Goal: Task Accomplishment & Management: Use online tool/utility

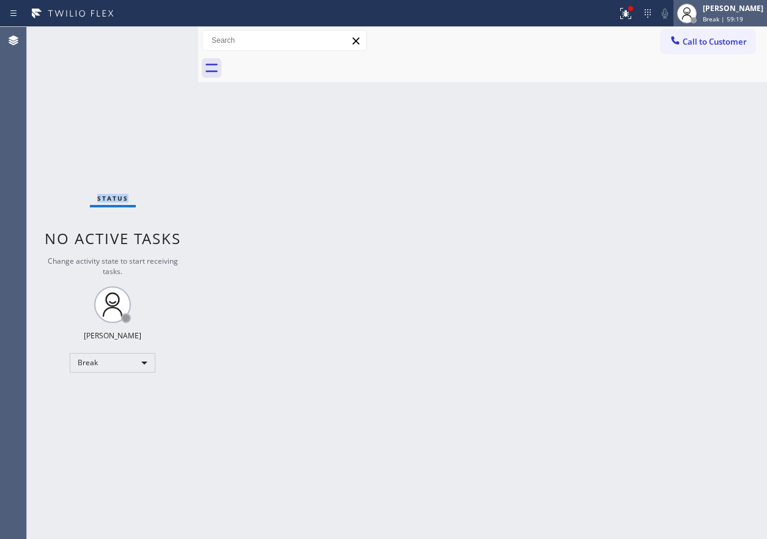
click at [728, 17] on span "Break | 59:19" at bounding box center [723, 19] width 40 height 9
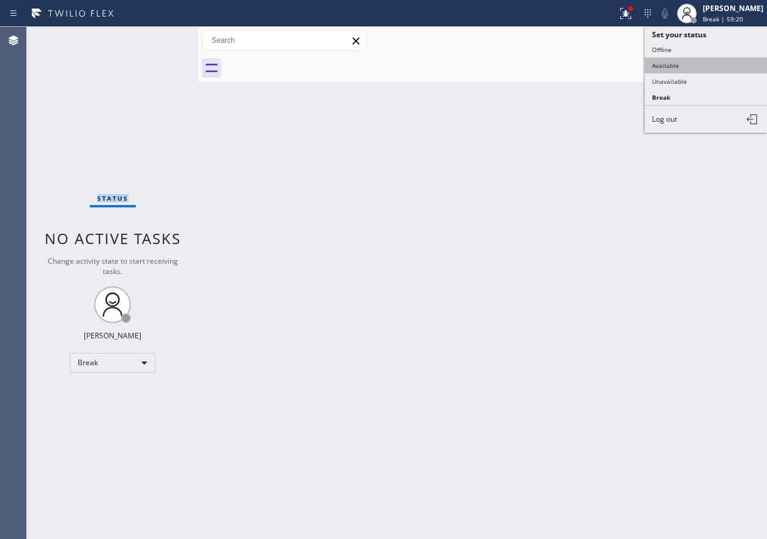
click at [680, 67] on button "Available" at bounding box center [706, 66] width 122 height 16
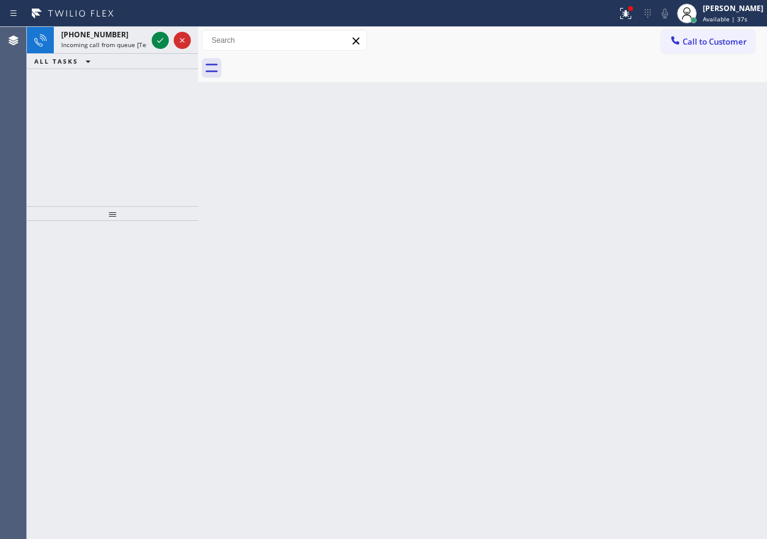
click at [671, 291] on div "Back to Dashboard Change Sender ID Customers Technicians Select a contact Outbo…" at bounding box center [482, 283] width 569 height 512
click at [158, 35] on icon at bounding box center [160, 40] width 15 height 15
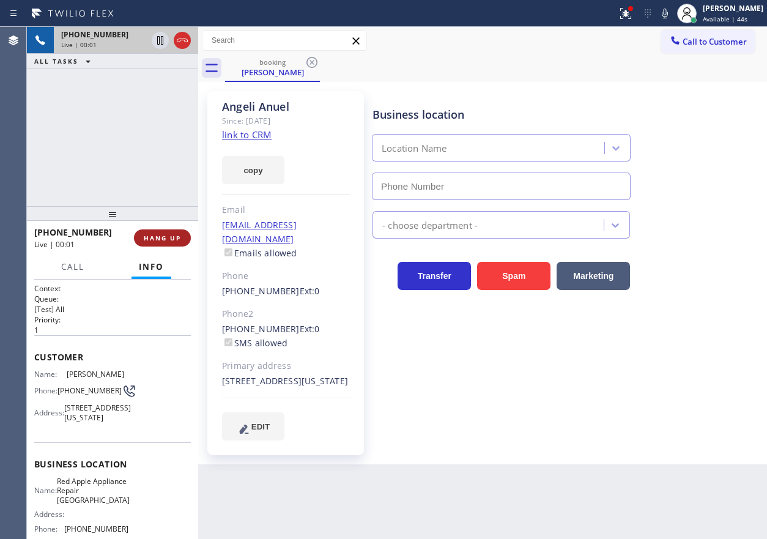
click at [183, 242] on button "HANG UP" at bounding box center [162, 237] width 57 height 17
type input "(305) 614-3033"
click at [180, 240] on span "HANG UP" at bounding box center [162, 238] width 37 height 9
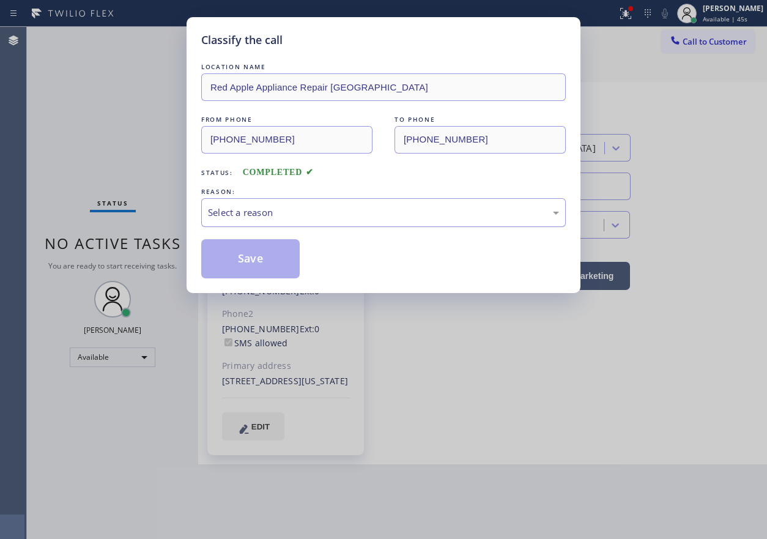
click at [270, 210] on div "Select a reason" at bounding box center [383, 213] width 351 height 14
click at [270, 260] on button "Save" at bounding box center [250, 258] width 99 height 39
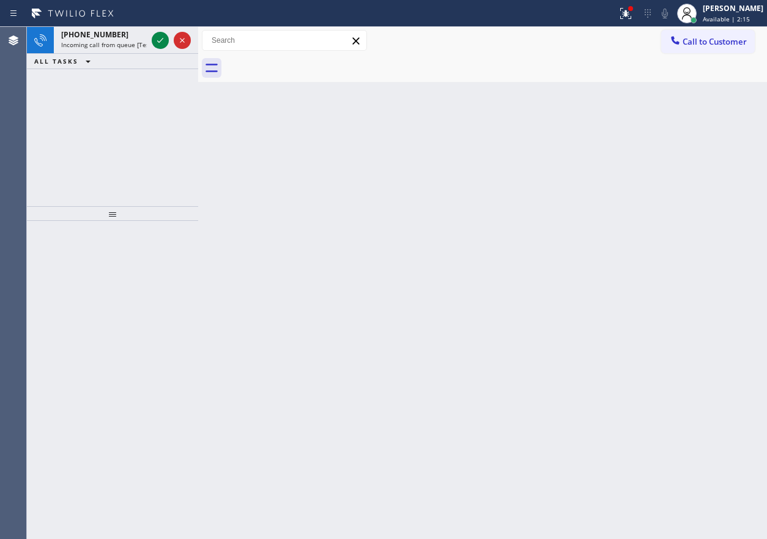
drag, startPoint x: 662, startPoint y: 198, endPoint x: 636, endPoint y: 184, distance: 29.6
click at [662, 198] on div "Back to Dashboard Change Sender ID Customers Technicians Select a contact Outbo…" at bounding box center [482, 283] width 569 height 512
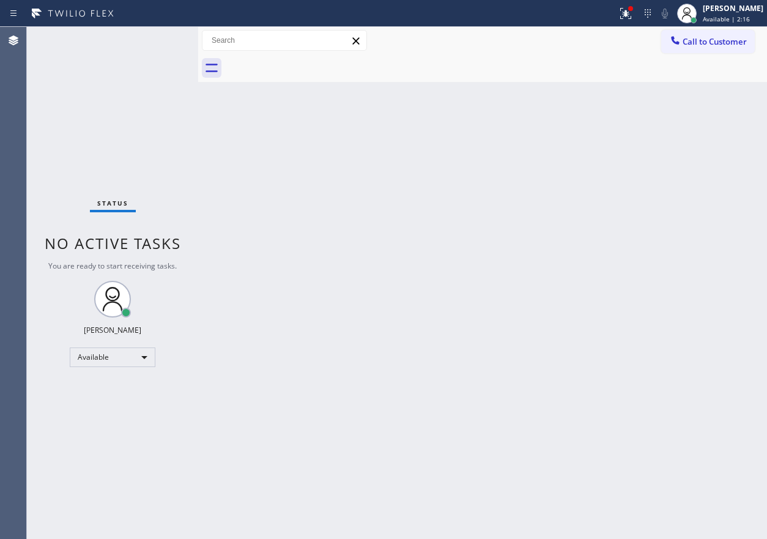
click at [164, 42] on div "Status No active tasks You are ready to start receiving tasks. [PERSON_NAME] Av…" at bounding box center [112, 283] width 171 height 512
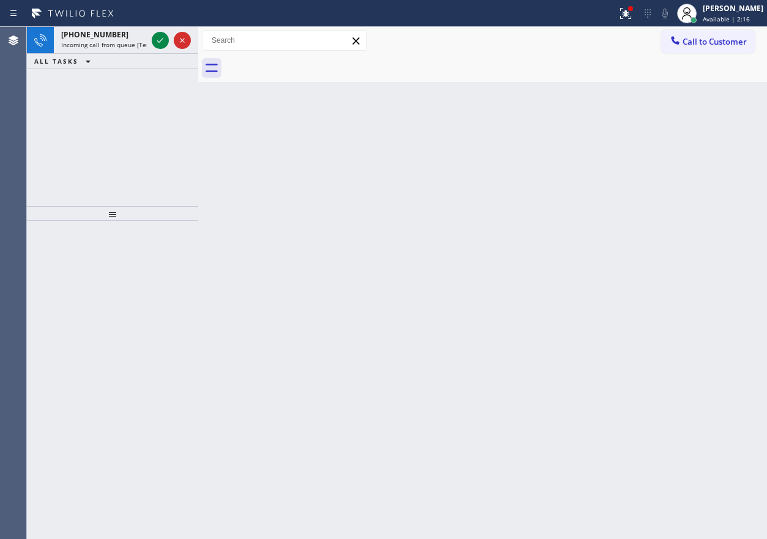
click at [164, 42] on icon at bounding box center [160, 40] width 15 height 15
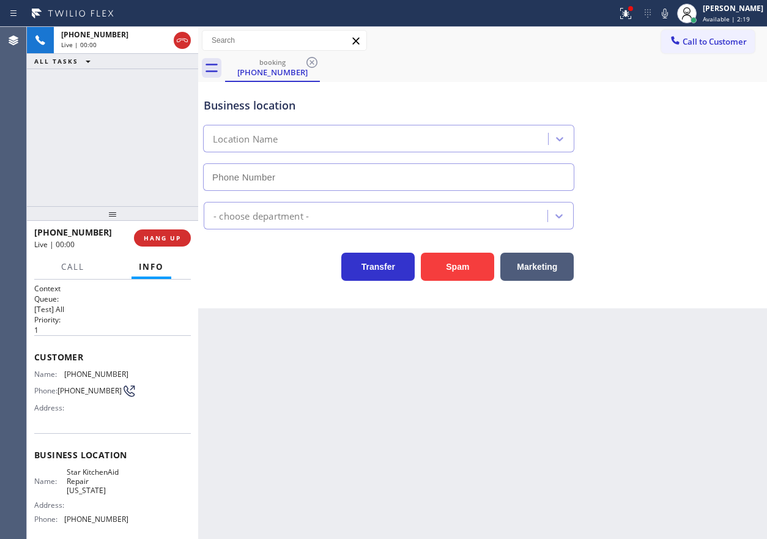
type input "(332) 334-8215"
click at [727, 259] on div "Transfer Spam Marketing" at bounding box center [482, 261] width 563 height 39
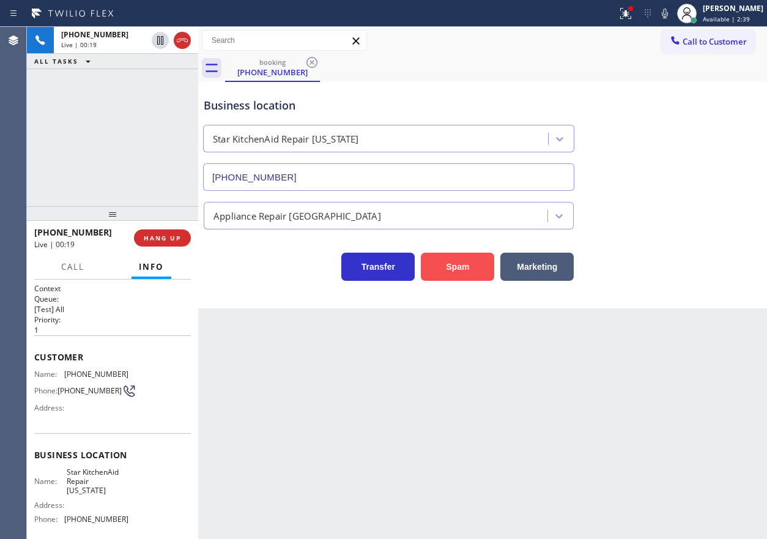
click at [462, 275] on button "Spam" at bounding box center [457, 267] width 73 height 28
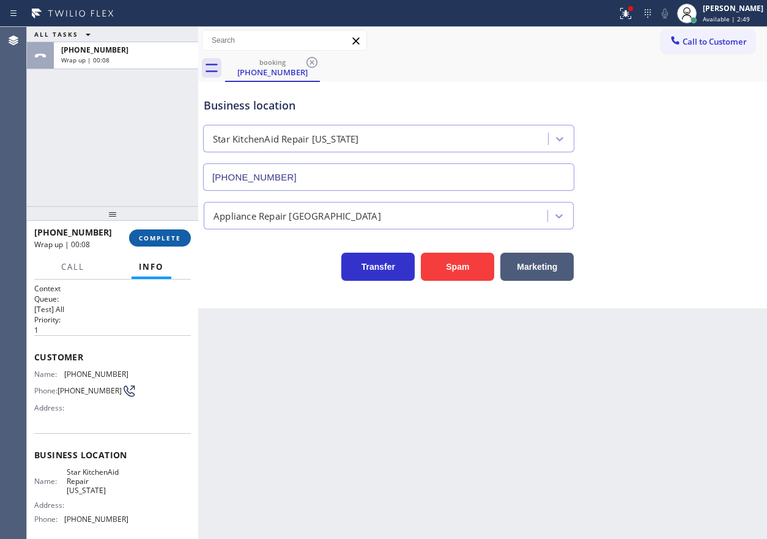
click at [180, 238] on span "COMPLETE" at bounding box center [160, 238] width 42 height 9
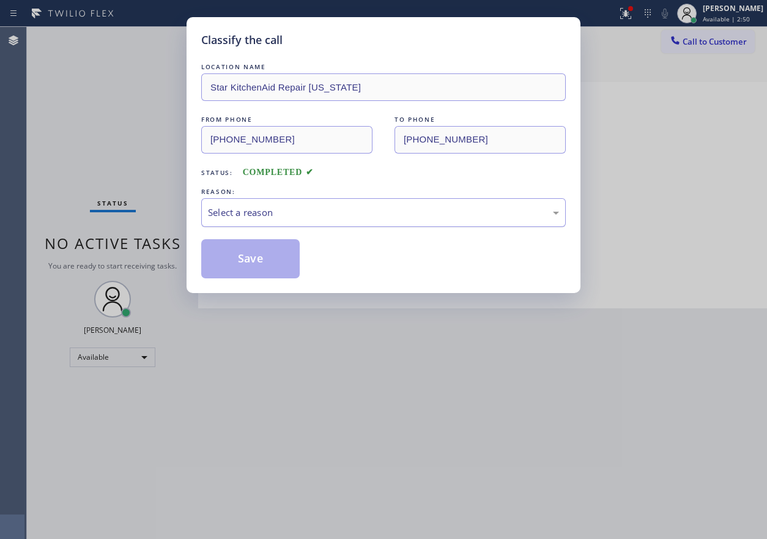
click at [280, 215] on div "Select a reason" at bounding box center [383, 213] width 351 height 14
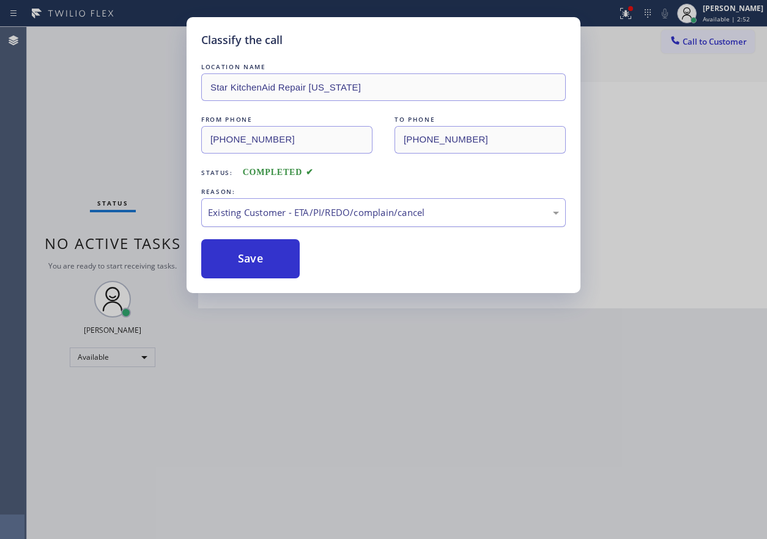
drag, startPoint x: 297, startPoint y: 203, endPoint x: 298, endPoint y: 223, distance: 20.2
click at [298, 203] on div "Existing Customer - ETA/PI/REDO/complain/cancel" at bounding box center [383, 212] width 365 height 29
drag, startPoint x: 266, startPoint y: 261, endPoint x: 460, endPoint y: 457, distance: 276.5
click at [265, 261] on button "Save" at bounding box center [250, 258] width 99 height 39
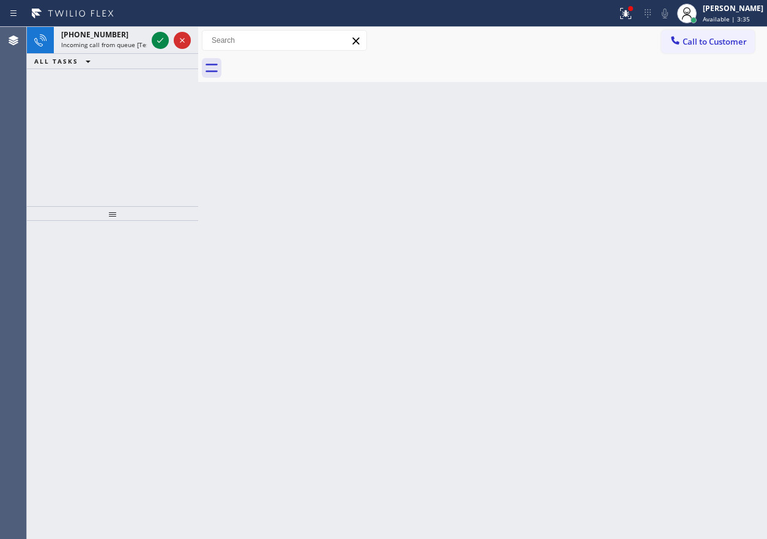
drag, startPoint x: 632, startPoint y: 13, endPoint x: 632, endPoint y: 32, distance: 19.0
click at [632, 13] on icon at bounding box center [626, 13] width 15 height 15
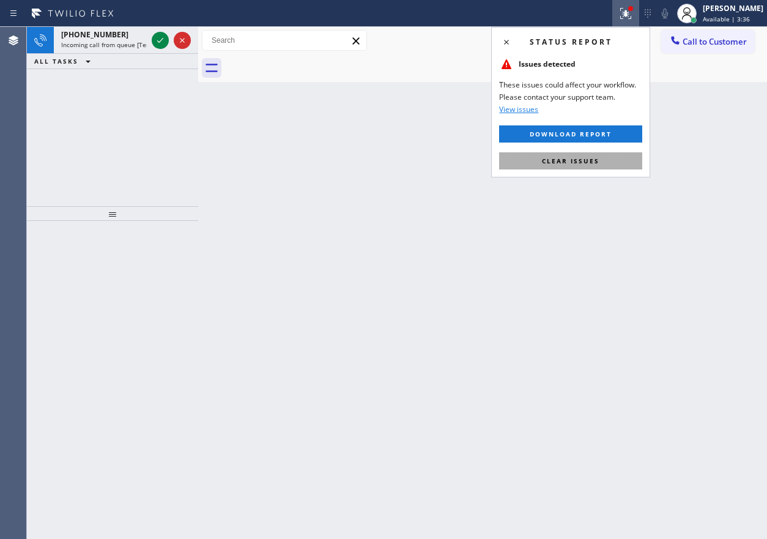
click at [614, 160] on button "Clear issues" at bounding box center [570, 160] width 143 height 17
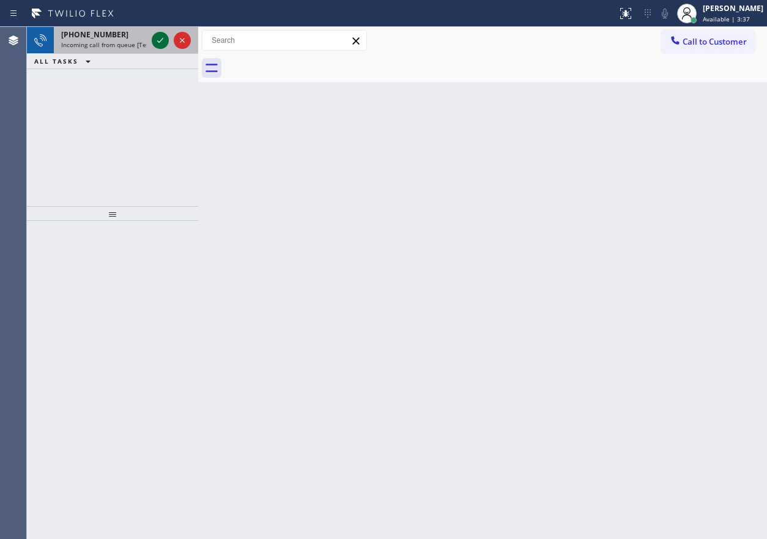
click at [156, 41] on icon at bounding box center [160, 40] width 15 height 15
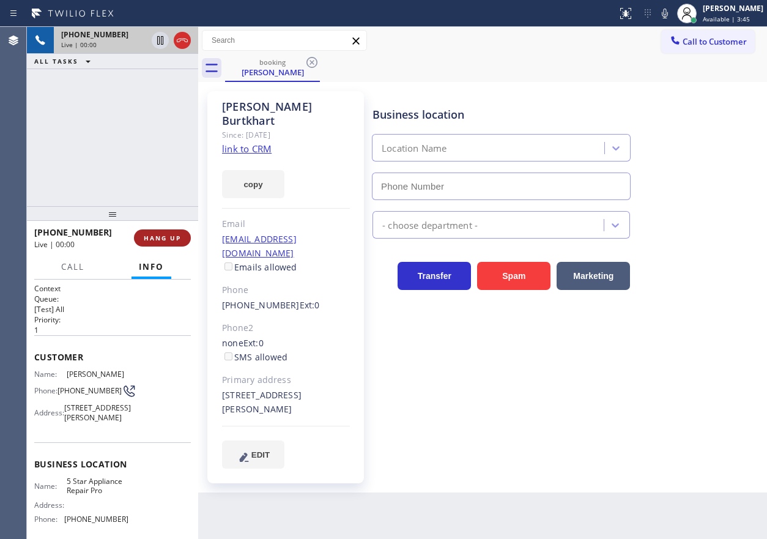
click at [167, 240] on span "HANG UP" at bounding box center [162, 238] width 37 height 9
type input "(888) 477-1309"
click at [167, 240] on span "HANG UP" at bounding box center [162, 238] width 37 height 9
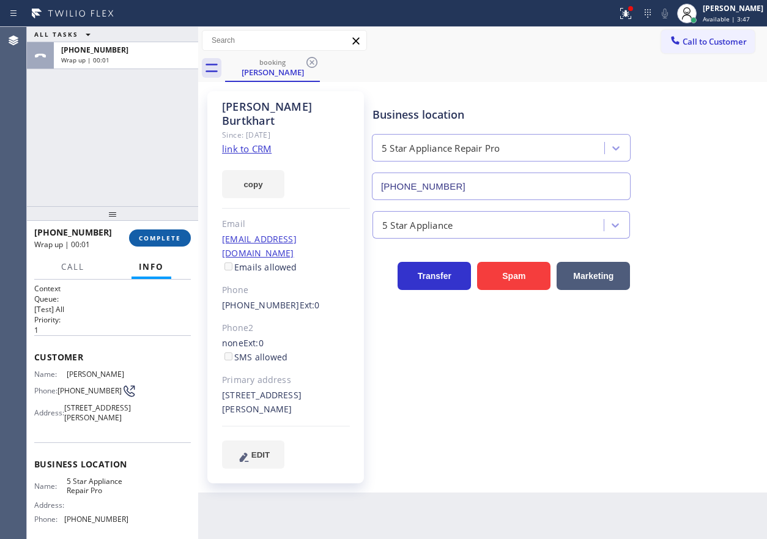
click at [166, 234] on span "COMPLETE" at bounding box center [160, 238] width 42 height 9
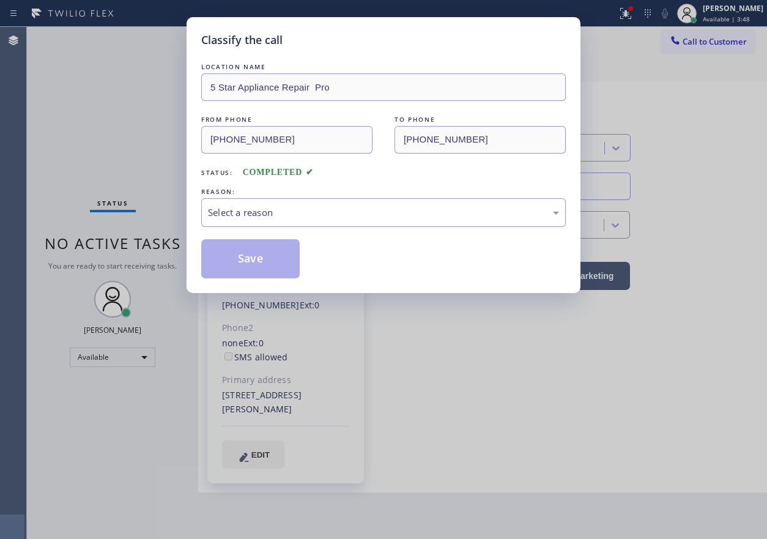
click at [250, 210] on div "Select a reason" at bounding box center [383, 213] width 351 height 14
click at [254, 269] on button "Save" at bounding box center [250, 258] width 99 height 39
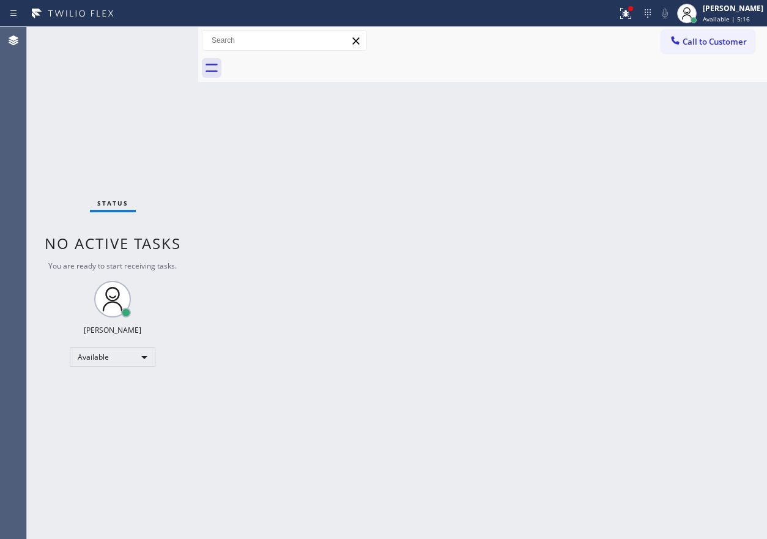
click at [658, 422] on div "Back to Dashboard Change Sender ID Customers Technicians Select a contact Outbo…" at bounding box center [482, 283] width 569 height 512
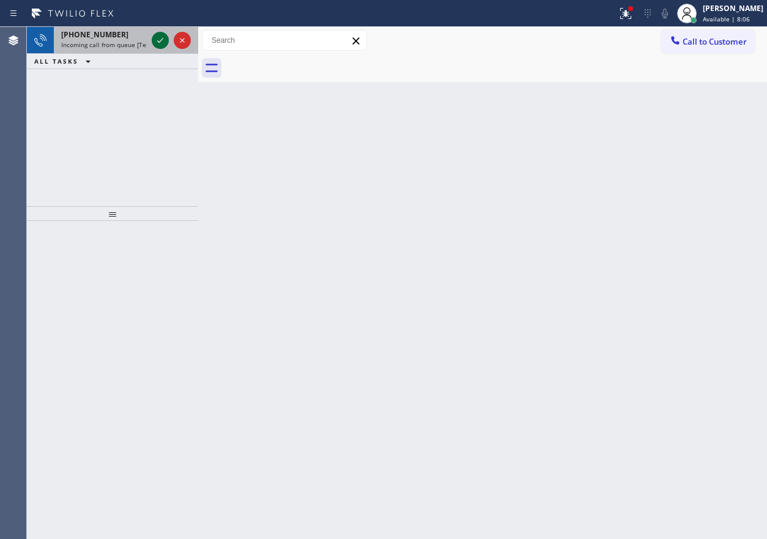
click at [158, 37] on icon at bounding box center [160, 40] width 15 height 15
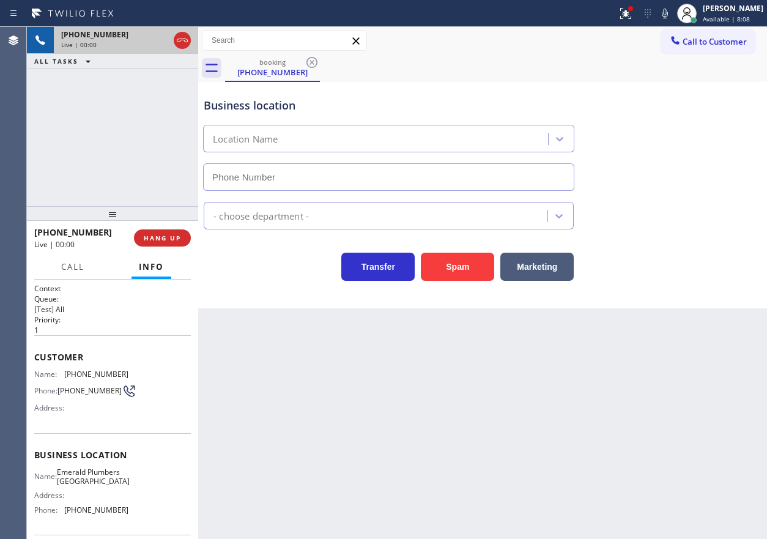
type input "(949) 334-2600"
click at [66, 477] on span "Emerald Plumbers Lake Forest" at bounding box center [93, 476] width 73 height 19
copy span "Emerald Plumbers Lake Forest"
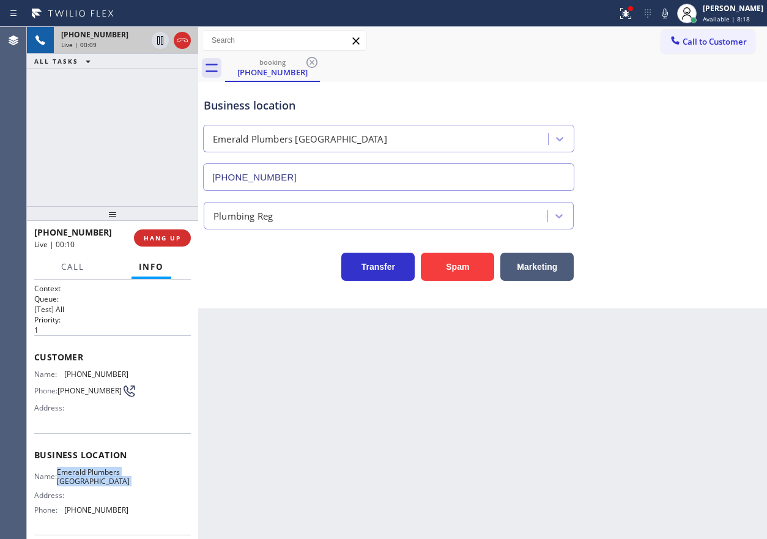
click at [366, 175] on input "(949) 334-2600" at bounding box center [388, 177] width 371 height 28
click at [73, 370] on span "(310) 877-6056" at bounding box center [96, 374] width 64 height 9
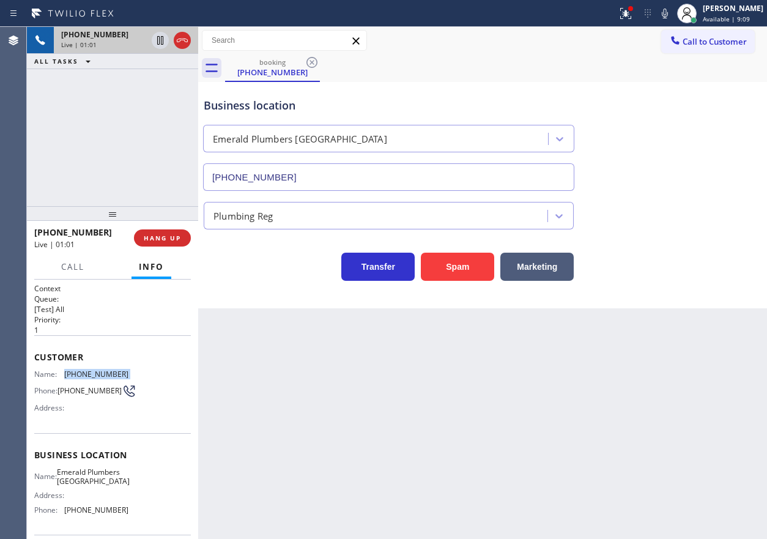
click at [73, 370] on span "(310) 877-6056" at bounding box center [96, 374] width 64 height 9
copy span "(310) 877-6056"
click at [158, 42] on icon at bounding box center [160, 40] width 15 height 15
click at [671, 15] on icon at bounding box center [665, 13] width 15 height 15
drag, startPoint x: 155, startPoint y: 39, endPoint x: 187, endPoint y: 69, distance: 43.7
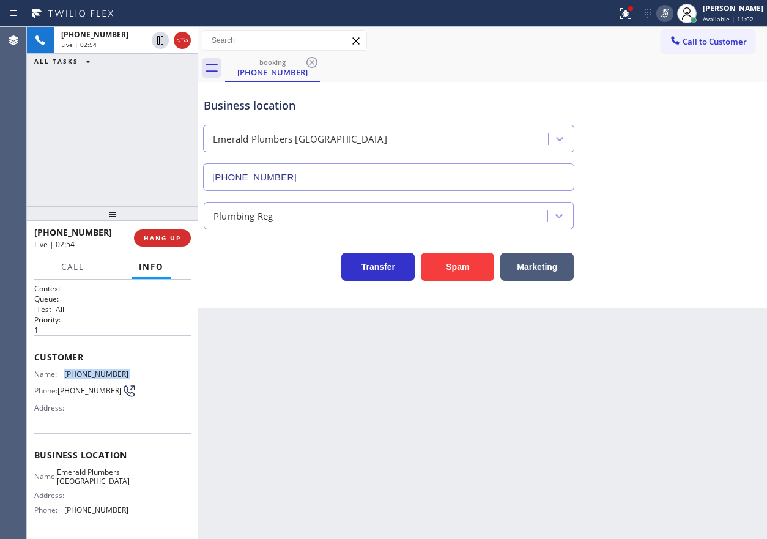
click at [155, 39] on icon at bounding box center [160, 40] width 15 height 15
click at [633, 302] on div "Business location Emerald Plumbers Lake Forest (949) 334-2600 Plumbing Reg Tran…" at bounding box center [482, 195] width 569 height 226
click at [691, 225] on div "Plumbing Reg" at bounding box center [482, 213] width 563 height 32
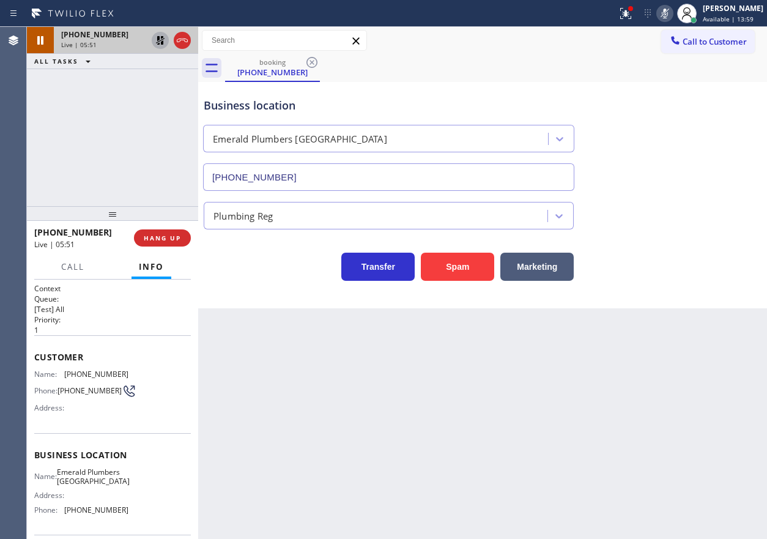
click at [158, 42] on icon at bounding box center [160, 40] width 9 height 9
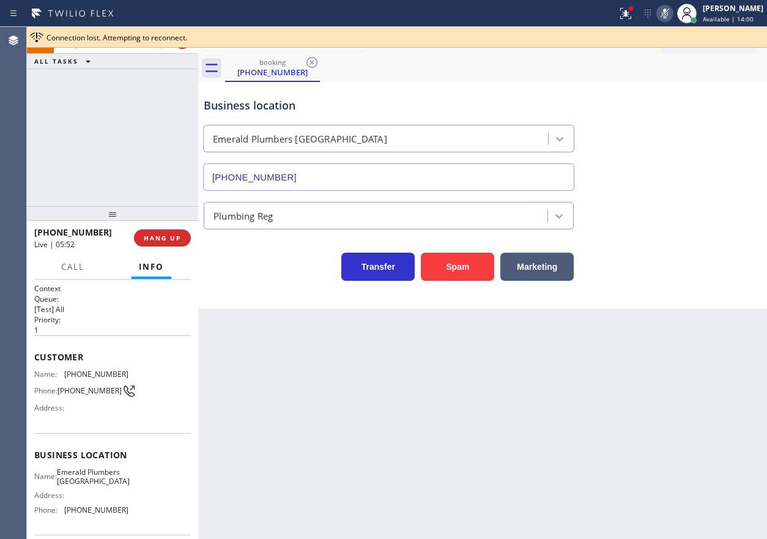
click at [669, 15] on rect at bounding box center [665, 12] width 9 height 9
click at [668, 179] on div "Business location Emerald Plumbers Lake Forest (949) 334-2600" at bounding box center [482, 135] width 563 height 111
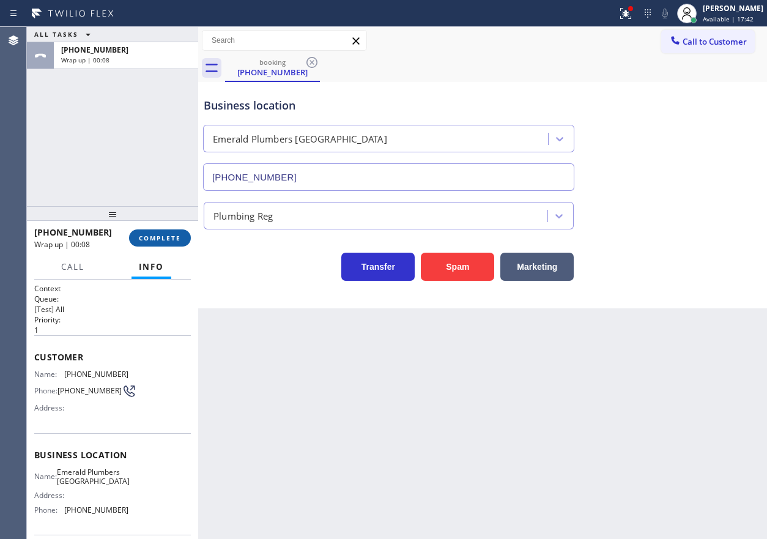
click at [179, 236] on span "COMPLETE" at bounding box center [160, 238] width 42 height 9
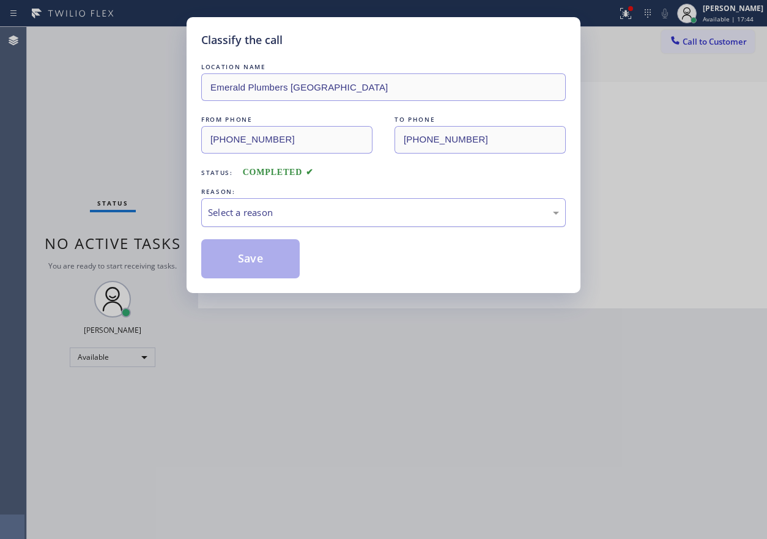
click at [298, 212] on div "Select a reason" at bounding box center [383, 213] width 351 height 14
click at [265, 252] on button "Save" at bounding box center [250, 258] width 99 height 39
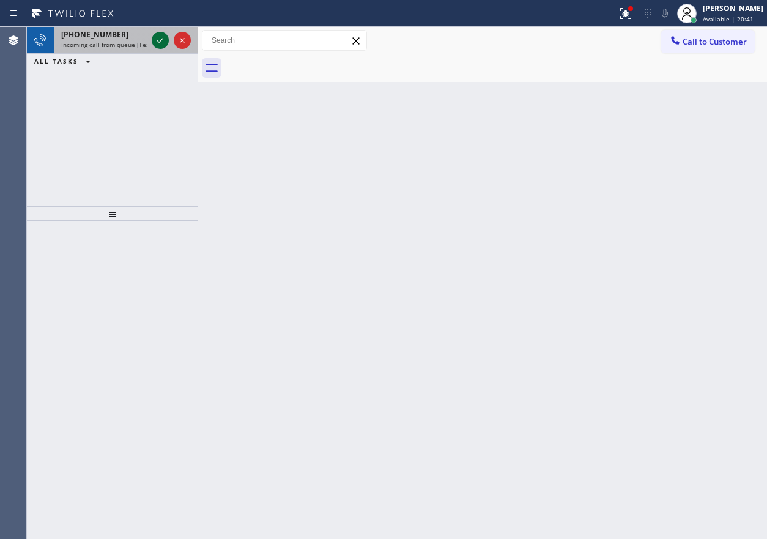
click at [157, 37] on icon at bounding box center [160, 40] width 15 height 15
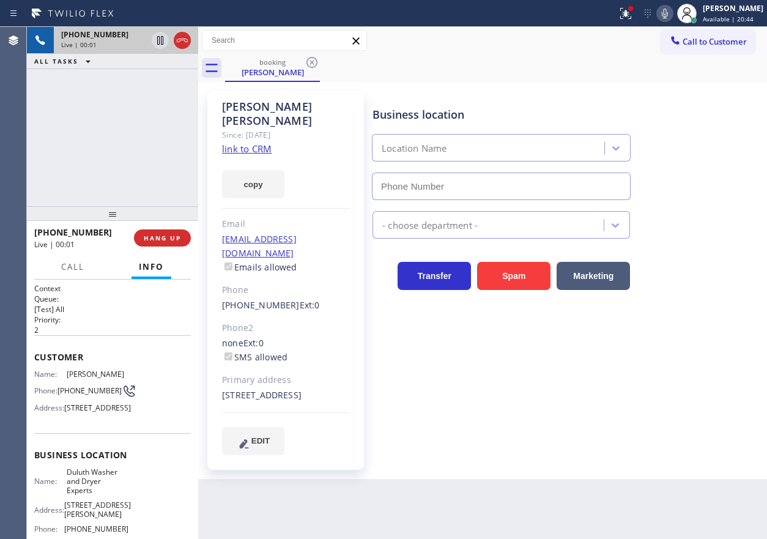
click at [162, 249] on div "+17705956247 Live | 00:01 HANG UP" at bounding box center [112, 238] width 157 height 32
type input "(770) 285-0531"
click at [164, 242] on button "HANG UP" at bounding box center [162, 237] width 57 height 17
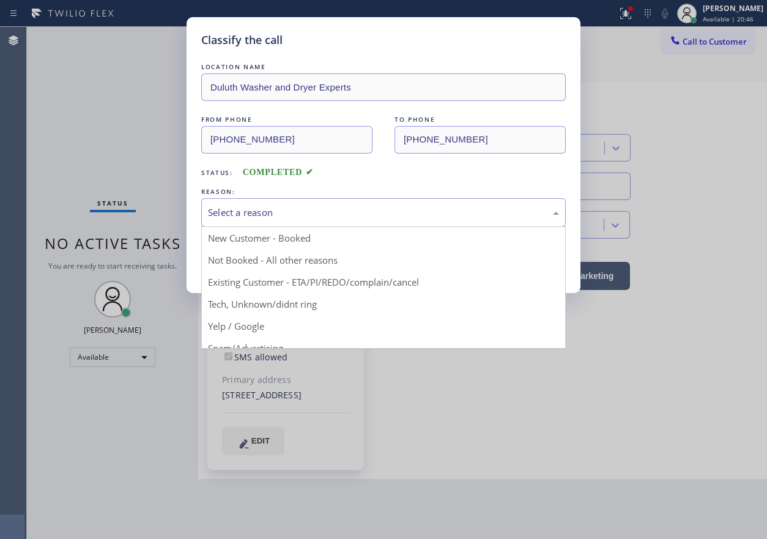
click at [290, 220] on div "Select a reason" at bounding box center [383, 212] width 365 height 29
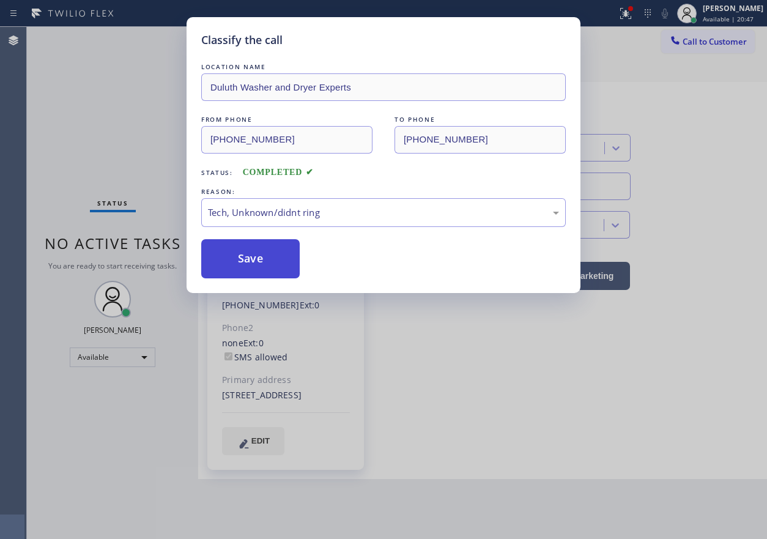
click at [250, 270] on button "Save" at bounding box center [250, 258] width 99 height 39
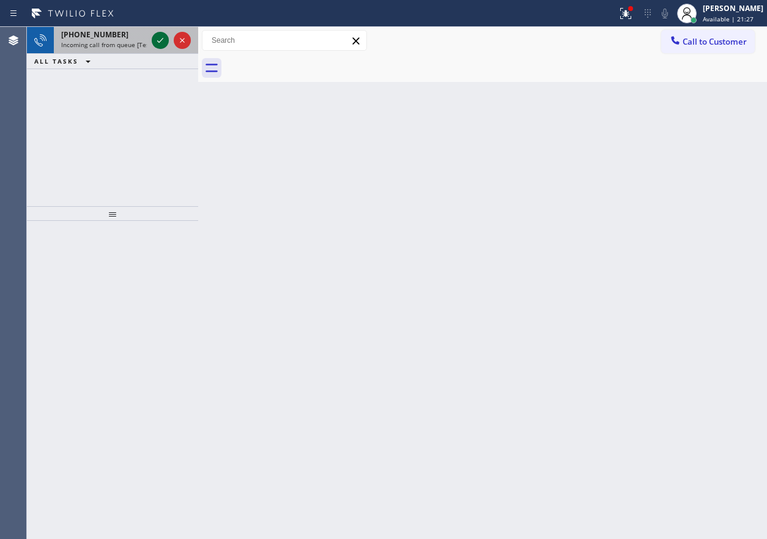
click at [156, 43] on icon at bounding box center [160, 40] width 15 height 15
drag, startPoint x: 672, startPoint y: 224, endPoint x: 335, endPoint y: 96, distance: 360.6
click at [672, 224] on div "Back to Dashboard Change Sender ID Customers Technicians Select a contact Outbo…" at bounding box center [482, 283] width 569 height 512
click at [148, 43] on div "+12133788871 Incoming call from queue [Test] All" at bounding box center [101, 40] width 95 height 27
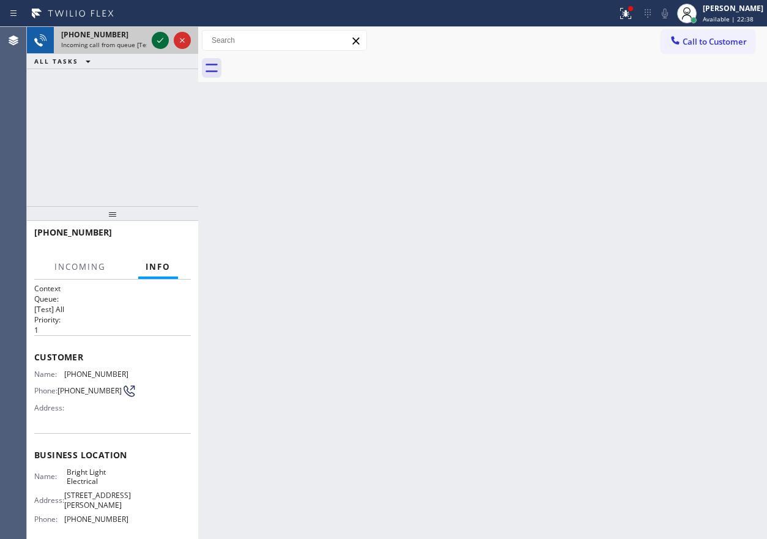
click at [154, 42] on icon at bounding box center [160, 40] width 15 height 15
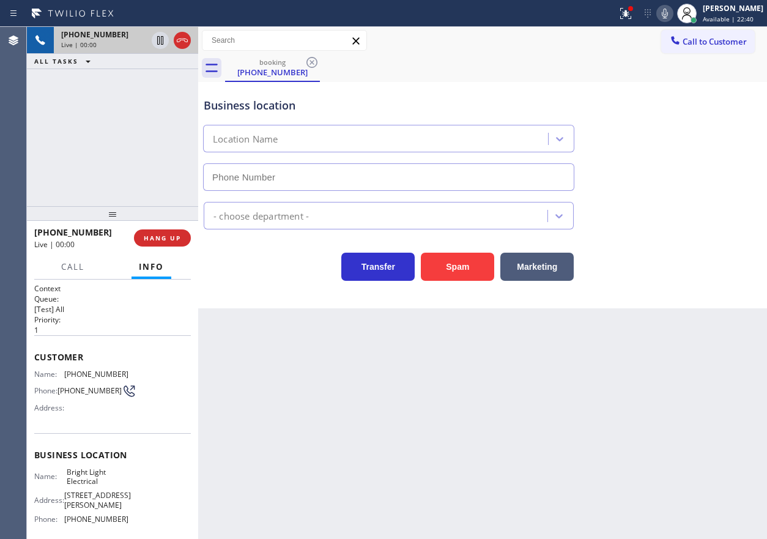
type input "(818) 536-7827"
click at [444, 258] on button "Spam" at bounding box center [457, 267] width 73 height 28
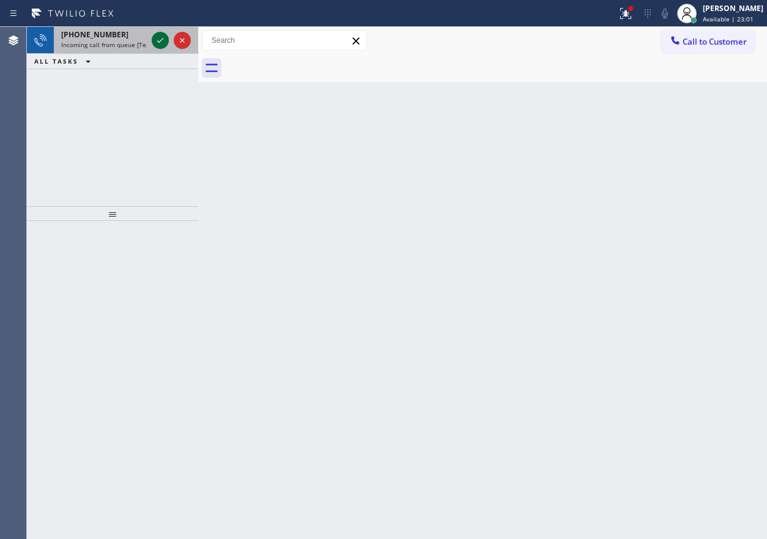
click at [157, 40] on icon at bounding box center [160, 40] width 15 height 15
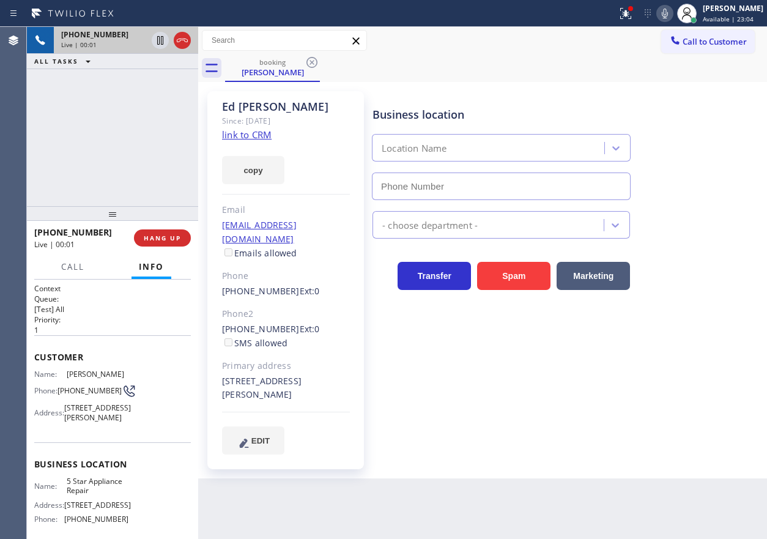
type input "(855) 731-4952"
click at [254, 130] on link "link to CRM" at bounding box center [247, 134] width 50 height 12
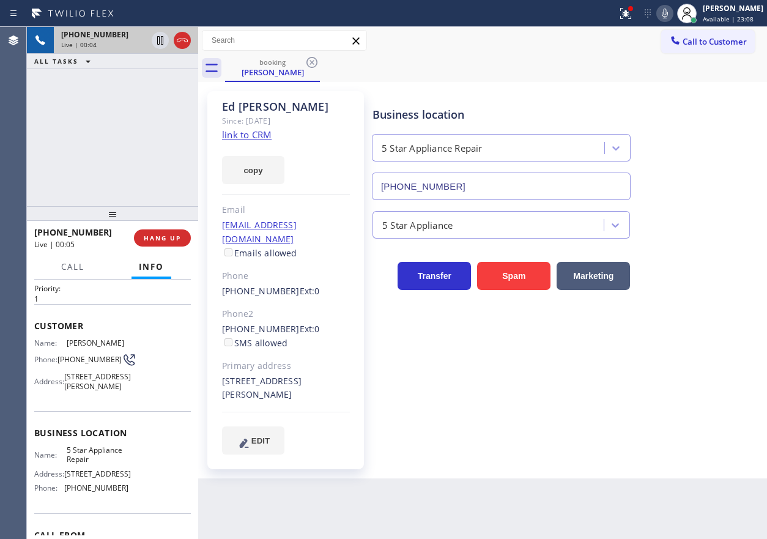
scroll to position [61, 0]
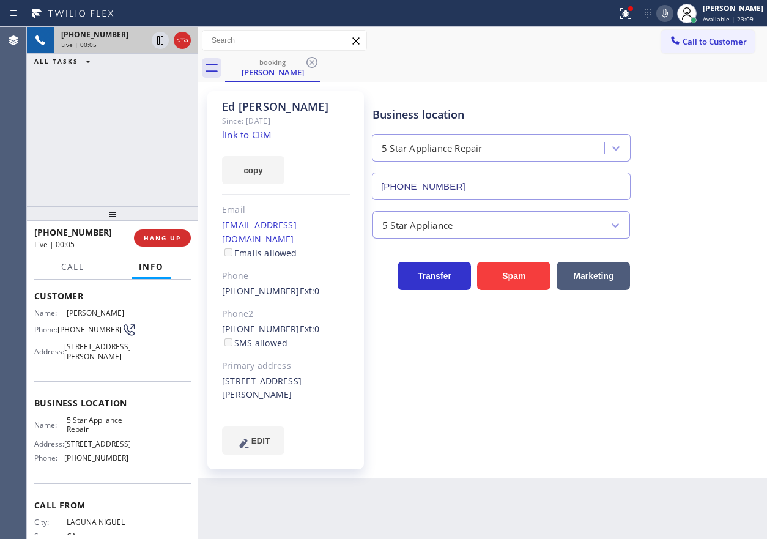
click at [88, 431] on span "5 Star Appliance Repair" at bounding box center [97, 424] width 61 height 19
copy span "5 Star Appliance Repair"
click at [489, 180] on input "(855) 731-4952" at bounding box center [501, 187] width 259 height 28
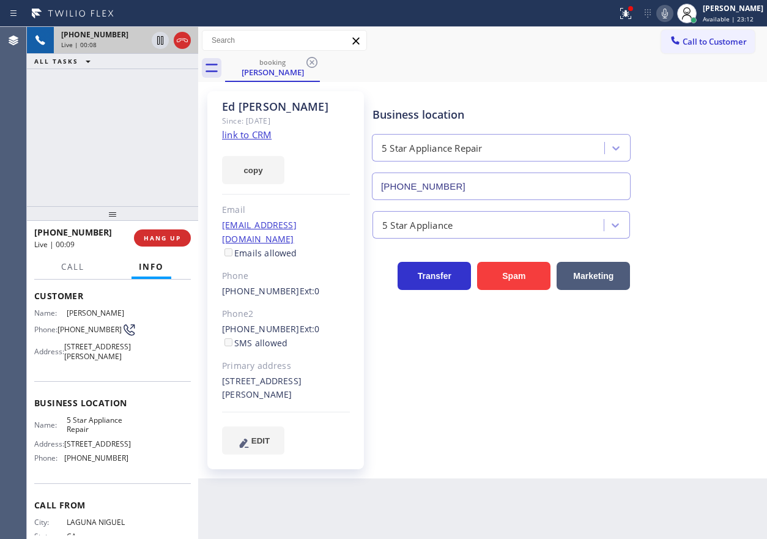
click at [489, 180] on input "(855) 731-4952" at bounding box center [501, 187] width 259 height 28
click at [88, 334] on span "(949) 643-8453" at bounding box center [90, 329] width 64 height 9
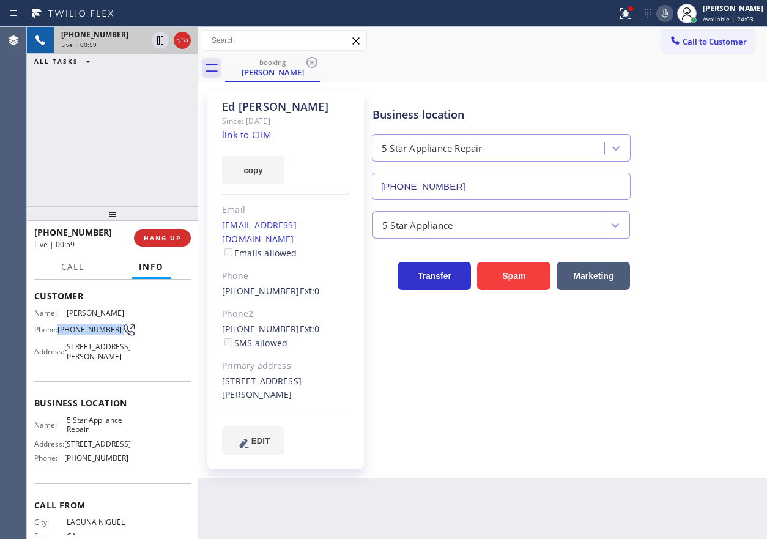
copy div "(949) 643-8453"
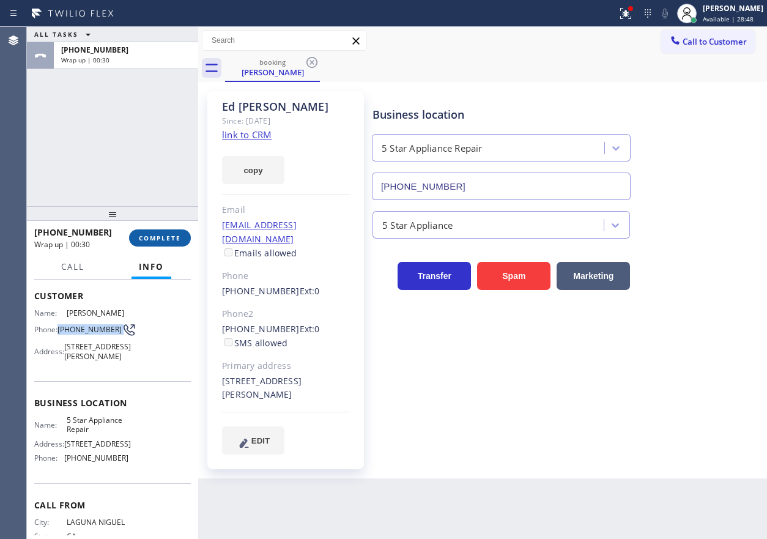
click at [165, 233] on button "COMPLETE" at bounding box center [160, 237] width 62 height 17
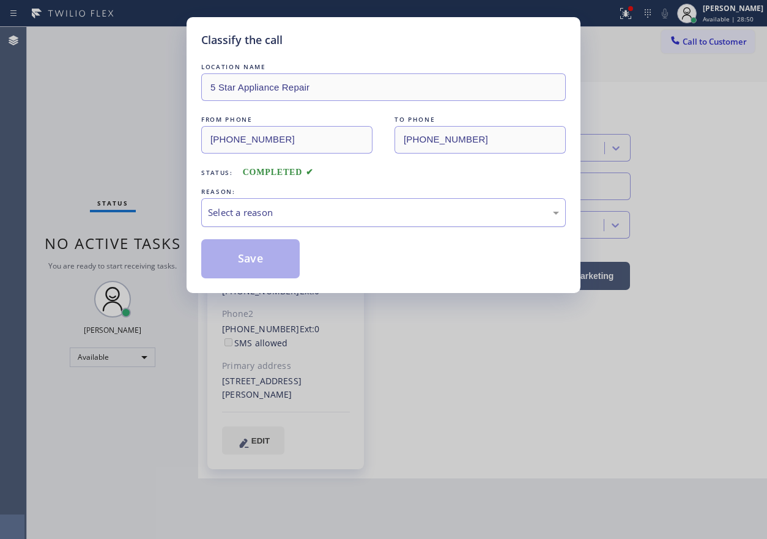
click at [321, 215] on div "Select a reason" at bounding box center [383, 213] width 351 height 14
click at [261, 250] on button "Save" at bounding box center [250, 258] width 99 height 39
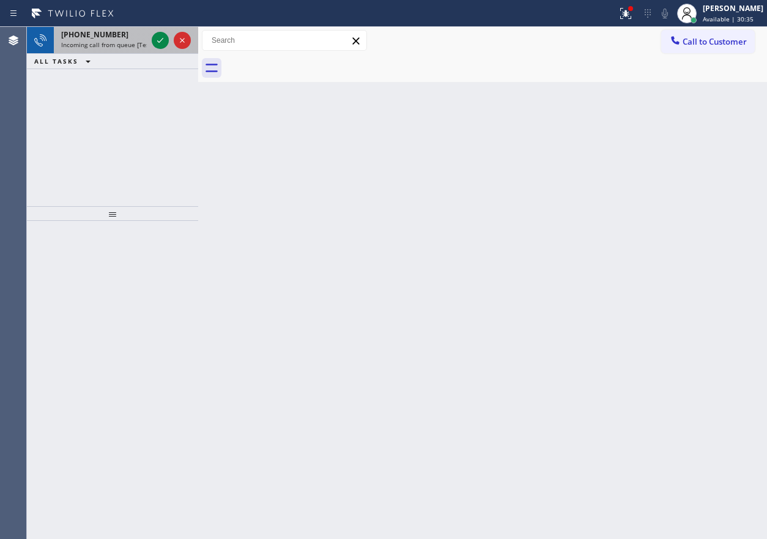
click at [150, 43] on div at bounding box center [171, 40] width 44 height 27
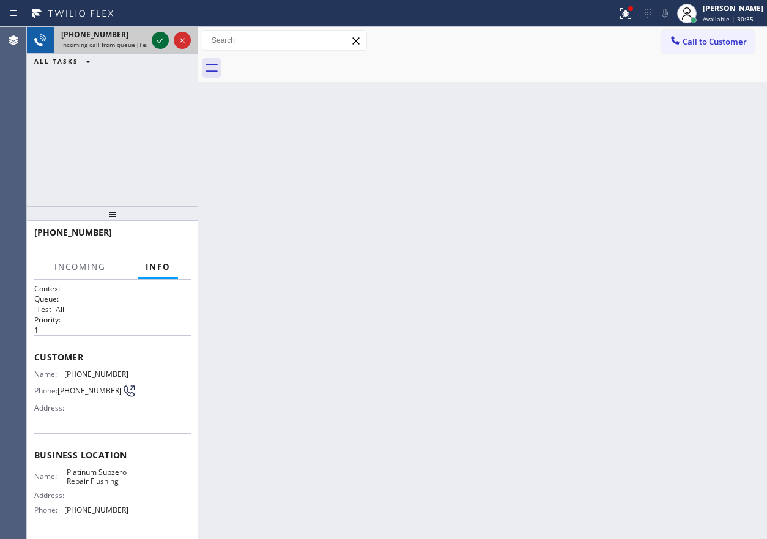
click at [154, 42] on icon at bounding box center [160, 40] width 15 height 15
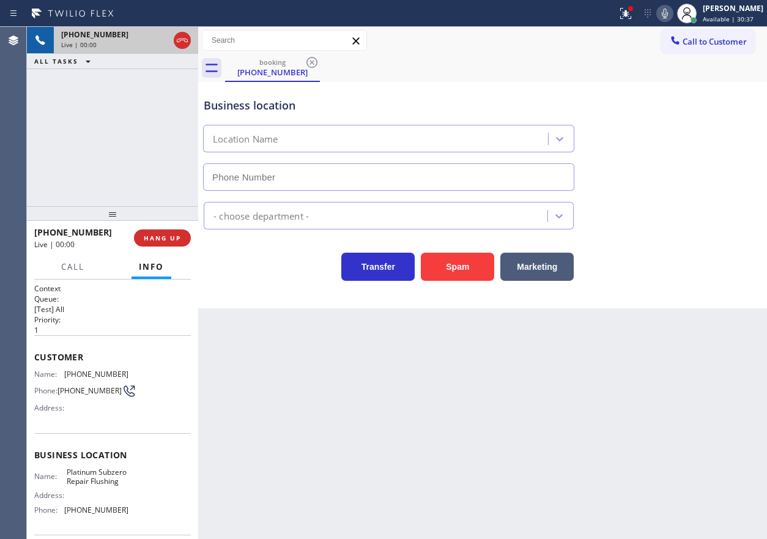
type input "(347) 572-7127"
click at [180, 242] on button "HANG UP" at bounding box center [162, 237] width 57 height 17
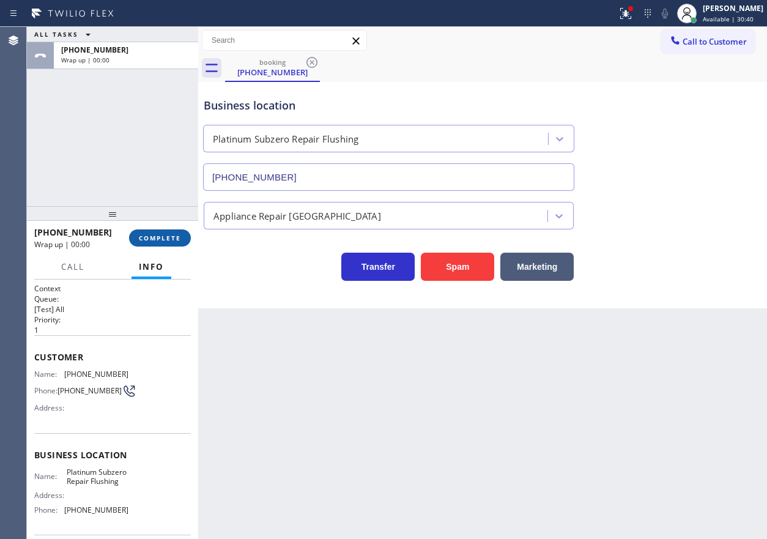
click at [177, 241] on span "COMPLETE" at bounding box center [160, 238] width 42 height 9
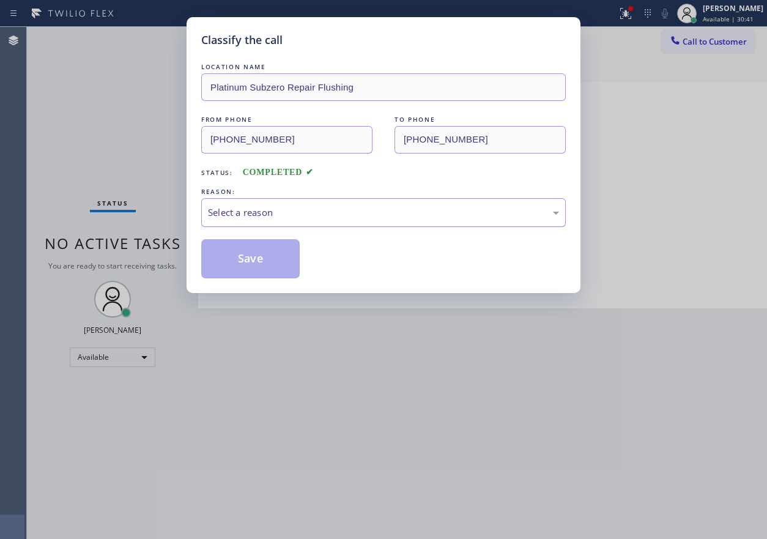
click at [245, 214] on div "Select a reason" at bounding box center [383, 213] width 351 height 14
click at [251, 264] on button "Save" at bounding box center [250, 258] width 99 height 39
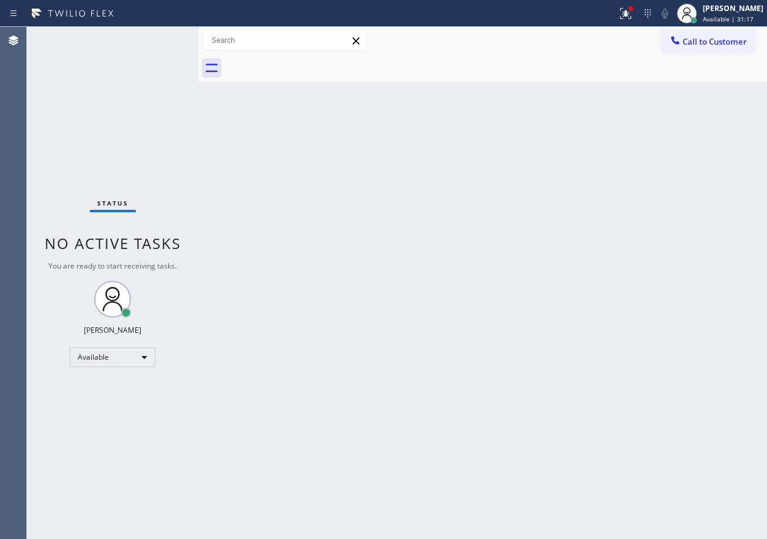
click at [686, 258] on div "Back to Dashboard Change Sender ID Customers Technicians Select a contact Outbo…" at bounding box center [482, 283] width 569 height 512
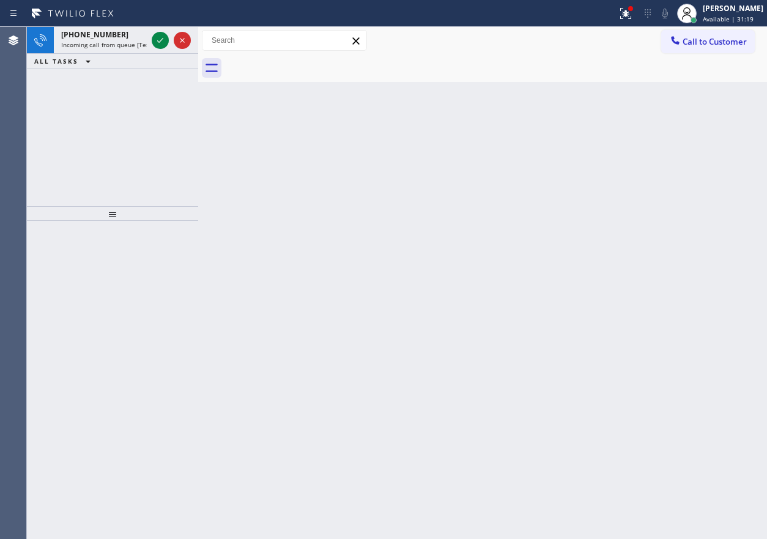
click at [666, 125] on div "Back to Dashboard Change Sender ID Customers Technicians Select a contact Outbo…" at bounding box center [482, 283] width 569 height 512
click at [159, 47] on icon at bounding box center [160, 40] width 15 height 15
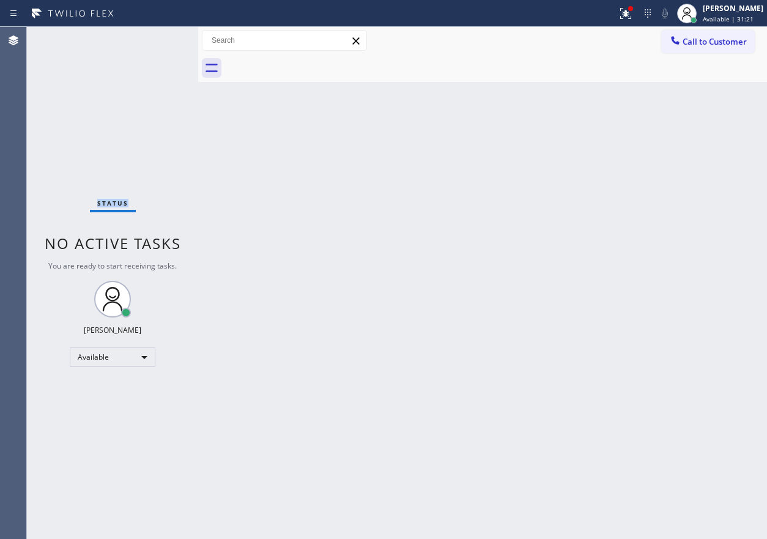
click at [159, 47] on div "Status No active tasks You are ready to start receiving tasks. [PERSON_NAME] Av…" at bounding box center [112, 283] width 171 height 512
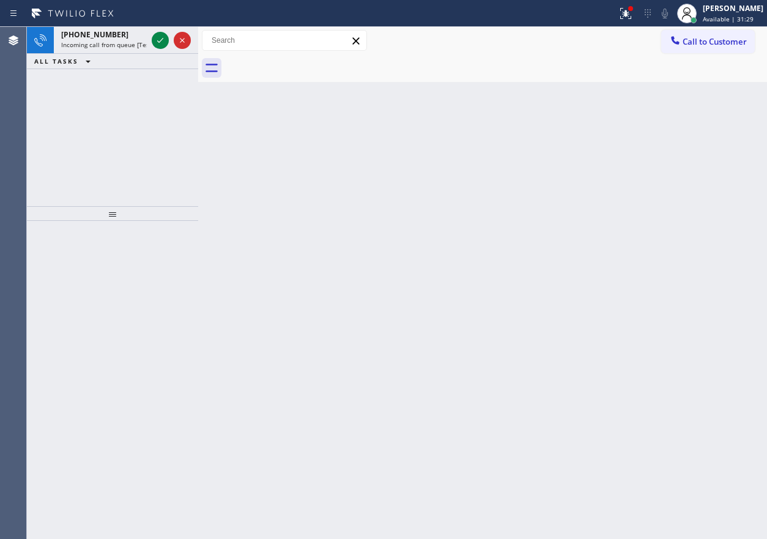
click at [637, 212] on div "Back to Dashboard Change Sender ID Customers Technicians Select a contact Outbo…" at bounding box center [482, 283] width 569 height 512
click at [158, 36] on icon at bounding box center [160, 40] width 15 height 15
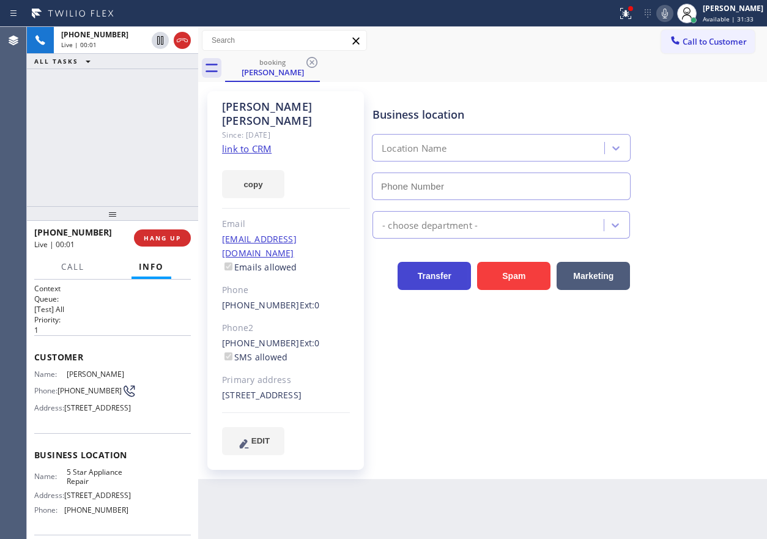
type input "(855) 731-4952"
click at [262, 143] on link "link to CRM" at bounding box center [247, 149] width 50 height 12
click at [668, 13] on icon at bounding box center [665, 14] width 6 height 10
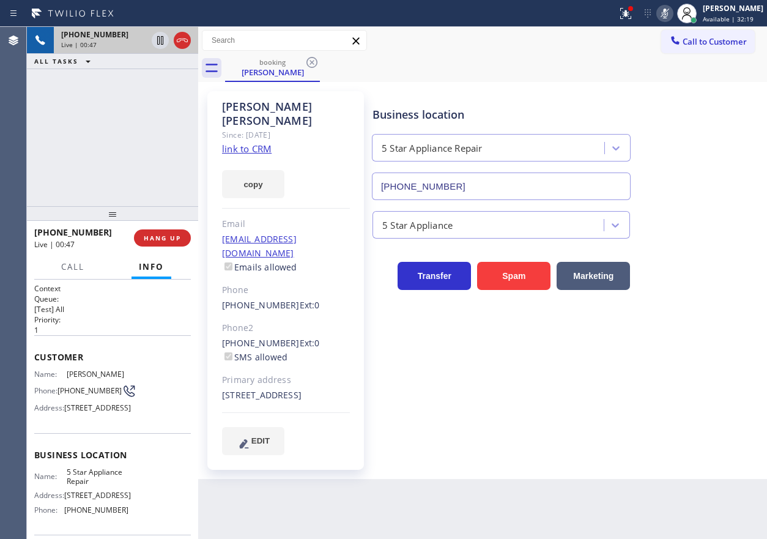
drag, startPoint x: 164, startPoint y: 38, endPoint x: 195, endPoint y: 38, distance: 30.6
click at [163, 39] on icon at bounding box center [160, 40] width 15 height 15
click at [707, 398] on div "Business location 5 Star Appliance Repair (855) 731-4952 5 Star Appliance Trans…" at bounding box center [567, 272] width 394 height 357
click at [156, 34] on icon at bounding box center [160, 40] width 15 height 15
click at [668, 16] on icon at bounding box center [665, 14] width 6 height 10
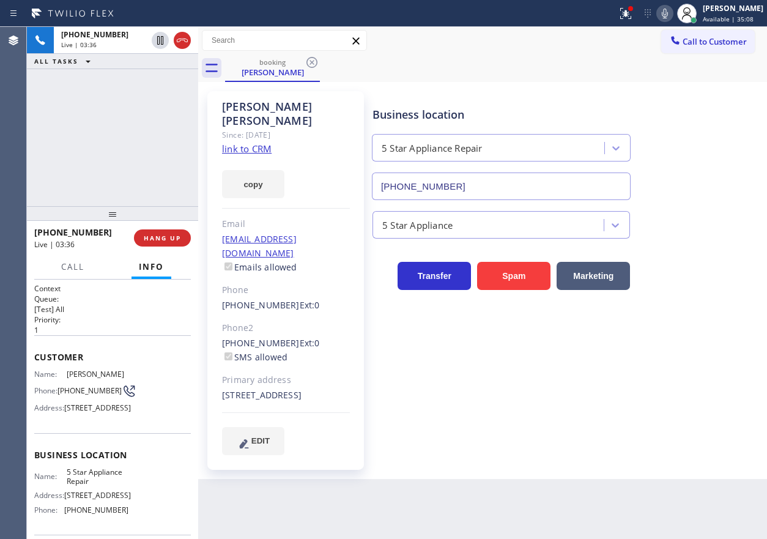
click at [672, 15] on icon at bounding box center [665, 13] width 15 height 15
click at [162, 43] on icon at bounding box center [160, 40] width 6 height 9
click at [159, 35] on icon at bounding box center [160, 40] width 15 height 15
drag, startPoint x: 674, startPoint y: 11, endPoint x: 659, endPoint y: 31, distance: 25.3
click at [672, 12] on icon at bounding box center [665, 13] width 15 height 15
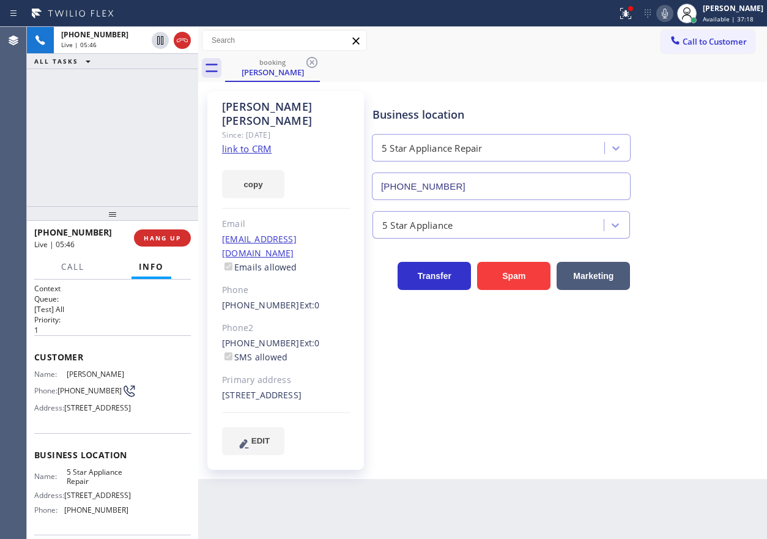
click at [669, 357] on div "Business location 5 Star Appliance Repair (855) 731-4952 5 Star Appliance Trans…" at bounding box center [567, 272] width 394 height 357
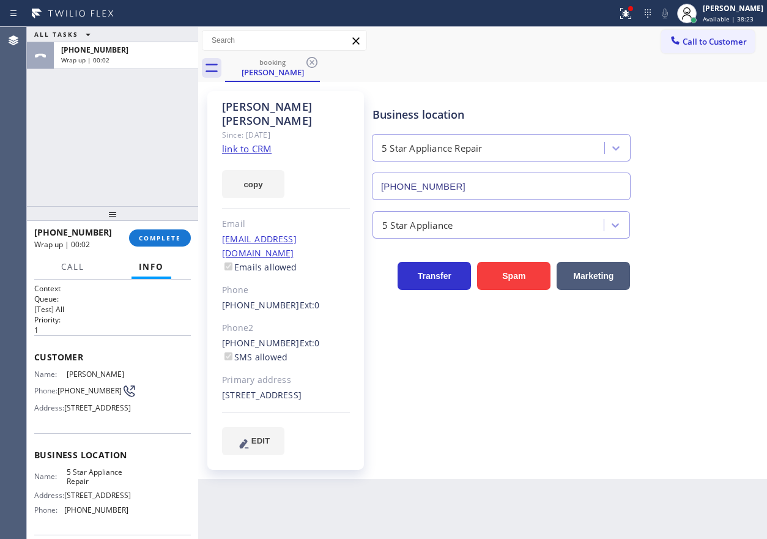
click at [691, 188] on div "Business location 5 Star Appliance Repair (855) 731-4952" at bounding box center [567, 144] width 394 height 111
click at [133, 242] on button "COMPLETE" at bounding box center [160, 237] width 62 height 17
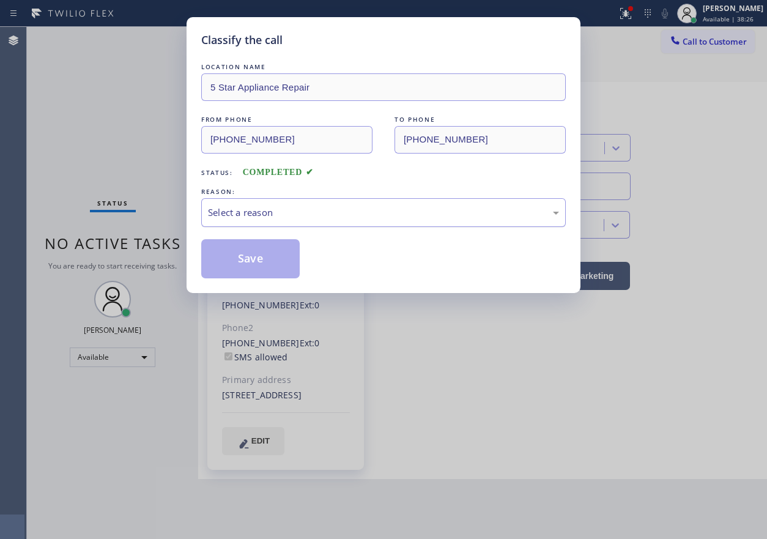
click at [271, 213] on div "Select a reason" at bounding box center [383, 213] width 351 height 14
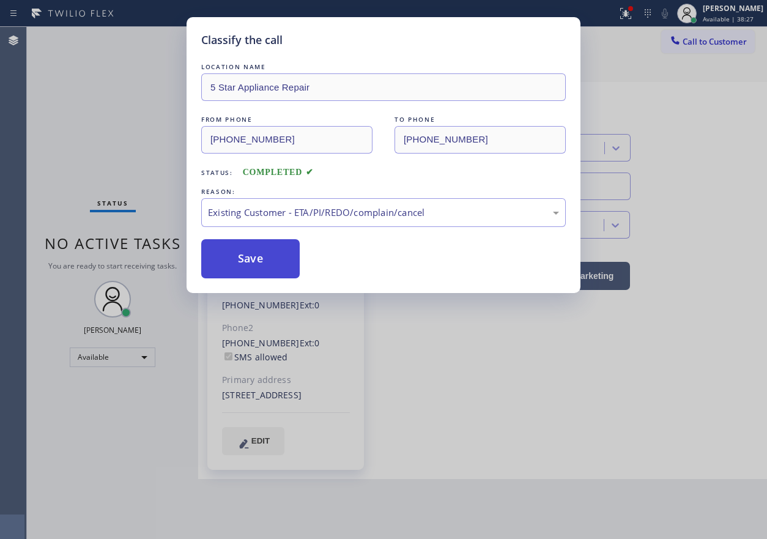
click at [245, 244] on button "Save" at bounding box center [250, 258] width 99 height 39
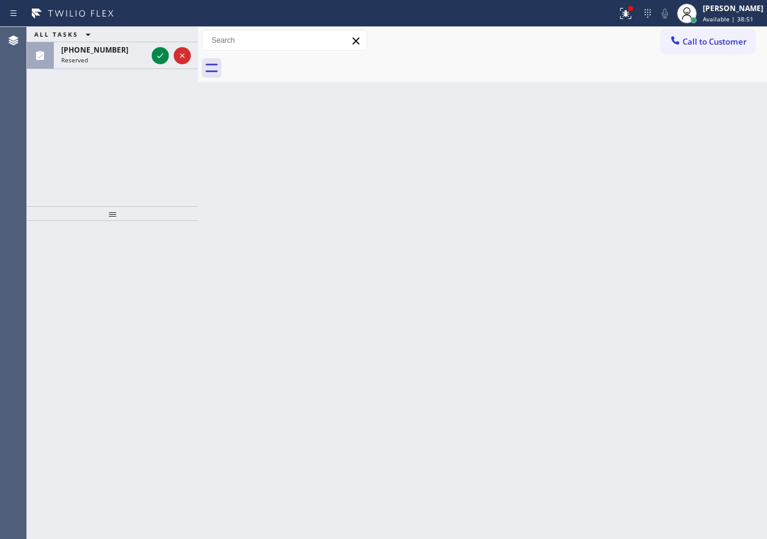
click at [724, 206] on div "Back to Dashboard Change Sender ID Customers Technicians Select a contact Outbo…" at bounding box center [482, 283] width 569 height 512
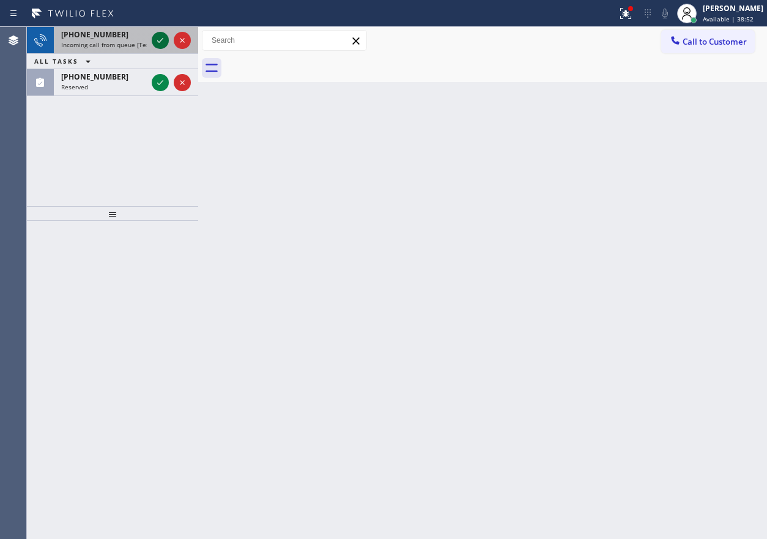
click at [158, 43] on icon at bounding box center [160, 40] width 15 height 15
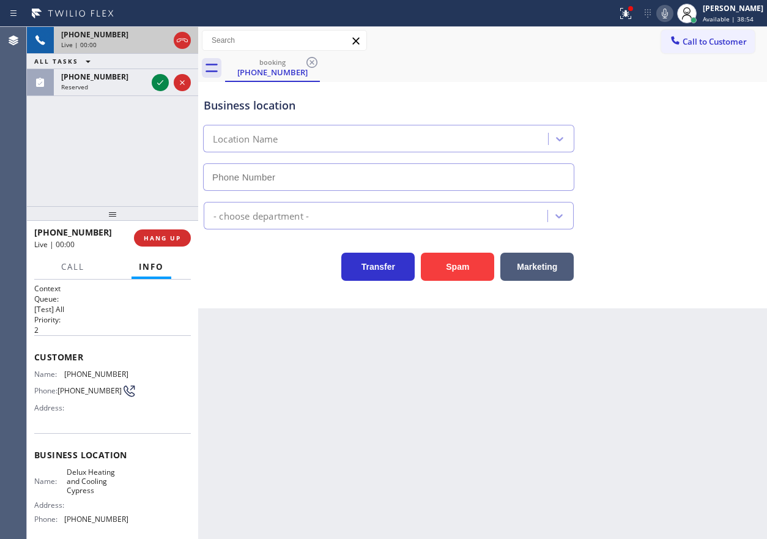
type input "(714) 844-0434"
click at [434, 267] on button "Spam" at bounding box center [457, 267] width 73 height 28
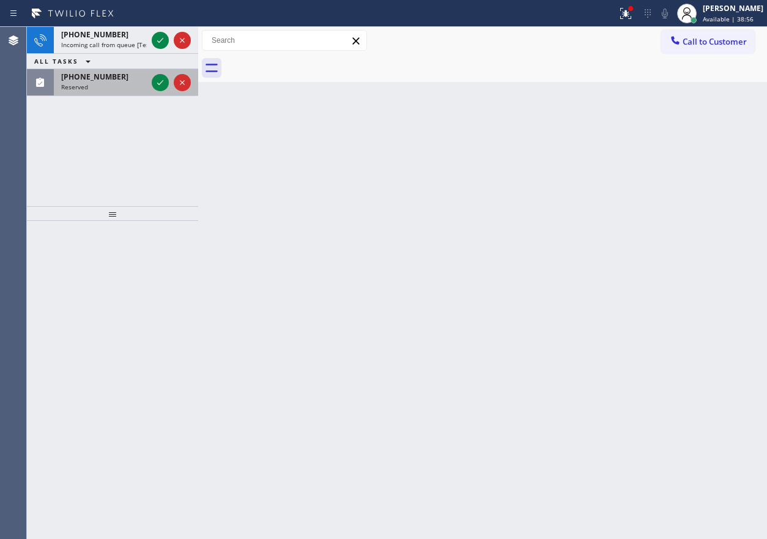
click at [161, 53] on div "+12095188781 Incoming call from queue [Test] All ALL TASKS ALL TASKS ACTIVE TAS…" at bounding box center [112, 61] width 171 height 69
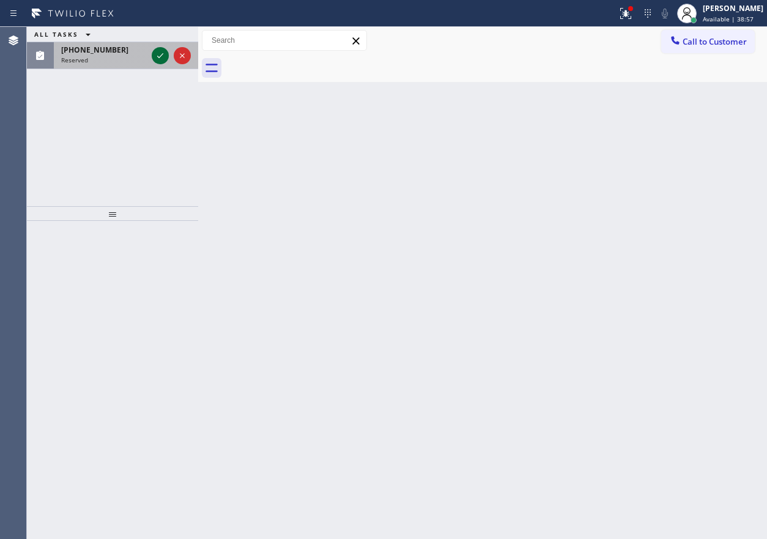
click at [162, 69] on div at bounding box center [171, 55] width 44 height 27
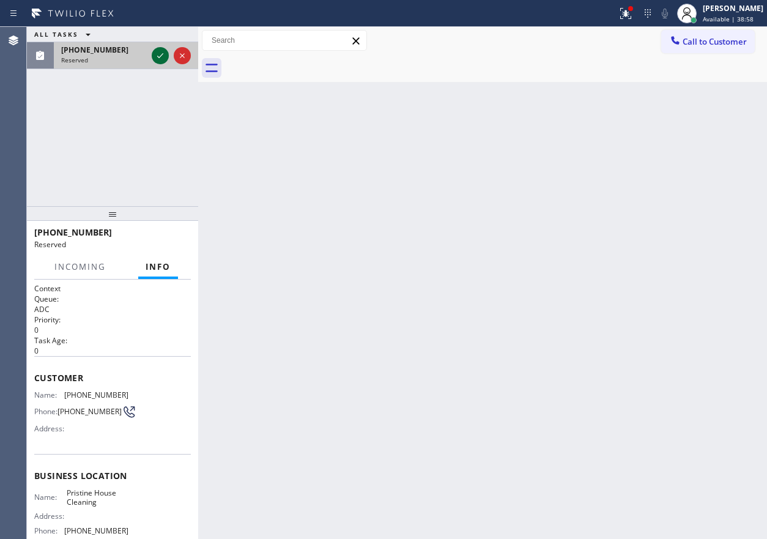
click at [161, 61] on icon at bounding box center [160, 55] width 15 height 15
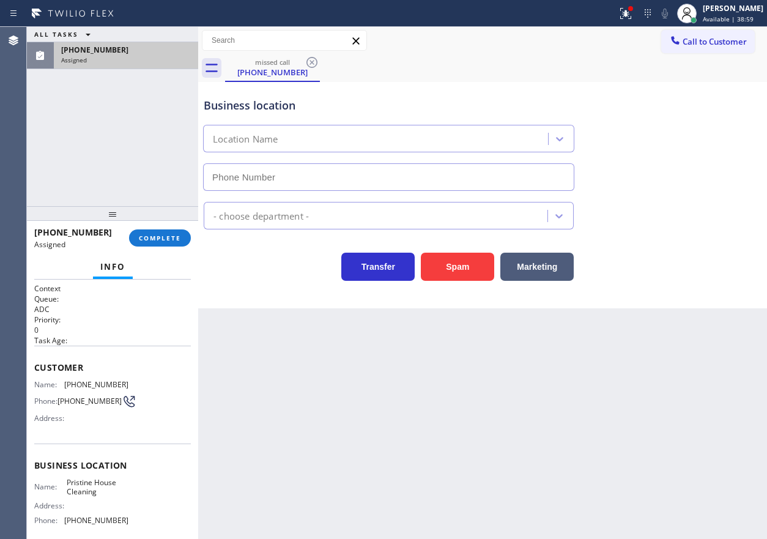
type input "[PHONE_NUMBER]"
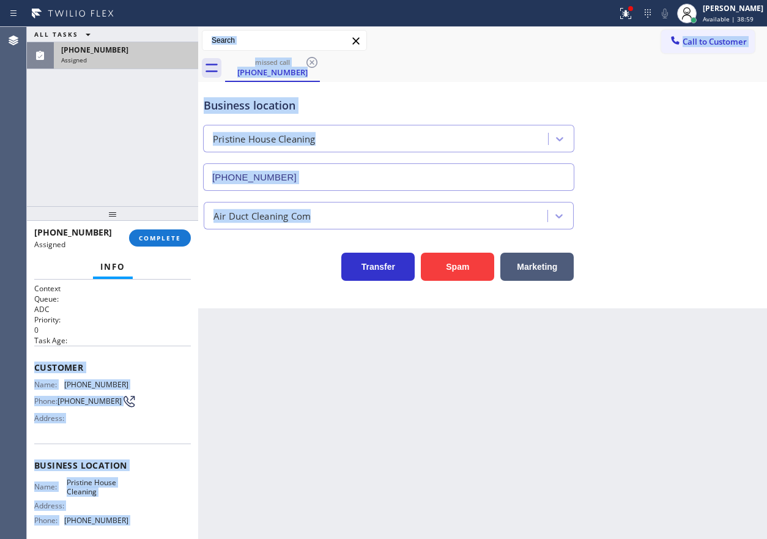
scroll to position [107, 0]
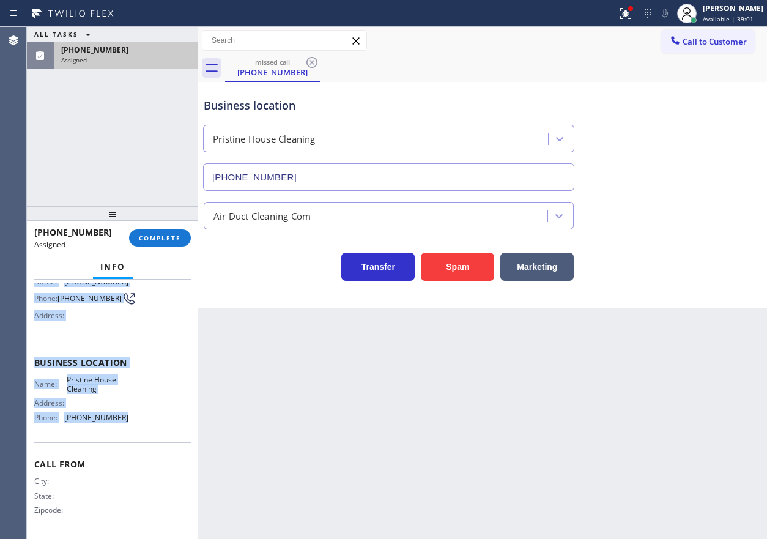
drag, startPoint x: 29, startPoint y: 364, endPoint x: 147, endPoint y: 419, distance: 129.7
click at [147, 419] on div "Context Queue: ADC Priority: 0 Task Age: Customer Name: (310) 948-1733 Phone: (…" at bounding box center [112, 409] width 171 height 259
copy div "Customer Name: (310) 948-1733 Phone: (310) 948-1733 Address: Business location …"
click at [174, 236] on span "COMPLETE" at bounding box center [160, 238] width 42 height 9
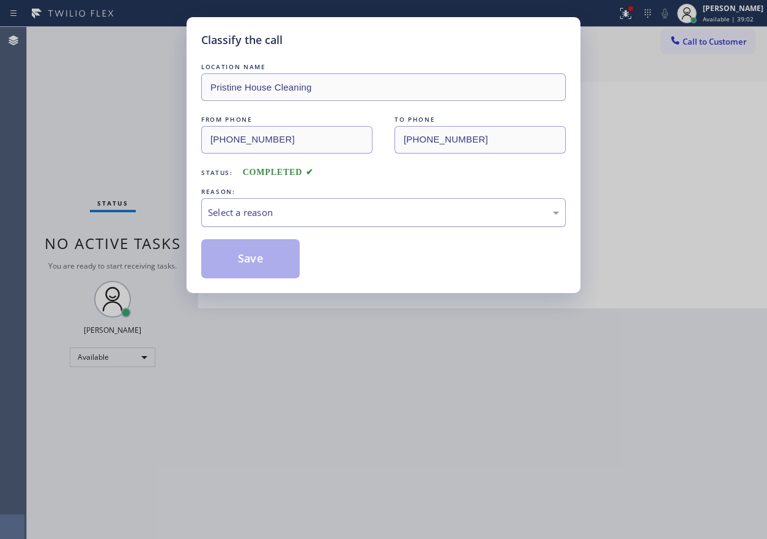
click at [305, 199] on div "Select a reason" at bounding box center [383, 212] width 365 height 29
click at [276, 266] on button "Save" at bounding box center [250, 258] width 99 height 39
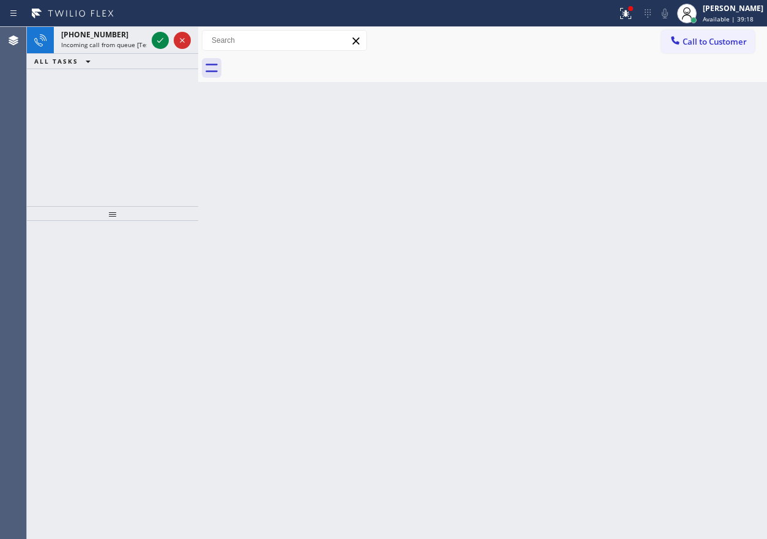
drag, startPoint x: 678, startPoint y: 163, endPoint x: 603, endPoint y: 150, distance: 76.5
click at [678, 163] on div "Back to Dashboard Change Sender ID Customers Technicians Select a contact Outbo…" at bounding box center [482, 283] width 569 height 512
click at [158, 45] on icon at bounding box center [160, 40] width 15 height 15
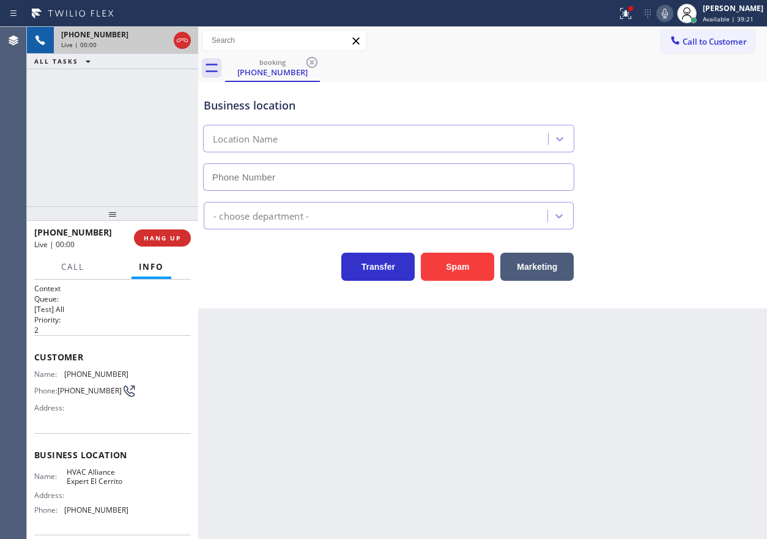
type input "(510) 853-8010"
click at [447, 272] on button "Spam" at bounding box center [457, 267] width 73 height 28
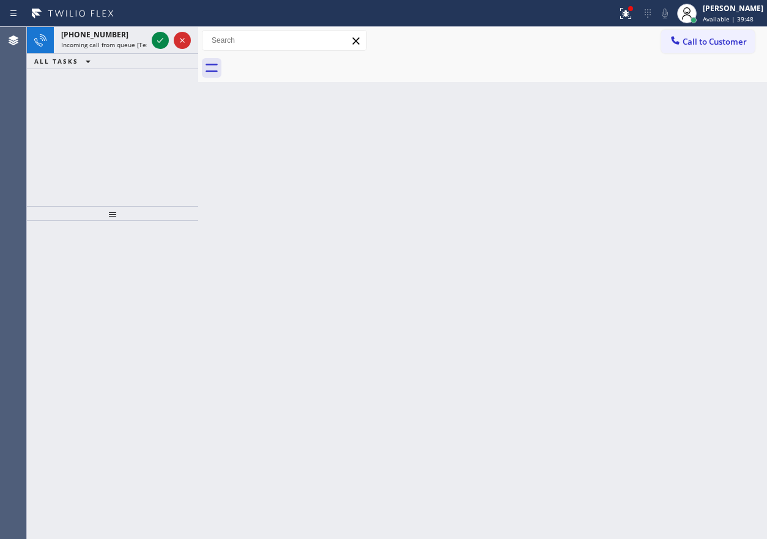
click at [649, 269] on div "Back to Dashboard Change Sender ID Customers Technicians Select a contact Outbo…" at bounding box center [482, 283] width 569 height 512
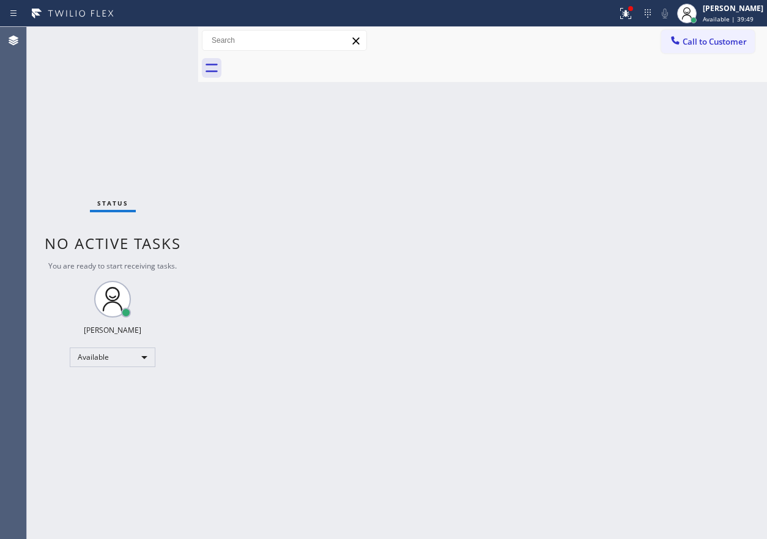
click at [165, 45] on div "Status No active tasks You are ready to start receiving tasks. [PERSON_NAME] Av…" at bounding box center [112, 283] width 171 height 512
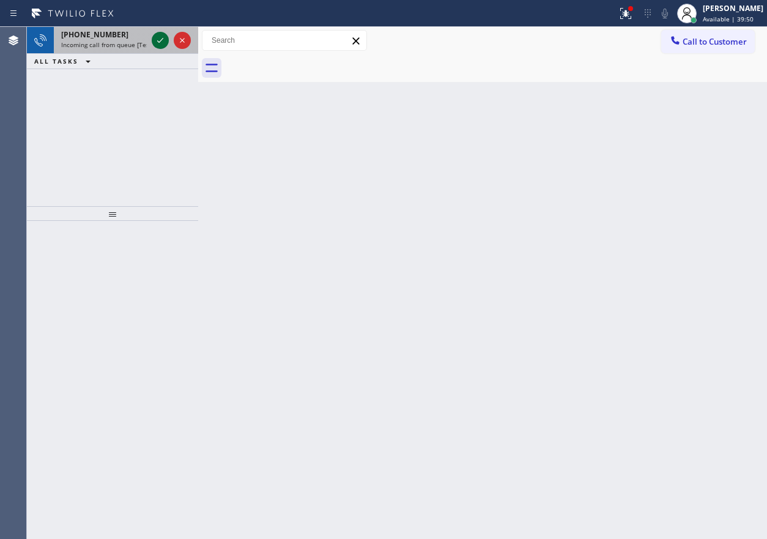
click at [159, 42] on icon at bounding box center [160, 40] width 15 height 15
click at [158, 41] on icon at bounding box center [160, 40] width 15 height 15
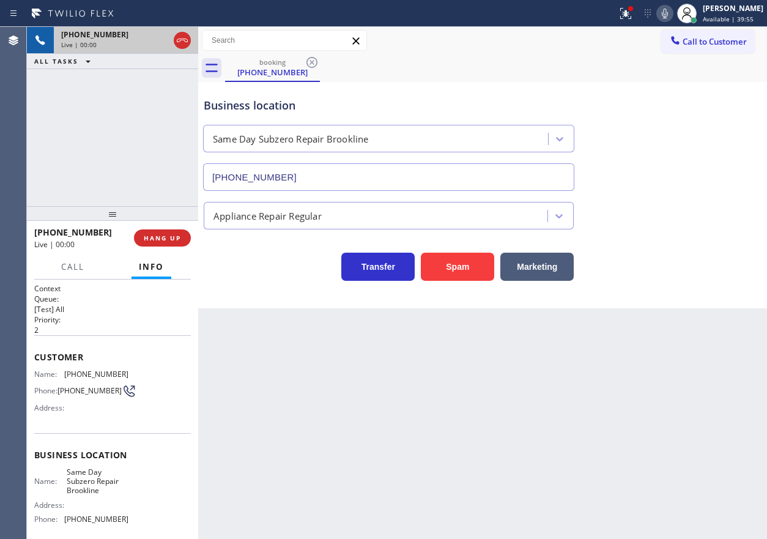
type input "(781) 265-2424"
click at [468, 269] on button "Spam" at bounding box center [457, 267] width 73 height 28
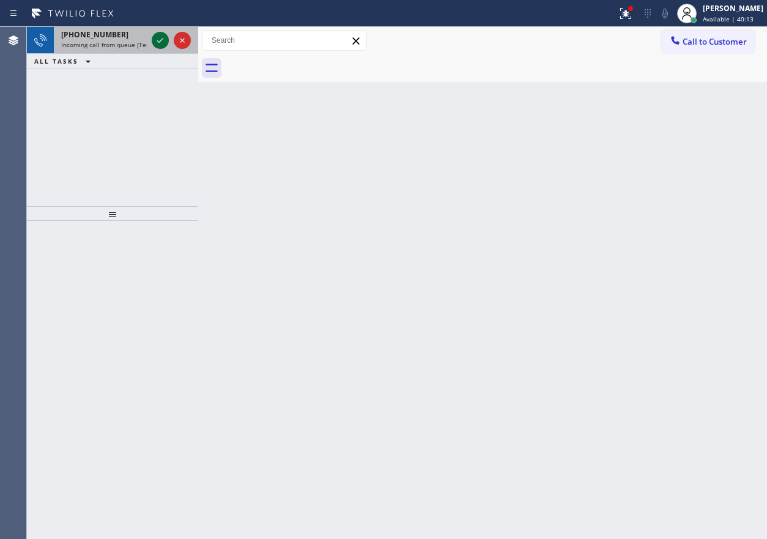
click at [155, 47] on icon at bounding box center [160, 40] width 15 height 15
click at [163, 40] on icon at bounding box center [160, 40] width 15 height 15
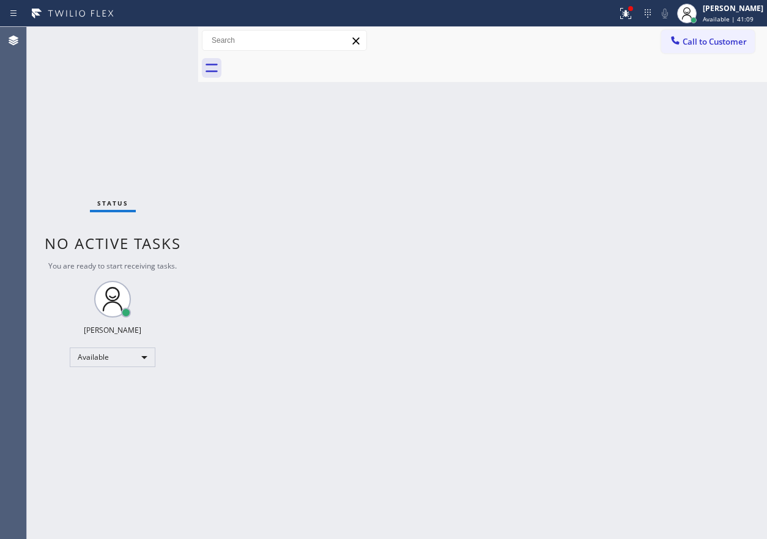
click at [159, 46] on div "Status No active tasks You are ready to start receiving tasks. [PERSON_NAME] Av…" at bounding box center [112, 283] width 171 height 512
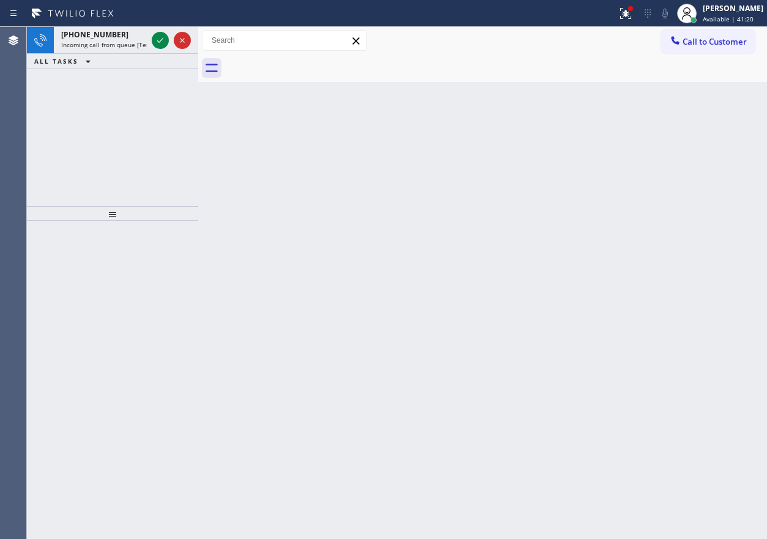
click at [155, 44] on icon at bounding box center [160, 40] width 15 height 15
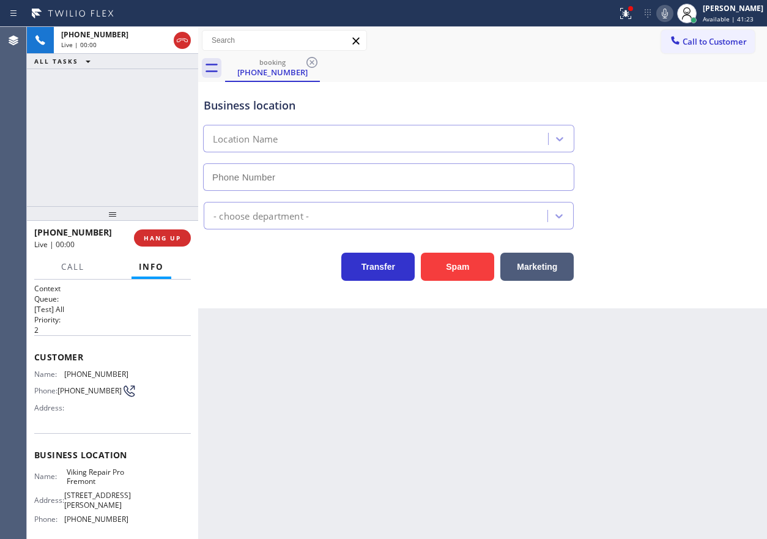
type input "(510) 737-7975"
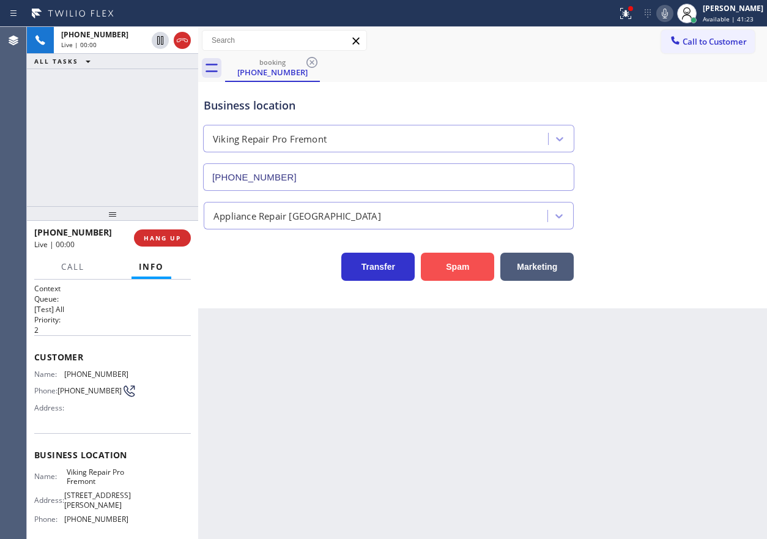
click at [445, 274] on button "Spam" at bounding box center [457, 267] width 73 height 28
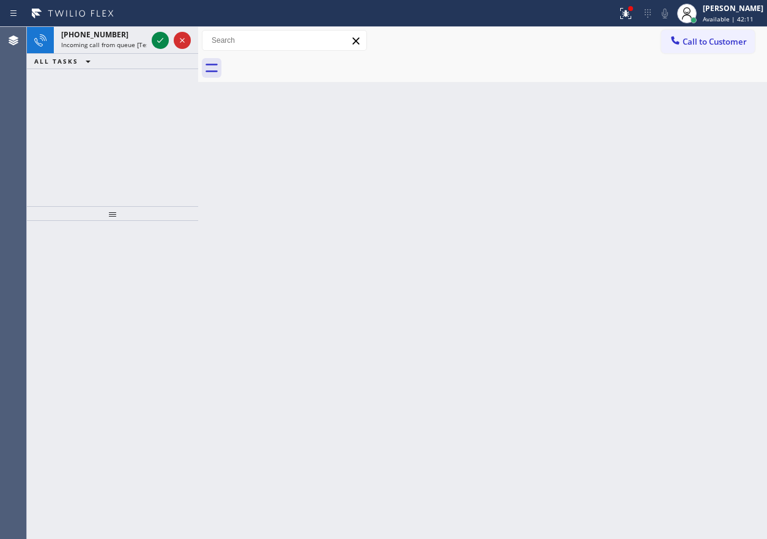
click at [698, 210] on div "Back to Dashboard Change Sender ID Customers Technicians Select a contact Outbo…" at bounding box center [482, 283] width 569 height 512
click at [160, 37] on icon at bounding box center [160, 40] width 15 height 15
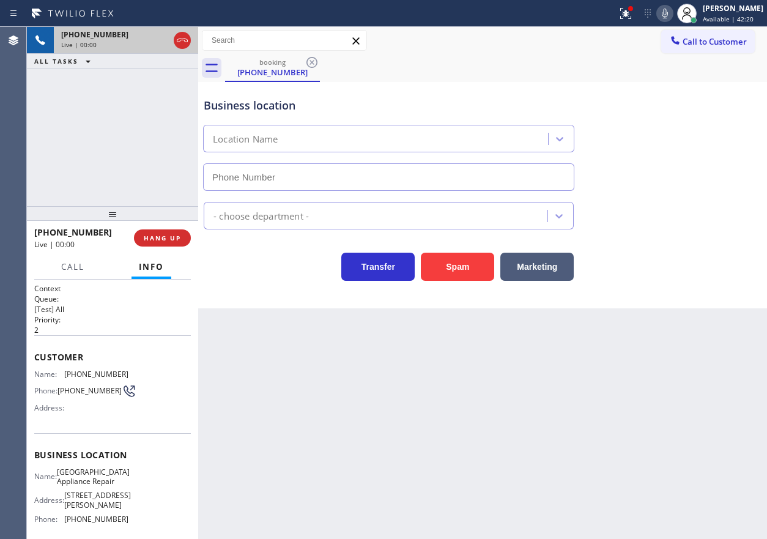
type input "(773) 830-4668"
click at [104, 493] on div "Name: Calumet Heights Appliance Repair Address: 9019 S Paxton Ave Phone: (773) …" at bounding box center [81, 498] width 94 height 62
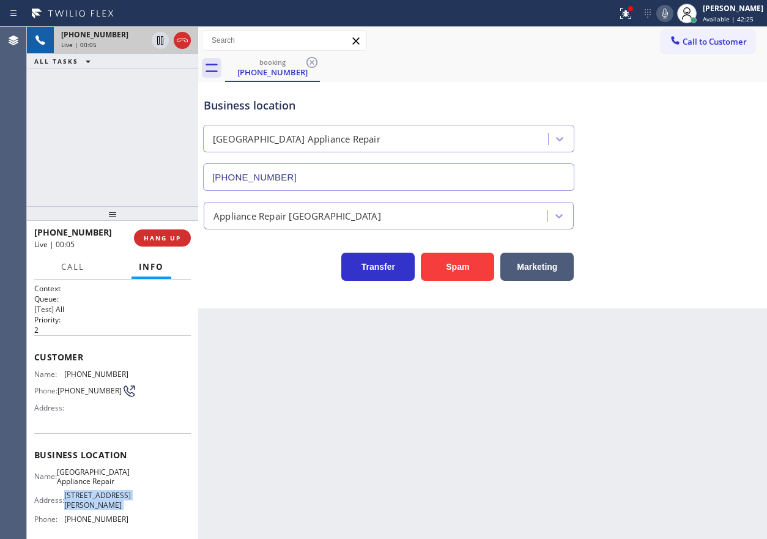
click at [104, 493] on div "Name: Calumet Heights Appliance Repair Address: 9019 S Paxton Ave Phone: (773) …" at bounding box center [81, 498] width 94 height 62
click at [106, 478] on span "Calumet Heights Appliance Repair" at bounding box center [93, 476] width 73 height 19
copy span "Calumet Heights Appliance Repair"
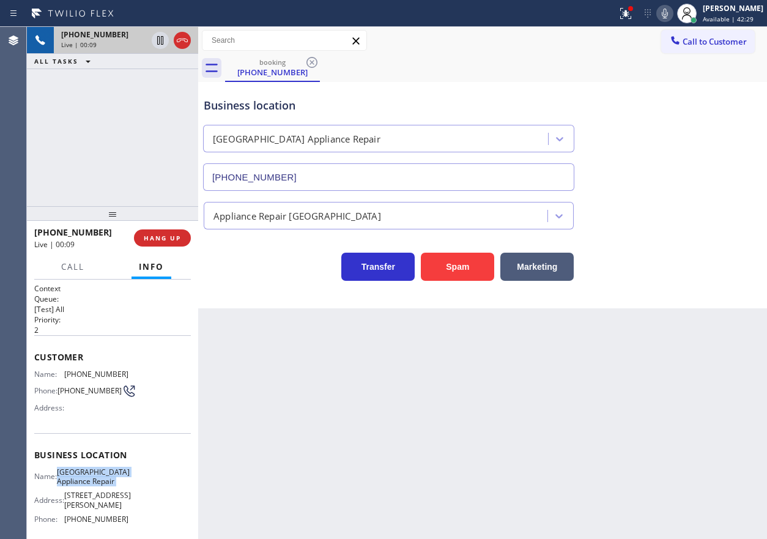
click at [376, 184] on input "(773) 830-4668" at bounding box center [388, 177] width 371 height 28
click at [81, 370] on span "(773) 610-2748" at bounding box center [96, 374] width 64 height 9
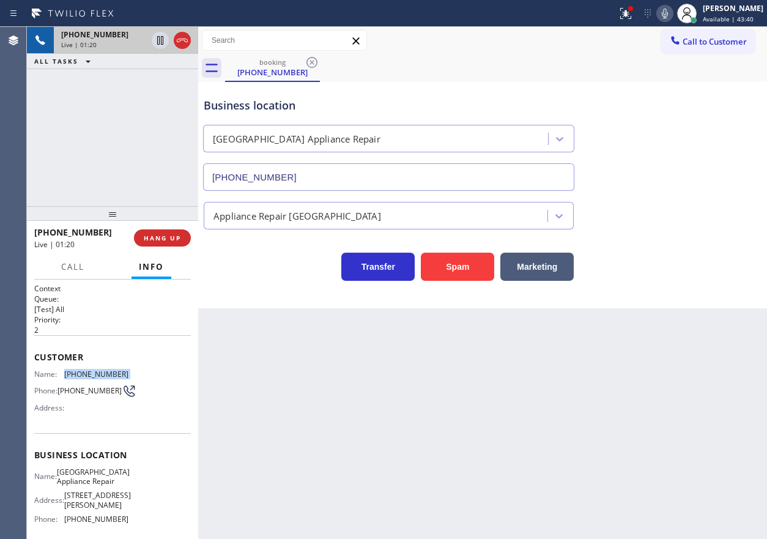
click at [81, 370] on span "(773) 610-2748" at bounding box center [96, 374] width 64 height 9
copy span "(773) 610-2748"
click at [679, 261] on div "Transfer Spam Marketing" at bounding box center [482, 261] width 563 height 39
click at [72, 271] on span "Call" at bounding box center [72, 266] width 23 height 11
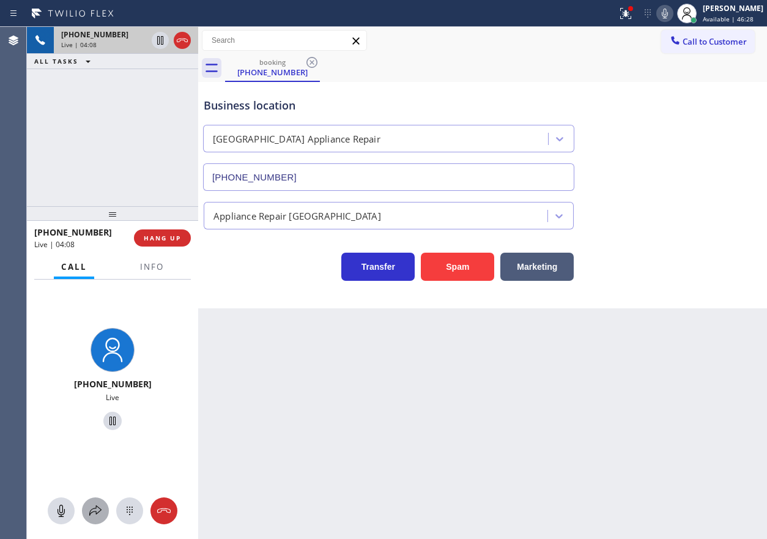
click at [92, 506] on icon at bounding box center [95, 511] width 15 height 15
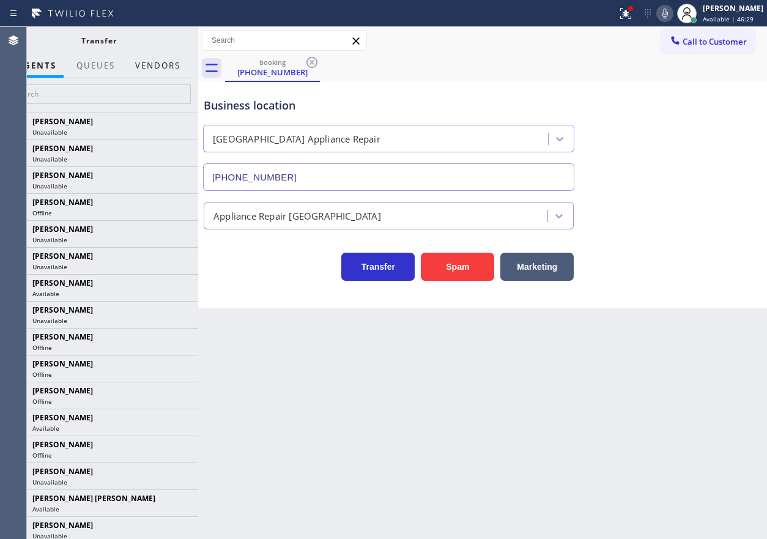
click at [169, 62] on button "Vendors" at bounding box center [158, 66] width 60 height 24
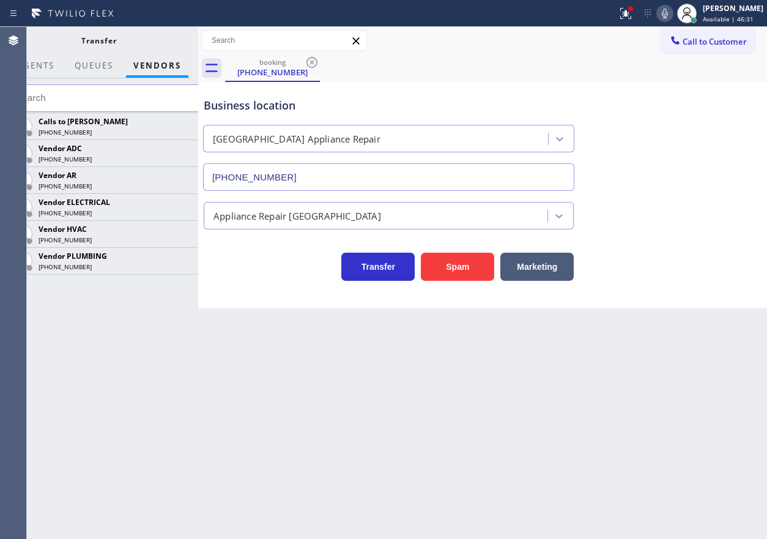
click at [0, 0] on icon at bounding box center [0, 0] width 0 height 0
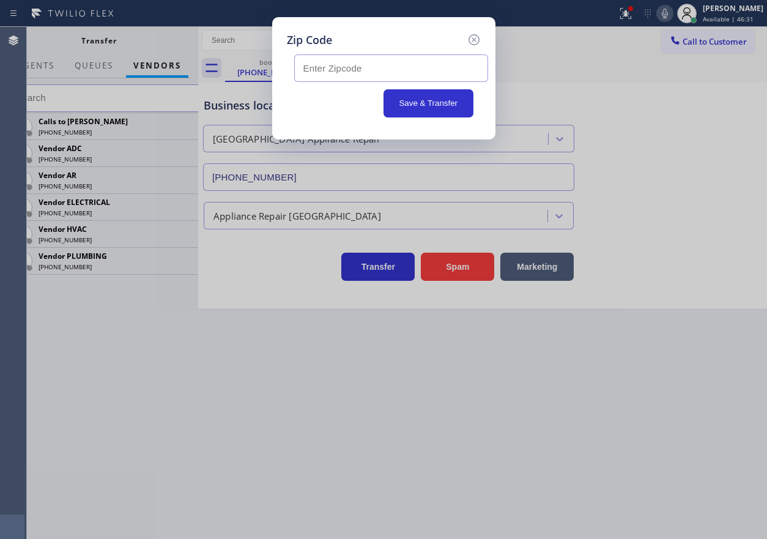
click at [329, 74] on input "text" at bounding box center [391, 68] width 194 height 28
paste input "46394"
type input "46394"
click at [431, 108] on button "Save & Transfer" at bounding box center [429, 103] width 90 height 28
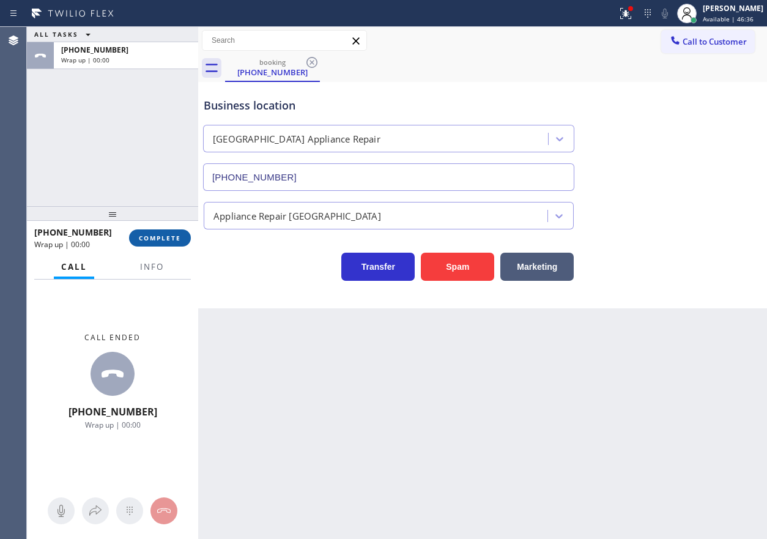
click at [170, 240] on span "COMPLETE" at bounding box center [160, 238] width 42 height 9
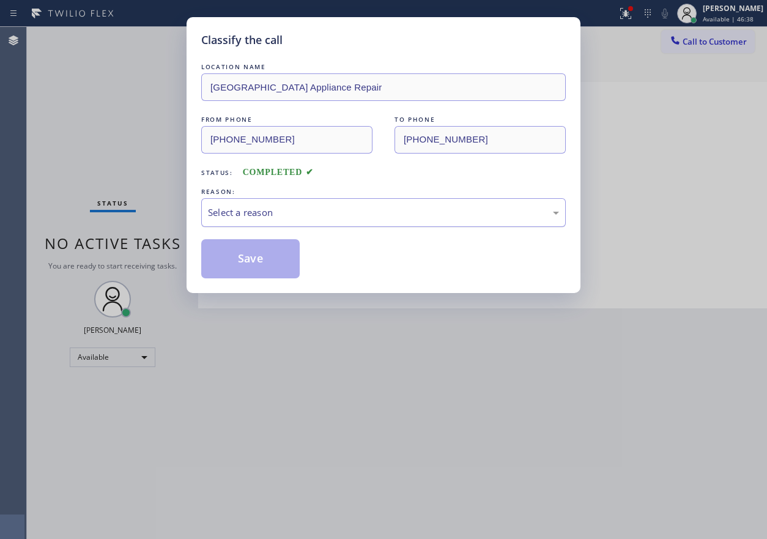
click at [321, 204] on div "Select a reason" at bounding box center [383, 212] width 365 height 29
click at [244, 275] on button "Save" at bounding box center [250, 258] width 99 height 39
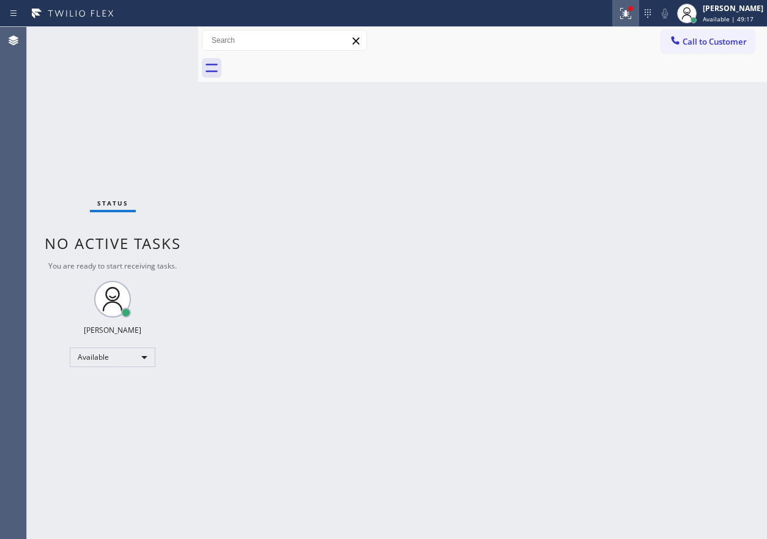
click at [633, 13] on icon at bounding box center [626, 13] width 15 height 15
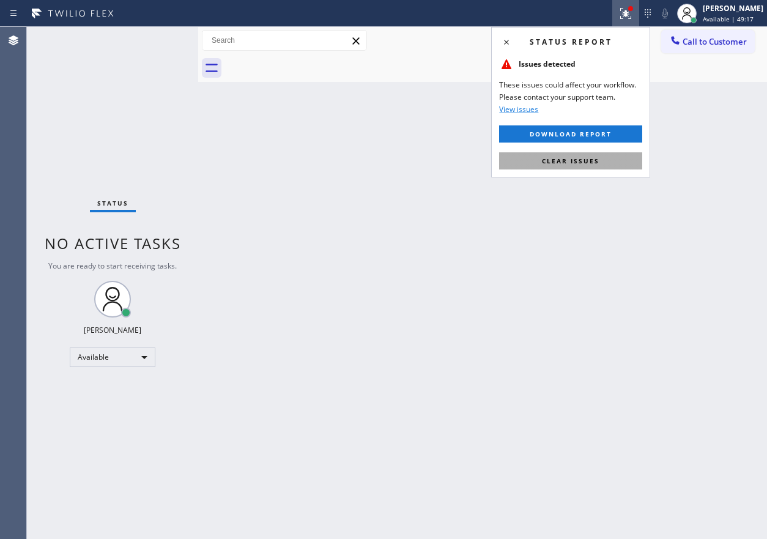
click at [572, 165] on button "Clear issues" at bounding box center [570, 160] width 143 height 17
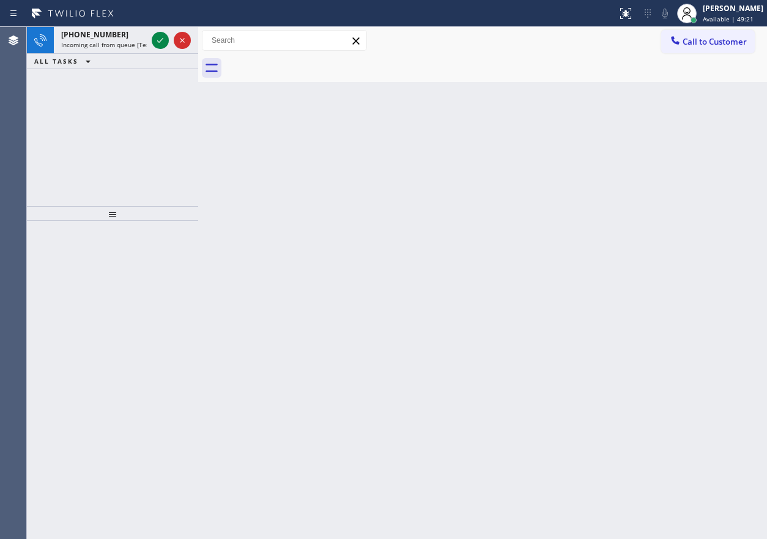
click at [706, 230] on div "Back to Dashboard Change Sender ID Customers Technicians Select a contact Outbo…" at bounding box center [482, 283] width 569 height 512
click at [163, 40] on icon at bounding box center [160, 40] width 15 height 15
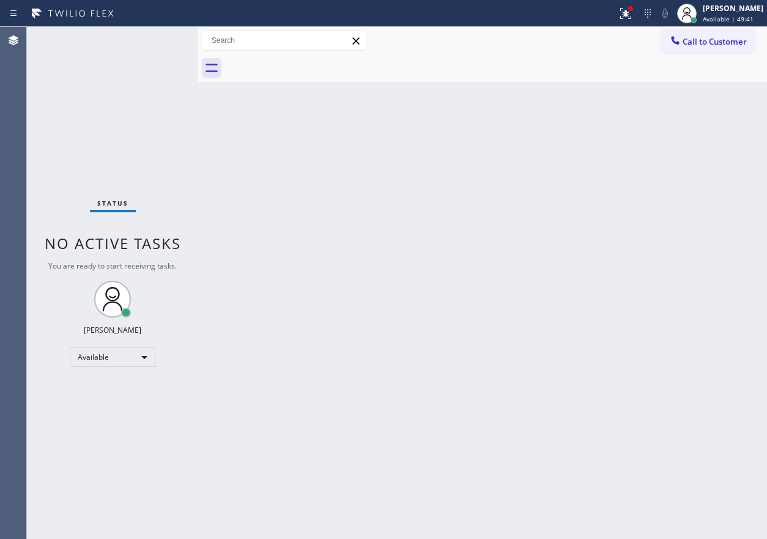
click at [630, 328] on div "Back to Dashboard Change Sender ID Customers Technicians Select a contact Outbo…" at bounding box center [482, 283] width 569 height 512
click at [158, 39] on div "Status No active tasks You are ready to start receiving tasks. [PERSON_NAME] Av…" at bounding box center [112, 283] width 171 height 512
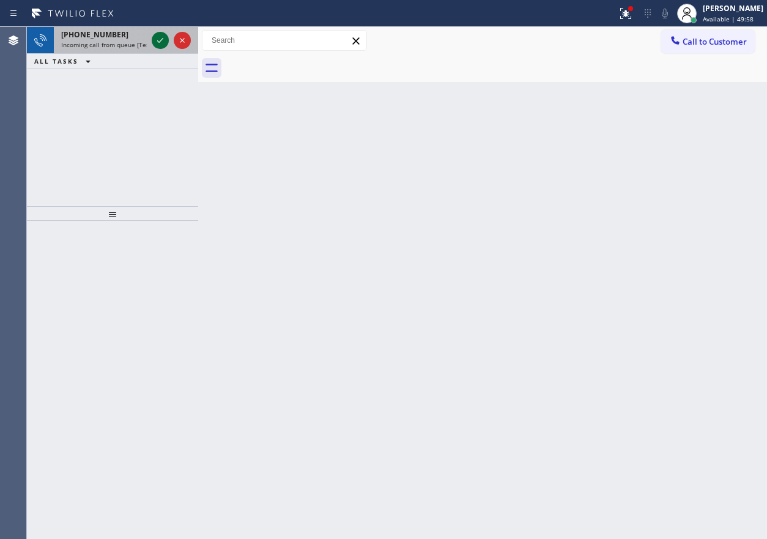
click at [157, 43] on icon at bounding box center [160, 40] width 15 height 15
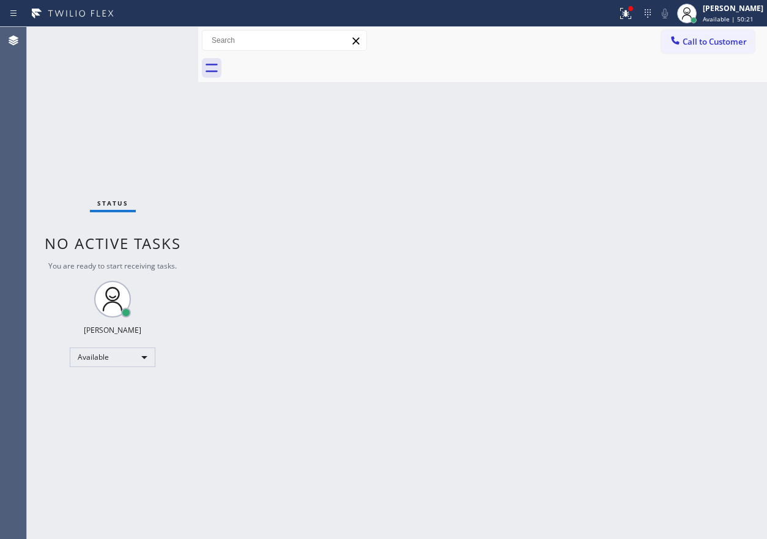
click at [675, 392] on div "Back to Dashboard Change Sender ID Customers Technicians Select a contact Outbo…" at bounding box center [482, 283] width 569 height 512
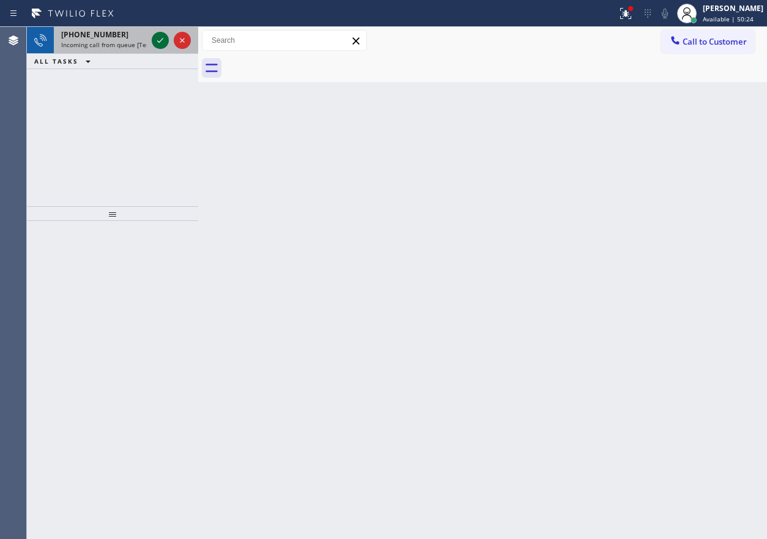
click at [157, 35] on icon at bounding box center [160, 40] width 15 height 15
click at [159, 39] on icon at bounding box center [160, 40] width 15 height 15
click at [155, 37] on icon at bounding box center [160, 40] width 15 height 15
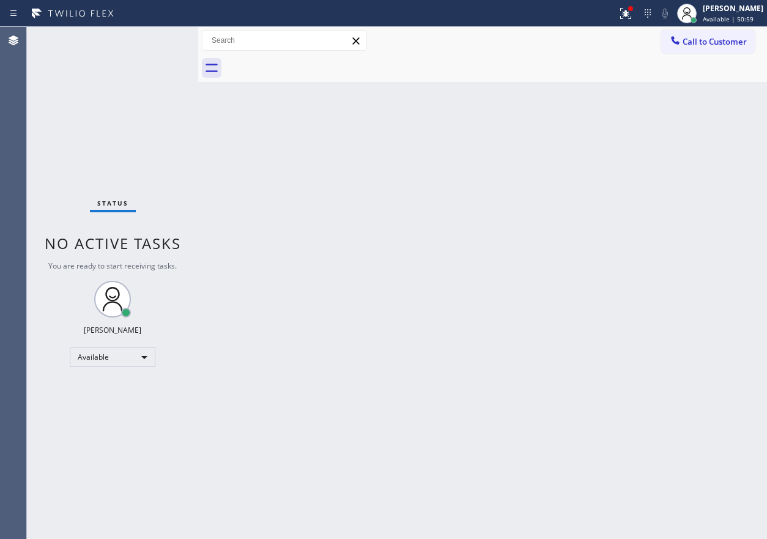
click at [404, 183] on div "Back to Dashboard Change Sender ID Customers Technicians Select a contact Outbo…" at bounding box center [482, 283] width 569 height 512
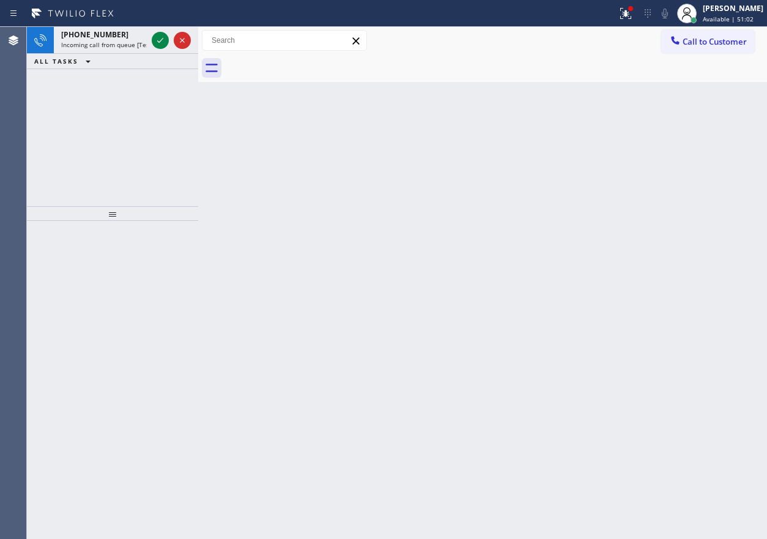
click at [646, 134] on div "Back to Dashboard Change Sender ID Customers Technicians Select a contact Outbo…" at bounding box center [482, 283] width 569 height 512
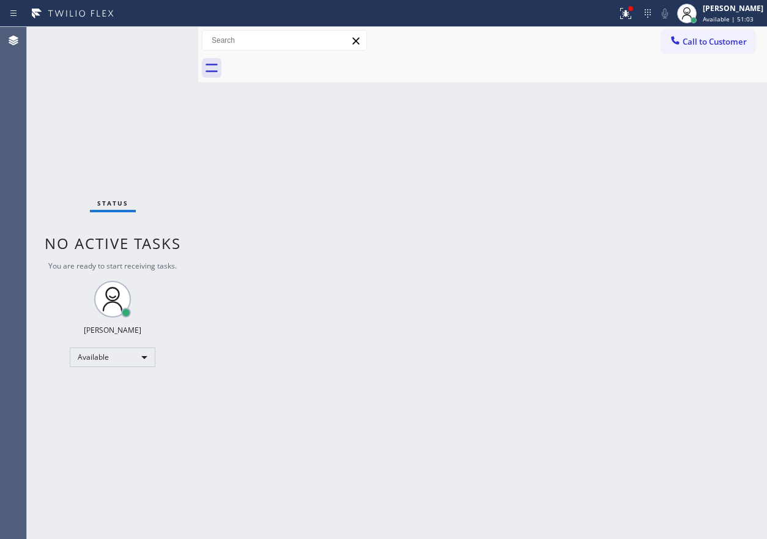
click at [158, 46] on div "Status No active tasks You are ready to start receiving tasks. [PERSON_NAME] Av…" at bounding box center [112, 283] width 171 height 512
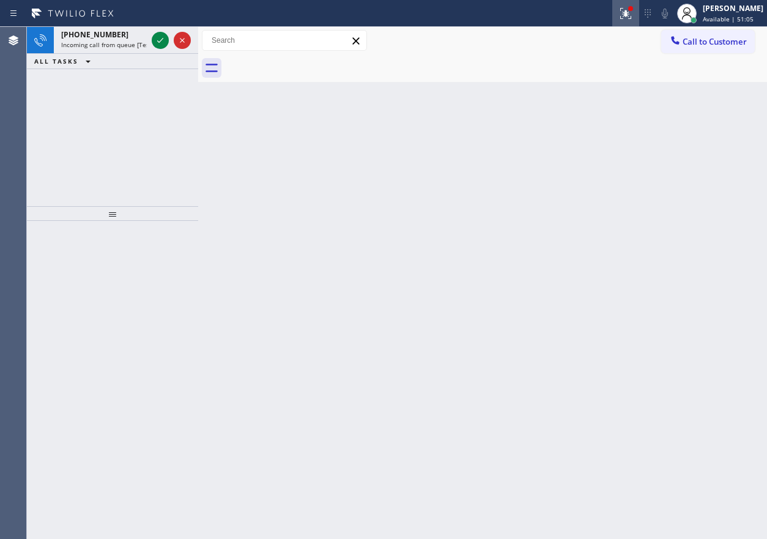
click at [628, 13] on icon at bounding box center [623, 12] width 7 height 9
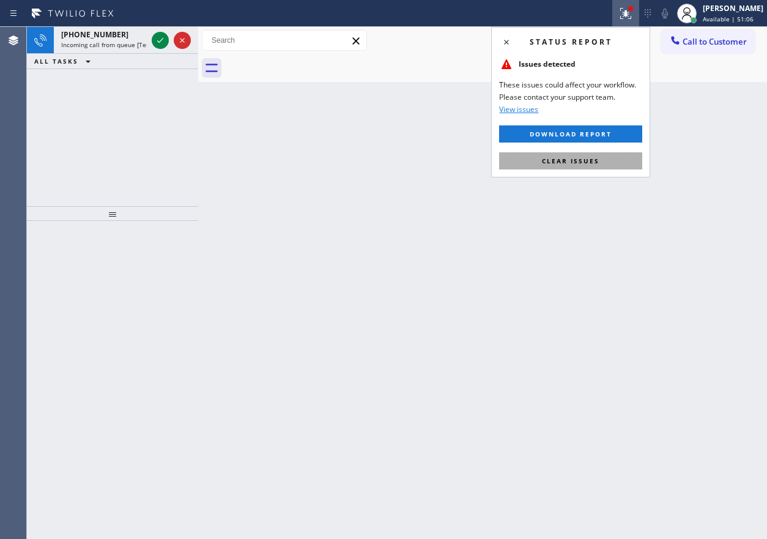
click at [630, 165] on button "Clear issues" at bounding box center [570, 160] width 143 height 17
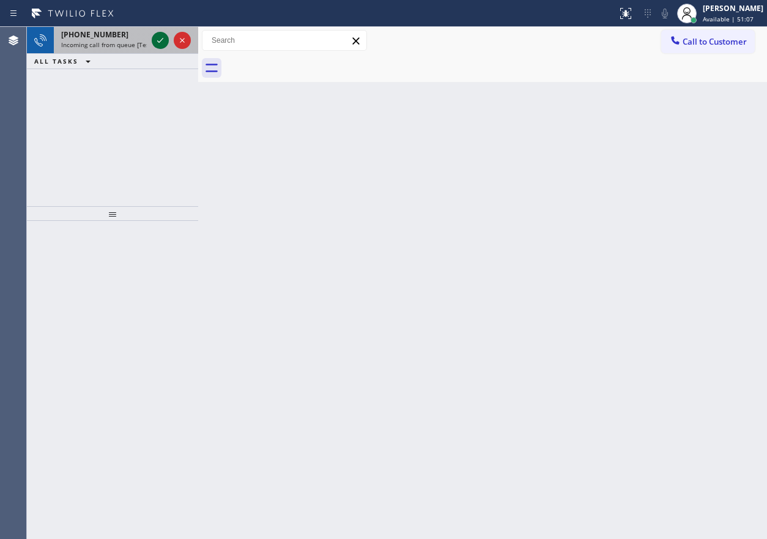
click at [160, 43] on icon at bounding box center [160, 40] width 15 height 15
click at [161, 37] on icon at bounding box center [160, 40] width 15 height 15
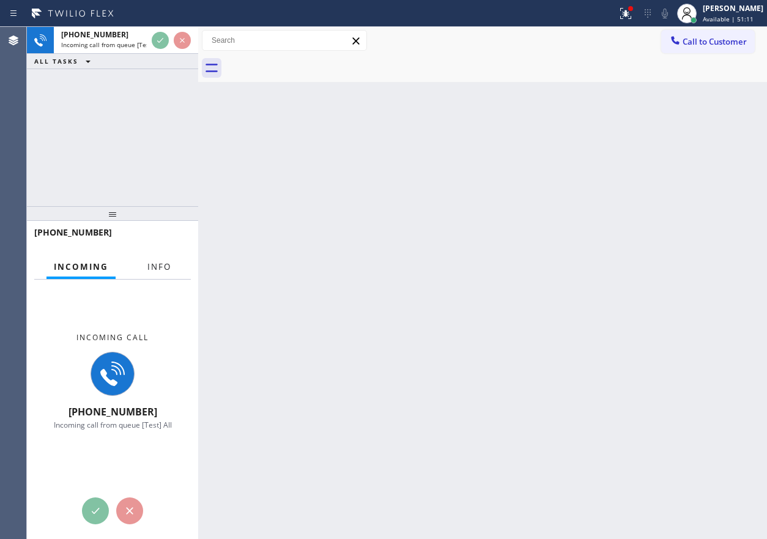
click at [166, 268] on span "Info" at bounding box center [159, 266] width 24 height 11
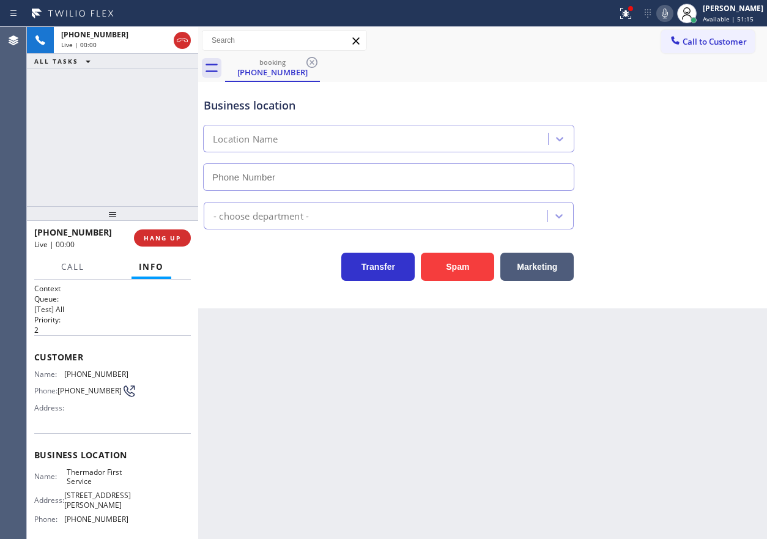
type input "(310) 997-4770"
click at [100, 478] on span "Thermador First Service" at bounding box center [97, 476] width 61 height 19
copy span "Thermador First Service"
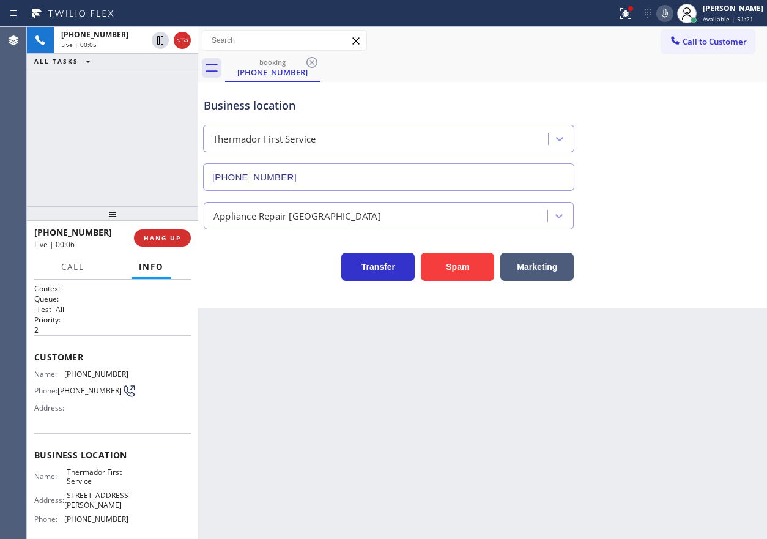
click at [337, 188] on input "(310) 997-4770" at bounding box center [388, 177] width 371 height 28
click at [669, 235] on div "Transfer Spam Marketing" at bounding box center [482, 254] width 563 height 51
click at [175, 234] on span "HANG UP" at bounding box center [162, 238] width 37 height 9
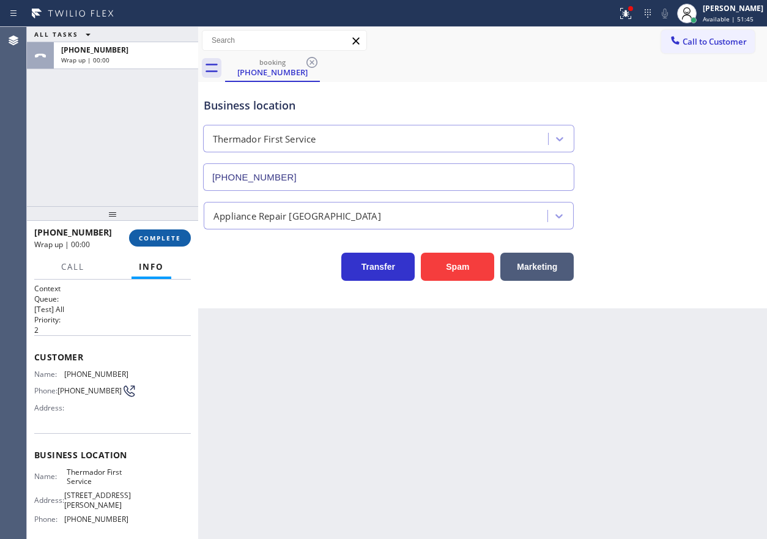
click at [175, 234] on span "COMPLETE" at bounding box center [160, 238] width 42 height 9
drag, startPoint x: 651, startPoint y: 305, endPoint x: 463, endPoint y: 218, distance: 207.3
click at [651, 305] on div "Business location Thermador First Service (310) 997-4770 Appliance Repair High …" at bounding box center [482, 195] width 569 height 226
click at [164, 235] on span "COMPLETE" at bounding box center [160, 238] width 42 height 9
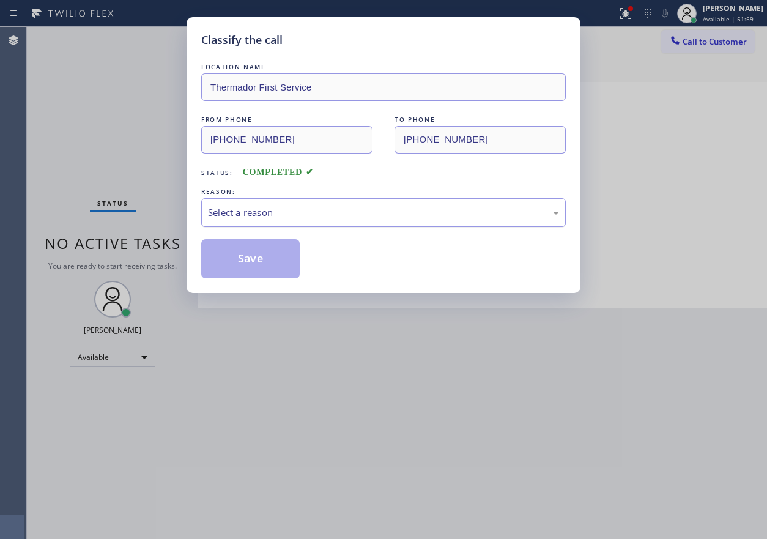
click at [310, 214] on div "Select a reason" at bounding box center [383, 213] width 351 height 14
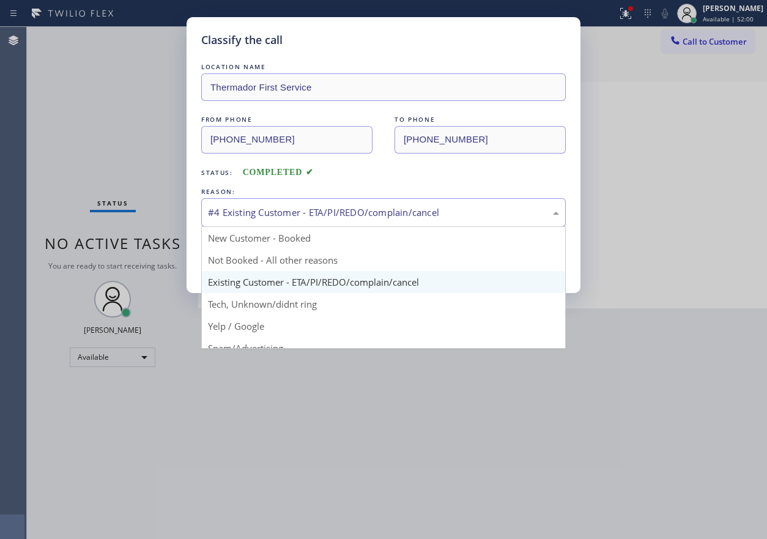
drag, startPoint x: 274, startPoint y: 214, endPoint x: 272, endPoint y: 294, distance: 80.8
click at [274, 214] on div "#4 Existing Customer - ETA/PI/REDO/complain/cancel" at bounding box center [383, 213] width 351 height 14
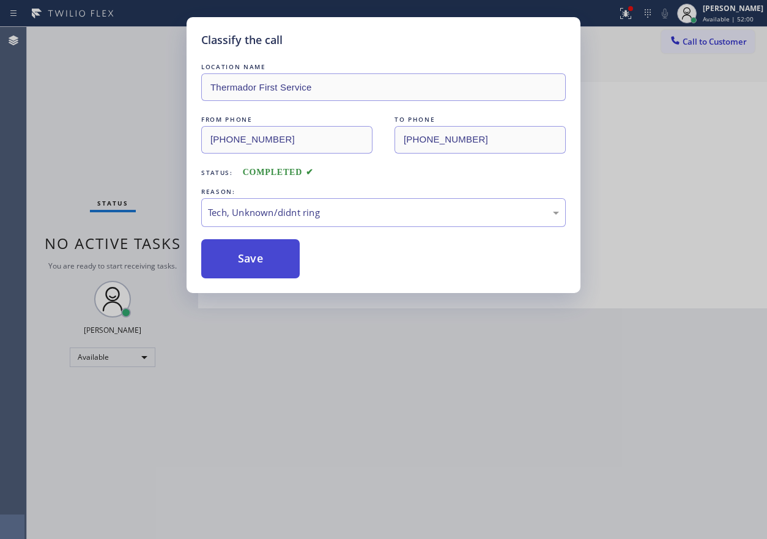
click at [258, 262] on button "Save" at bounding box center [250, 258] width 99 height 39
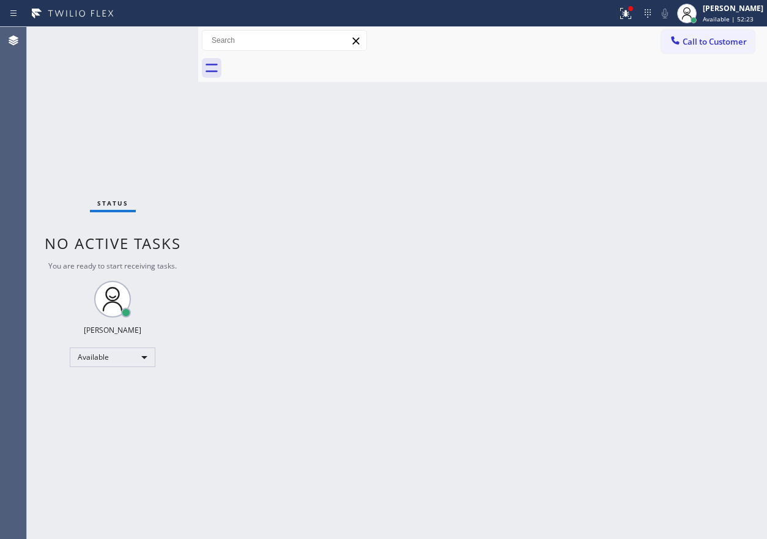
click at [703, 252] on div "Back to Dashboard Change Sender ID Customers Technicians Select a contact Outbo…" at bounding box center [482, 283] width 569 height 512
drag, startPoint x: 630, startPoint y: 19, endPoint x: 618, endPoint y: 54, distance: 37.0
click at [630, 18] on icon at bounding box center [626, 13] width 15 height 15
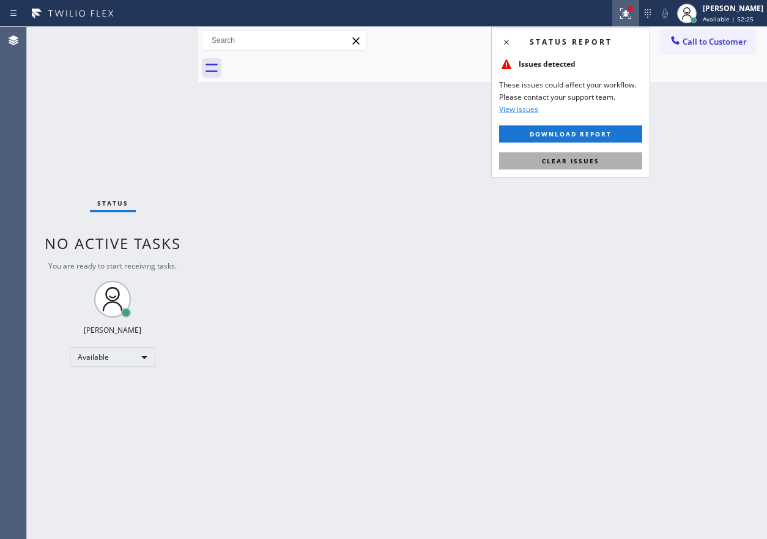
click at [605, 158] on button "Clear issues" at bounding box center [570, 160] width 143 height 17
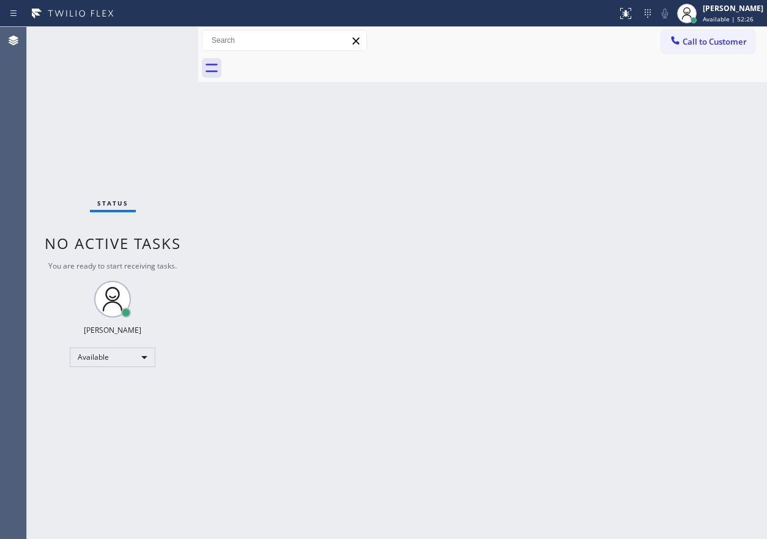
drag, startPoint x: 472, startPoint y: 177, endPoint x: 434, endPoint y: 122, distance: 66.5
click at [471, 177] on div "Back to Dashboard Change Sender ID Customers Technicians Select a contact Outbo…" at bounding box center [482, 283] width 569 height 512
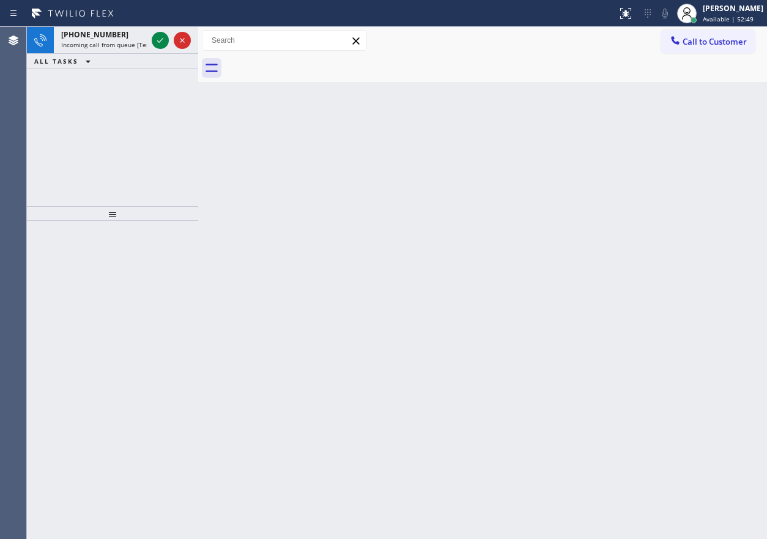
click at [721, 258] on div "Back to Dashboard Change Sender ID Customers Technicians Select a contact Outbo…" at bounding box center [482, 283] width 569 height 512
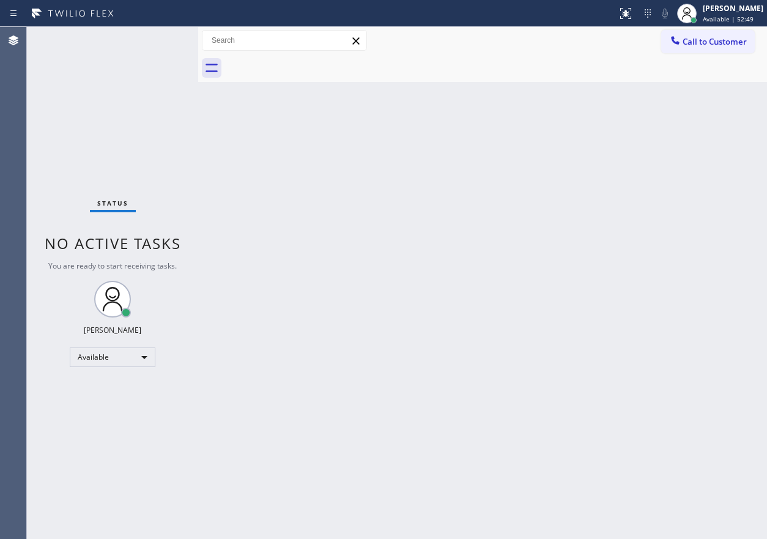
click at [157, 37] on div "Status No active tasks You are ready to start receiving tasks. [PERSON_NAME] Av…" at bounding box center [112, 283] width 171 height 512
click at [671, 234] on div "Back to Dashboard Change Sender ID Customers Technicians Select a contact Outbo…" at bounding box center [482, 283] width 569 height 512
click at [676, 285] on div "Back to Dashboard Change Sender ID Customers Technicians Select a contact Outbo…" at bounding box center [482, 283] width 569 height 512
click at [636, 262] on div "Back to Dashboard Change Sender ID Customers Technicians Select a contact Outbo…" at bounding box center [482, 283] width 569 height 512
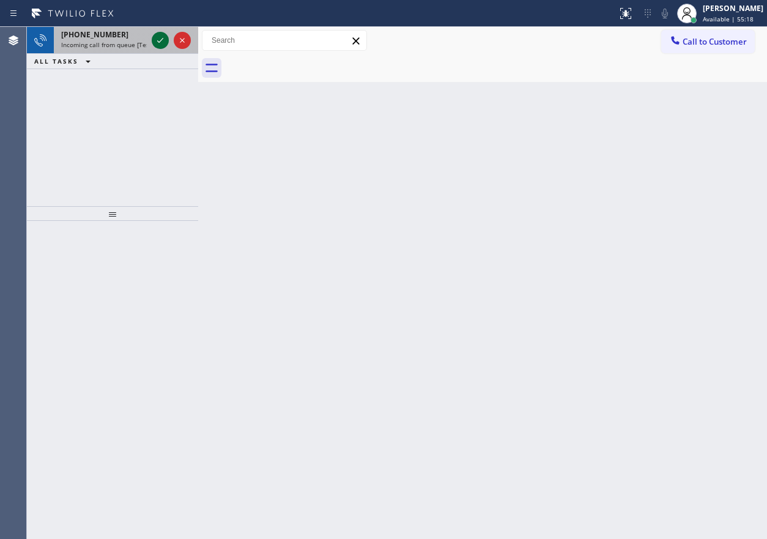
click at [157, 43] on icon at bounding box center [160, 40] width 15 height 15
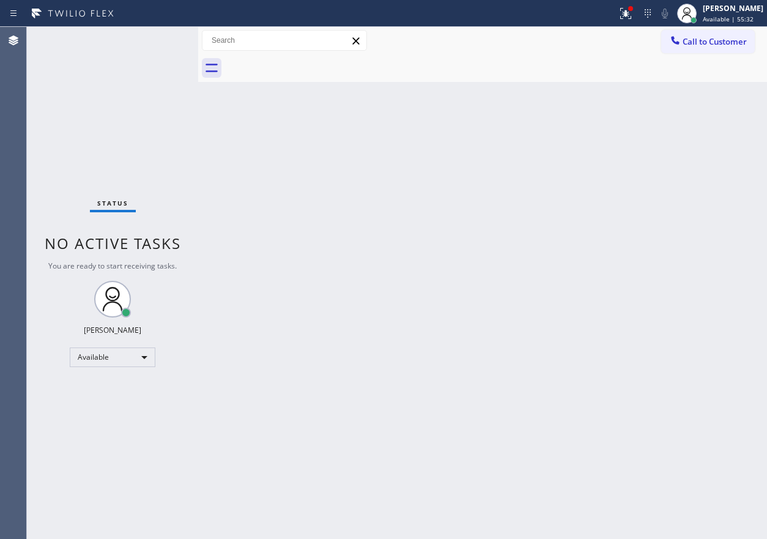
click at [709, 245] on div "Back to Dashboard Change Sender ID Customers Technicians Select a contact Outbo…" at bounding box center [482, 283] width 569 height 512
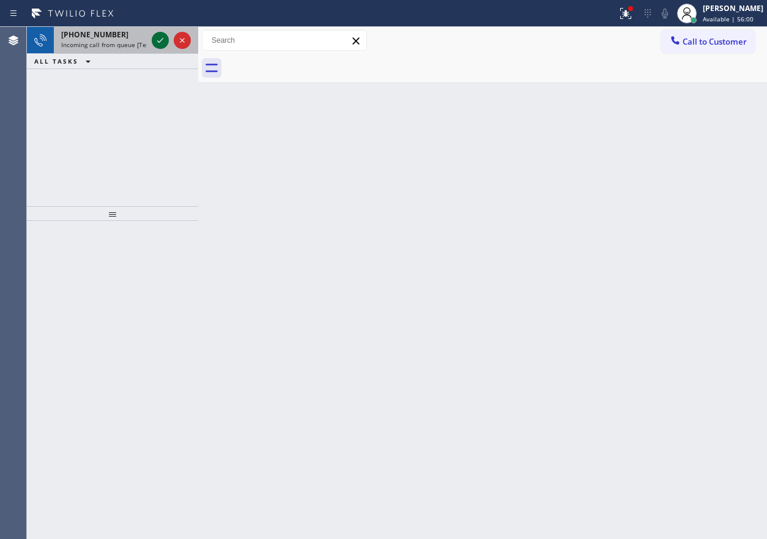
click at [160, 43] on icon at bounding box center [160, 40] width 15 height 15
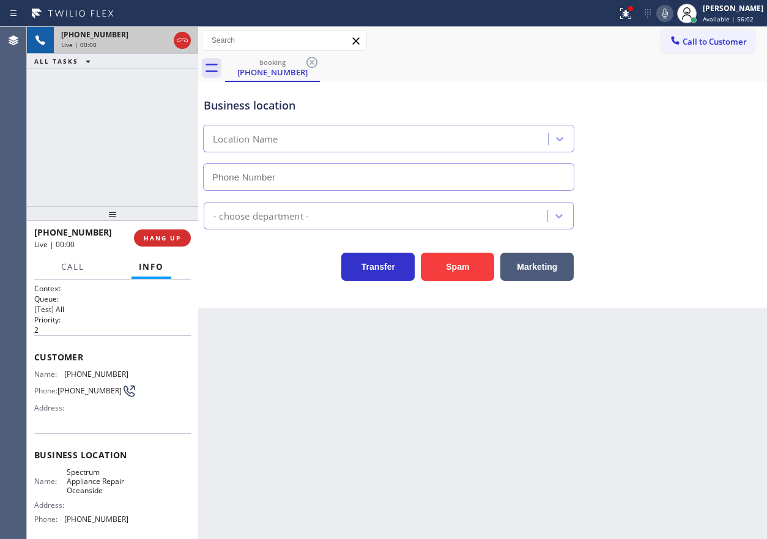
type input "(760) 309-6776"
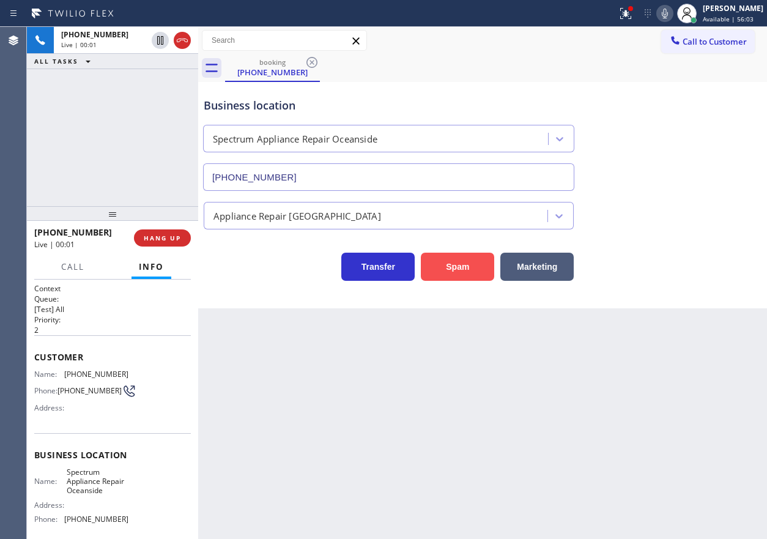
click at [440, 269] on button "Spam" at bounding box center [457, 267] width 73 height 28
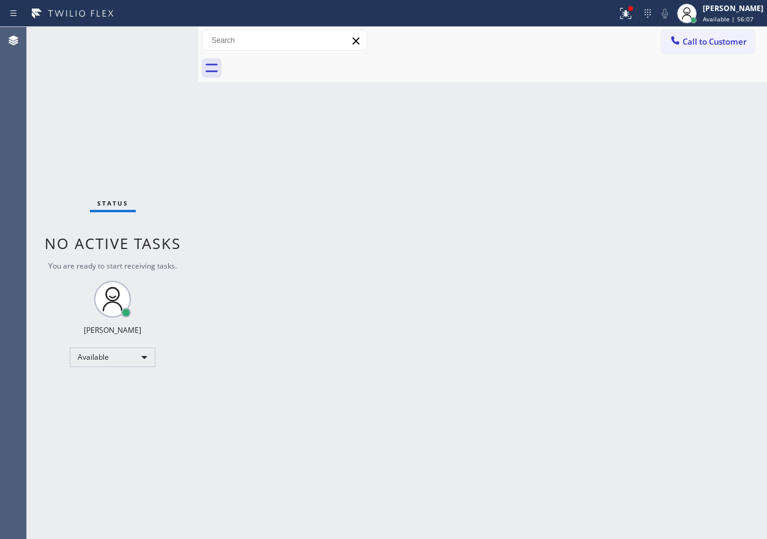
click at [580, 284] on div "Back to Dashboard Change Sender ID Customers Technicians Select a contact Outbo…" at bounding box center [482, 283] width 569 height 512
click at [661, 316] on div "Back to Dashboard Change Sender ID Customers Technicians Select a contact Outbo…" at bounding box center [482, 283] width 569 height 512
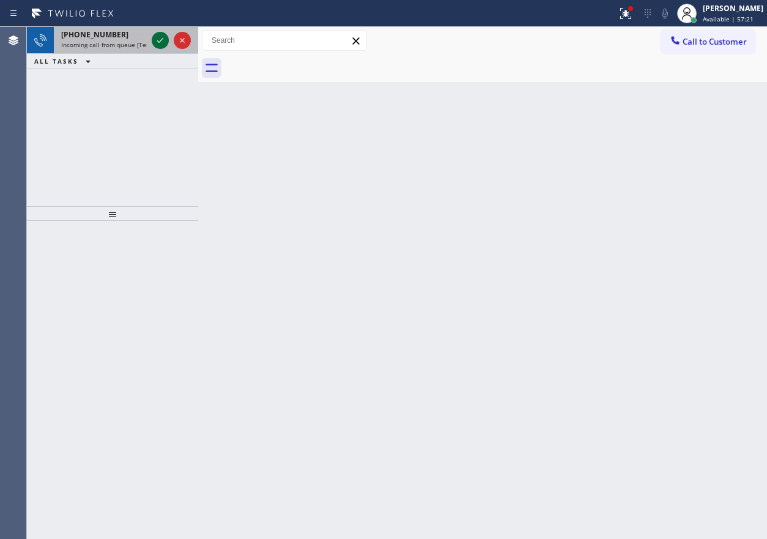
click at [157, 39] on icon at bounding box center [160, 40] width 15 height 15
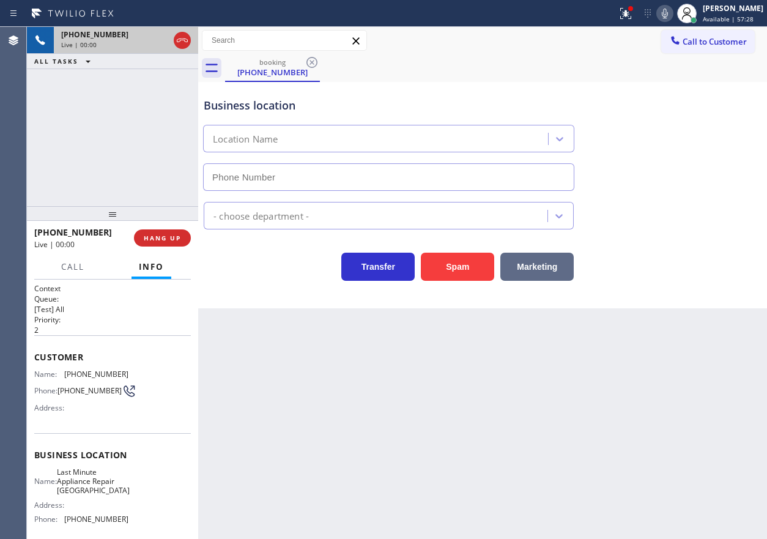
type input "(510) 616-9141"
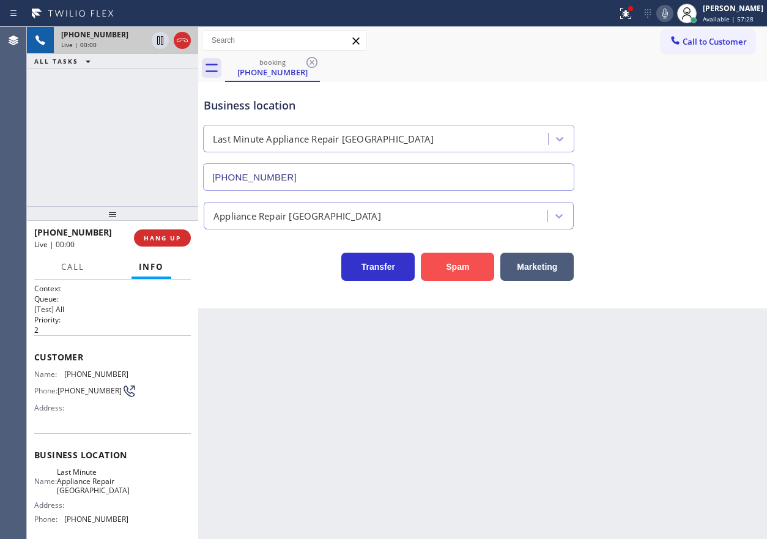
click at [437, 267] on button "Spam" at bounding box center [457, 267] width 73 height 28
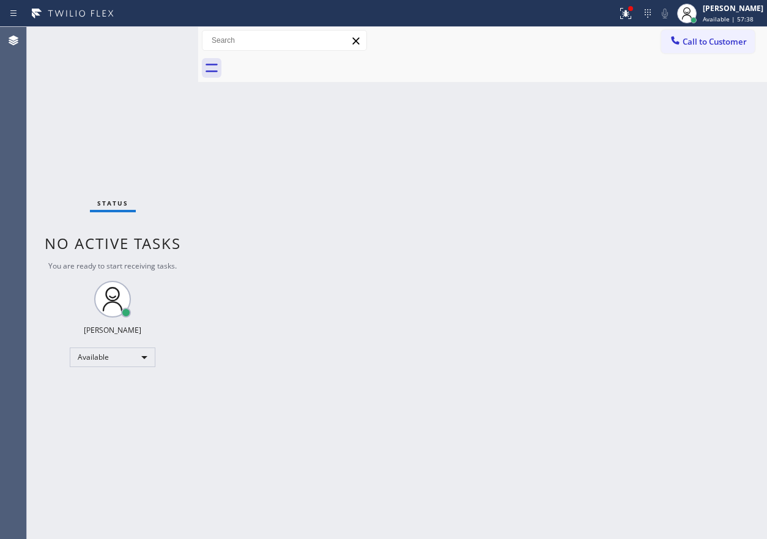
click at [610, 177] on div "Back to Dashboard Change Sender ID Customers Technicians Select a contact Outbo…" at bounding box center [482, 283] width 569 height 512
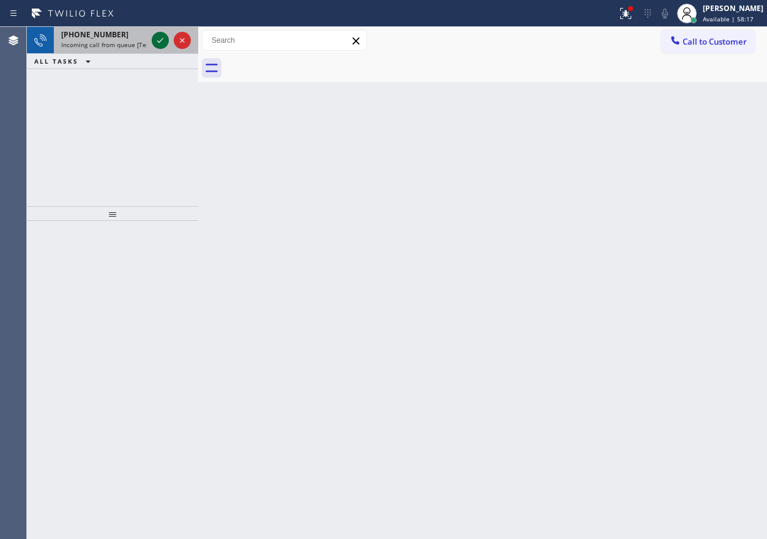
click at [155, 39] on icon at bounding box center [160, 40] width 15 height 15
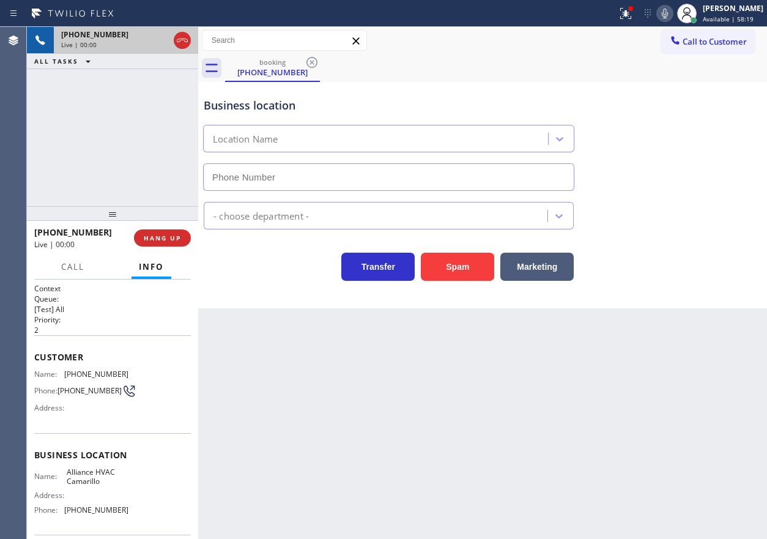
type input "(805) 323-9222"
click at [456, 266] on button "Spam" at bounding box center [457, 267] width 73 height 28
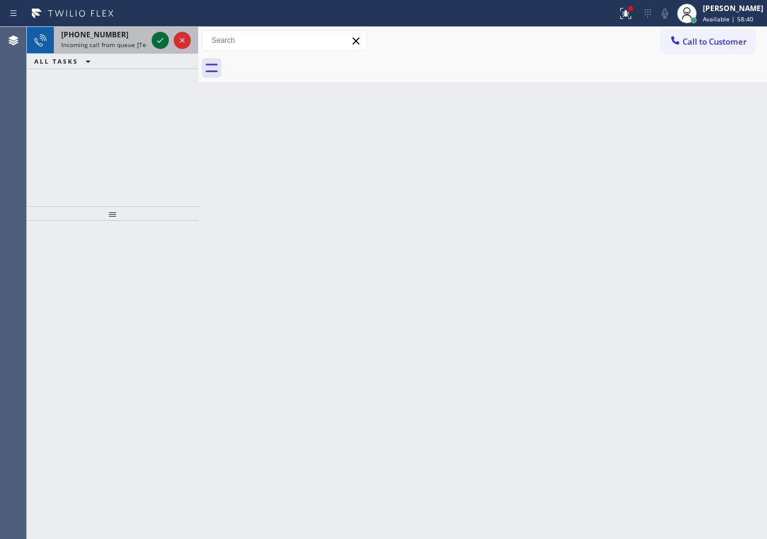
click at [158, 40] on icon at bounding box center [160, 40] width 15 height 15
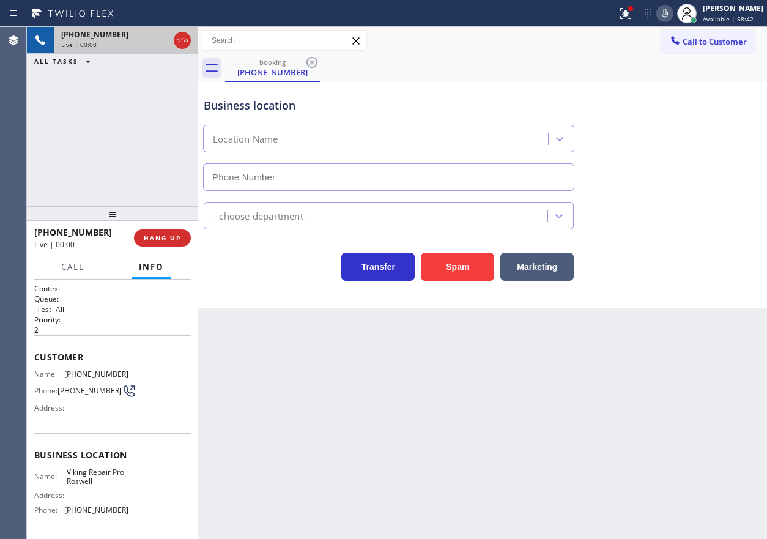
type input "(770) 872-6411"
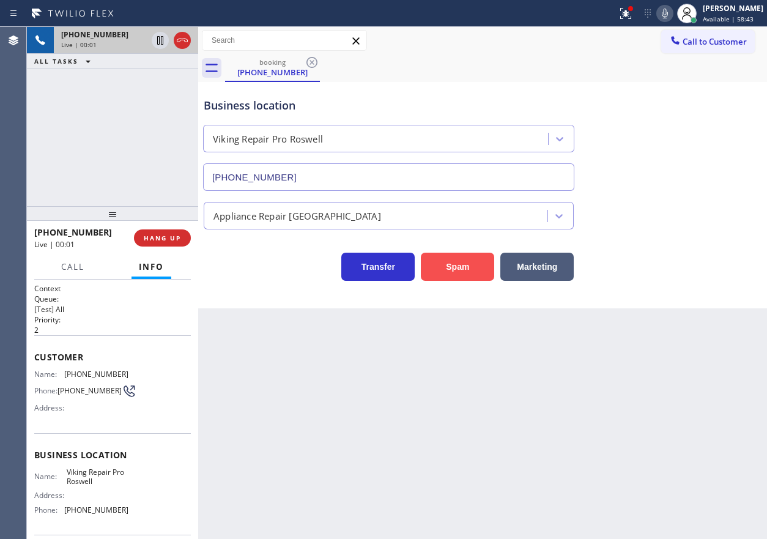
click at [466, 270] on button "Spam" at bounding box center [457, 267] width 73 height 28
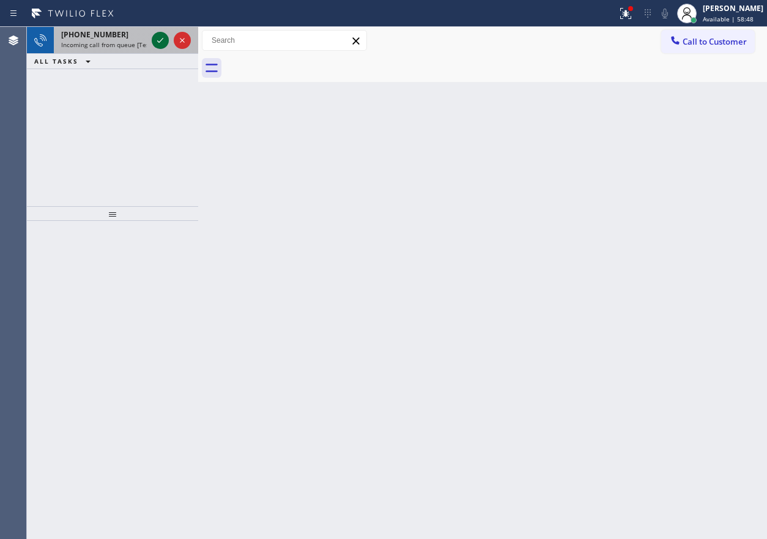
click at [158, 42] on icon at bounding box center [160, 40] width 6 height 5
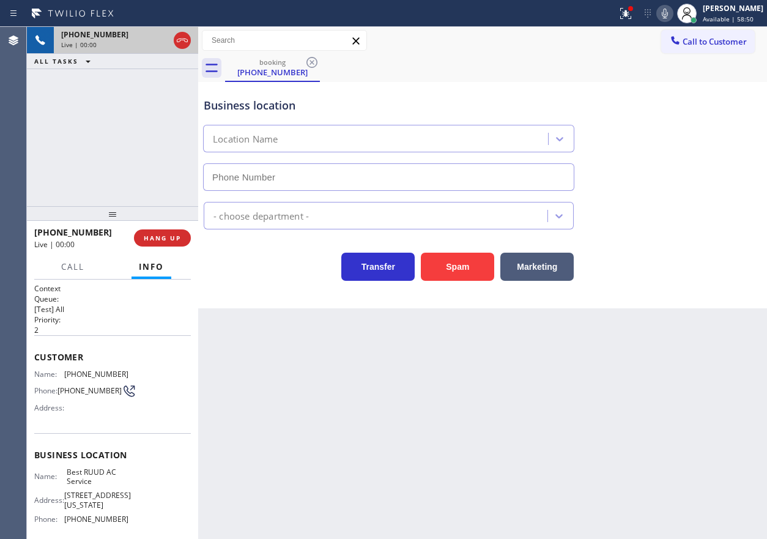
type input "(626) 964-3413"
click at [167, 250] on div "+16266186183 Live | 00:00 HANG UP" at bounding box center [112, 238] width 157 height 32
click at [167, 246] on button "HANG UP" at bounding box center [162, 237] width 57 height 17
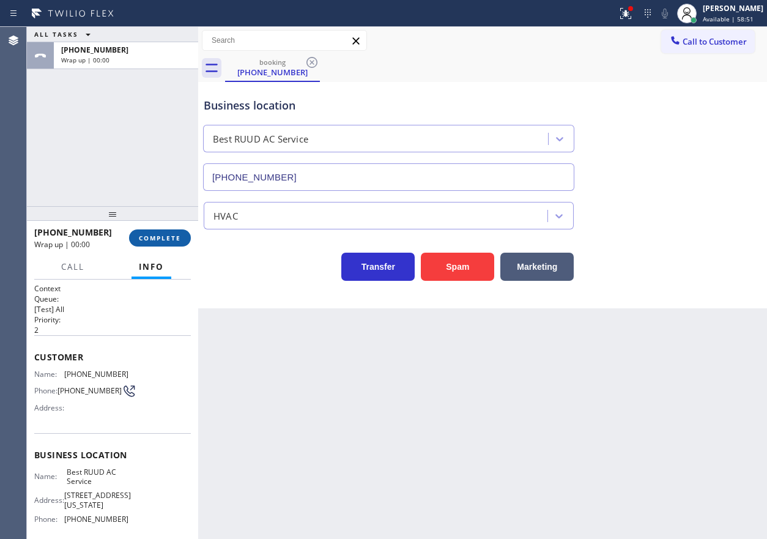
click at [168, 244] on button "COMPLETE" at bounding box center [160, 237] width 62 height 17
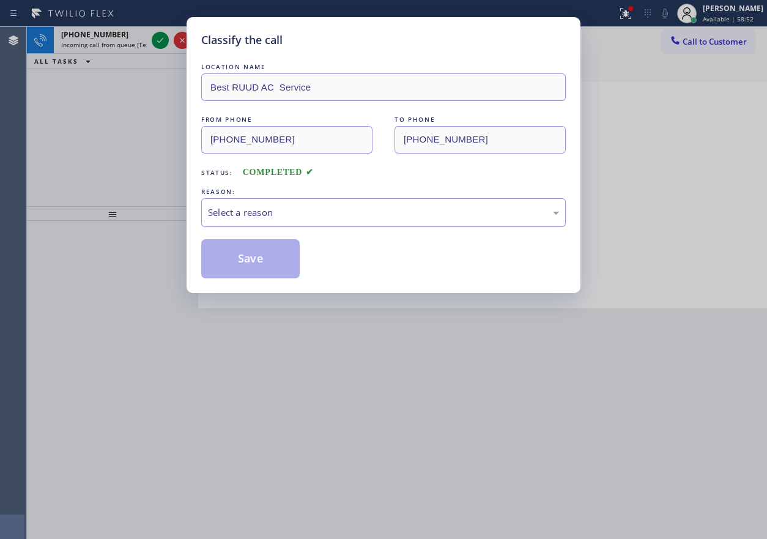
click at [270, 220] on div "Select a reason" at bounding box center [383, 212] width 365 height 29
drag, startPoint x: 278, startPoint y: 307, endPoint x: 264, endPoint y: 264, distance: 45.1
click at [264, 264] on button "Save" at bounding box center [250, 258] width 99 height 39
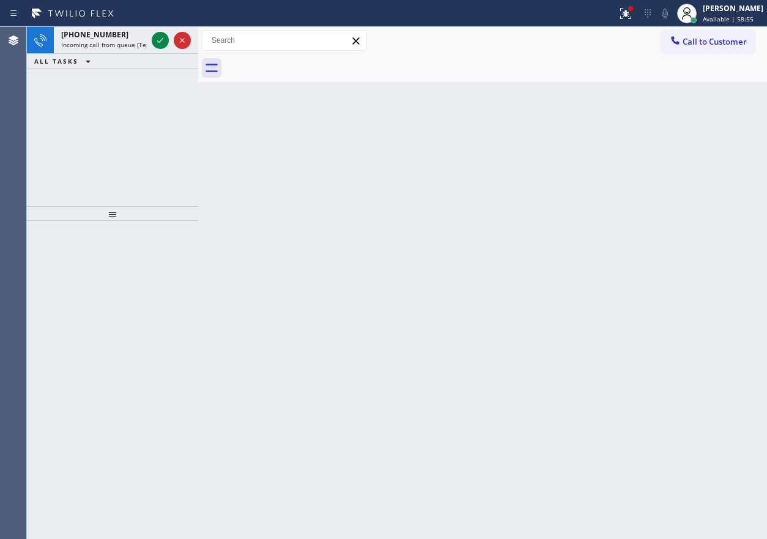
click at [102, 31] on span "+16506424609" at bounding box center [94, 34] width 67 height 10
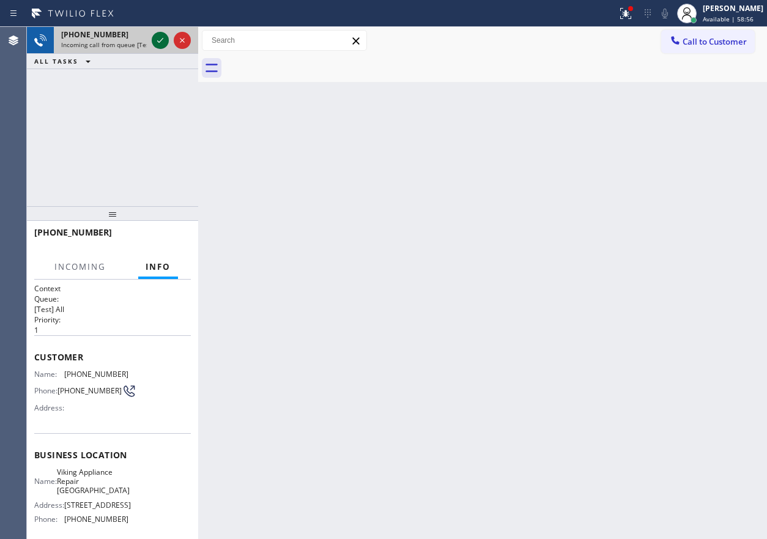
click at [160, 47] on icon at bounding box center [160, 40] width 15 height 15
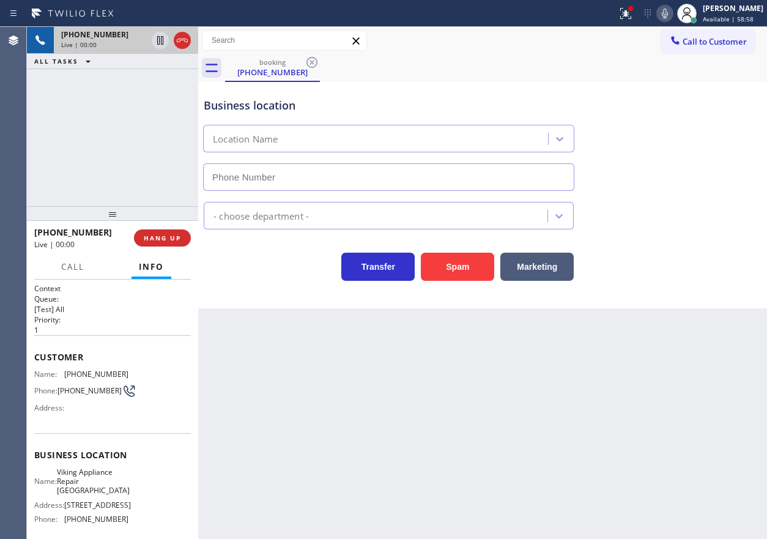
type input "(206) 202-2457"
click at [102, 477] on span "Viking Appliance Repair Seattle" at bounding box center [93, 481] width 73 height 28
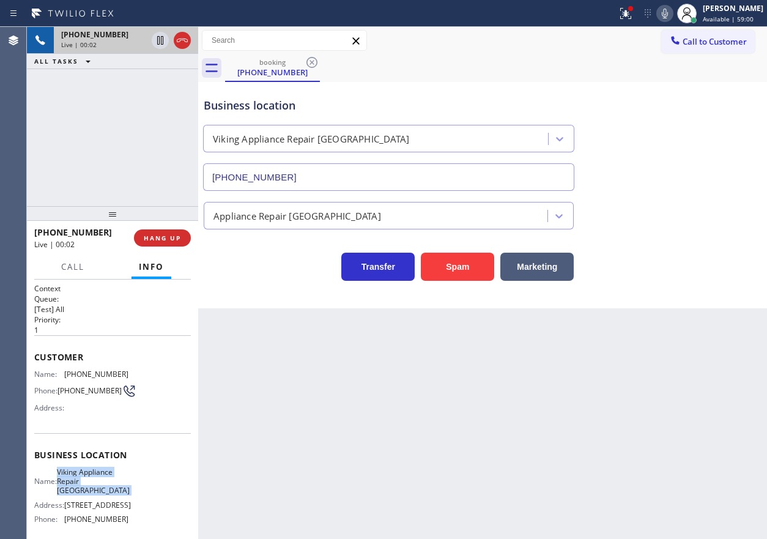
click at [102, 477] on span "Viking Appliance Repair Seattle" at bounding box center [93, 481] width 73 height 28
copy span "Viking Appliance Repair Seattle"
click at [404, 178] on input "(206) 202-2457" at bounding box center [388, 177] width 371 height 28
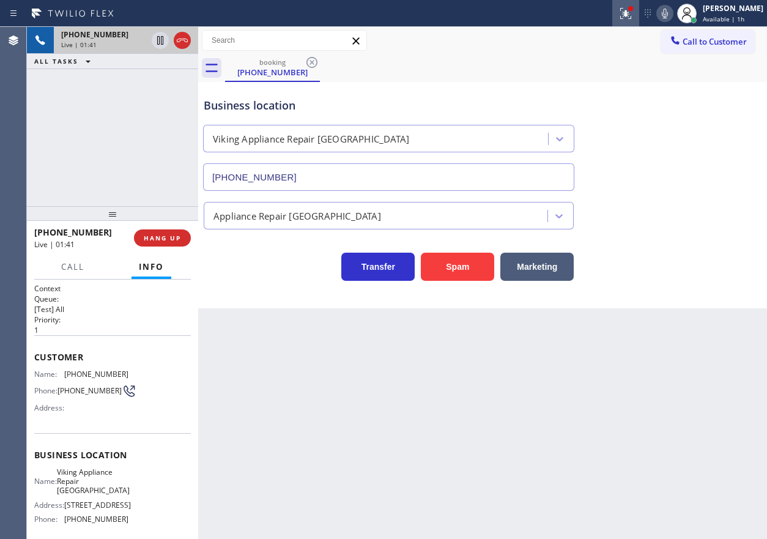
click at [633, 20] on icon at bounding box center [626, 13] width 15 height 15
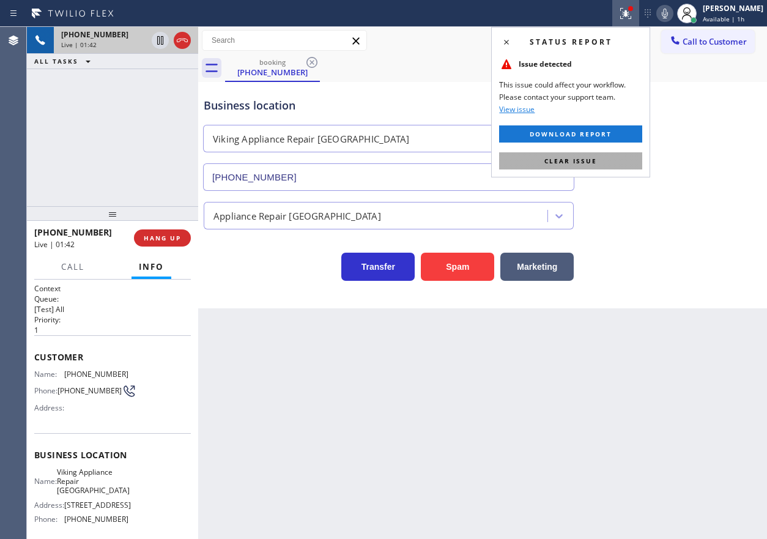
click at [608, 158] on button "Clear issue" at bounding box center [570, 160] width 143 height 17
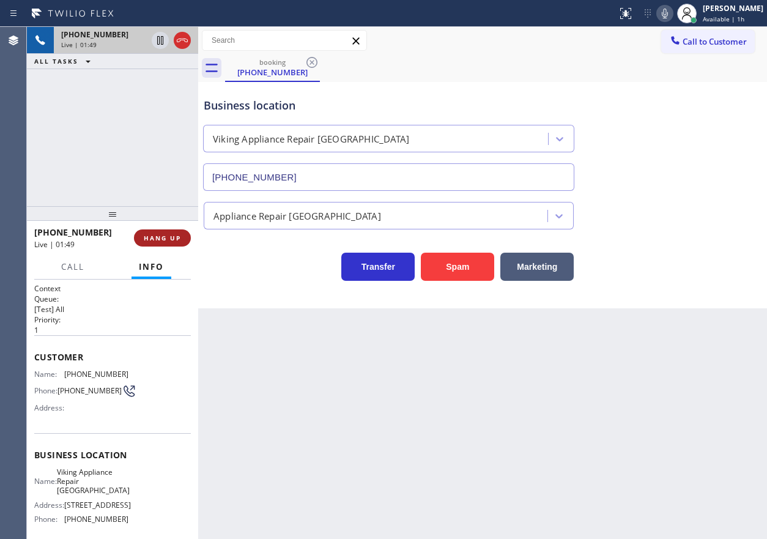
click at [162, 239] on span "HANG UP" at bounding box center [162, 238] width 37 height 9
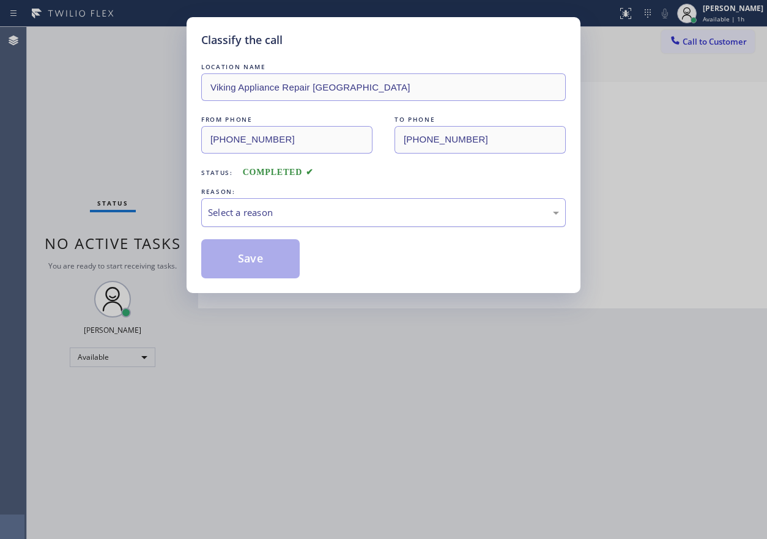
click at [267, 223] on div "Select a reason" at bounding box center [383, 212] width 365 height 29
click at [262, 265] on button "Save" at bounding box center [250, 258] width 99 height 39
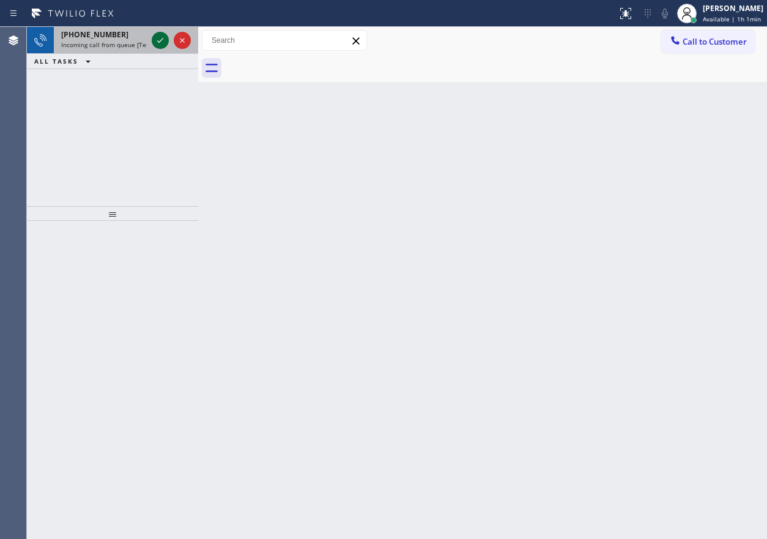
click at [162, 41] on icon at bounding box center [160, 40] width 15 height 15
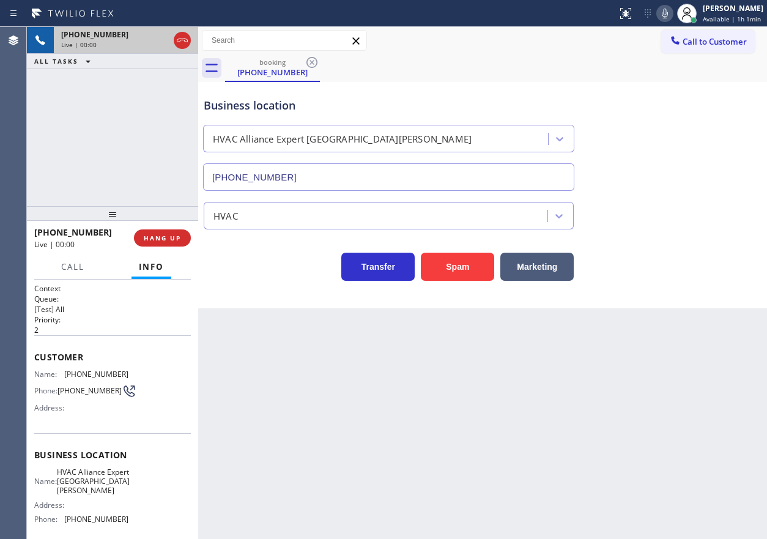
type input "(650) 800-8611"
click at [438, 272] on button "Spam" at bounding box center [457, 267] width 73 height 28
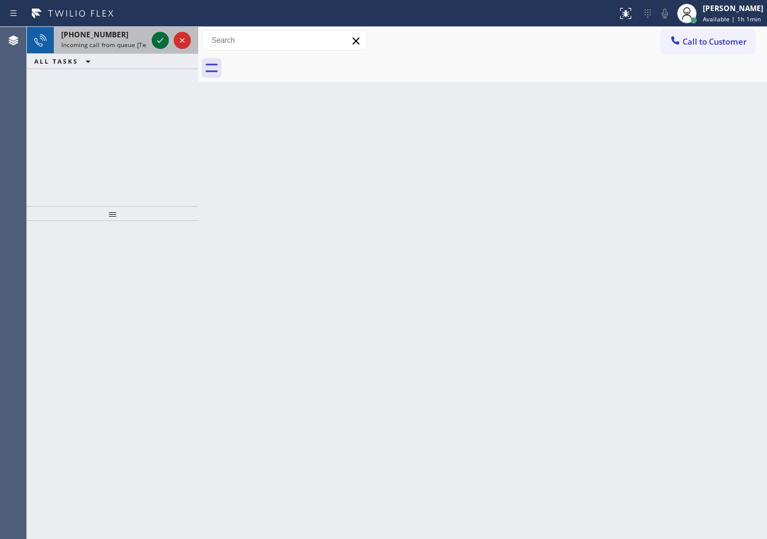
click at [162, 37] on icon at bounding box center [160, 40] width 15 height 15
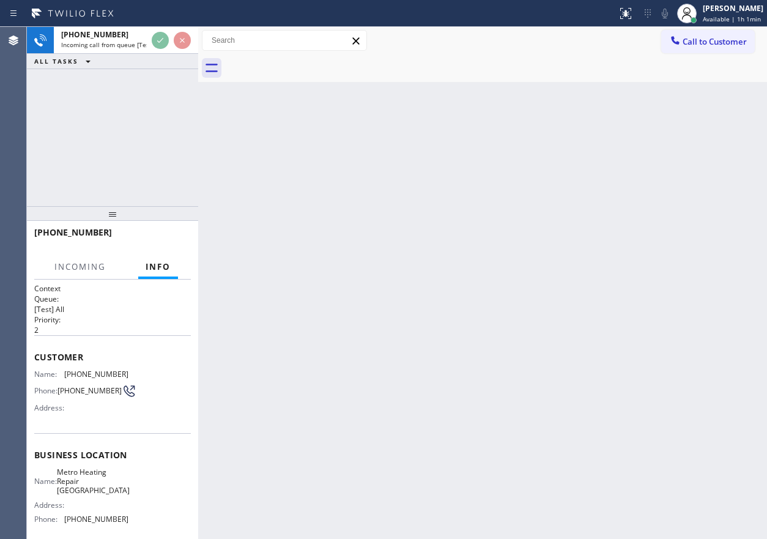
click at [535, 283] on div "Back to Dashboard Change Sender ID Customers Technicians Select a contact Outbo…" at bounding box center [482, 283] width 569 height 512
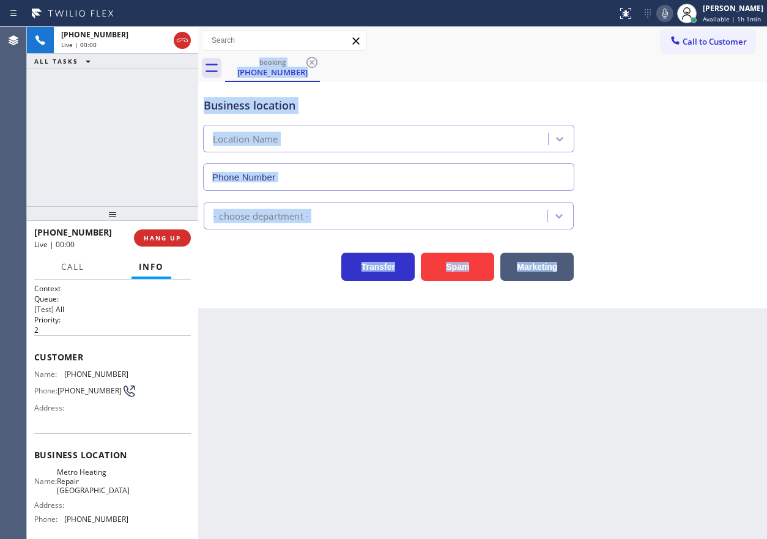
type input "(805) 600-3929"
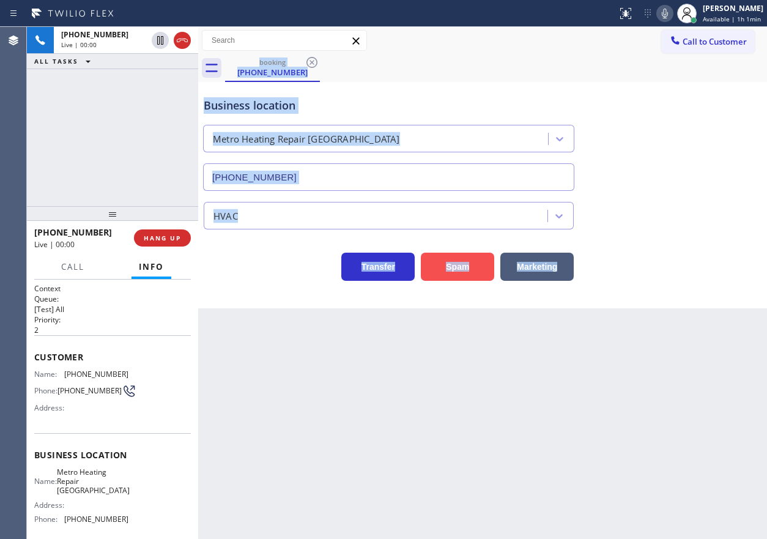
click at [469, 267] on button "Spam" at bounding box center [457, 267] width 73 height 28
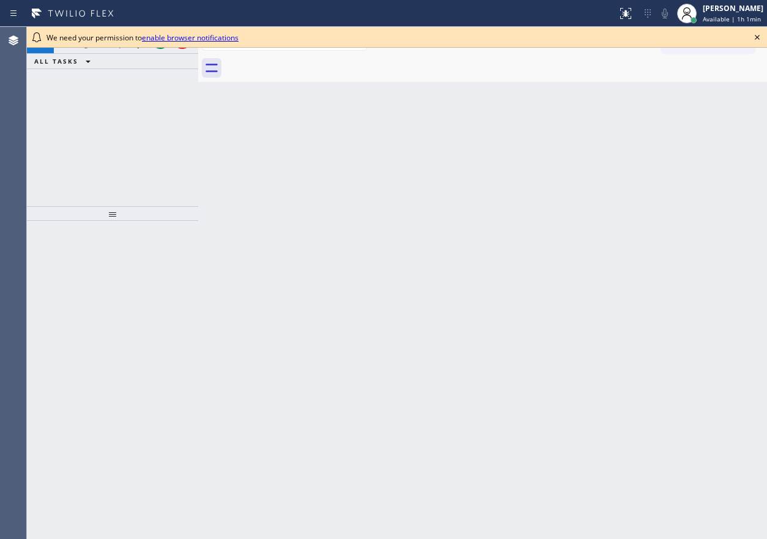
click at [664, 289] on div "Back to Dashboard Change Sender ID Customers Technicians Select a contact Outbo…" at bounding box center [482, 283] width 569 height 512
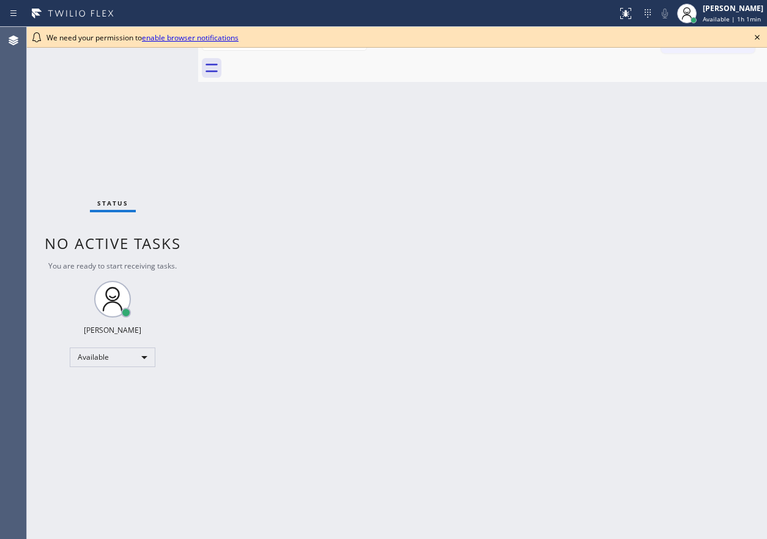
click at [757, 35] on icon at bounding box center [757, 37] width 15 height 15
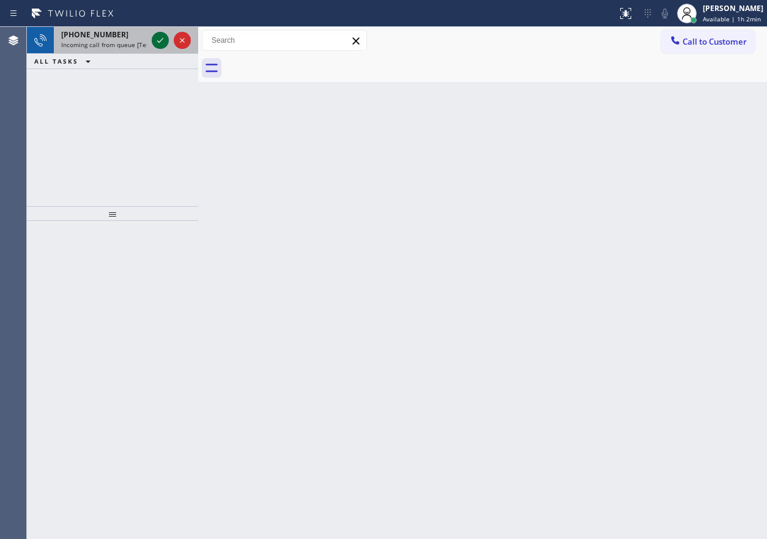
click at [162, 39] on icon at bounding box center [160, 40] width 15 height 15
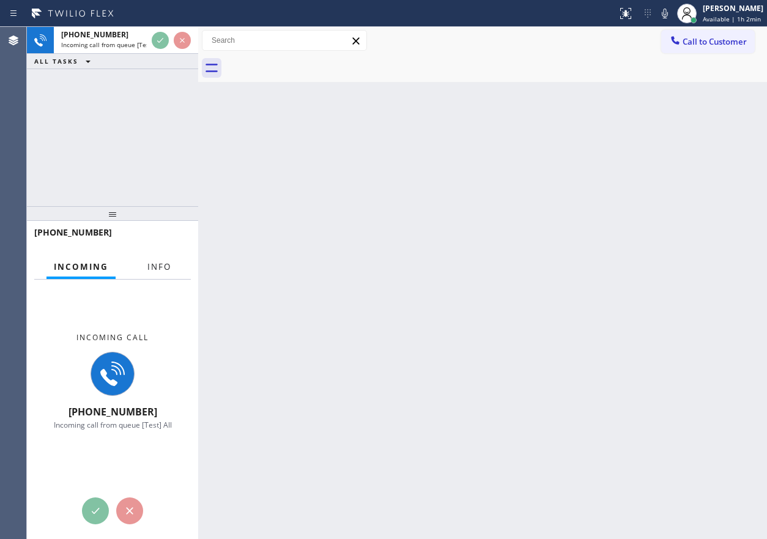
click at [158, 259] on button "Info" at bounding box center [159, 267] width 39 height 24
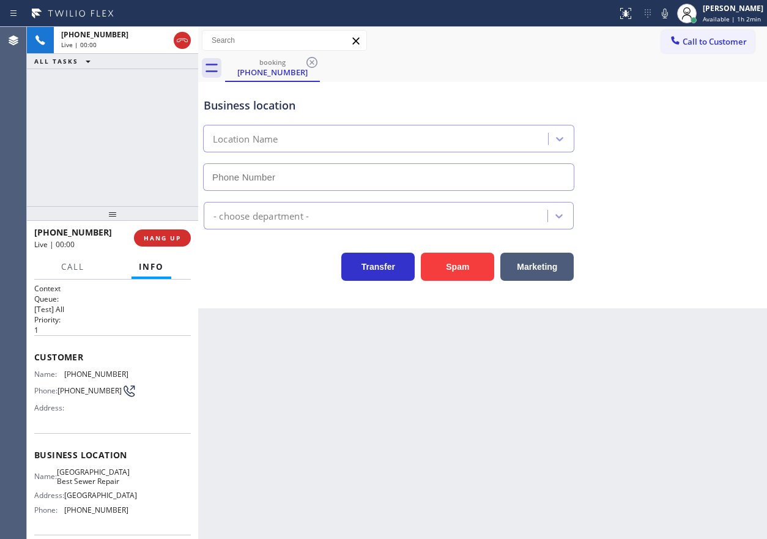
type input "(323) 529-6077"
click at [179, 233] on button "HANG UP" at bounding box center [162, 237] width 57 height 17
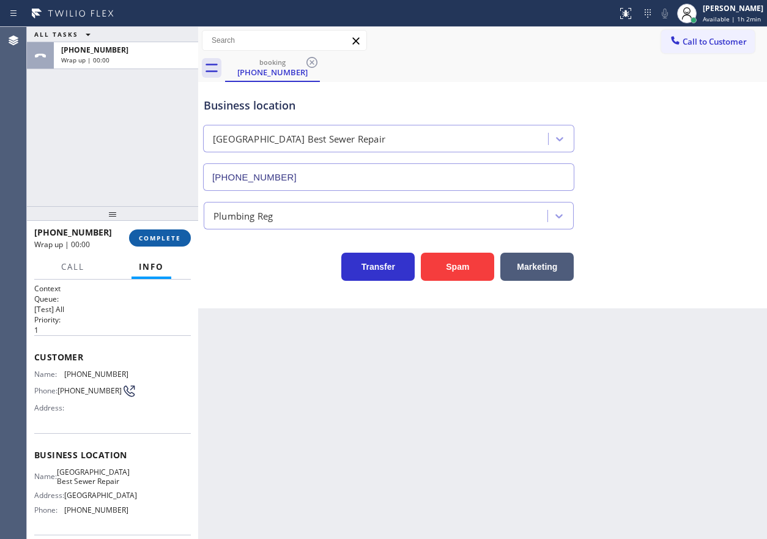
click at [179, 233] on button "COMPLETE" at bounding box center [160, 237] width 62 height 17
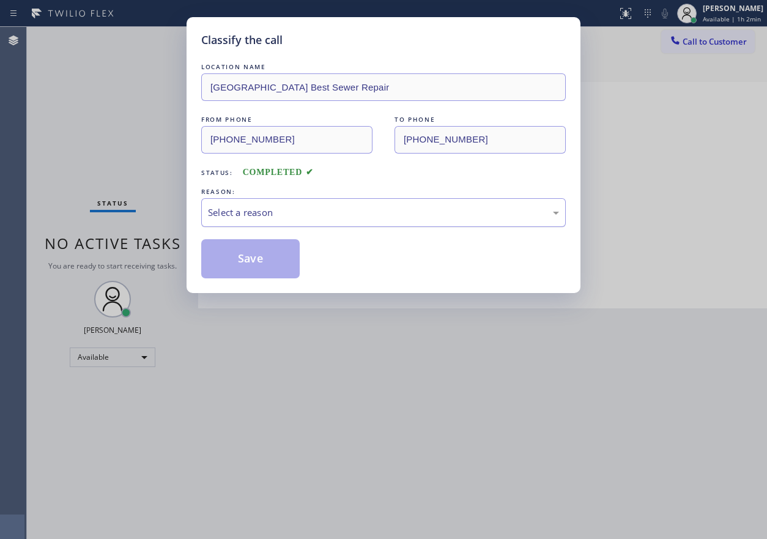
drag, startPoint x: 308, startPoint y: 206, endPoint x: 302, endPoint y: 217, distance: 11.8
click at [307, 207] on div "Select a reason" at bounding box center [383, 213] width 351 height 14
drag, startPoint x: 268, startPoint y: 309, endPoint x: 270, endPoint y: 274, distance: 35.0
click at [270, 270] on button "Save" at bounding box center [250, 258] width 99 height 39
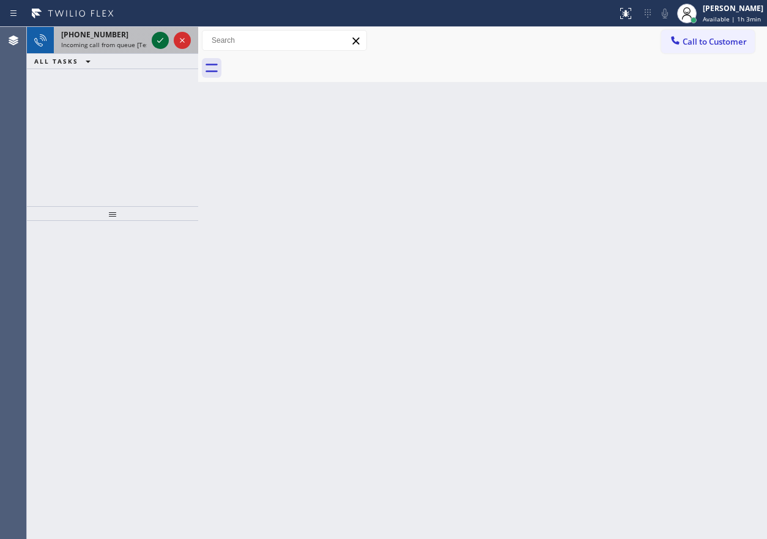
click at [157, 39] on icon at bounding box center [160, 40] width 15 height 15
click at [154, 40] on icon at bounding box center [160, 40] width 15 height 15
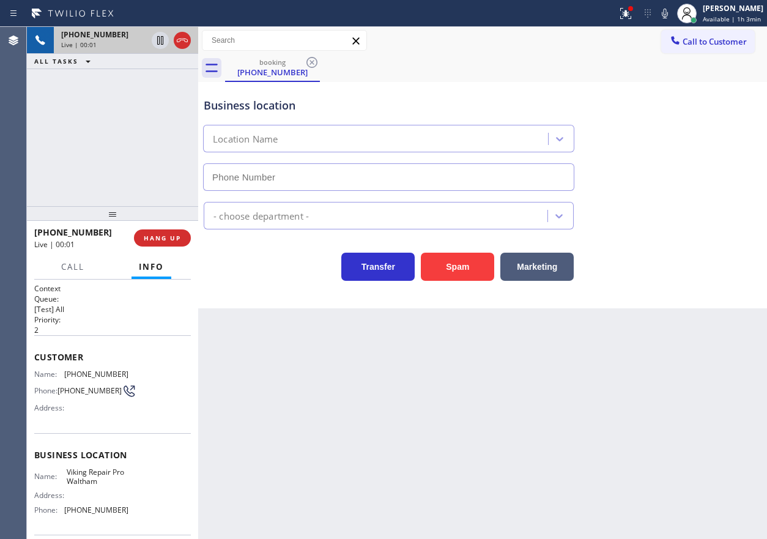
type input "(781) 230-7808"
click at [432, 266] on button "Spam" at bounding box center [457, 267] width 73 height 28
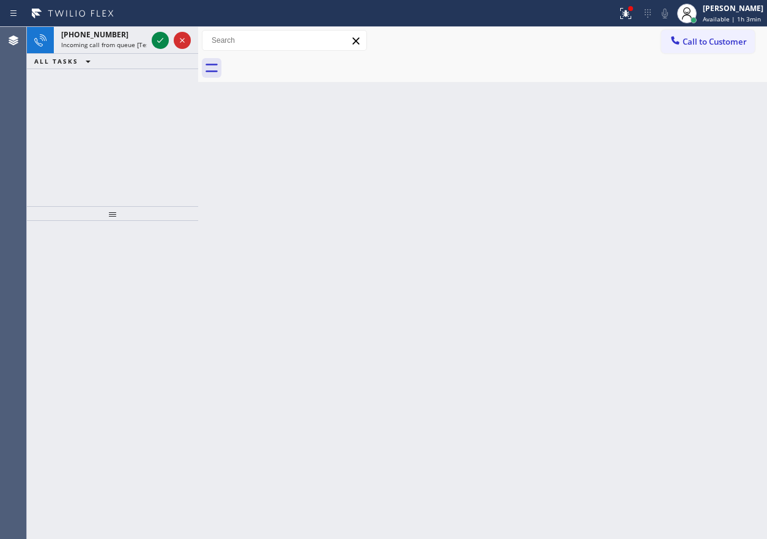
drag, startPoint x: 645, startPoint y: 256, endPoint x: 440, endPoint y: 217, distance: 208.8
click at [645, 256] on div "Back to Dashboard Change Sender ID Customers Technicians Select a contact Outbo…" at bounding box center [482, 283] width 569 height 512
click at [162, 40] on icon at bounding box center [160, 40] width 15 height 15
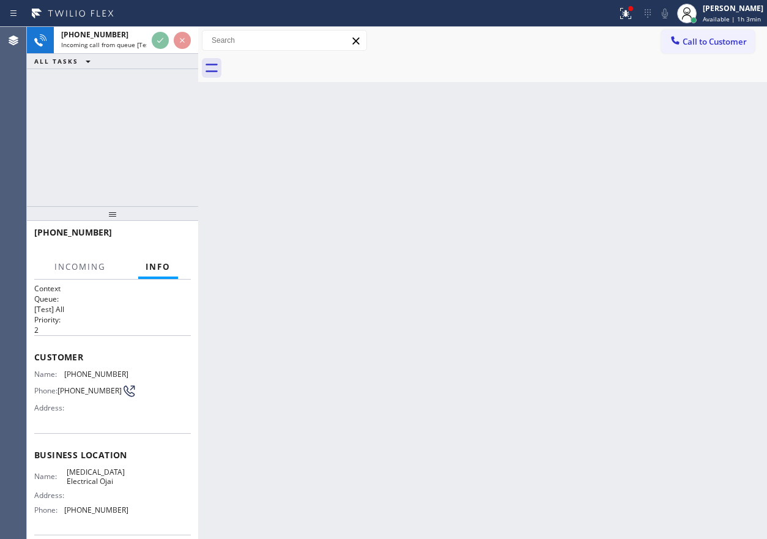
click at [413, 284] on div "Back to Dashboard Change Sender ID Customers Technicians Select a contact Outbo…" at bounding box center [482, 283] width 569 height 512
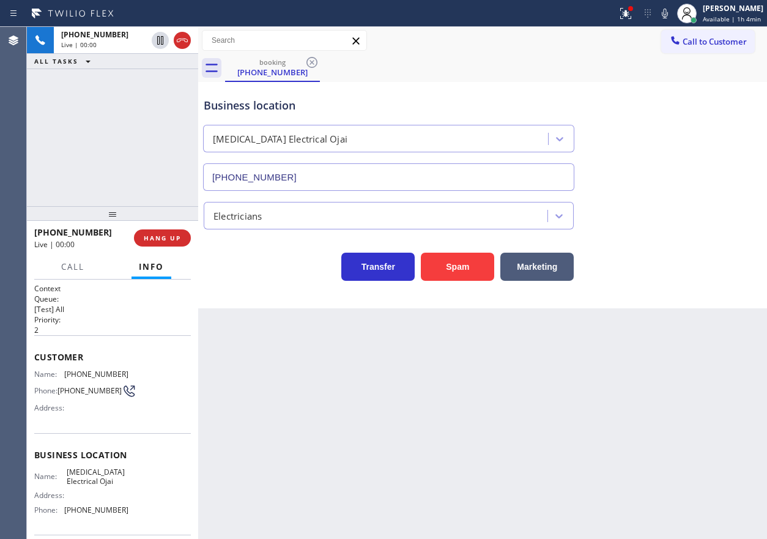
type input "(805) 222-7808"
click at [464, 263] on button "Spam" at bounding box center [457, 267] width 73 height 28
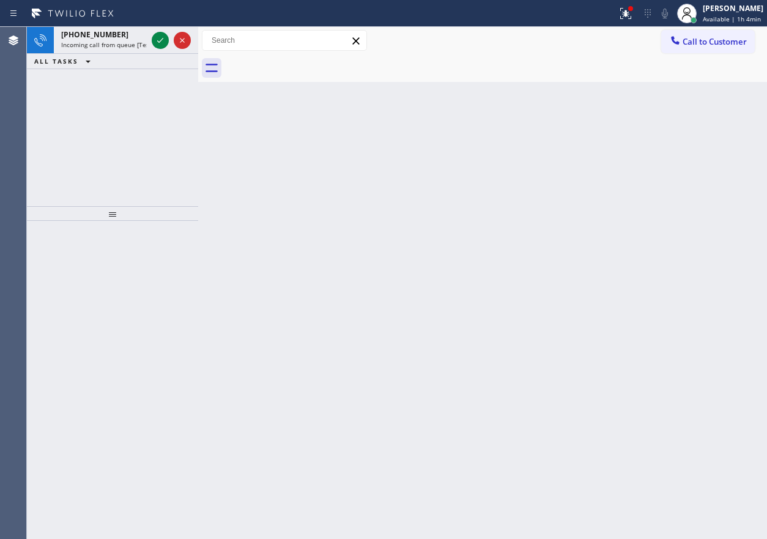
drag, startPoint x: 702, startPoint y: 131, endPoint x: 648, endPoint y: 105, distance: 60.2
click at [702, 131] on div "Back to Dashboard Change Sender ID Customers Technicians Select a contact Outbo…" at bounding box center [482, 283] width 569 height 512
click at [152, 38] on div at bounding box center [160, 40] width 17 height 15
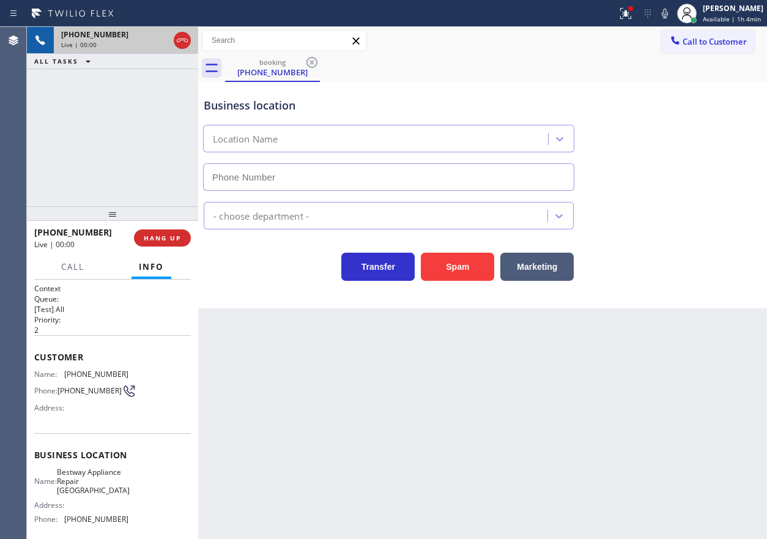
type input "(408) 722-3335"
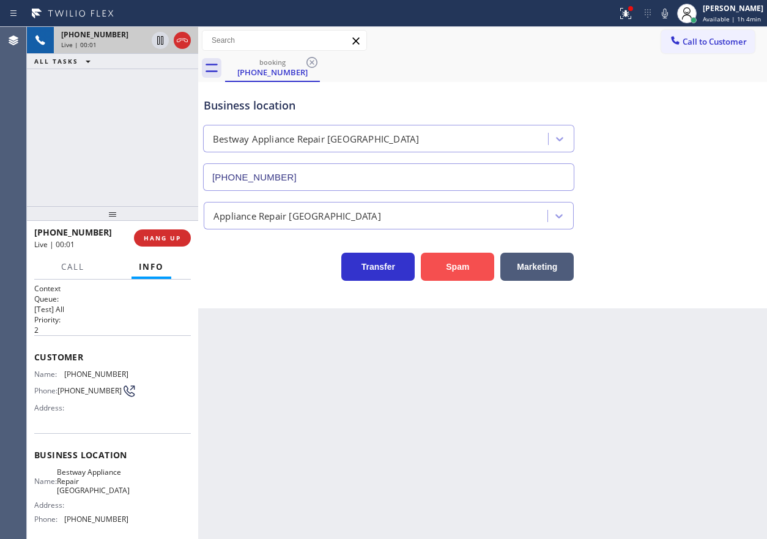
click at [463, 264] on button "Spam" at bounding box center [457, 267] width 73 height 28
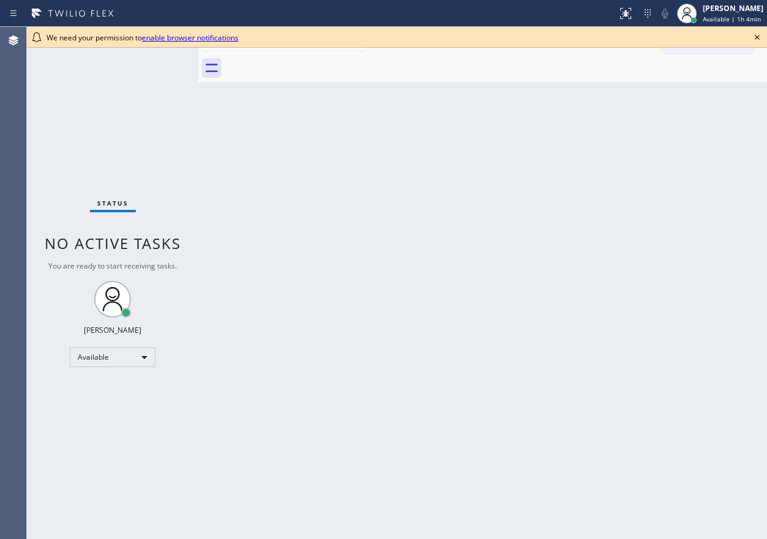
click at [756, 37] on icon at bounding box center [757, 37] width 15 height 15
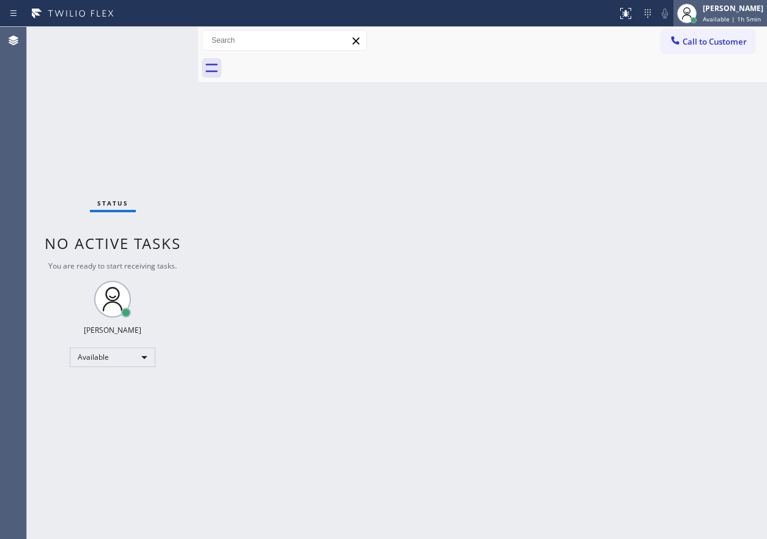
click at [712, 17] on span "Available | 1h 5min" at bounding box center [732, 19] width 58 height 9
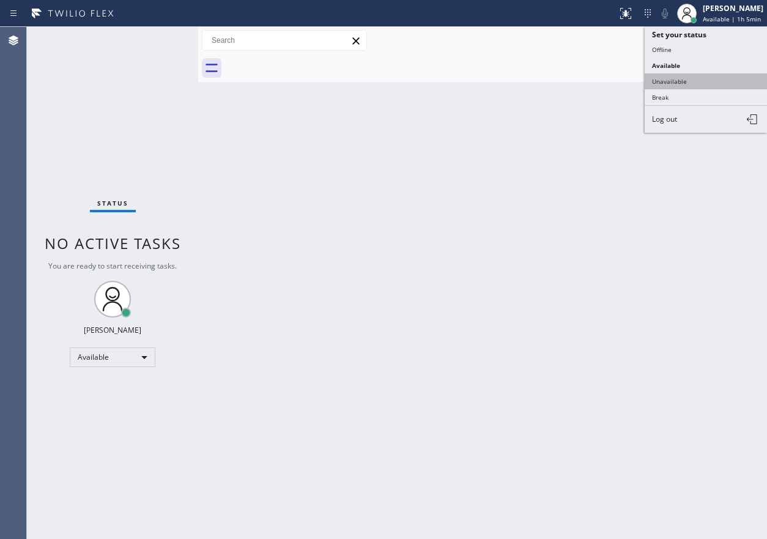
click at [679, 81] on button "Unavailable" at bounding box center [706, 81] width 122 height 16
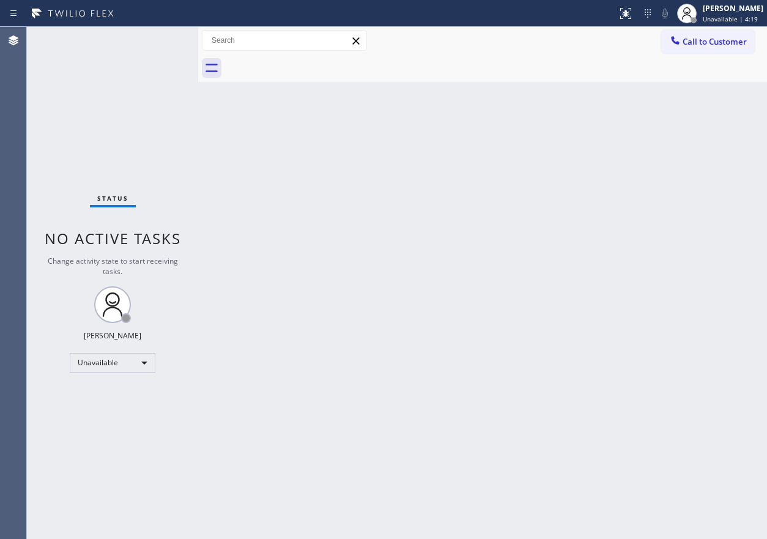
drag, startPoint x: 718, startPoint y: 15, endPoint x: 718, endPoint y: 57, distance: 41.6
click at [718, 15] on span "Unavailable | 4:19" at bounding box center [730, 19] width 55 height 9
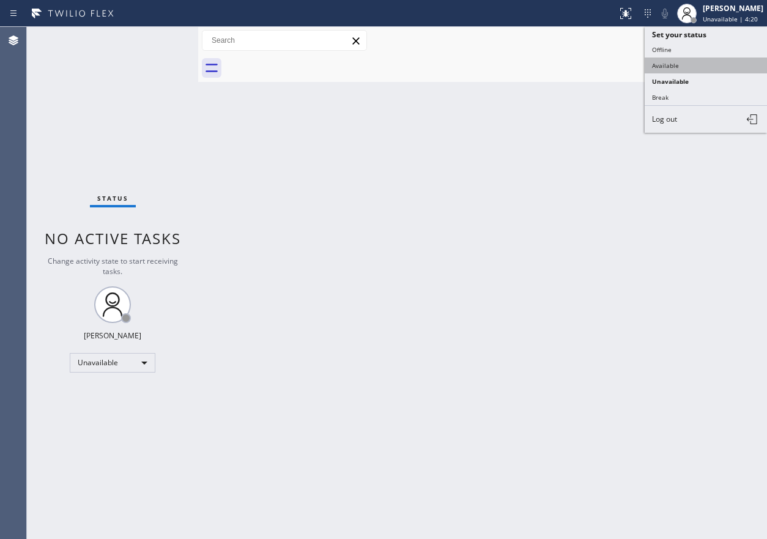
click at [711, 71] on button "Available" at bounding box center [706, 66] width 122 height 16
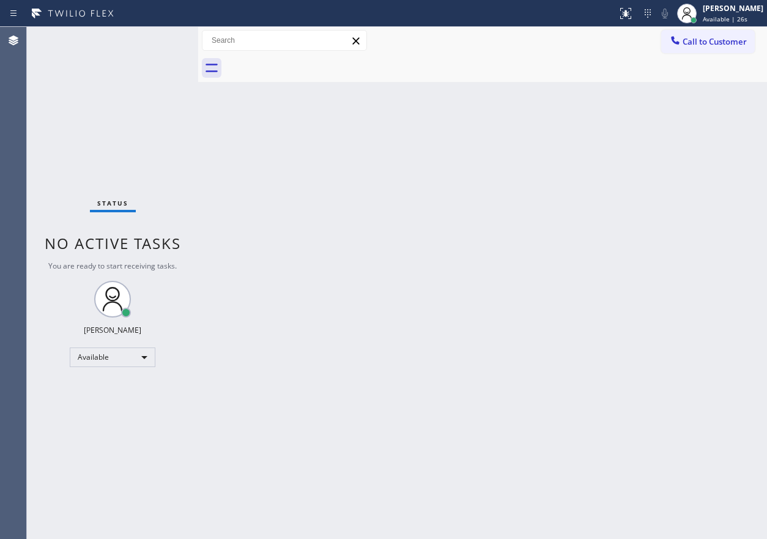
click at [159, 40] on div "Status No active tasks You are ready to start receiving tasks. [PERSON_NAME] Av…" at bounding box center [112, 283] width 171 height 512
click at [660, 185] on div "Back to Dashboard Change Sender ID Customers Technicians Select a contact Outbo…" at bounding box center [482, 283] width 569 height 512
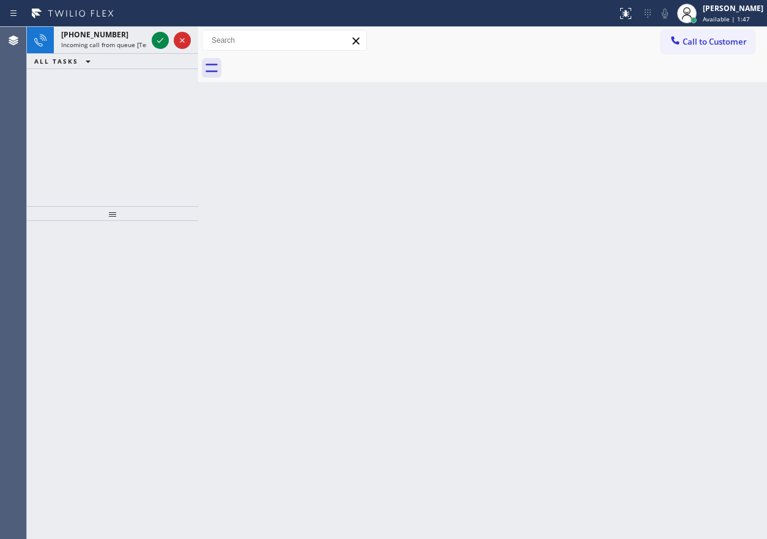
drag, startPoint x: 684, startPoint y: 256, endPoint x: 595, endPoint y: 224, distance: 94.5
click at [683, 256] on div "Back to Dashboard Change Sender ID Customers Technicians Select a contact Outbo…" at bounding box center [482, 283] width 569 height 512
click at [160, 47] on icon at bounding box center [160, 40] width 15 height 15
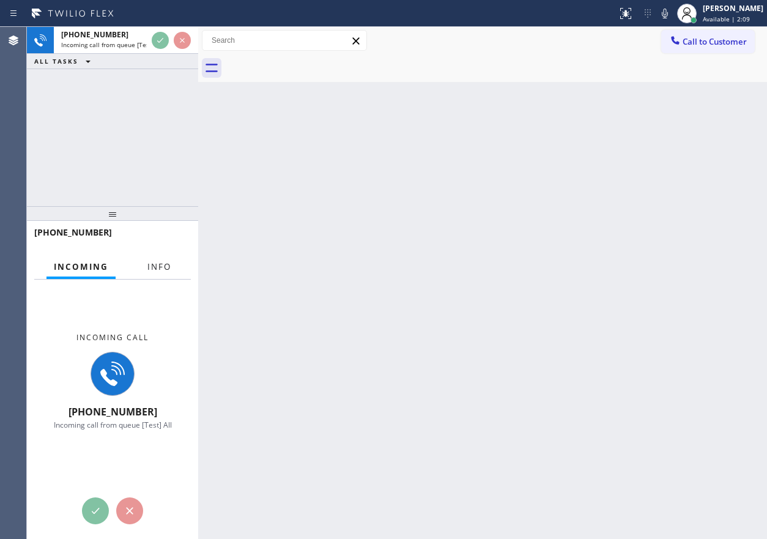
click at [160, 264] on span "Info" at bounding box center [159, 266] width 24 height 11
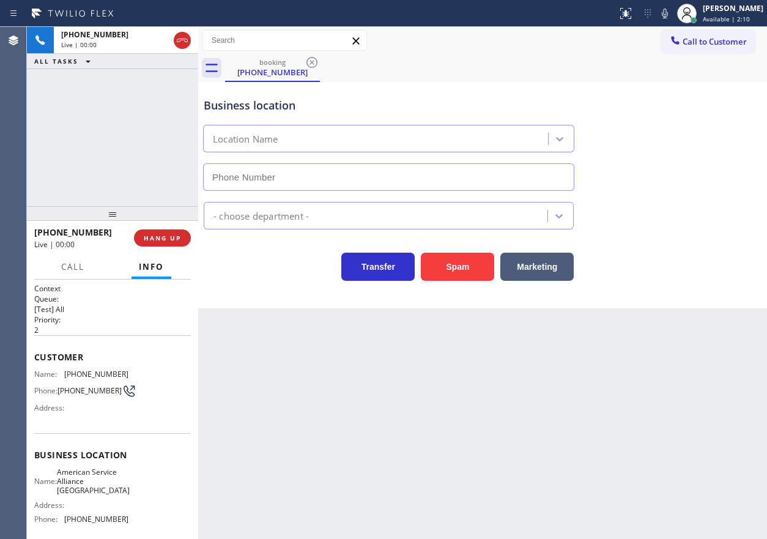
type input "[PHONE_NUMBER]"
click at [95, 478] on span "American Service Alliance [GEOGRAPHIC_DATA]" at bounding box center [93, 481] width 73 height 28
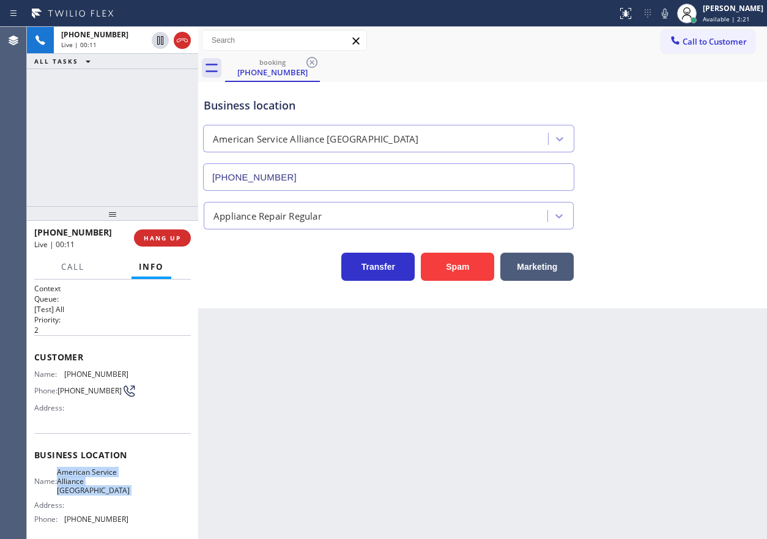
click at [95, 478] on span "American Service Alliance [GEOGRAPHIC_DATA]" at bounding box center [93, 481] width 73 height 28
copy span "American Service Alliance [GEOGRAPHIC_DATA]"
click at [392, 166] on input "[PHONE_NUMBER]" at bounding box center [388, 177] width 371 height 28
click at [341, 167] on input "[PHONE_NUMBER]" at bounding box center [388, 177] width 371 height 28
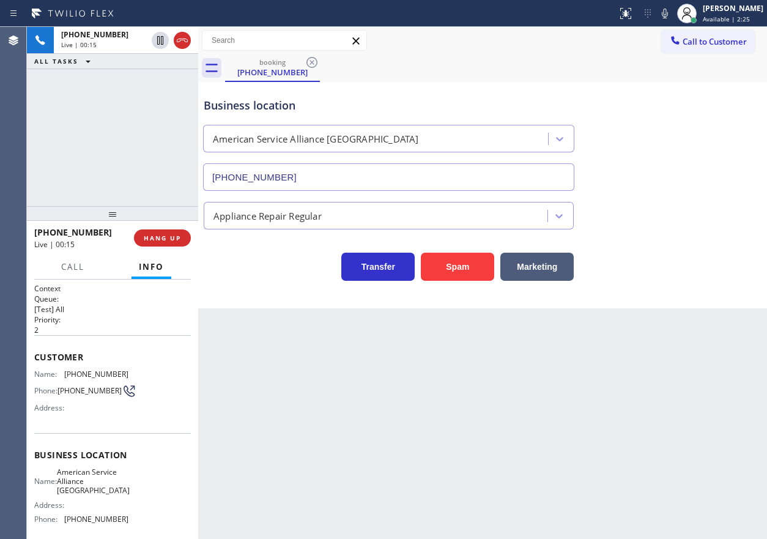
click at [341, 167] on input "[PHONE_NUMBER]" at bounding box center [388, 177] width 371 height 28
click at [96, 374] on span "[PHONE_NUMBER]" at bounding box center [96, 374] width 64 height 9
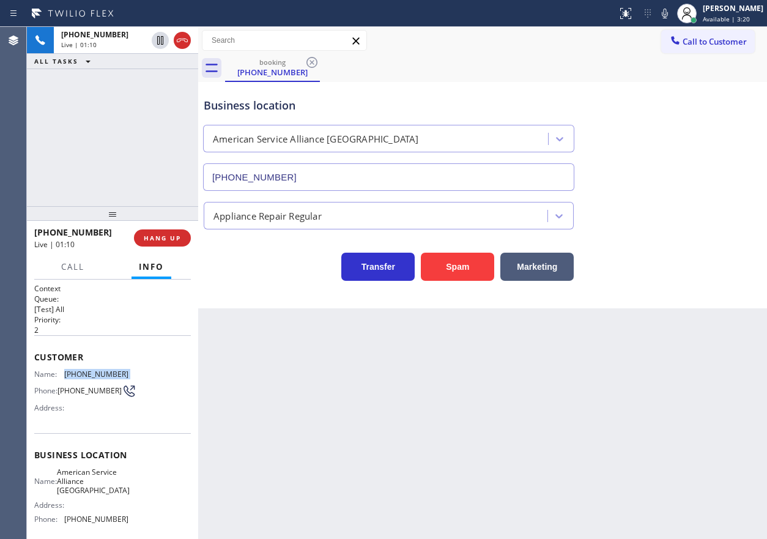
copy span "[PHONE_NUMBER]"
click at [672, 19] on icon at bounding box center [665, 13] width 15 height 15
click at [668, 18] on icon at bounding box center [665, 14] width 6 height 10
click at [672, 12] on icon at bounding box center [665, 13] width 15 height 15
click at [672, 13] on icon at bounding box center [665, 13] width 15 height 15
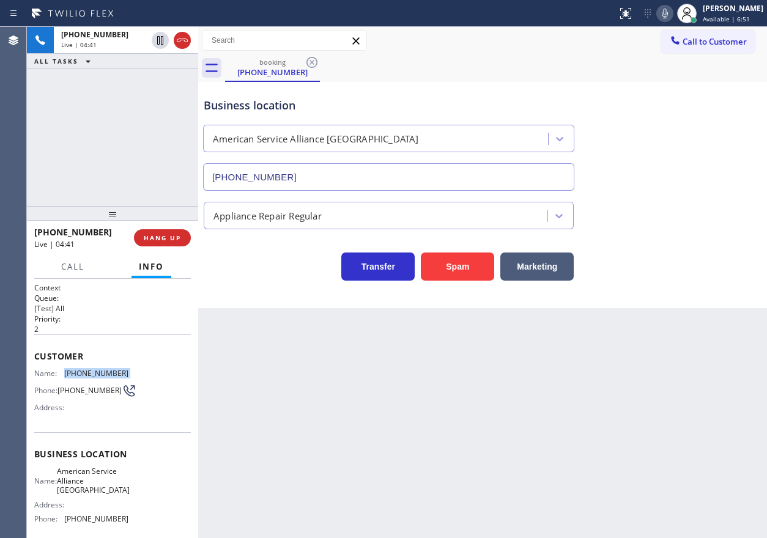
click at [672, 15] on icon at bounding box center [665, 13] width 15 height 15
click at [672, 17] on icon at bounding box center [665, 13] width 15 height 15
click at [672, 11] on icon at bounding box center [665, 13] width 15 height 15
click at [171, 234] on span "HANG UP" at bounding box center [162, 238] width 37 height 9
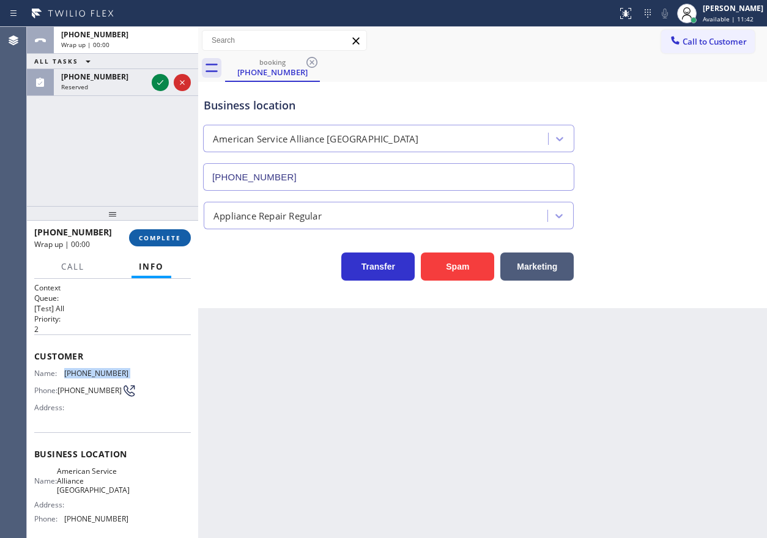
click at [171, 234] on span "COMPLETE" at bounding box center [160, 238] width 42 height 9
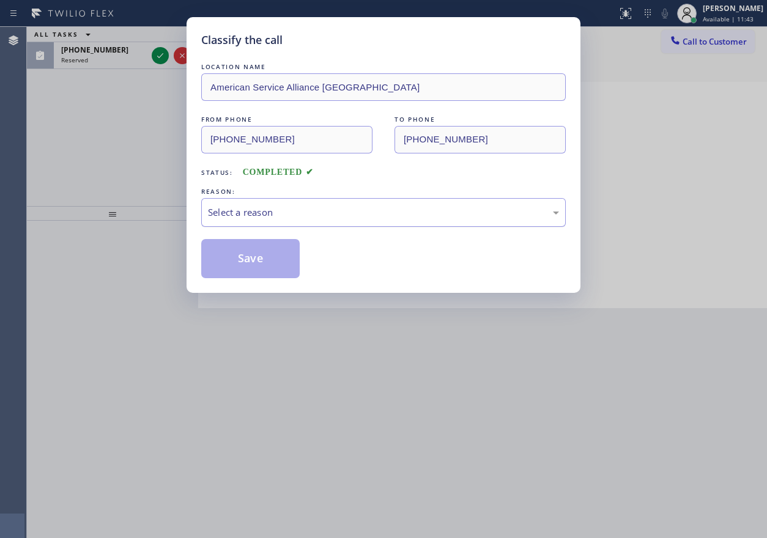
click at [245, 217] on div "Select a reason" at bounding box center [383, 213] width 351 height 14
click at [248, 258] on button "Save" at bounding box center [250, 258] width 99 height 39
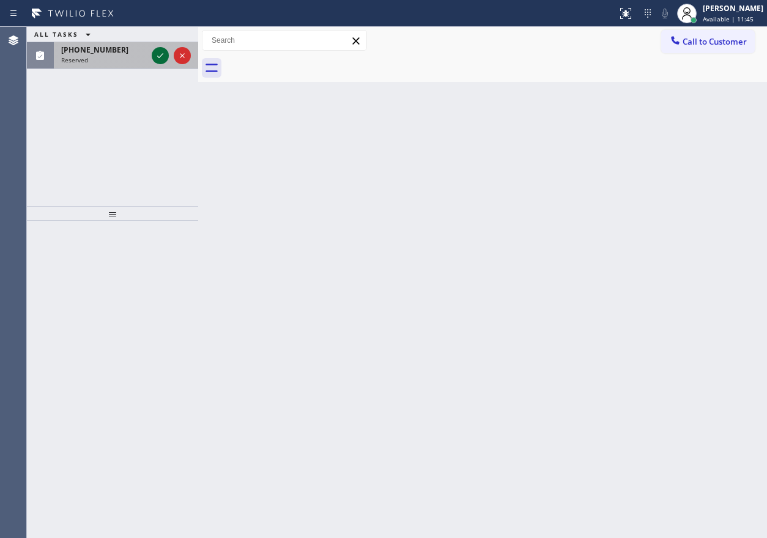
click at [162, 57] on icon at bounding box center [160, 55] width 15 height 15
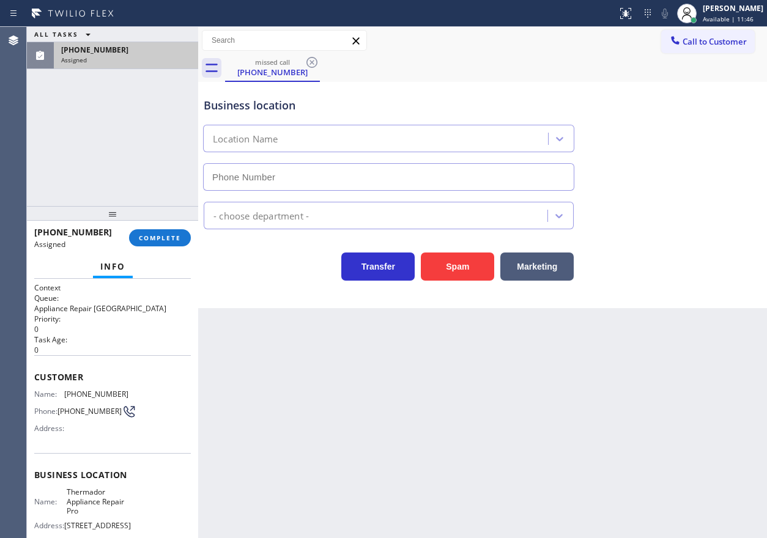
type input "[PHONE_NUMBER]"
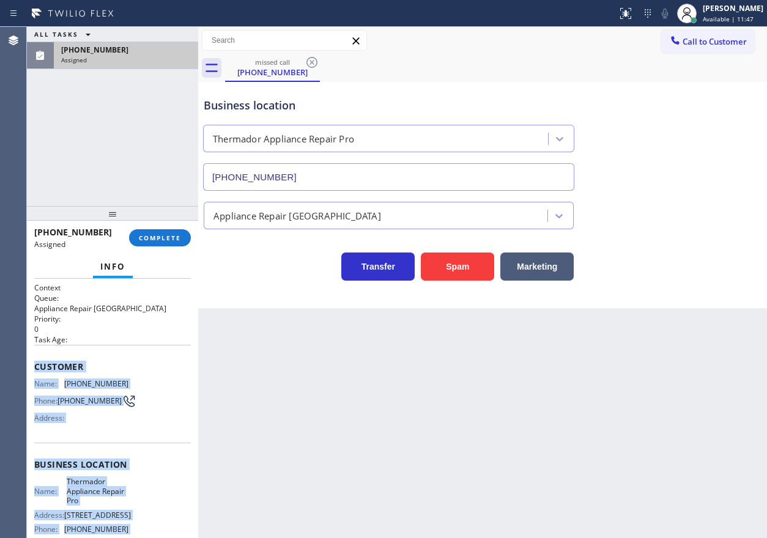
scroll to position [126, 0]
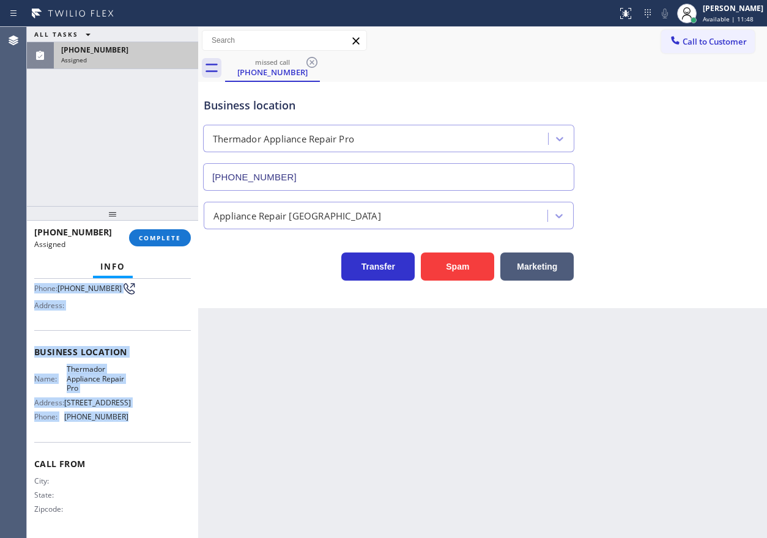
drag, startPoint x: 87, startPoint y: 434, endPoint x: 150, endPoint y: 434, distance: 63.0
click at [150, 434] on div "Context Queue: Appliance Repair High End Priority: 0 Task Age: Customer Name: […" at bounding box center [112, 408] width 171 height 259
copy div "Customer Name: [PHONE_NUMBER] Phone: [PHONE_NUMBER] Address: Business location …"
click at [172, 239] on span "COMPLETE" at bounding box center [160, 238] width 42 height 9
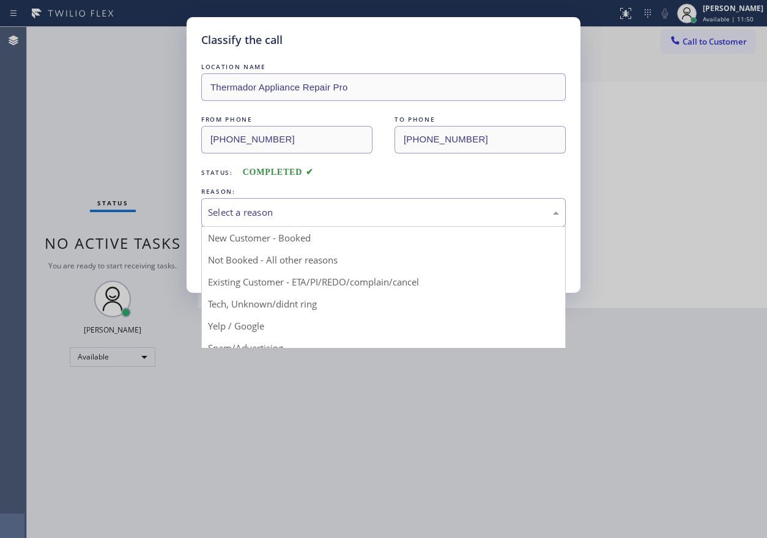
click at [385, 201] on div "Select a reason" at bounding box center [383, 212] width 365 height 29
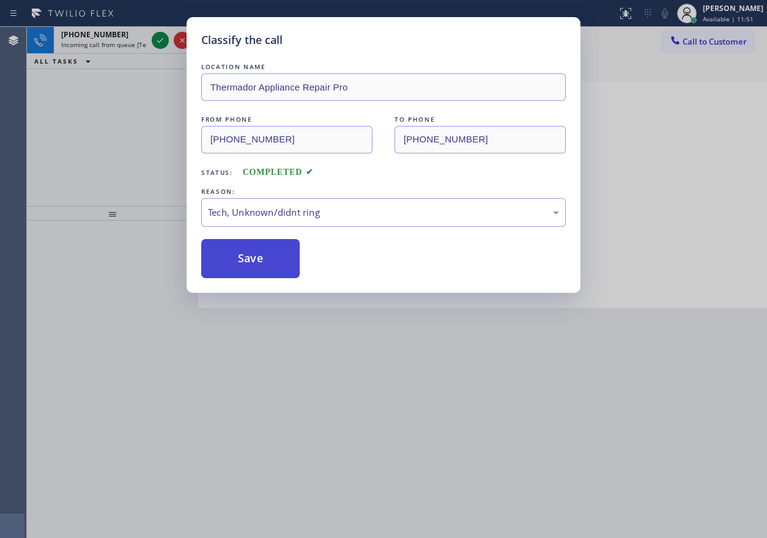
click at [265, 275] on button "Save" at bounding box center [250, 258] width 99 height 39
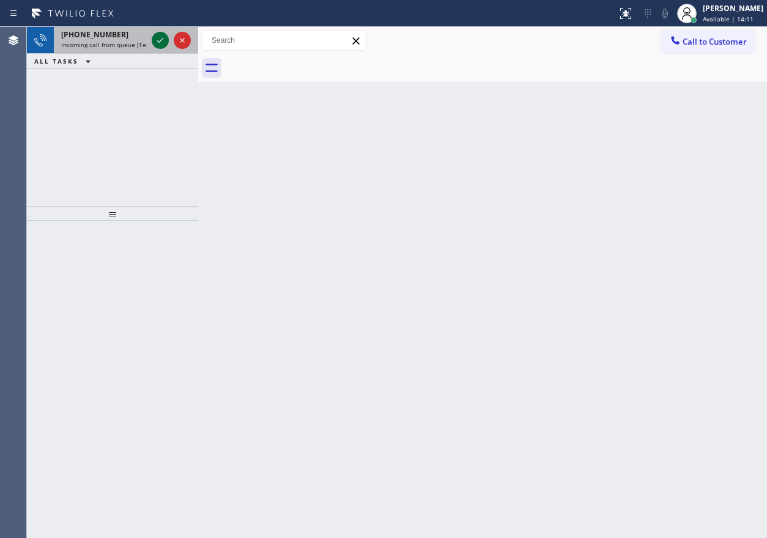
click at [160, 37] on icon at bounding box center [160, 40] width 15 height 15
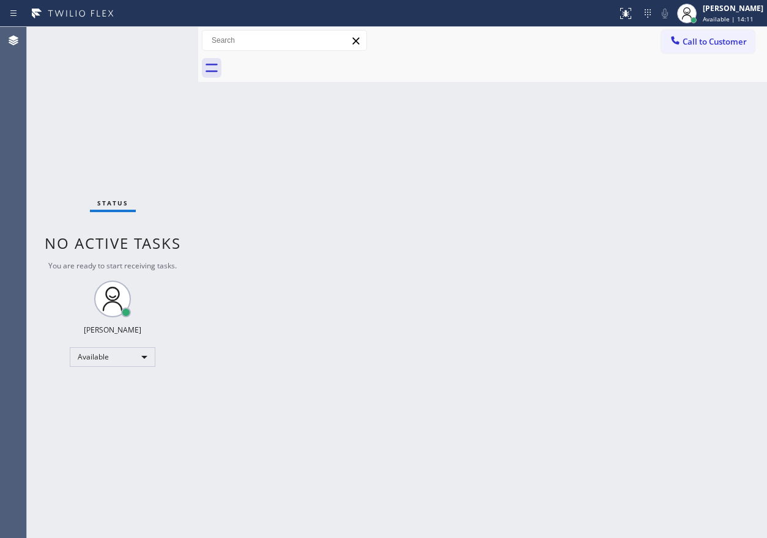
click at [160, 37] on div "Status No active tasks You are ready to start receiving tasks. [PERSON_NAME] Av…" at bounding box center [112, 283] width 171 height 512
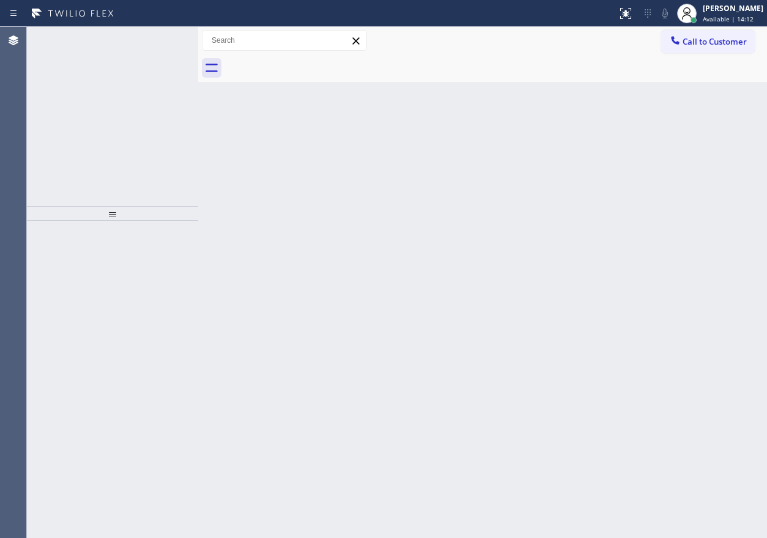
click at [160, 37] on icon at bounding box center [160, 40] width 15 height 15
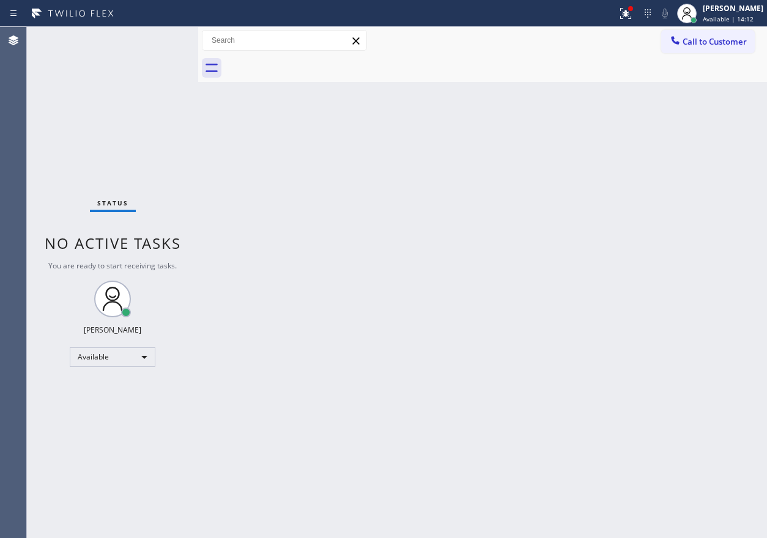
click at [160, 37] on div "Status No active tasks You are ready to start receiving tasks. [PERSON_NAME] Av…" at bounding box center [112, 283] width 171 height 512
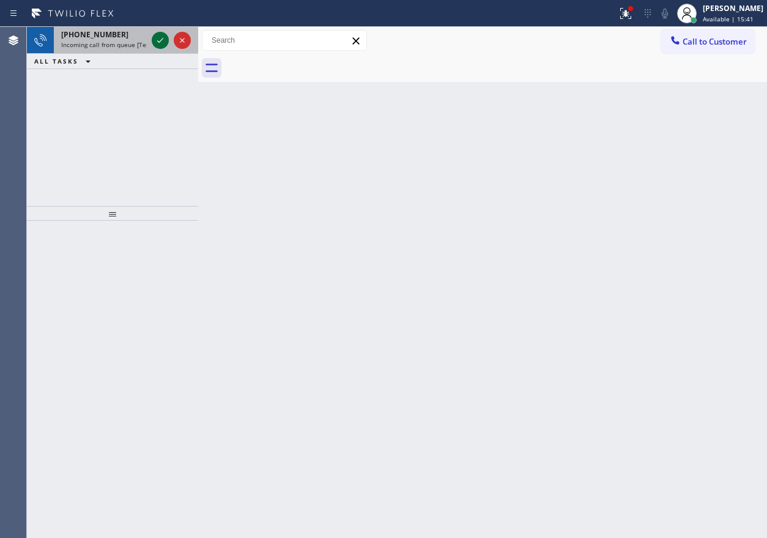
click at [160, 36] on icon at bounding box center [160, 40] width 15 height 15
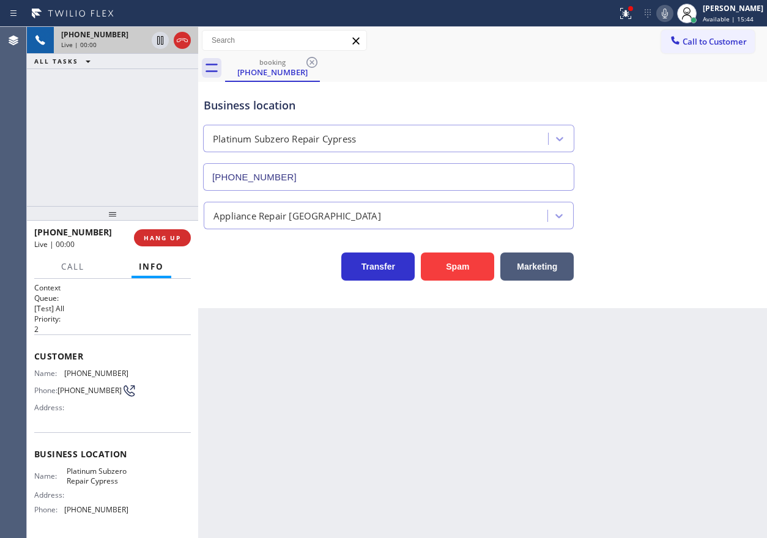
type input "[PHONE_NUMBER]"
click at [458, 257] on button "Spam" at bounding box center [457, 267] width 73 height 28
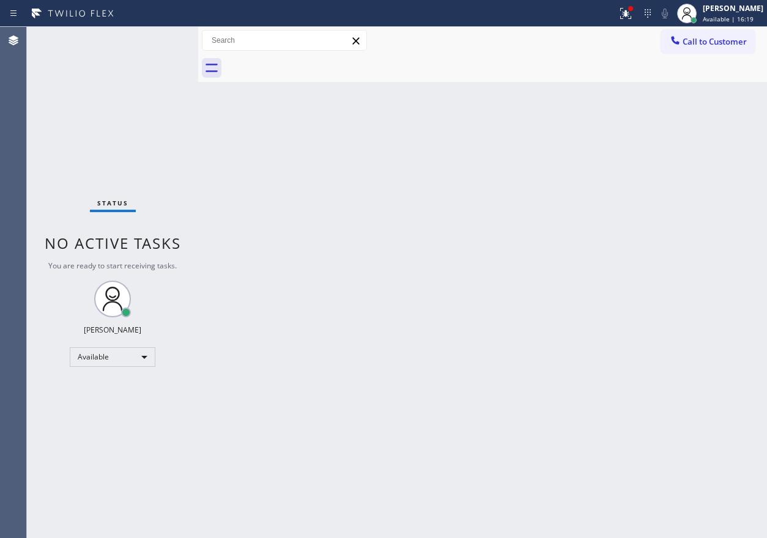
click at [157, 37] on div "Status No active tasks You are ready to start receiving tasks. [PERSON_NAME] Av…" at bounding box center [112, 283] width 171 height 512
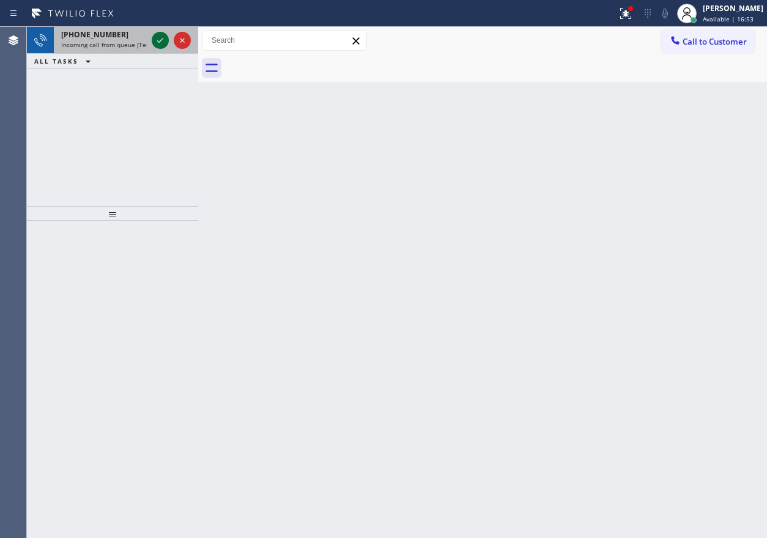
click at [160, 37] on icon at bounding box center [160, 40] width 15 height 15
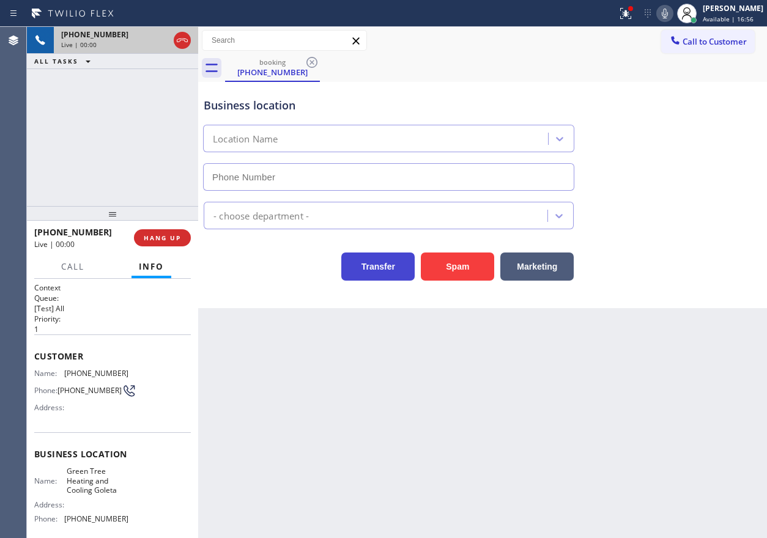
type input "[PHONE_NUMBER]"
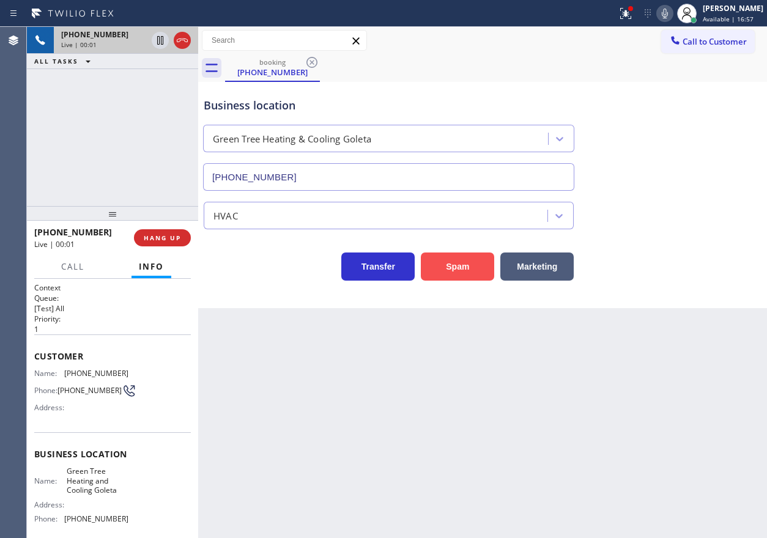
click at [445, 265] on button "Spam" at bounding box center [457, 267] width 73 height 28
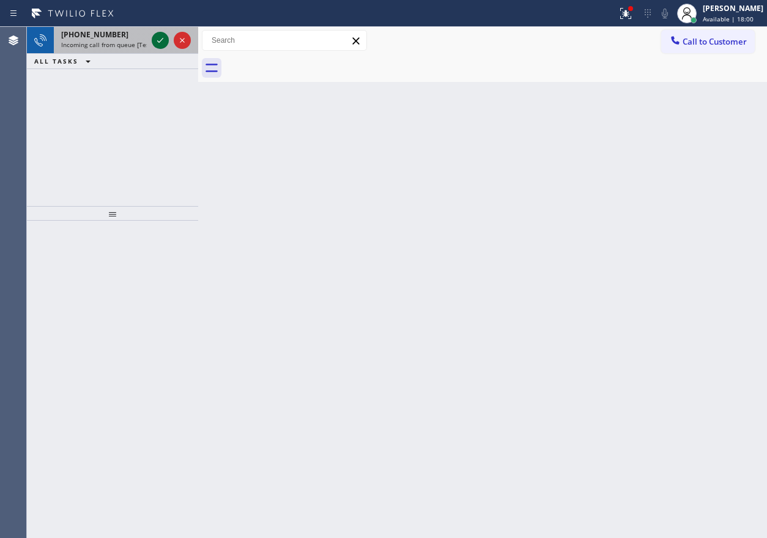
click at [156, 43] on icon at bounding box center [160, 40] width 15 height 15
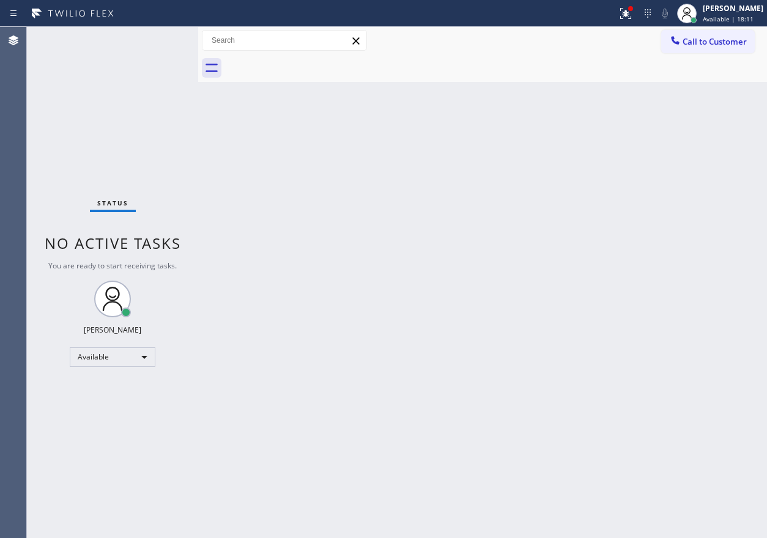
click at [682, 143] on div "Back to Dashboard Change Sender ID Customers Technicians Select a contact Outbo…" at bounding box center [482, 283] width 569 height 512
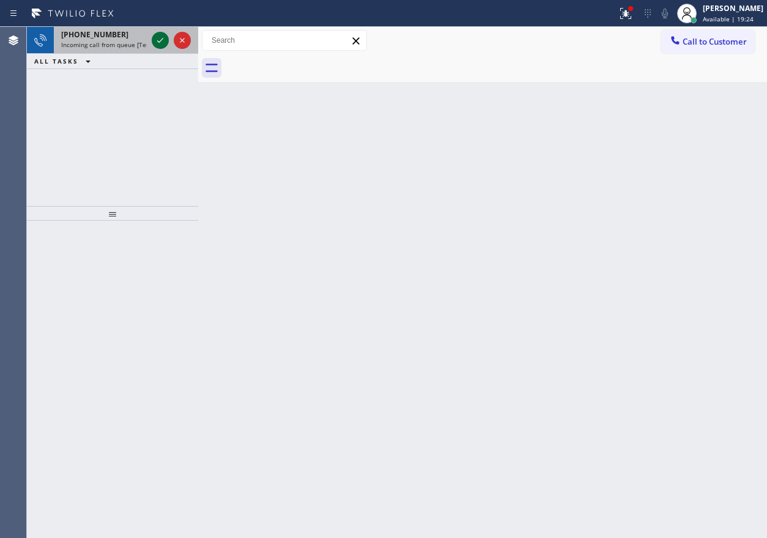
click at [157, 38] on icon at bounding box center [160, 40] width 15 height 15
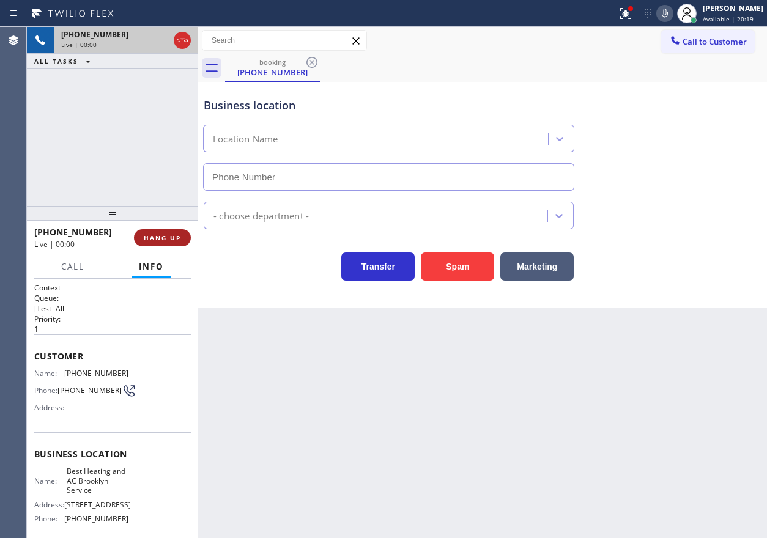
type input "[PHONE_NUMBER]"
click at [158, 240] on span "HANG UP" at bounding box center [162, 238] width 37 height 9
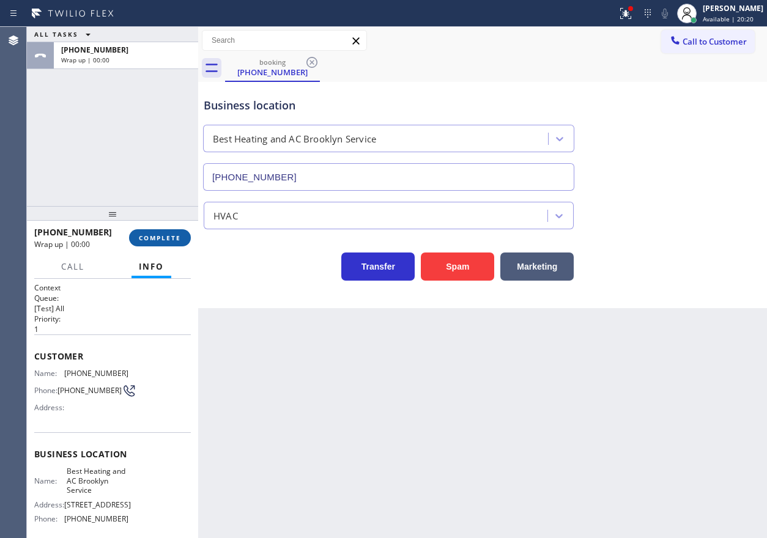
click at [158, 240] on span "COMPLETE" at bounding box center [160, 238] width 42 height 9
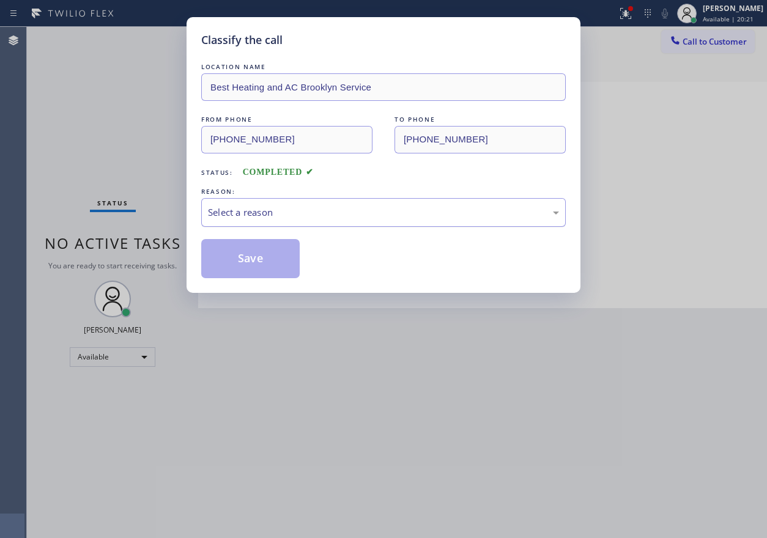
click at [291, 212] on div "Select a reason" at bounding box center [383, 213] width 351 height 14
click at [252, 266] on button "Save" at bounding box center [250, 258] width 99 height 39
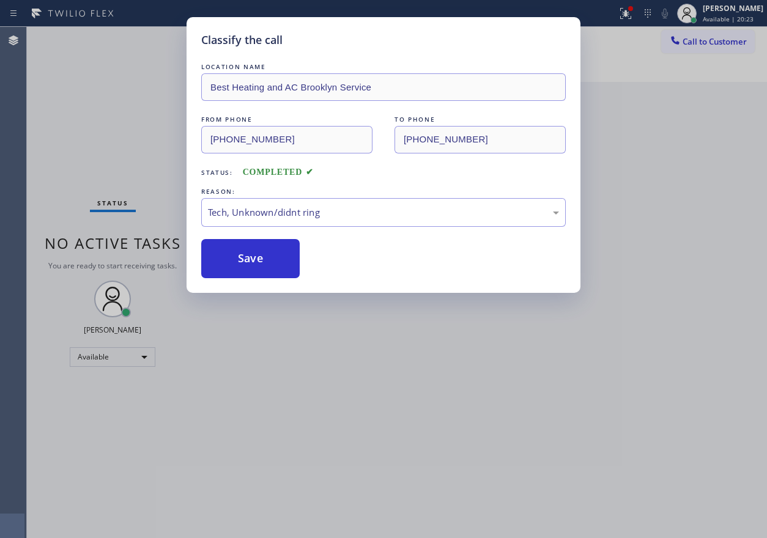
click at [612, 273] on div "Classify the call LOCATION NAME Best Heating and AC Brooklyn Service FROM PHONE…" at bounding box center [383, 269] width 767 height 538
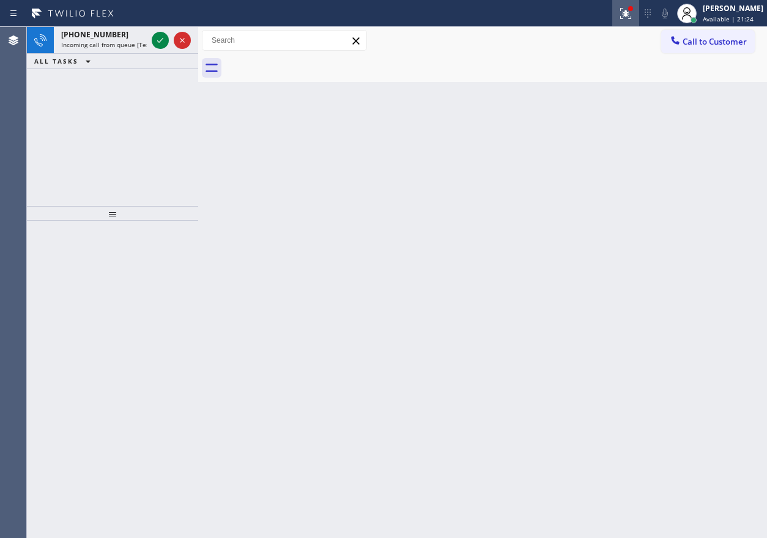
click at [633, 7] on icon at bounding box center [626, 13] width 15 height 15
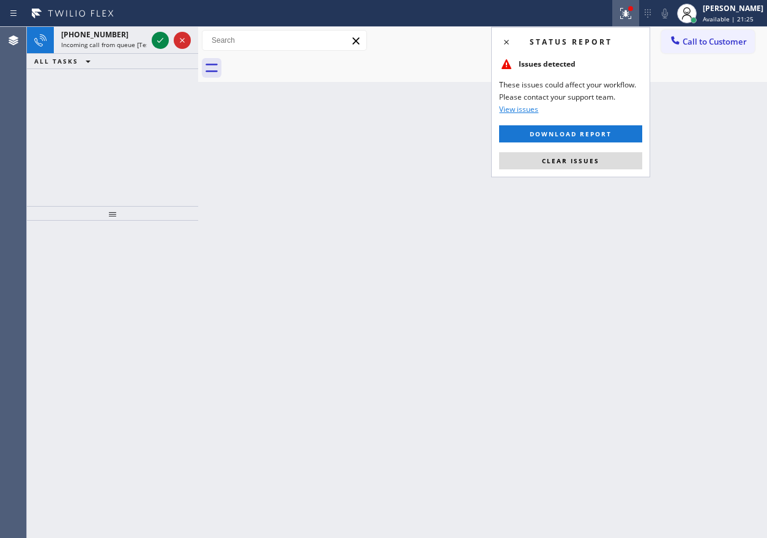
click at [582, 155] on button "Clear issues" at bounding box center [570, 160] width 143 height 17
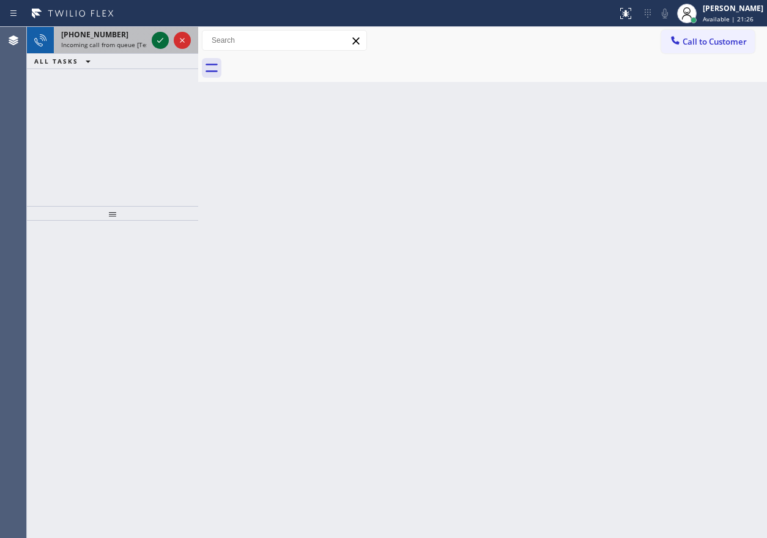
click at [158, 40] on icon at bounding box center [160, 40] width 15 height 15
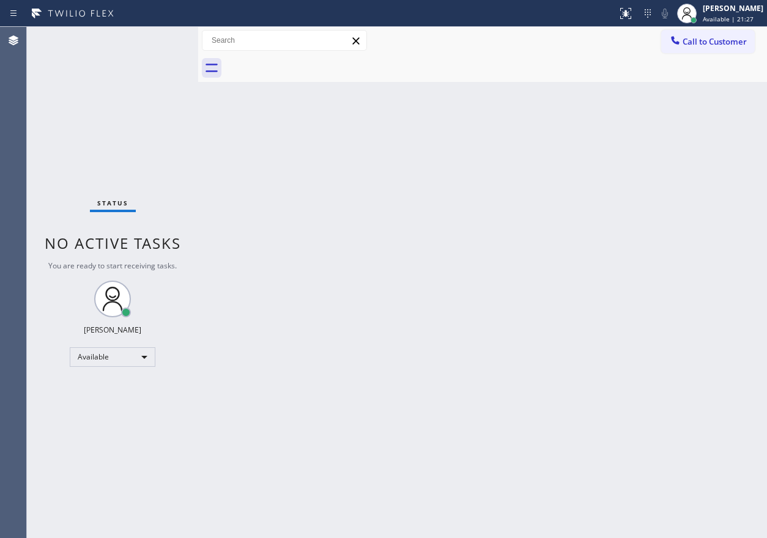
click at [158, 40] on div "Status No active tasks You are ready to start receiving tasks. [PERSON_NAME] Av…" at bounding box center [112, 283] width 171 height 512
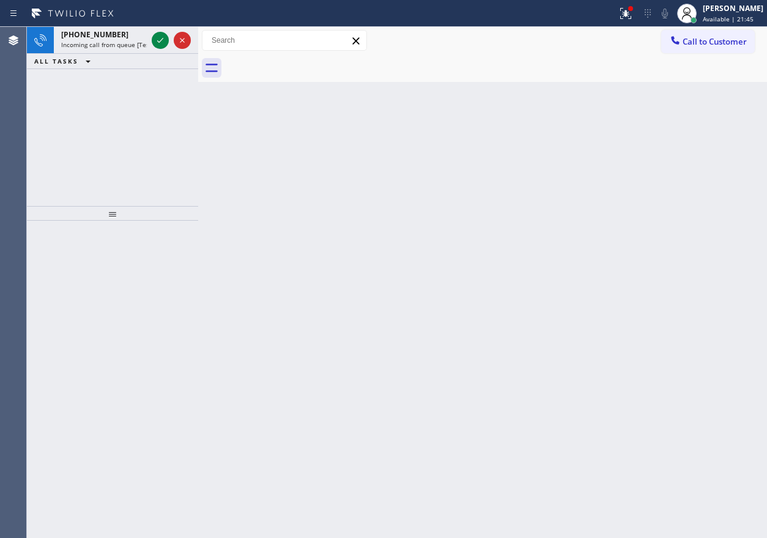
click at [651, 259] on div "Back to Dashboard Change Sender ID Customers Technicians Select a contact Outbo…" at bounding box center [482, 283] width 569 height 512
click at [631, 13] on icon at bounding box center [626, 13] width 15 height 15
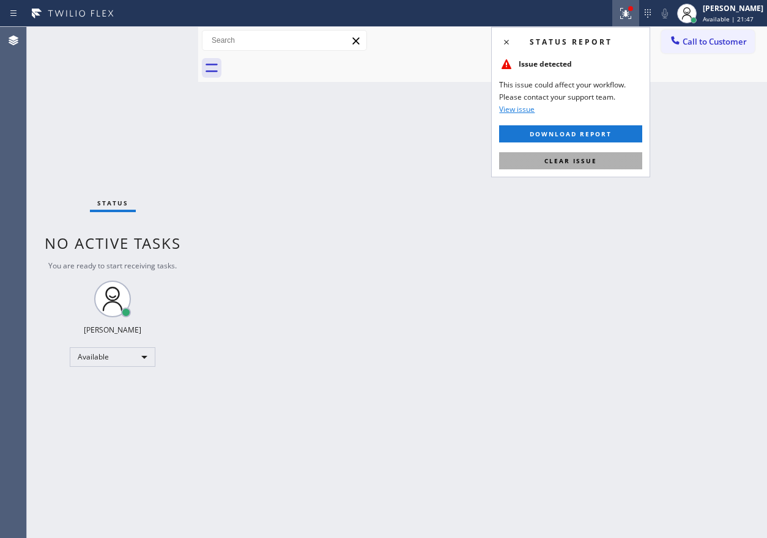
click at [576, 162] on span "Clear issue" at bounding box center [571, 161] width 53 height 9
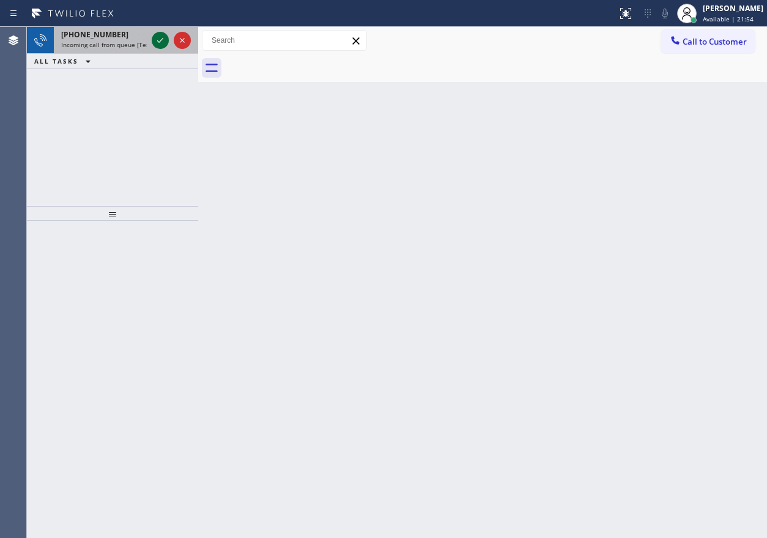
click at [154, 37] on icon at bounding box center [160, 40] width 15 height 15
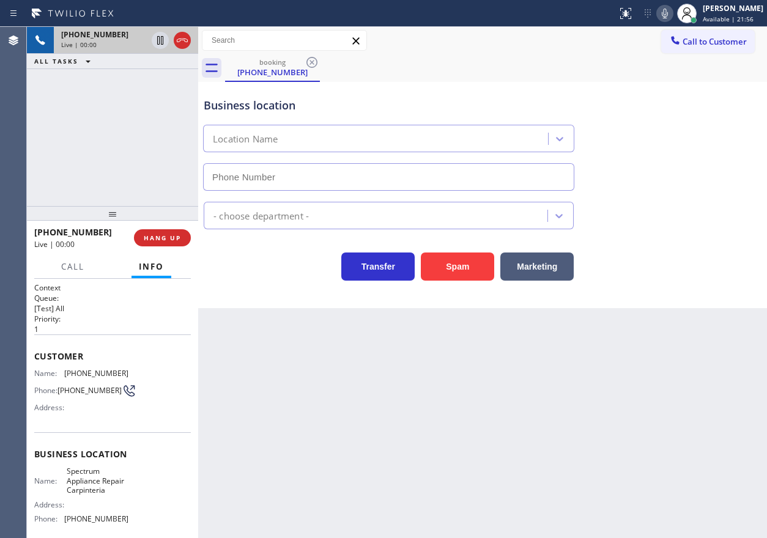
type input "[PHONE_NUMBER]"
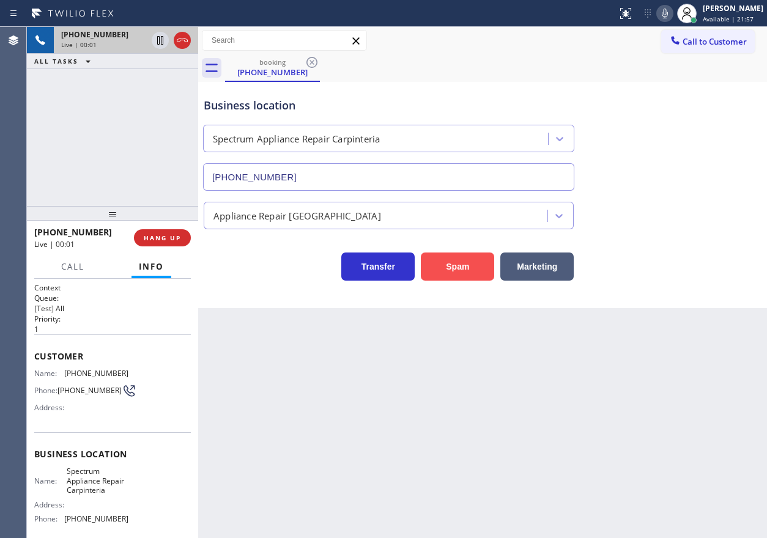
click at [452, 270] on button "Spam" at bounding box center [457, 267] width 73 height 28
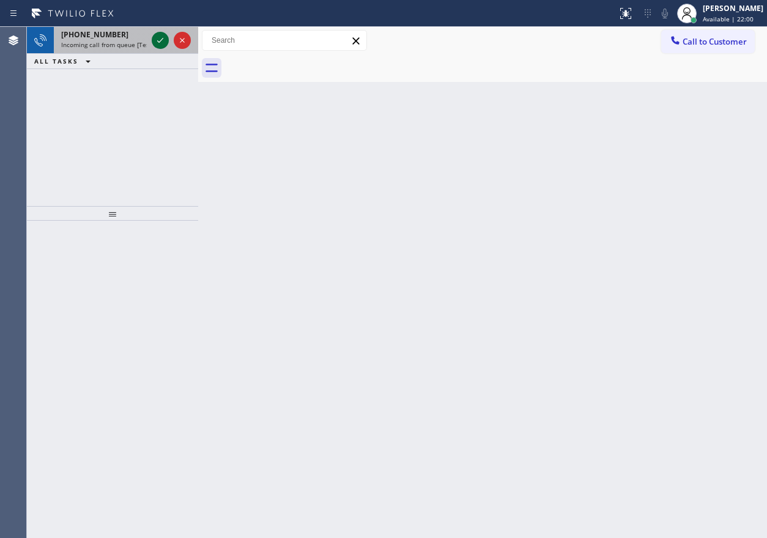
click at [157, 43] on icon at bounding box center [160, 40] width 15 height 15
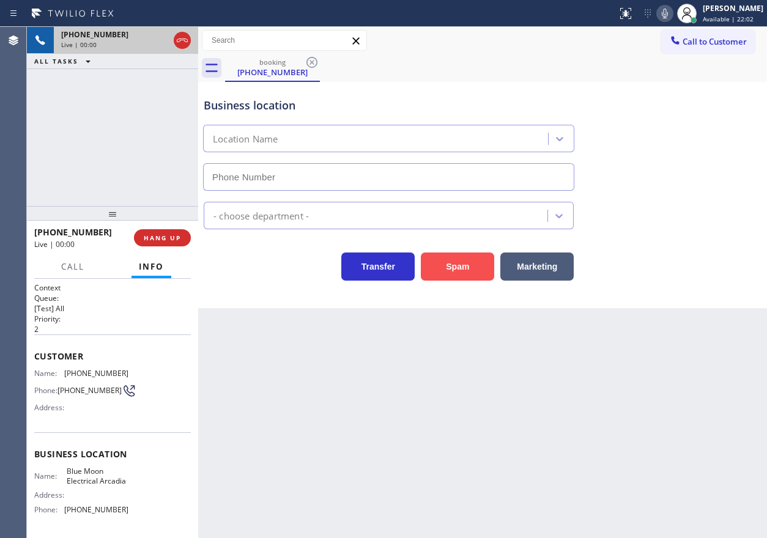
type input "[PHONE_NUMBER]"
click at [474, 262] on button "Spam" at bounding box center [457, 267] width 73 height 28
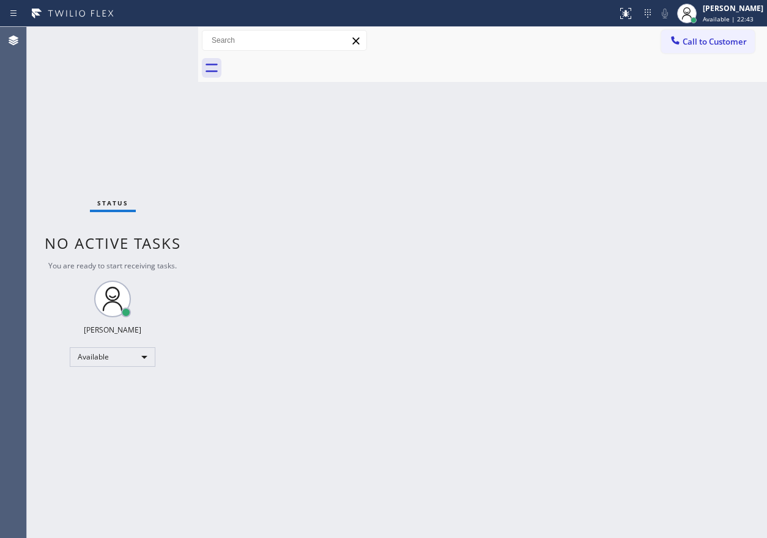
click at [495, 429] on div "Back to Dashboard Change Sender ID Customers Technicians Select a contact Outbo…" at bounding box center [482, 283] width 569 height 512
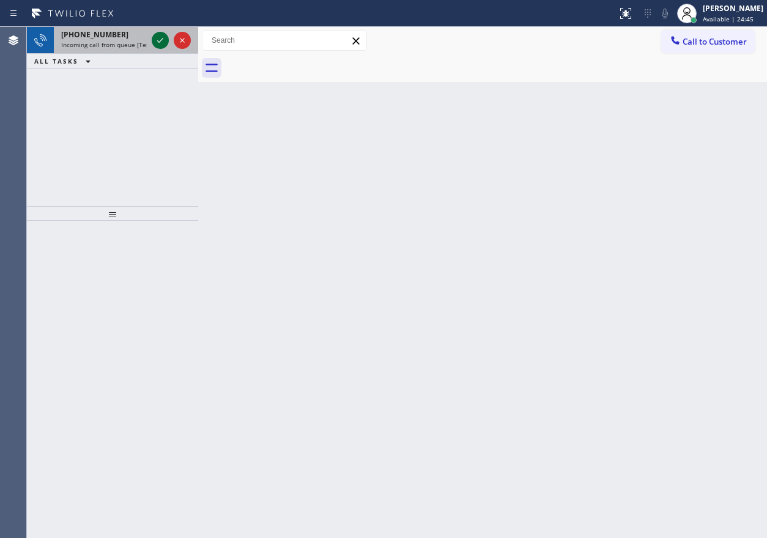
click at [158, 40] on icon at bounding box center [160, 40] width 15 height 15
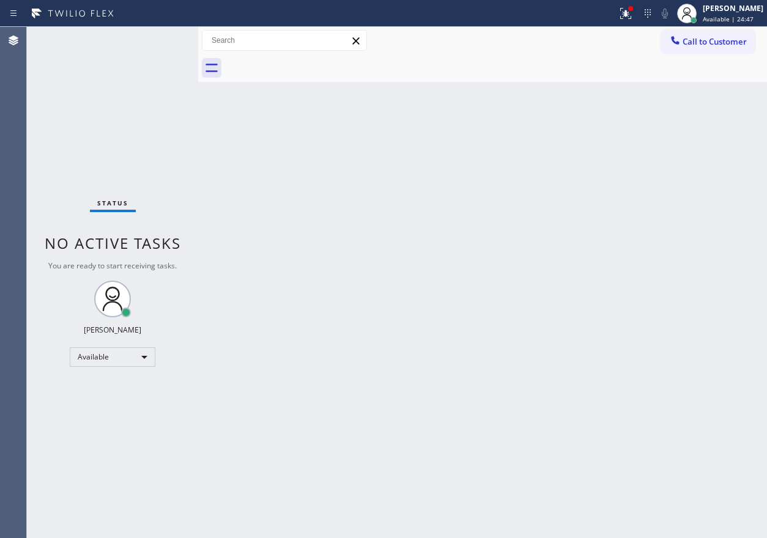
click at [403, 266] on div "Back to Dashboard Change Sender ID Customers Technicians Select a contact Outbo…" at bounding box center [482, 283] width 569 height 512
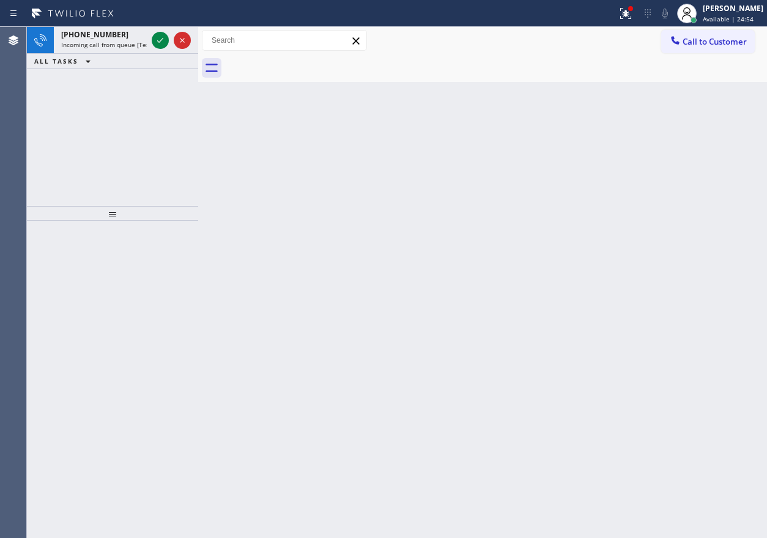
drag, startPoint x: 680, startPoint y: 201, endPoint x: 633, endPoint y: 179, distance: 52.0
click at [680, 201] on div "Back to Dashboard Change Sender ID Customers Technicians Select a contact Outbo…" at bounding box center [482, 283] width 569 height 512
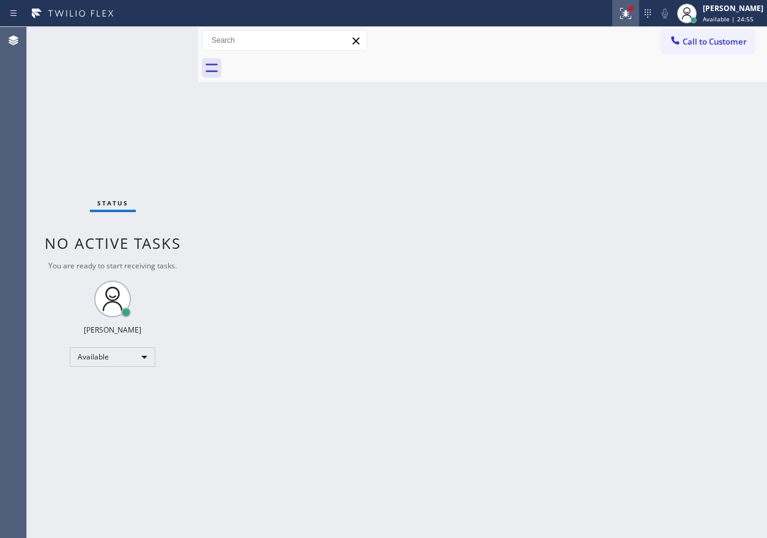
click at [627, 11] on div at bounding box center [625, 13] width 27 height 15
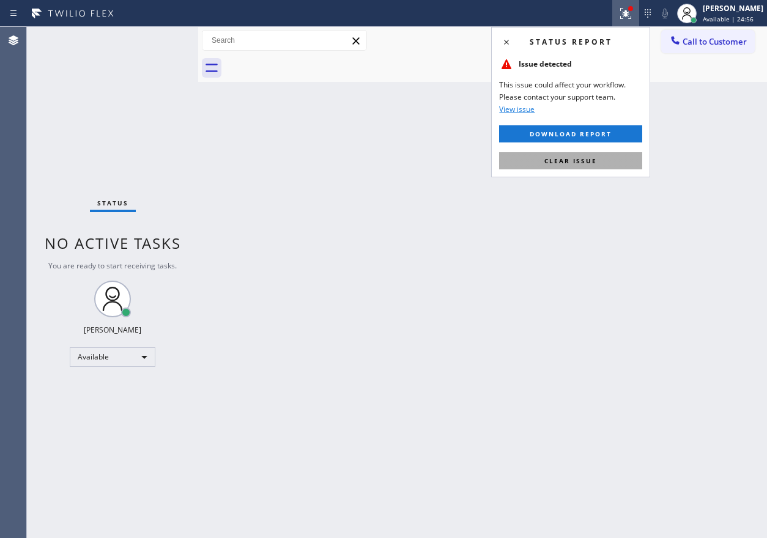
click at [597, 162] on span "Clear issue" at bounding box center [571, 161] width 53 height 9
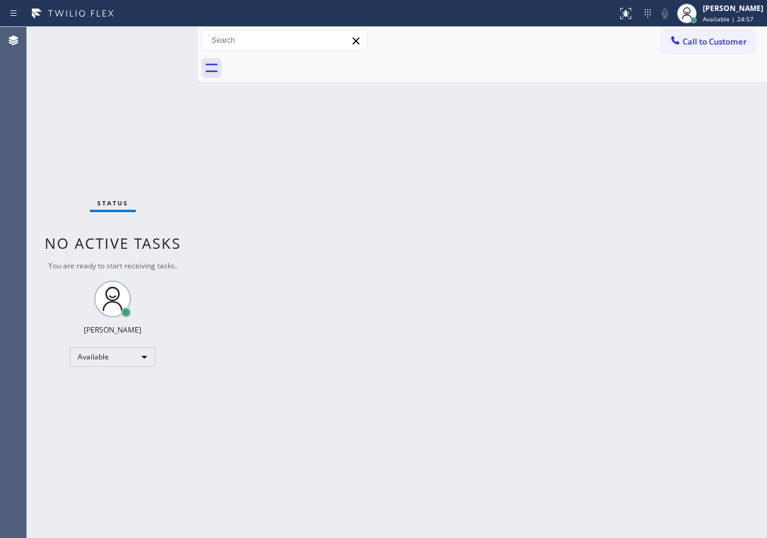
click at [427, 408] on div "Back to Dashboard Change Sender ID Customers Technicians Select a contact Outbo…" at bounding box center [482, 283] width 569 height 512
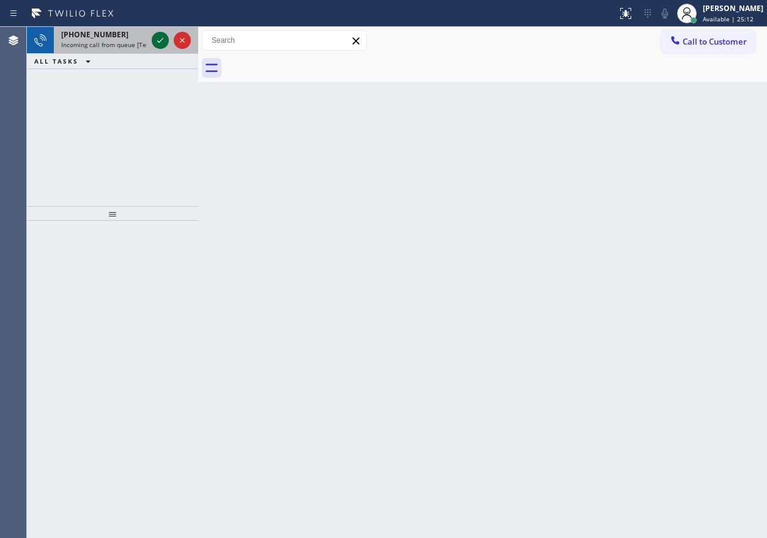
click at [164, 45] on icon at bounding box center [160, 40] width 15 height 15
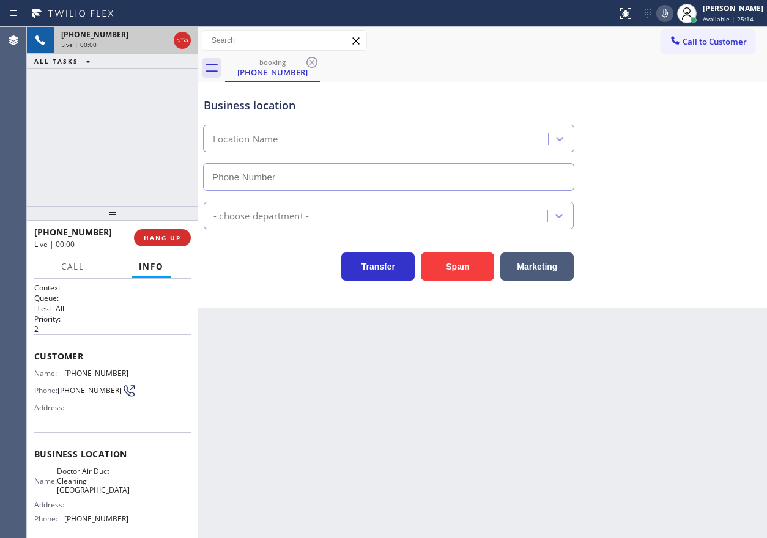
type input "[PHONE_NUMBER]"
click at [471, 263] on button "Spam" at bounding box center [457, 267] width 73 height 28
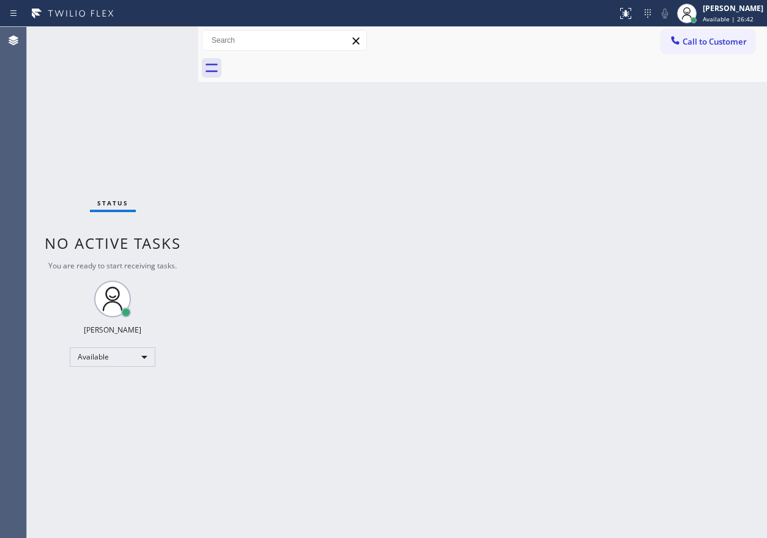
click at [650, 289] on div "Back to Dashboard Change Sender ID Customers Technicians Select a contact Outbo…" at bounding box center [482, 283] width 569 height 512
click at [648, 363] on div "Back to Dashboard Change Sender ID Customers Technicians Select a contact Outbo…" at bounding box center [482, 283] width 569 height 512
click at [727, 239] on div "Back to Dashboard Change Sender ID Customers Technicians Select a contact Outbo…" at bounding box center [482, 283] width 569 height 512
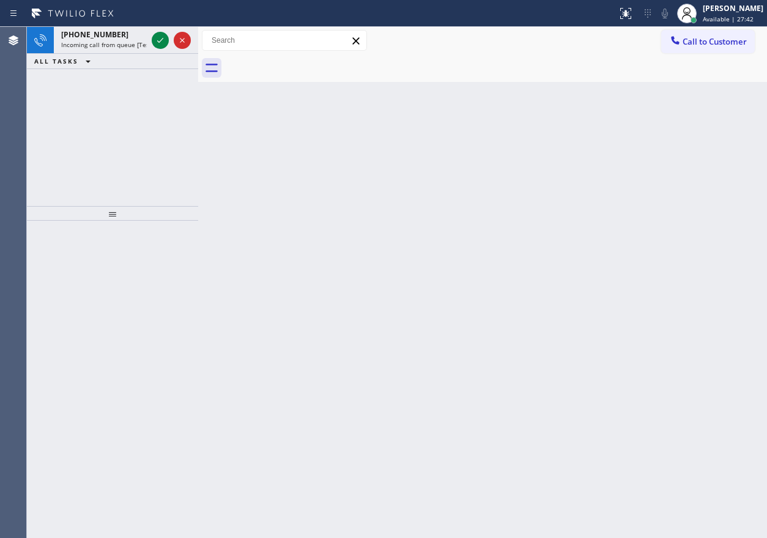
click at [766, 226] on div "Back to Dashboard Change Sender ID Customers Technicians Select a contact Outbo…" at bounding box center [482, 283] width 569 height 512
click at [156, 39] on icon at bounding box center [160, 40] width 15 height 15
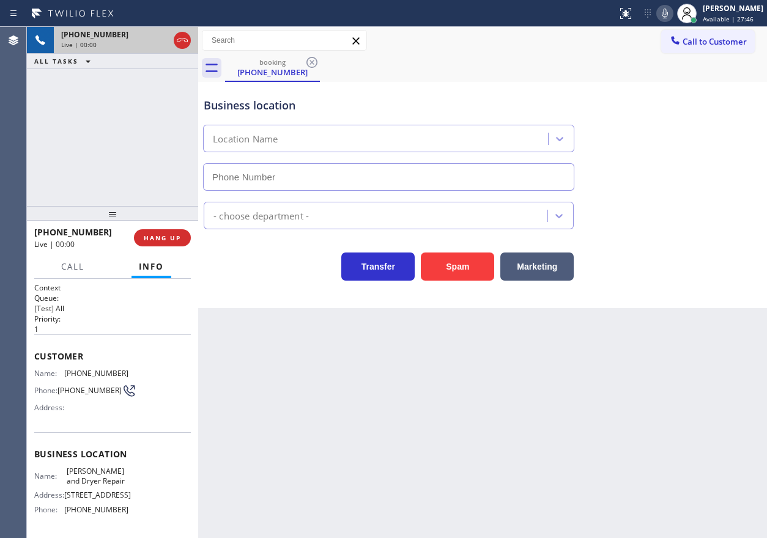
type input "[PHONE_NUMBER]"
click at [121, 476] on span "[PERSON_NAME] and Dryer Repair" at bounding box center [97, 476] width 61 height 19
copy span "[PERSON_NAME] and Dryer Repair"
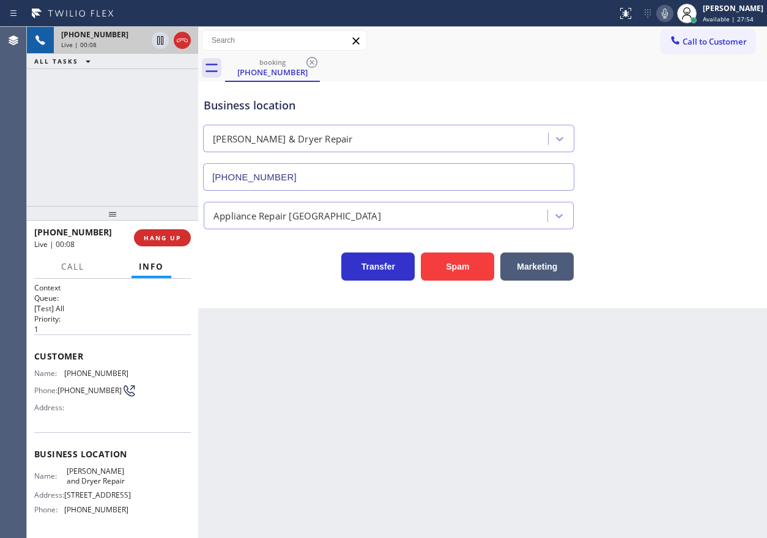
click at [400, 184] on input "[PHONE_NUMBER]" at bounding box center [388, 177] width 371 height 28
click at [88, 382] on div "Name: [PHONE_NUMBER] Phone: [PHONE_NUMBER] Address:" at bounding box center [81, 393] width 94 height 48
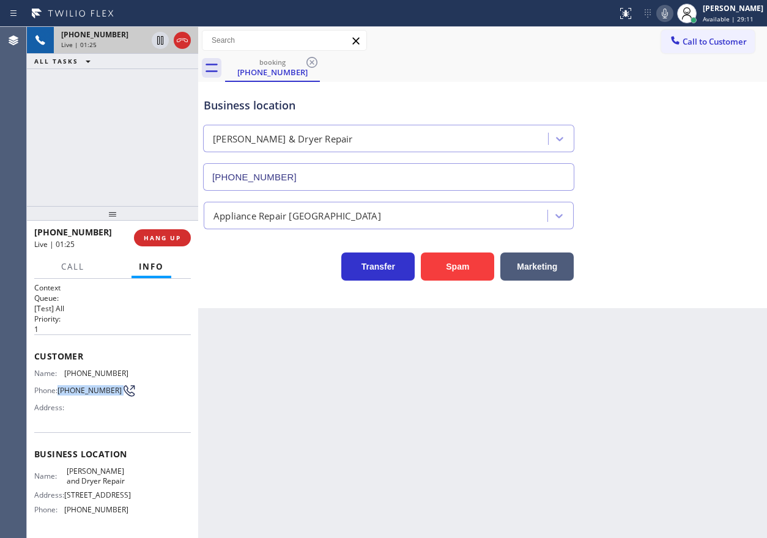
click at [88, 382] on div "Name: [PHONE_NUMBER] Phone: [PHONE_NUMBER] Address:" at bounding box center [81, 393] width 94 height 48
copy div "[PHONE_NUMBER]"
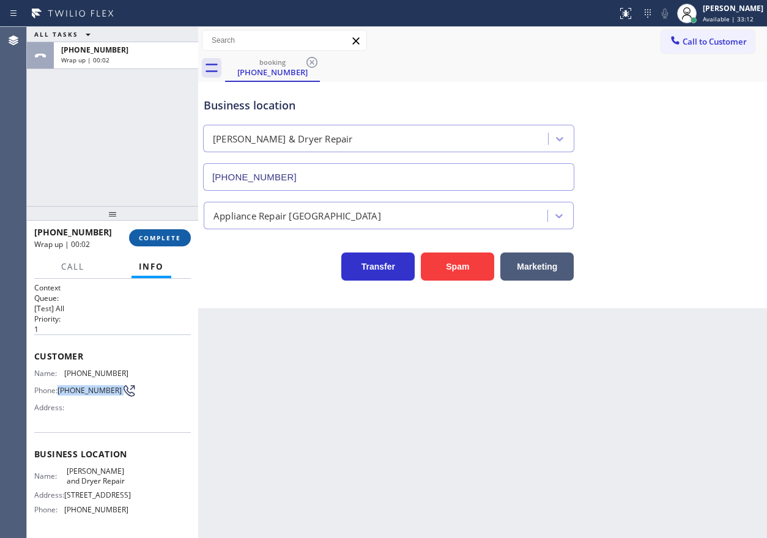
click at [177, 240] on span "COMPLETE" at bounding box center [160, 238] width 42 height 9
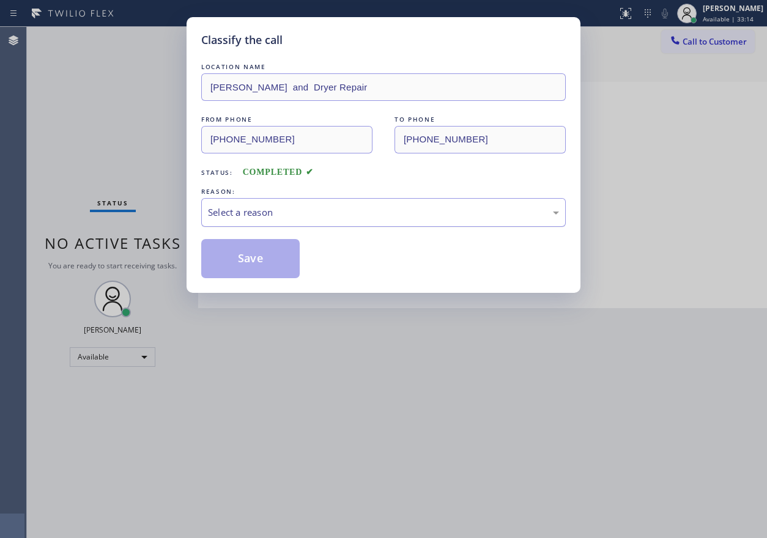
click at [343, 217] on div "Select a reason" at bounding box center [383, 213] width 351 height 14
click at [269, 251] on button "Save" at bounding box center [250, 258] width 99 height 39
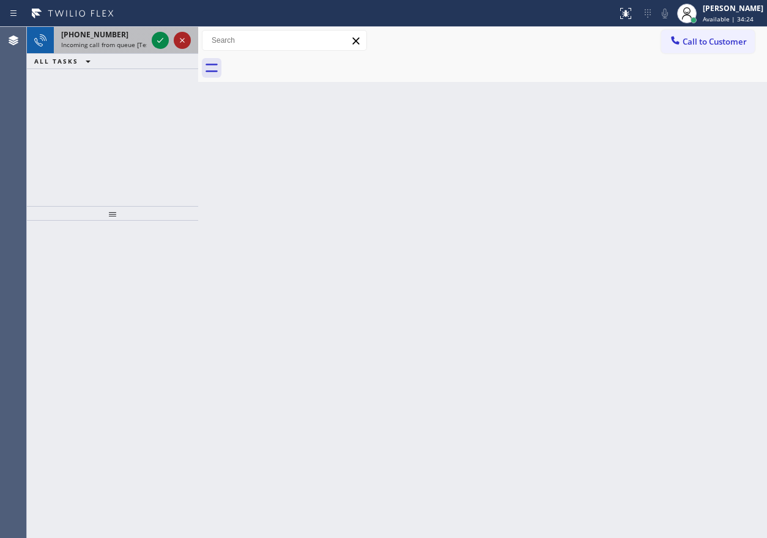
click at [162, 43] on icon at bounding box center [160, 40] width 15 height 15
click at [157, 33] on icon at bounding box center [160, 40] width 15 height 15
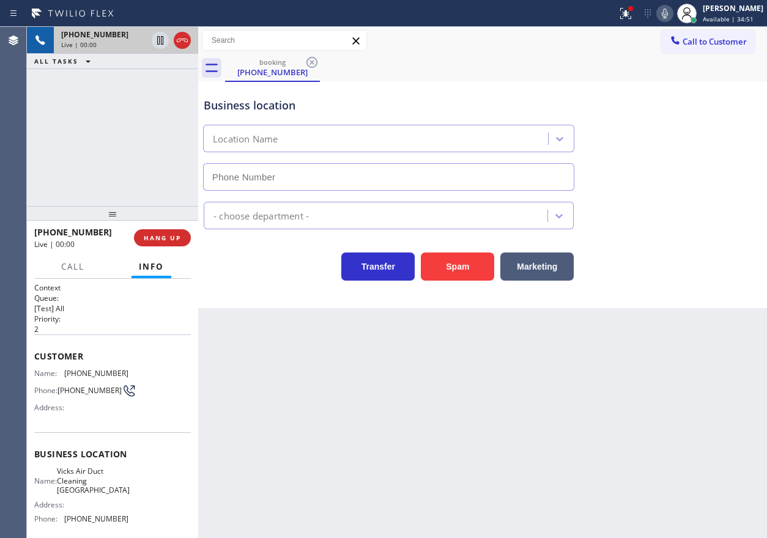
type input "[PHONE_NUMBER]"
click at [176, 235] on span "HANG UP" at bounding box center [162, 238] width 37 height 9
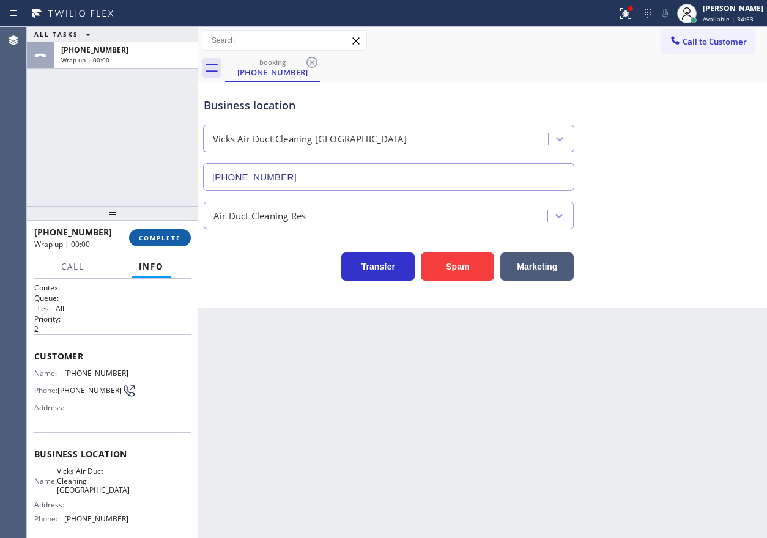
click at [176, 235] on span "COMPLETE" at bounding box center [160, 238] width 42 height 9
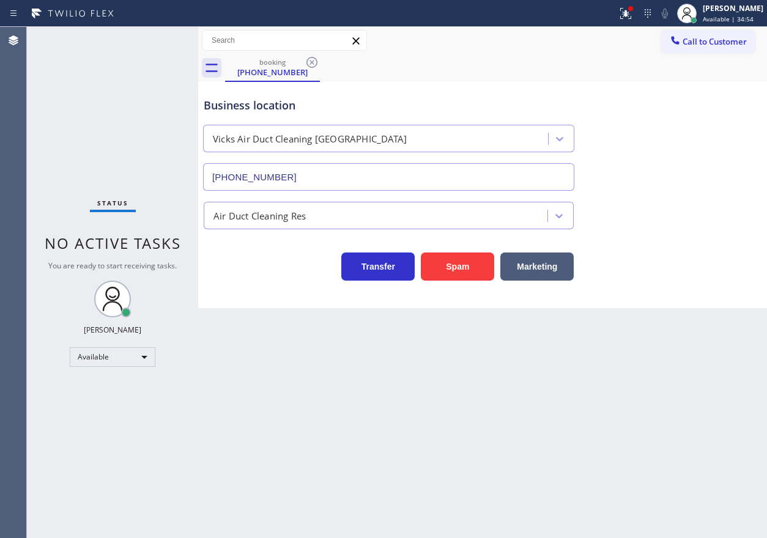
click at [281, 220] on div "Air Duct Cleaning Res" at bounding box center [260, 216] width 92 height 14
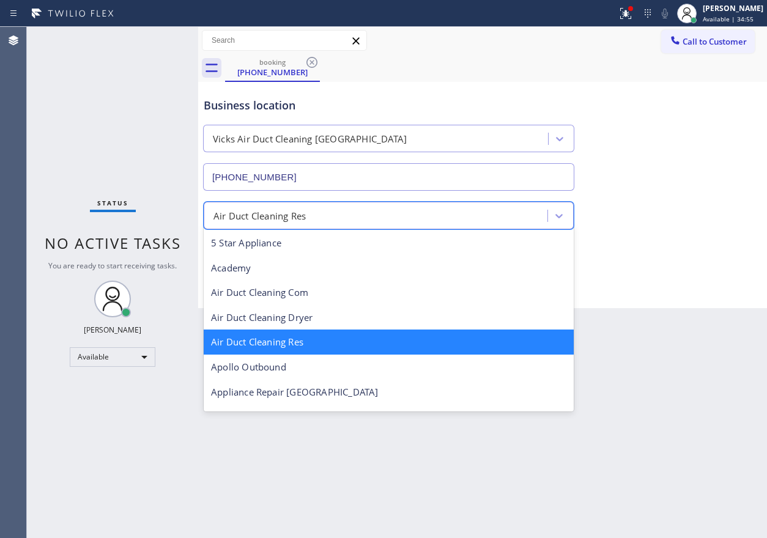
click at [126, 116] on div "Status No active tasks You are ready to start receiving tasks. [PERSON_NAME] Av…" at bounding box center [112, 283] width 171 height 512
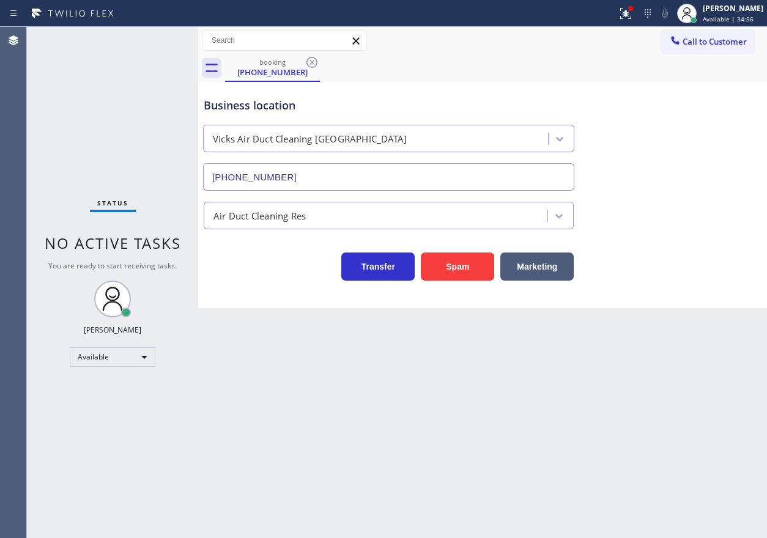
click at [307, 63] on icon at bounding box center [312, 62] width 15 height 15
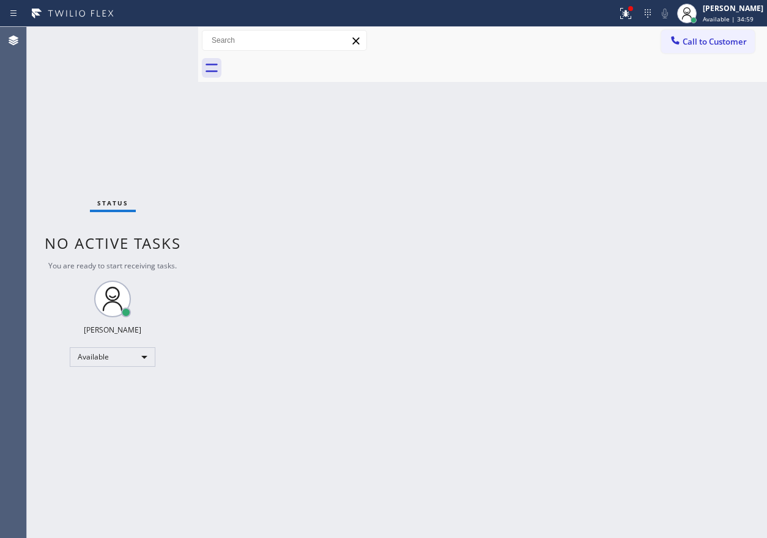
drag, startPoint x: 636, startPoint y: 20, endPoint x: 627, endPoint y: 83, distance: 63.0
click at [633, 20] on icon at bounding box center [626, 13] width 15 height 15
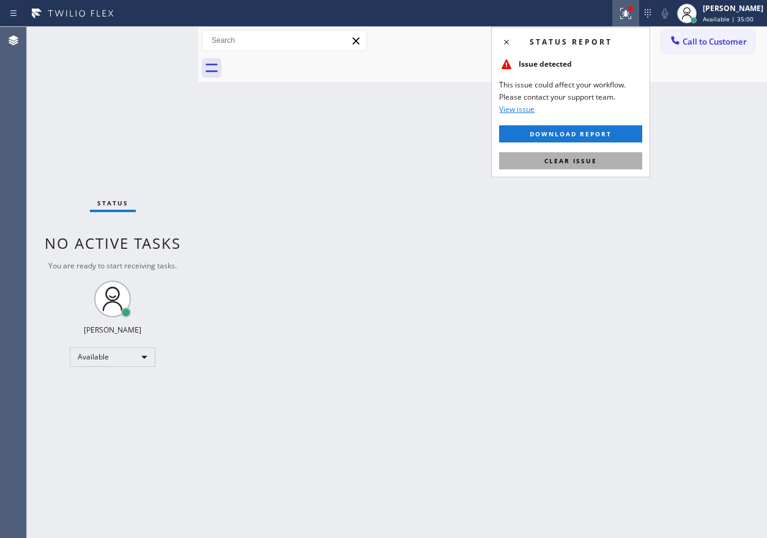
drag, startPoint x: 614, startPoint y: 157, endPoint x: 533, endPoint y: 348, distance: 208.1
click at [614, 157] on button "Clear issue" at bounding box center [570, 160] width 143 height 17
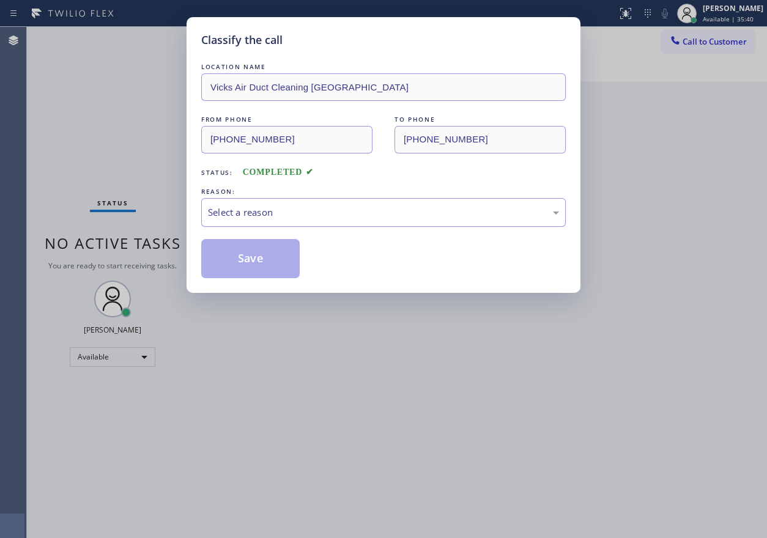
click at [266, 217] on div "Select a reason" at bounding box center [383, 213] width 351 height 14
click at [256, 261] on button "Save" at bounding box center [250, 258] width 99 height 39
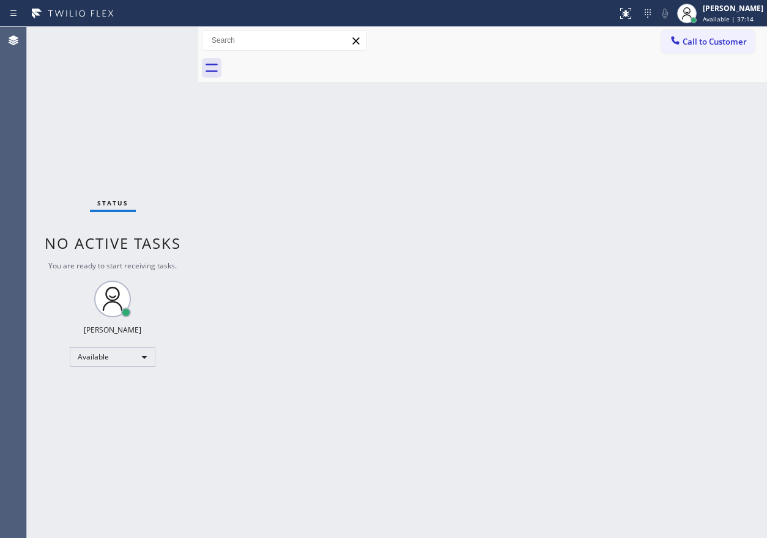
click at [664, 292] on div "Back to Dashboard Change Sender ID Customers Technicians Select a contact Outbo…" at bounding box center [482, 283] width 569 height 512
click at [406, 173] on div "Back to Dashboard Change Sender ID Customers Technicians Select a contact Outbo…" at bounding box center [482, 283] width 569 height 512
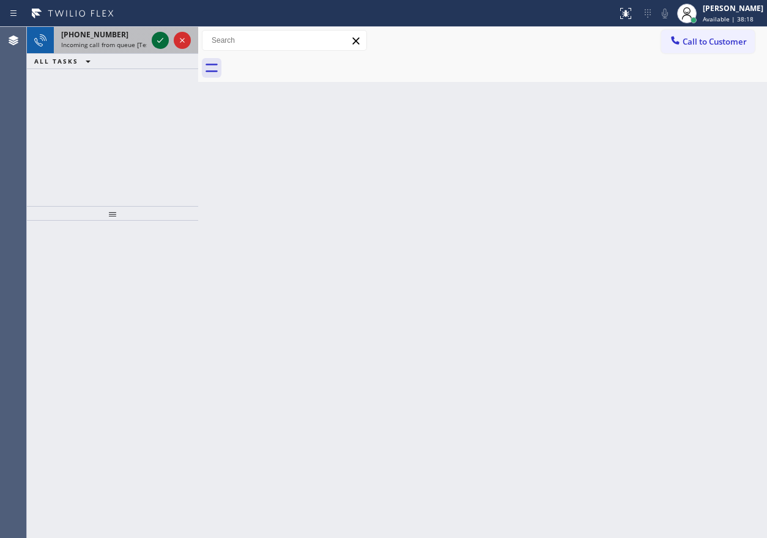
click at [158, 47] on icon at bounding box center [160, 40] width 15 height 15
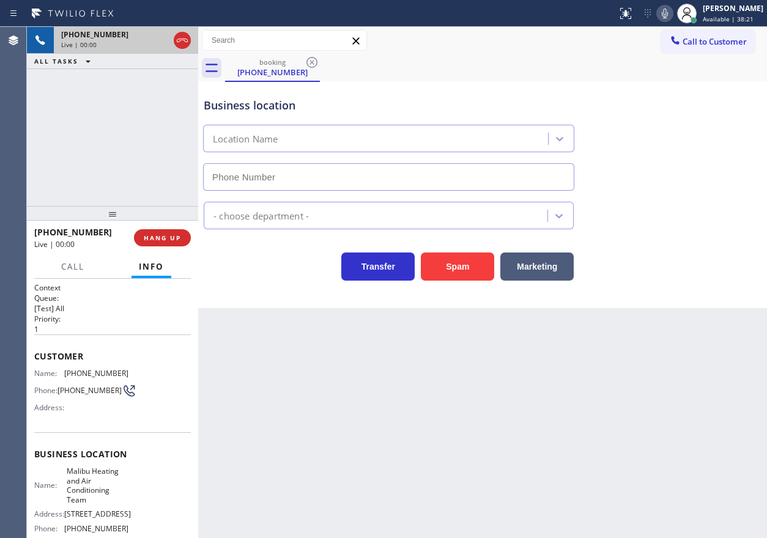
type input "[PHONE_NUMBER]"
click at [180, 231] on button "HANG UP" at bounding box center [162, 237] width 57 height 17
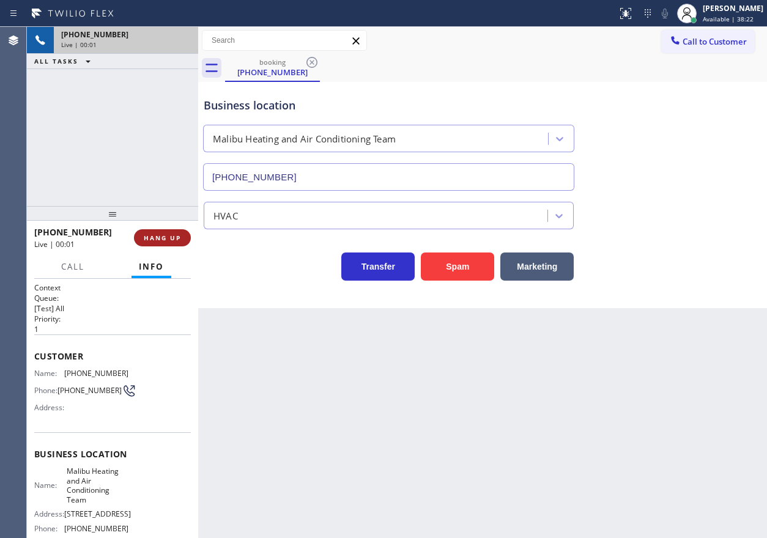
click at [180, 241] on span "HANG UP" at bounding box center [162, 238] width 37 height 9
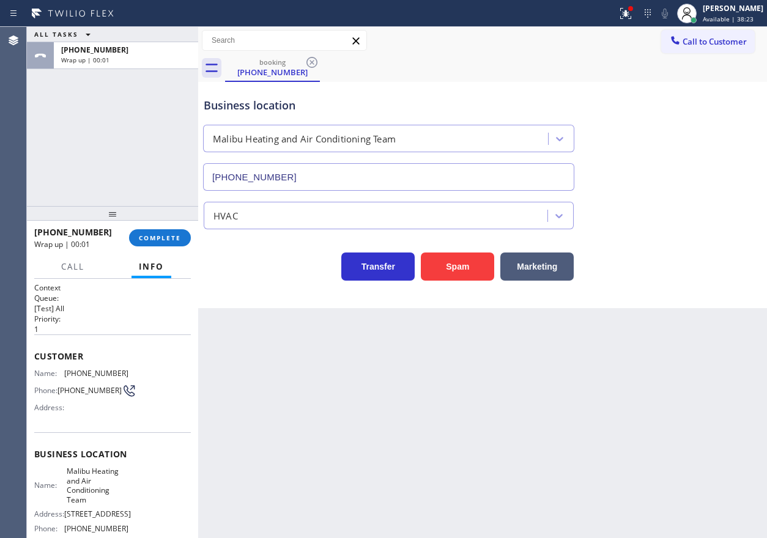
click at [177, 228] on div "[PHONE_NUMBER] Wrap up | 00:01 COMPLETE" at bounding box center [112, 238] width 157 height 32
click at [174, 233] on button "COMPLETE" at bounding box center [160, 237] width 62 height 17
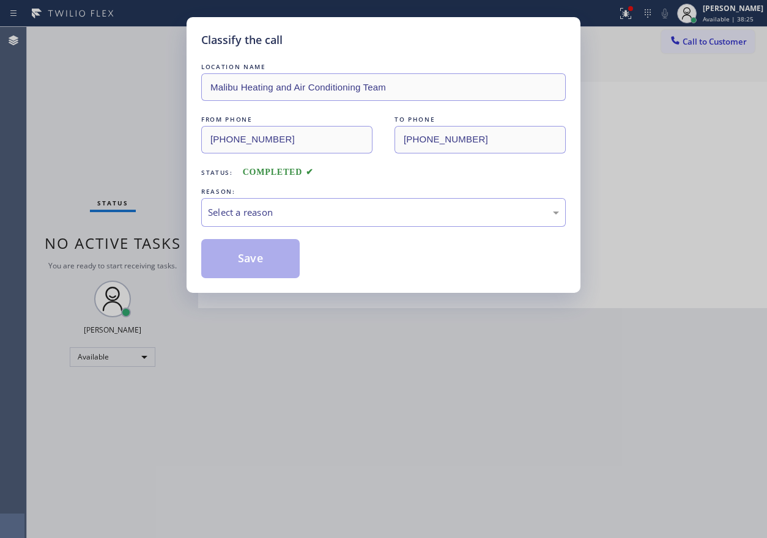
click at [299, 209] on div "Select a reason" at bounding box center [383, 213] width 351 height 14
click at [272, 277] on button "Save" at bounding box center [250, 258] width 99 height 39
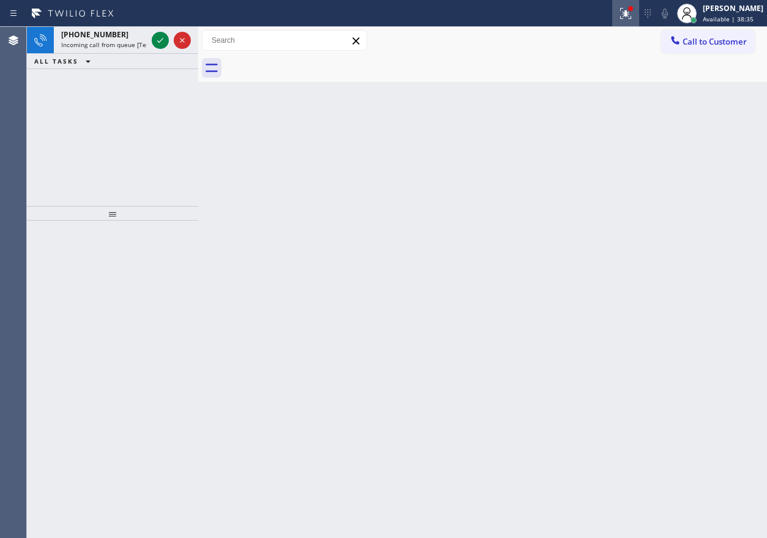
click at [633, 20] on icon at bounding box center [626, 13] width 15 height 15
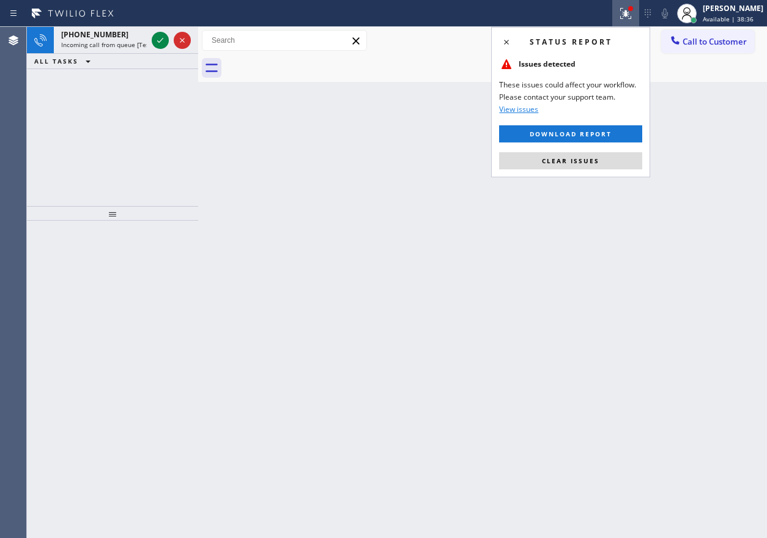
click at [628, 157] on button "Clear issues" at bounding box center [570, 160] width 143 height 17
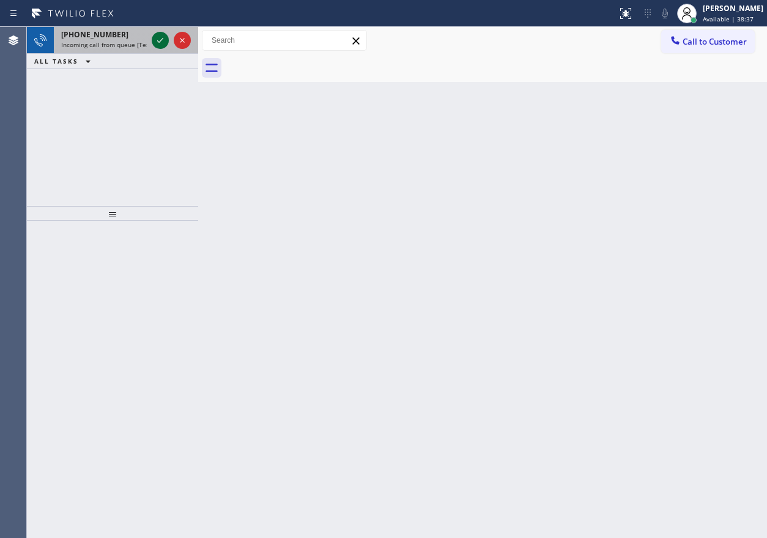
click at [159, 42] on icon at bounding box center [160, 40] width 6 height 5
click at [163, 44] on icon at bounding box center [160, 40] width 15 height 15
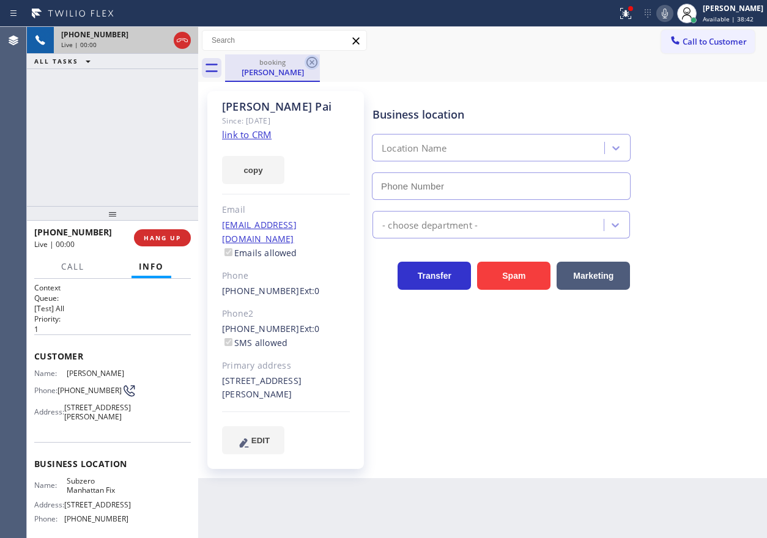
type input "[PHONE_NUMBER]"
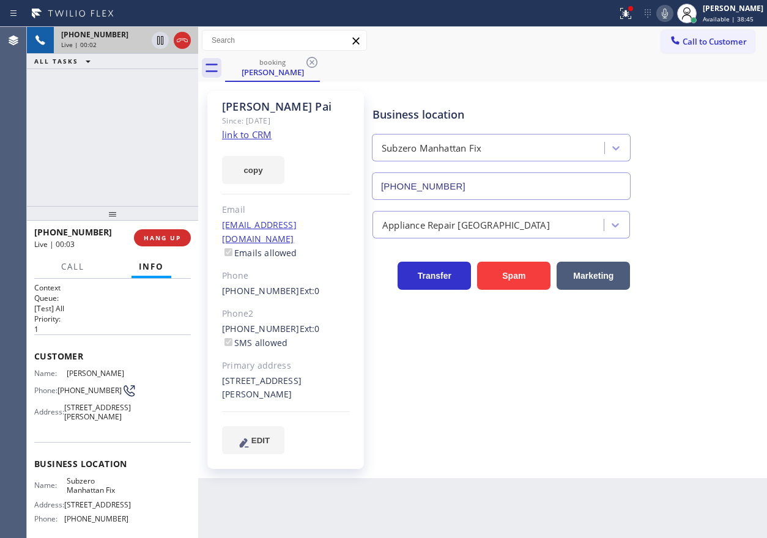
click at [261, 141] on div "[PERSON_NAME] Since: [DATE] link to CRM copy Email [EMAIL_ADDRESS][DOMAIN_NAME]…" at bounding box center [285, 280] width 157 height 378
click at [259, 135] on link "link to CRM" at bounding box center [247, 134] width 50 height 12
click at [85, 496] on span "Subzero Manhattan Fix" at bounding box center [97, 486] width 61 height 19
click at [84, 496] on span "Subzero Manhattan Fix" at bounding box center [97, 486] width 61 height 19
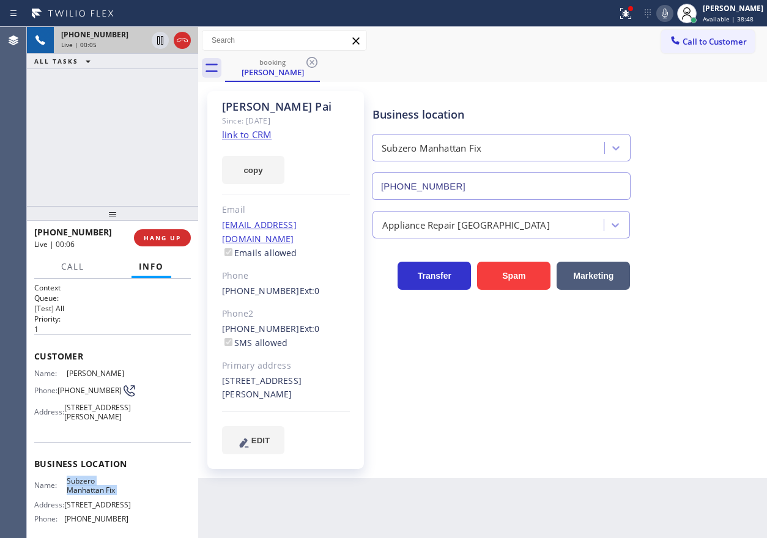
copy span "Subzero Manhattan Fix"
click at [494, 189] on input "[PHONE_NUMBER]" at bounding box center [501, 187] width 259 height 28
click at [668, 13] on icon at bounding box center [665, 14] width 6 height 10
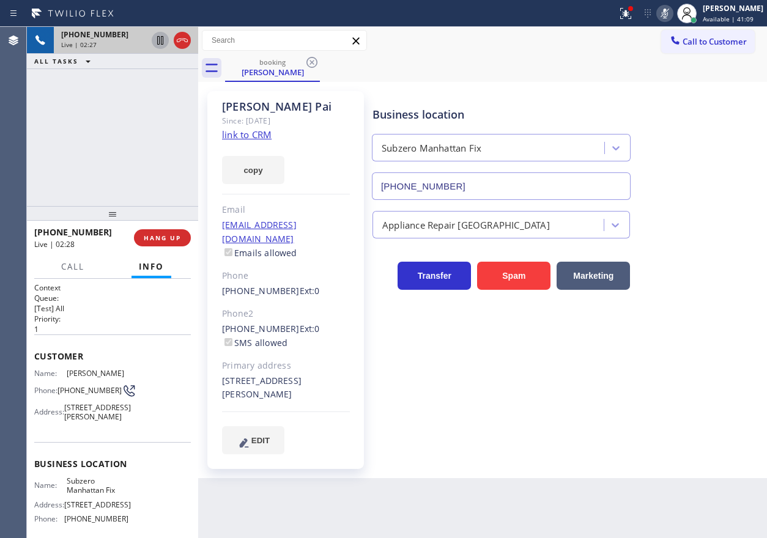
click at [159, 42] on icon at bounding box center [160, 40] width 6 height 9
click at [699, 202] on div "Appliance Repair [GEOGRAPHIC_DATA]" at bounding box center [567, 219] width 394 height 39
click at [154, 40] on icon at bounding box center [160, 40] width 15 height 15
click at [672, 7] on icon at bounding box center [665, 13] width 15 height 15
click at [672, 17] on icon at bounding box center [665, 13] width 15 height 15
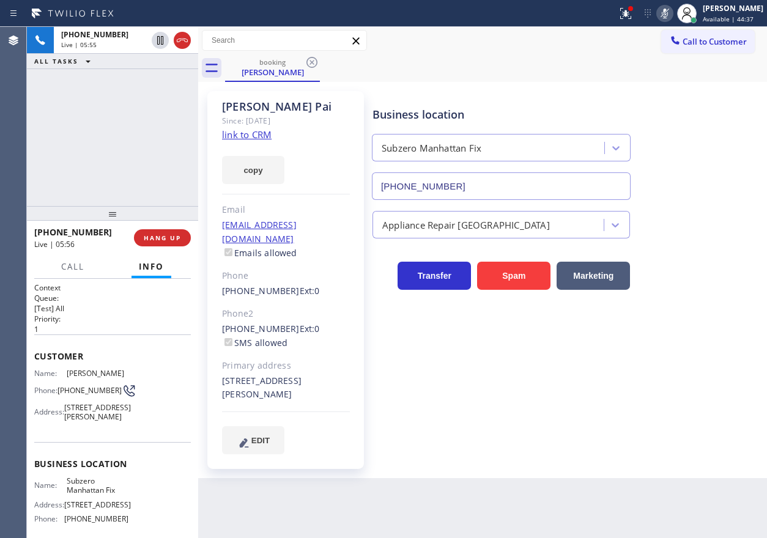
click at [660, 237] on div "Appliance Repair [GEOGRAPHIC_DATA]" at bounding box center [567, 222] width 394 height 32
click at [672, 8] on icon at bounding box center [665, 13] width 15 height 15
click at [668, 10] on icon at bounding box center [665, 14] width 6 height 10
click at [668, 14] on icon at bounding box center [665, 14] width 6 height 10
click at [672, 14] on icon at bounding box center [665, 13] width 15 height 15
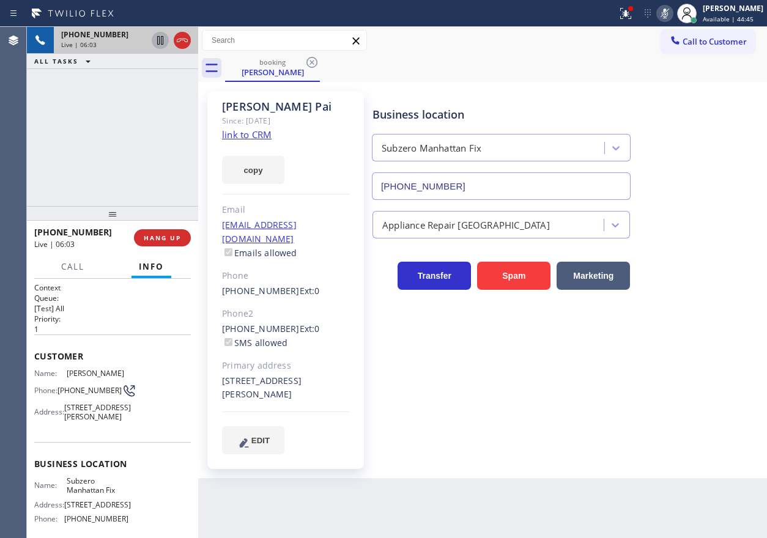
click at [160, 39] on icon at bounding box center [160, 40] width 15 height 15
click at [718, 237] on div "Appliance Repair [GEOGRAPHIC_DATA]" at bounding box center [567, 222] width 394 height 32
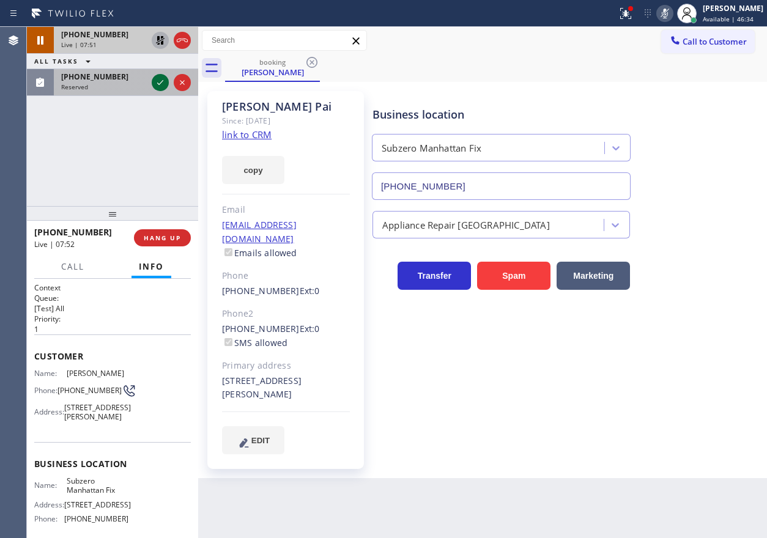
click at [157, 83] on icon at bounding box center [160, 82] width 15 height 15
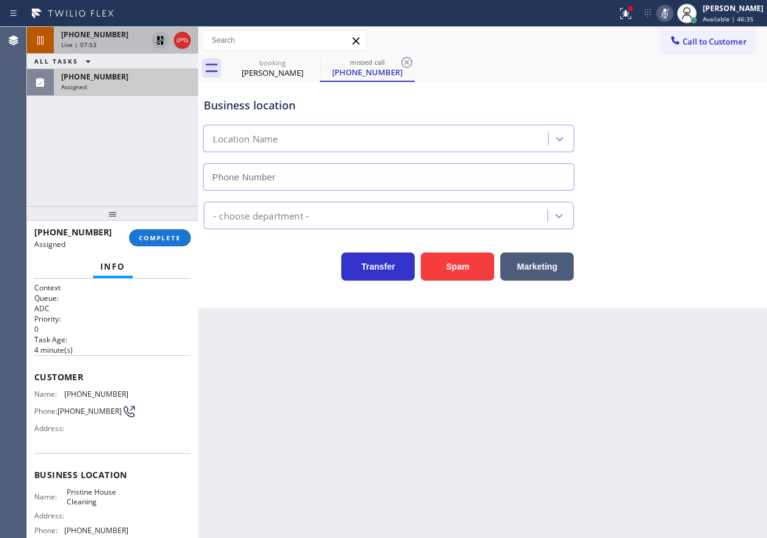
type input "[PHONE_NUMBER]"
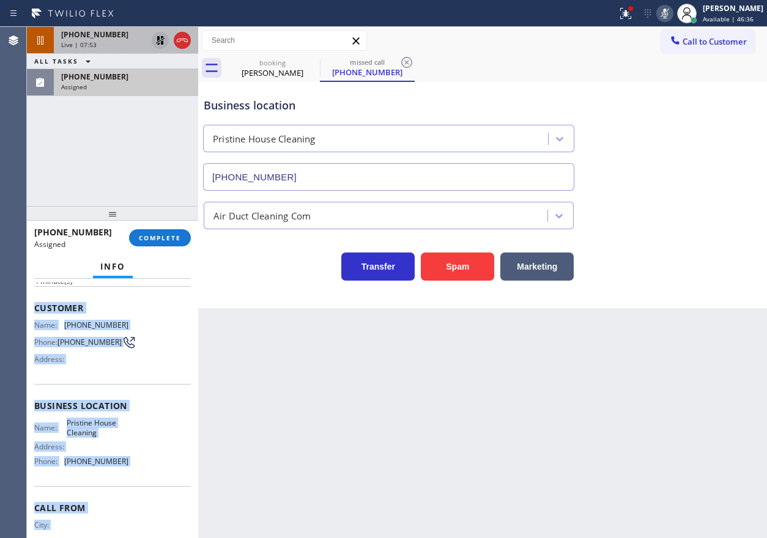
scroll to position [117, 0]
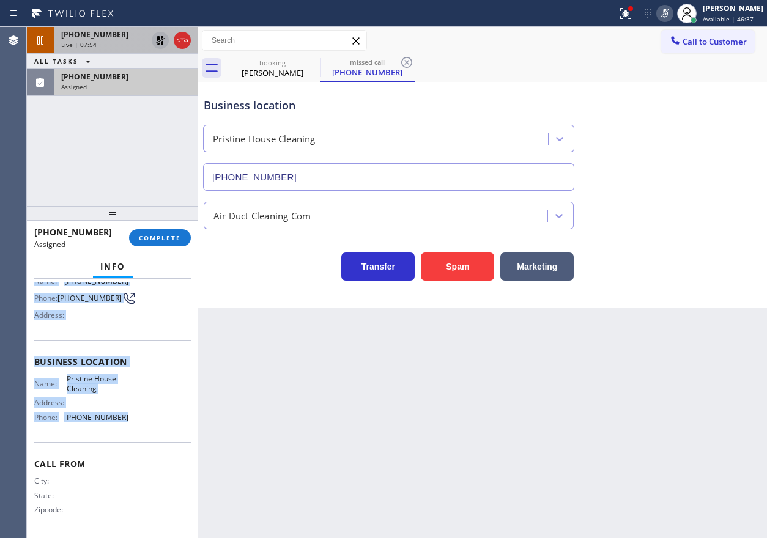
drag, startPoint x: 33, startPoint y: 374, endPoint x: 131, endPoint y: 415, distance: 105.9
click at [131, 415] on div "Context Queue: ADC Priority: 0 Task Age: [DEMOGRAPHIC_DATA] minute(s) Customer …" at bounding box center [112, 408] width 171 height 259
copy div "Customer Name: [PHONE_NUMBER] Phone: [PHONE_NUMBER] Address: Business location …"
click at [149, 231] on button "COMPLETE" at bounding box center [160, 237] width 62 height 17
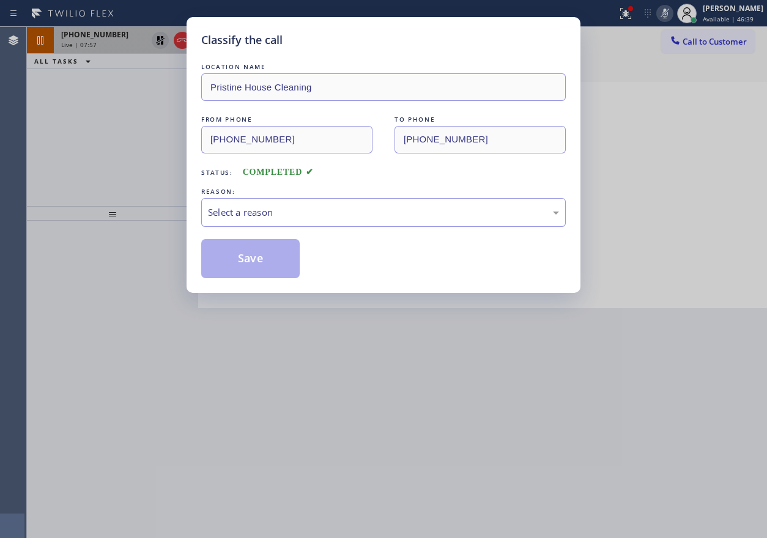
click at [307, 213] on div "Select a reason" at bounding box center [383, 213] width 351 height 14
click at [259, 259] on button "Save" at bounding box center [250, 258] width 99 height 39
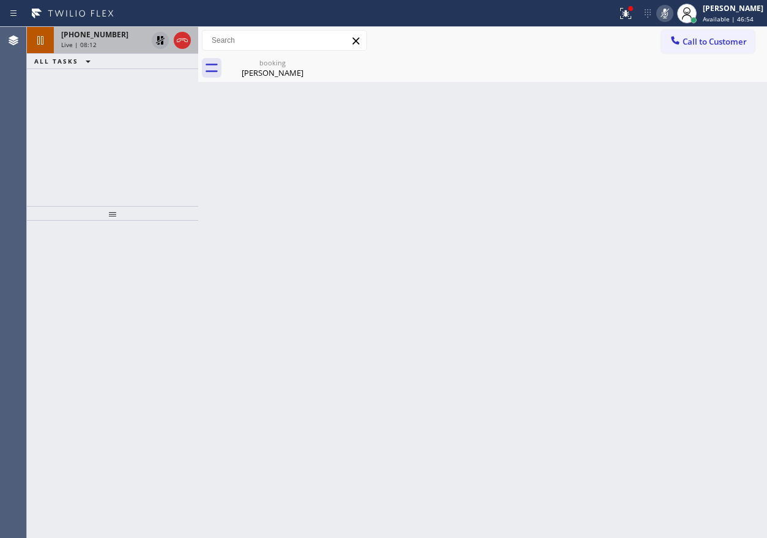
drag, startPoint x: 636, startPoint y: 17, endPoint x: 626, endPoint y: 56, distance: 40.4
click at [633, 17] on icon at bounding box center [626, 13] width 15 height 15
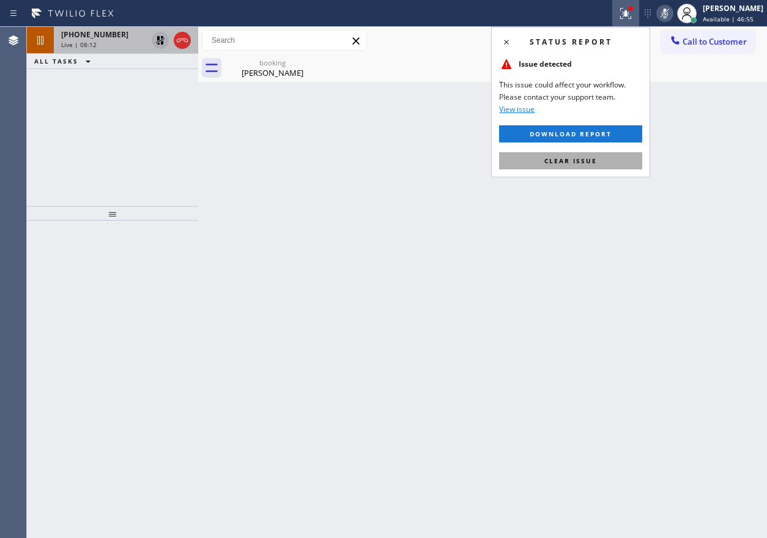
click at [606, 159] on button "Clear issue" at bounding box center [570, 160] width 143 height 17
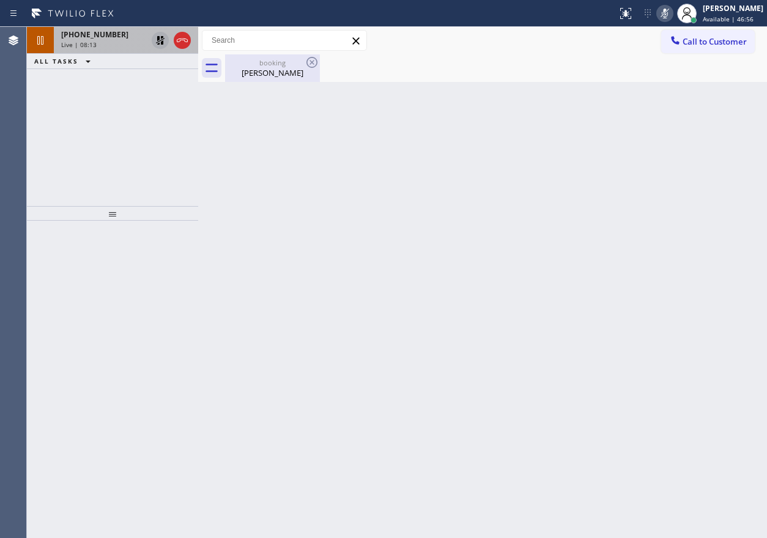
click at [255, 79] on div "booking [PERSON_NAME]" at bounding box center [272, 68] width 92 height 28
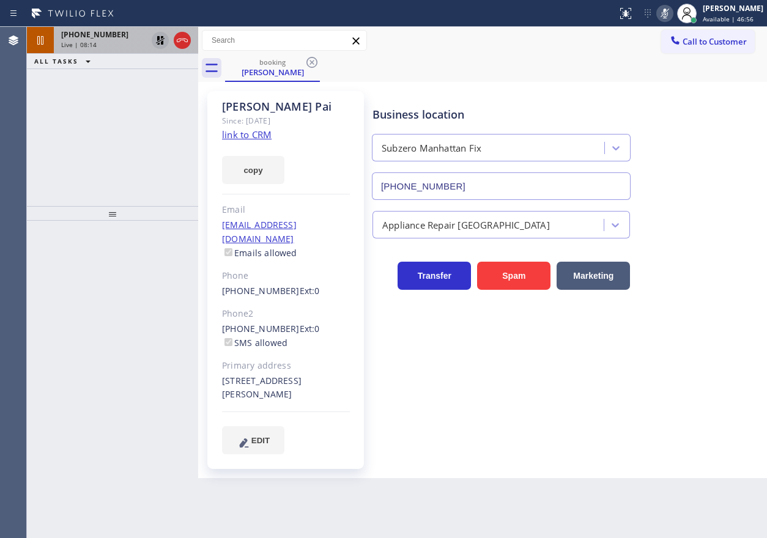
click at [99, 45] on div "Live | 08:14" at bounding box center [104, 44] width 86 height 9
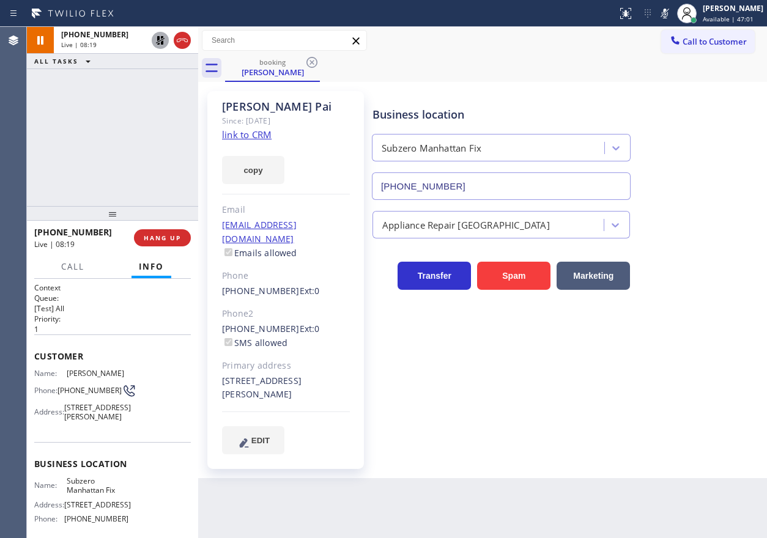
drag, startPoint x: 679, startPoint y: 15, endPoint x: 554, endPoint y: 28, distance: 125.5
click at [668, 15] on icon at bounding box center [665, 14] width 6 height 10
click at [158, 36] on icon at bounding box center [160, 40] width 9 height 9
click at [739, 138] on div "Business location Subzero [GEOGRAPHIC_DATA] Fix [PHONE_NUMBER]" at bounding box center [567, 144] width 394 height 111
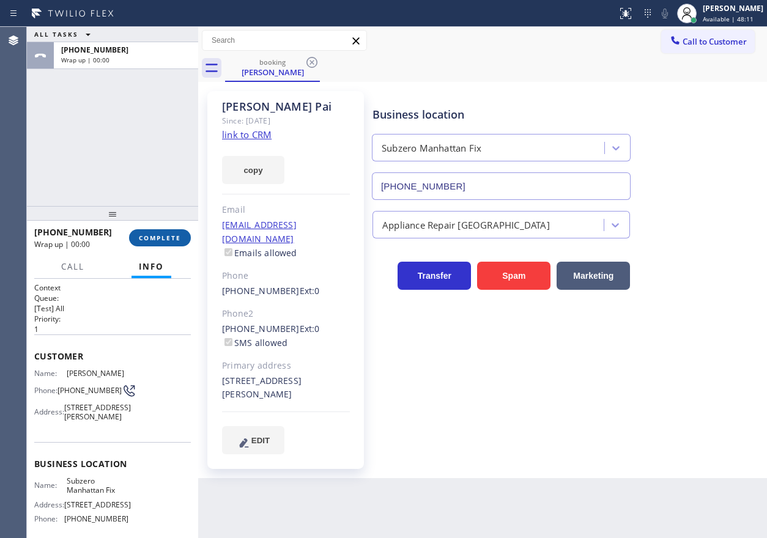
click at [168, 234] on span "COMPLETE" at bounding box center [160, 238] width 42 height 9
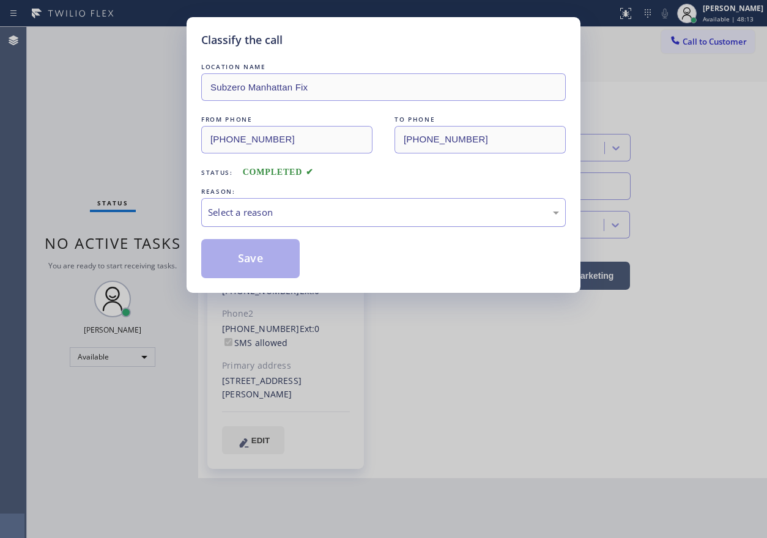
click at [268, 223] on div "Select a reason" at bounding box center [383, 212] width 365 height 29
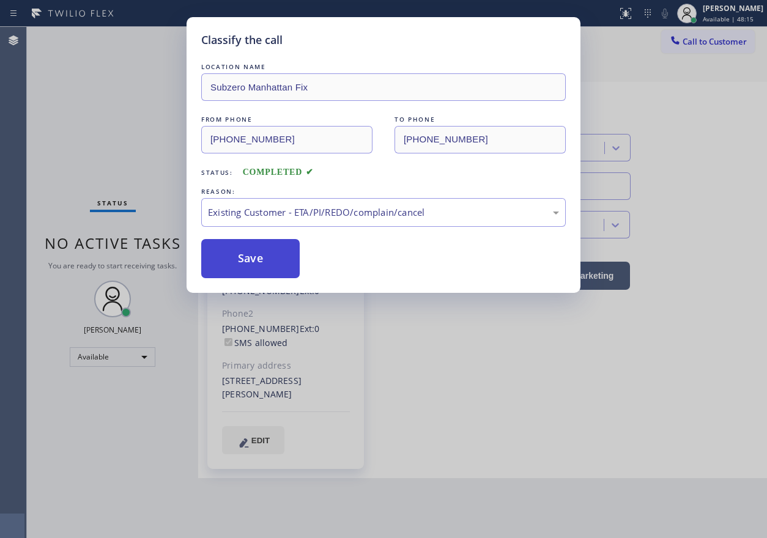
click at [263, 275] on button "Save" at bounding box center [250, 258] width 99 height 39
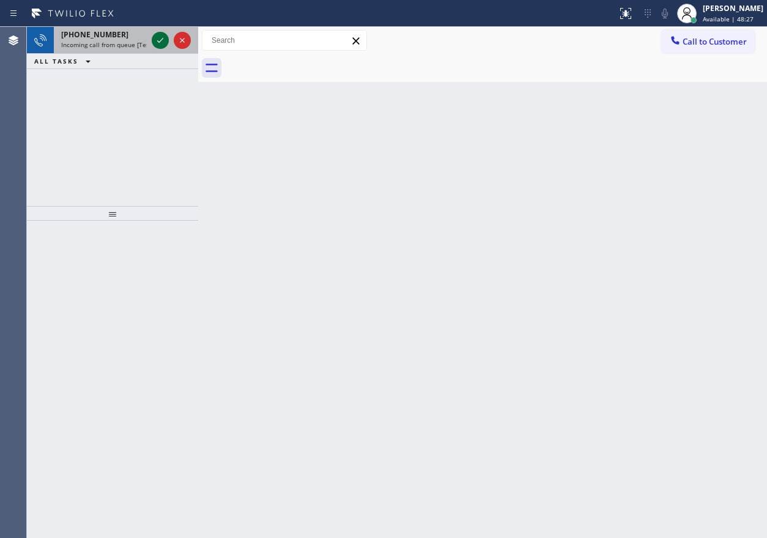
click at [158, 39] on icon at bounding box center [160, 40] width 15 height 15
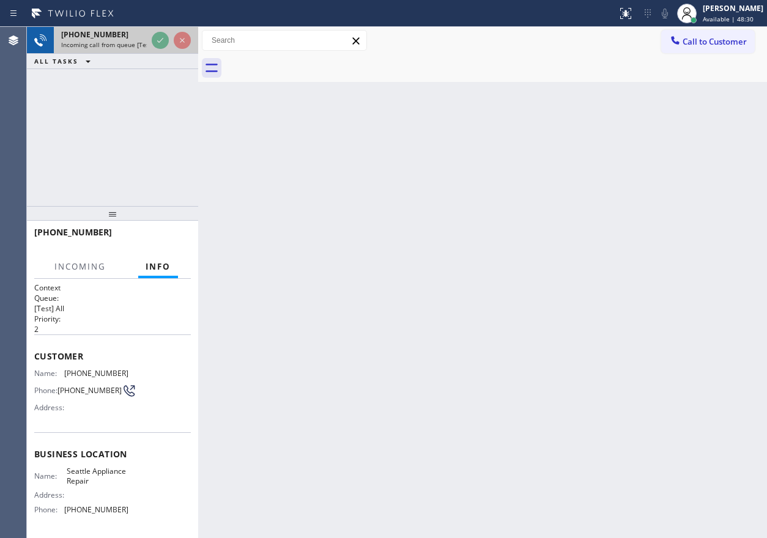
click at [150, 40] on div at bounding box center [171, 40] width 44 height 27
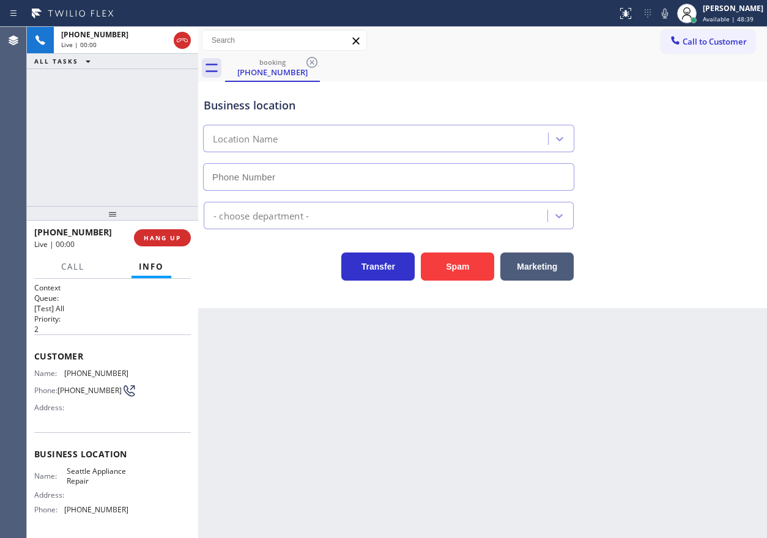
type input "[PHONE_NUMBER]"
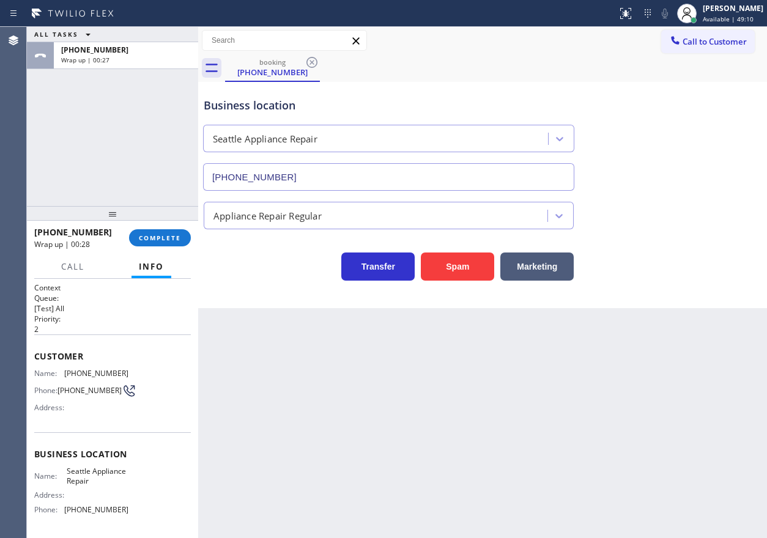
click at [647, 155] on div "Business location [GEOGRAPHIC_DATA] Appliance Repair [PHONE_NUMBER]" at bounding box center [482, 135] width 563 height 111
click at [167, 237] on span "COMPLETE" at bounding box center [160, 238] width 42 height 9
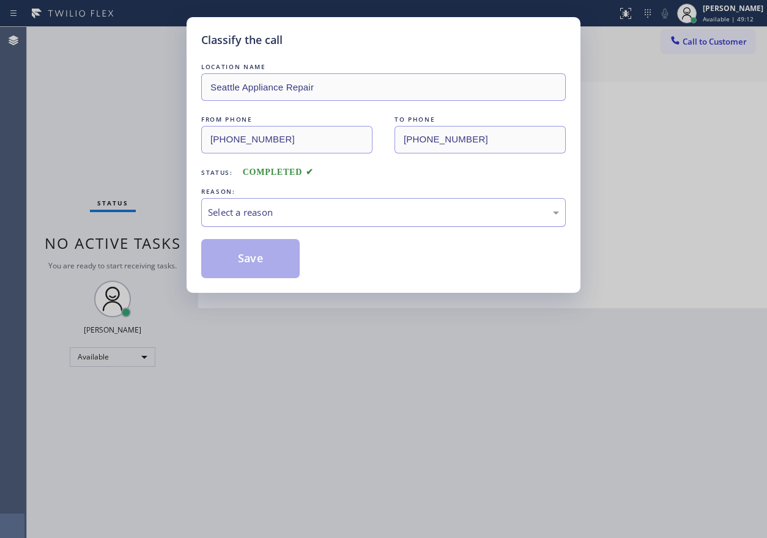
drag, startPoint x: 269, startPoint y: 201, endPoint x: 269, endPoint y: 217, distance: 15.9
click at [269, 202] on div "Select a reason" at bounding box center [383, 212] width 365 height 29
click at [258, 259] on button "Save" at bounding box center [250, 258] width 99 height 39
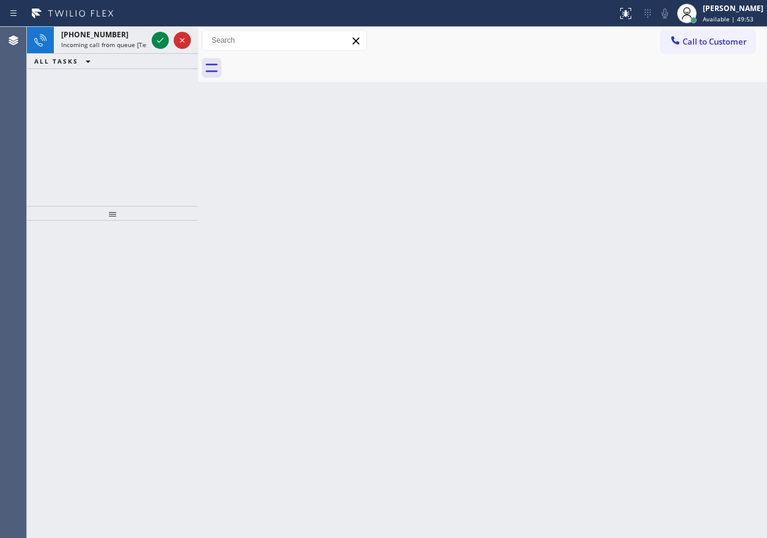
click at [685, 176] on div "Back to Dashboard Change Sender ID Customers Technicians Select a contact Outbo…" at bounding box center [482, 283] width 569 height 512
click at [147, 44] on div "[PHONE_NUMBER] Incoming call from queue [Test] All" at bounding box center [101, 40] width 95 height 27
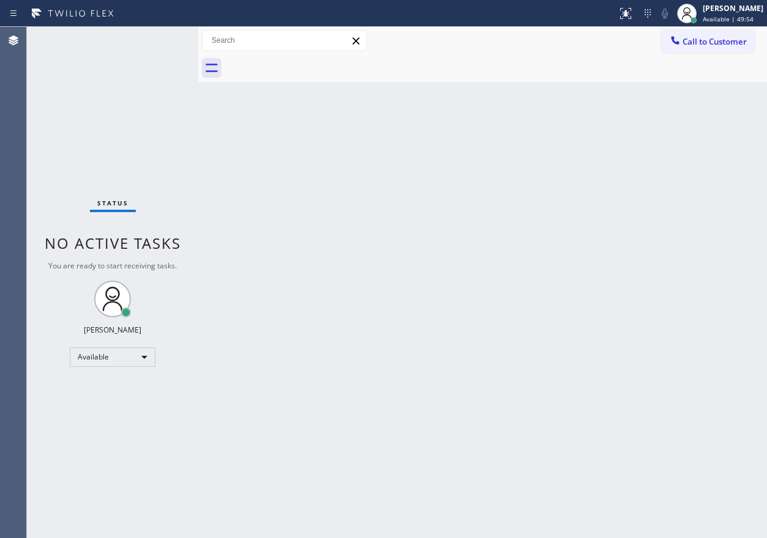
click at [156, 40] on div "Status No active tasks You are ready to start receiving tasks. [PERSON_NAME] Av…" at bounding box center [112, 283] width 171 height 512
click at [729, 23] on span "Available | 50:28" at bounding box center [728, 19] width 51 height 9
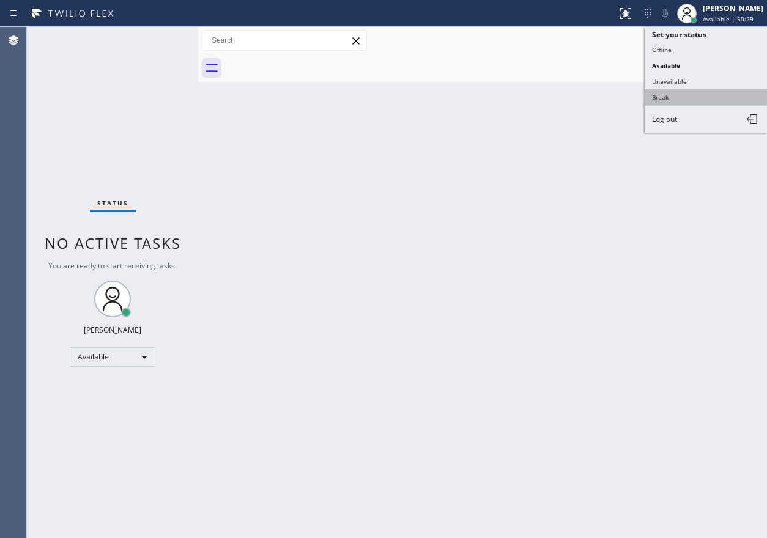
click at [682, 95] on button "Break" at bounding box center [706, 97] width 122 height 16
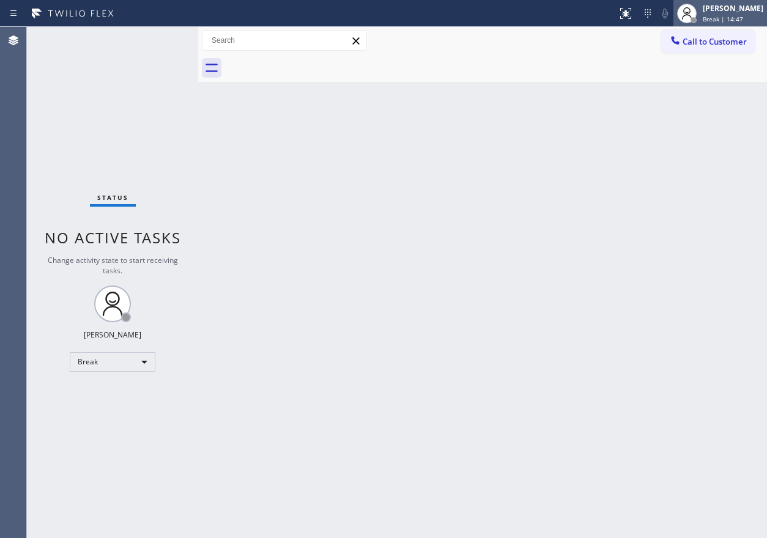
click at [742, 22] on span "Break | 14:47" at bounding box center [723, 19] width 40 height 9
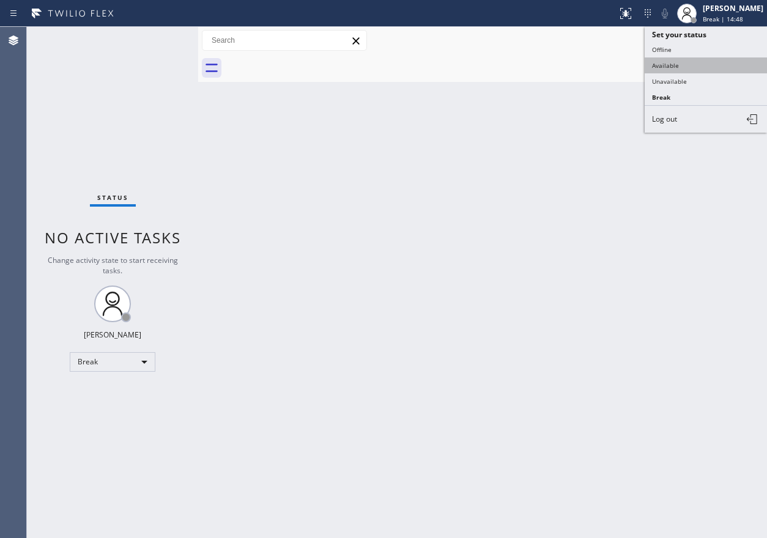
click at [712, 62] on button "Available" at bounding box center [706, 66] width 122 height 16
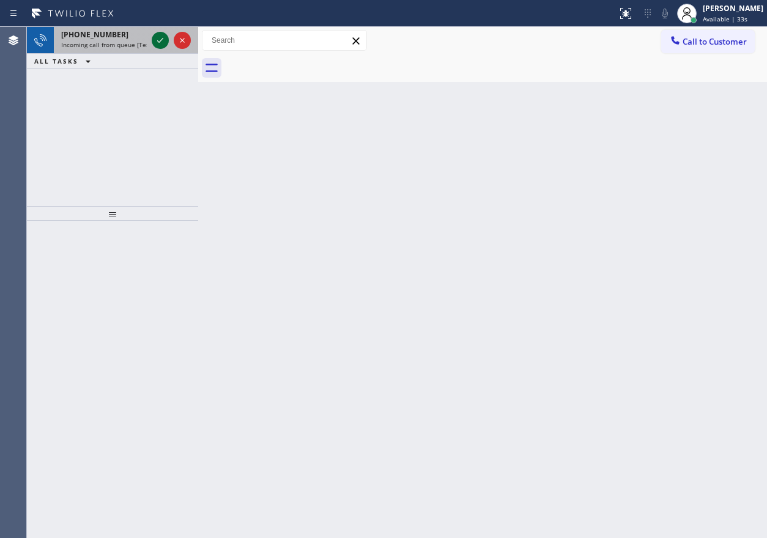
click at [161, 42] on icon at bounding box center [160, 40] width 15 height 15
click at [160, 37] on icon at bounding box center [160, 40] width 15 height 15
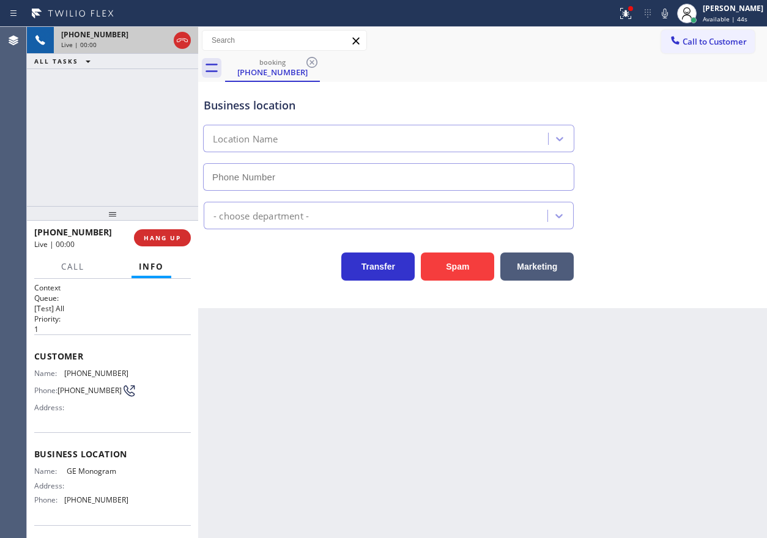
type input "[PHONE_NUMBER]"
click at [177, 239] on span "HANG UP" at bounding box center [162, 238] width 37 height 9
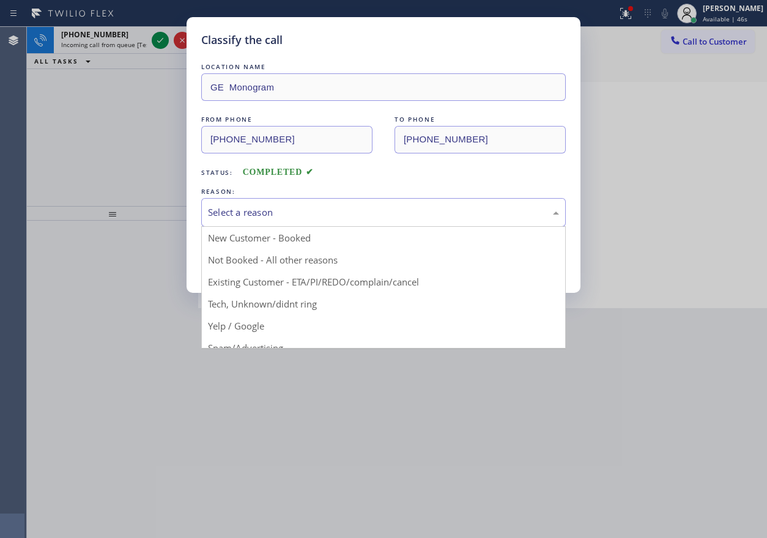
click at [242, 215] on div "Select a reason" at bounding box center [383, 213] width 351 height 14
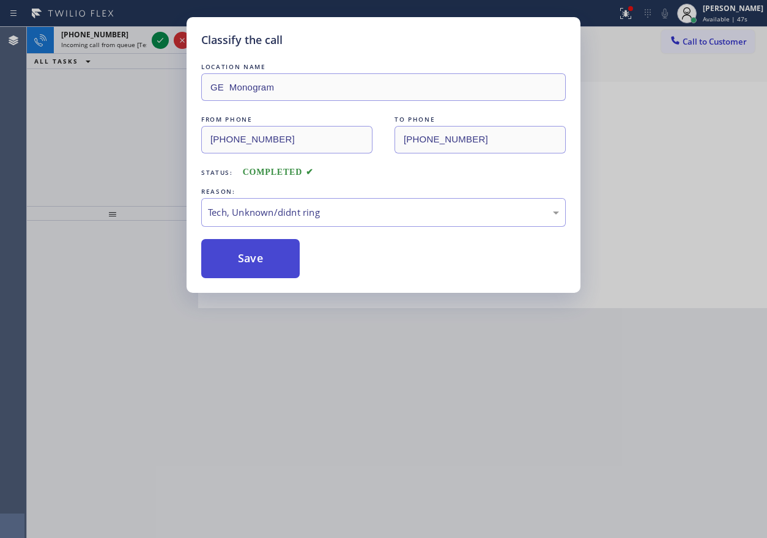
click at [237, 269] on button "Save" at bounding box center [250, 258] width 99 height 39
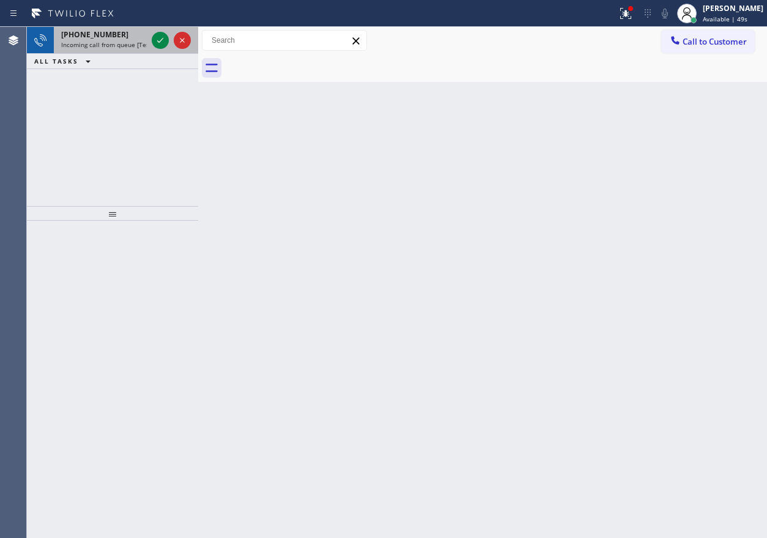
click at [128, 42] on span "Incoming call from queue [Test] All" at bounding box center [112, 44] width 102 height 9
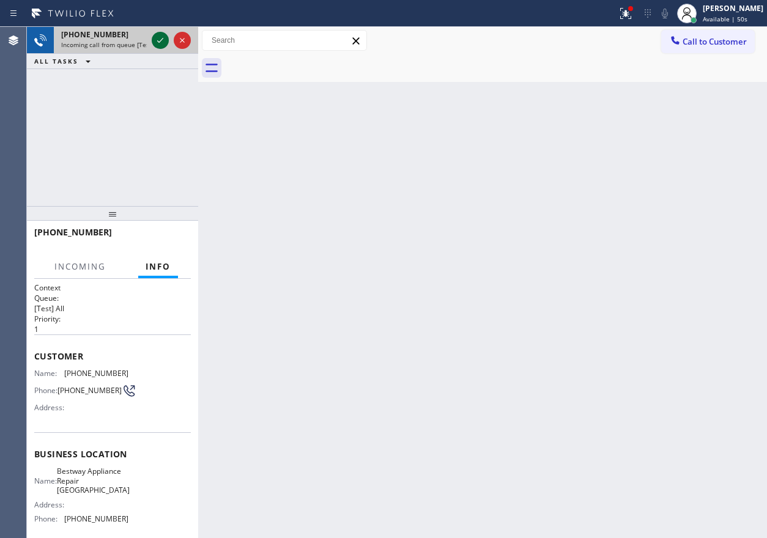
click at [158, 42] on icon at bounding box center [160, 40] width 6 height 5
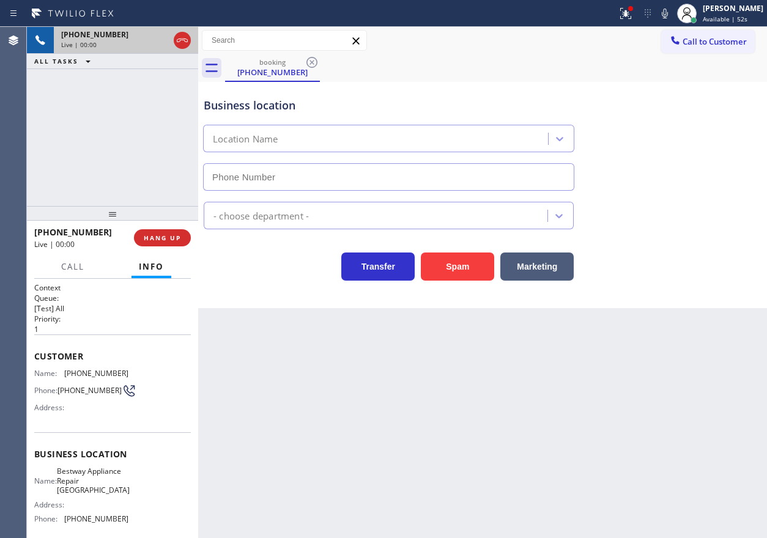
type input "[PHONE_NUMBER]"
click at [65, 485] on span "Bestway Appliance Repair [GEOGRAPHIC_DATA]" at bounding box center [93, 481] width 73 height 28
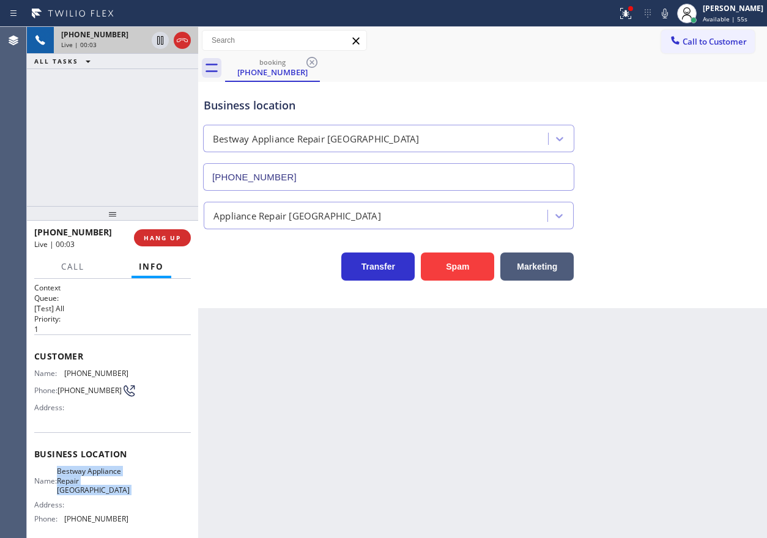
click at [65, 485] on span "Bestway Appliance Repair [GEOGRAPHIC_DATA]" at bounding box center [93, 481] width 73 height 28
copy span "Bestway Appliance Repair [GEOGRAPHIC_DATA]"
click at [345, 171] on input "[PHONE_NUMBER]" at bounding box center [388, 177] width 371 height 28
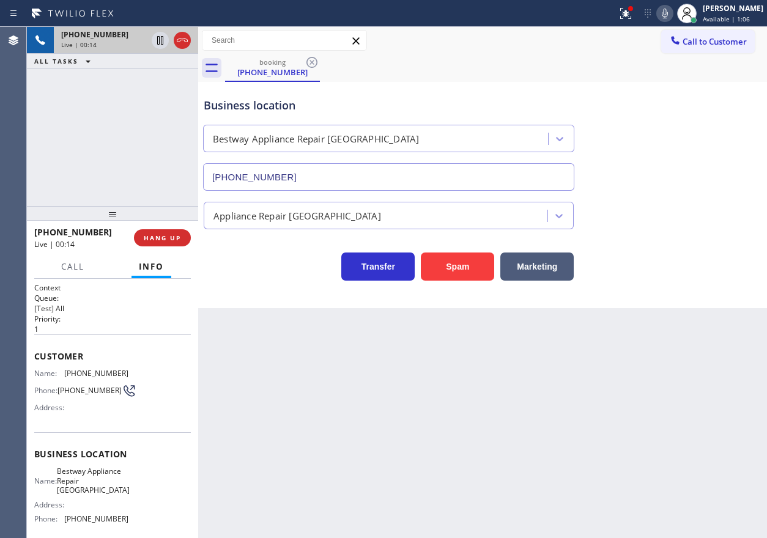
click at [672, 16] on icon at bounding box center [665, 13] width 15 height 15
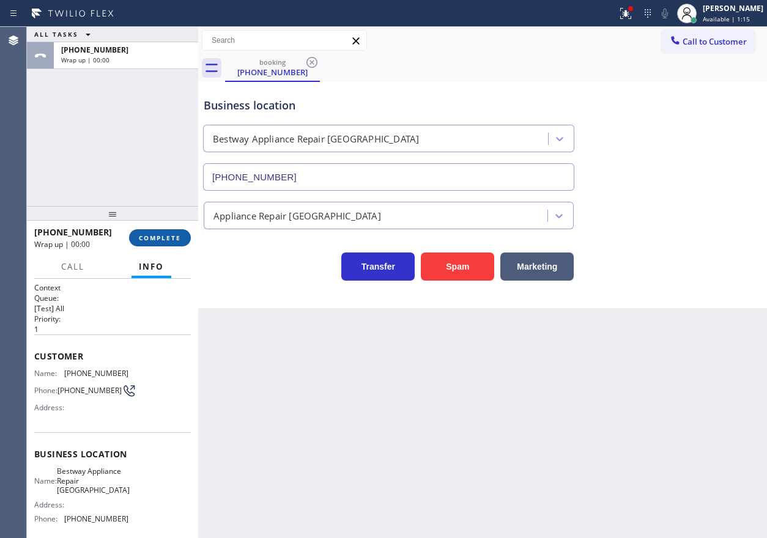
click at [176, 243] on button "COMPLETE" at bounding box center [160, 237] width 62 height 17
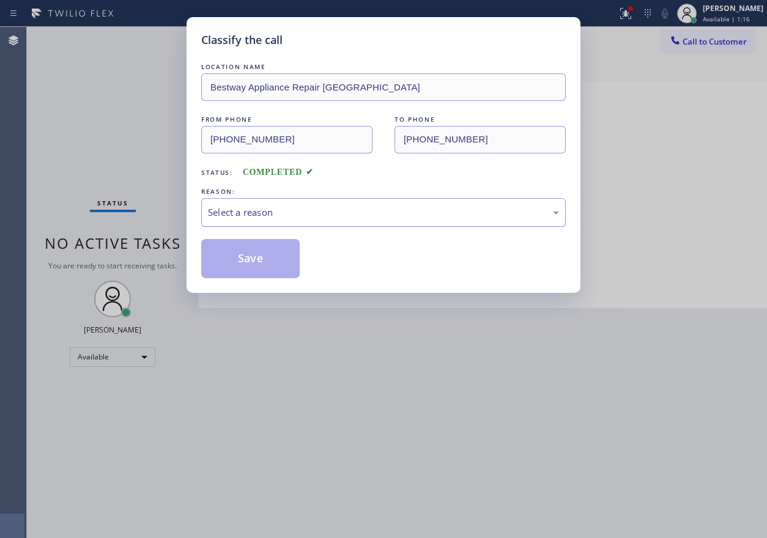
click at [314, 217] on div "Select a reason" at bounding box center [383, 213] width 351 height 14
click at [255, 268] on button "Save" at bounding box center [250, 258] width 99 height 39
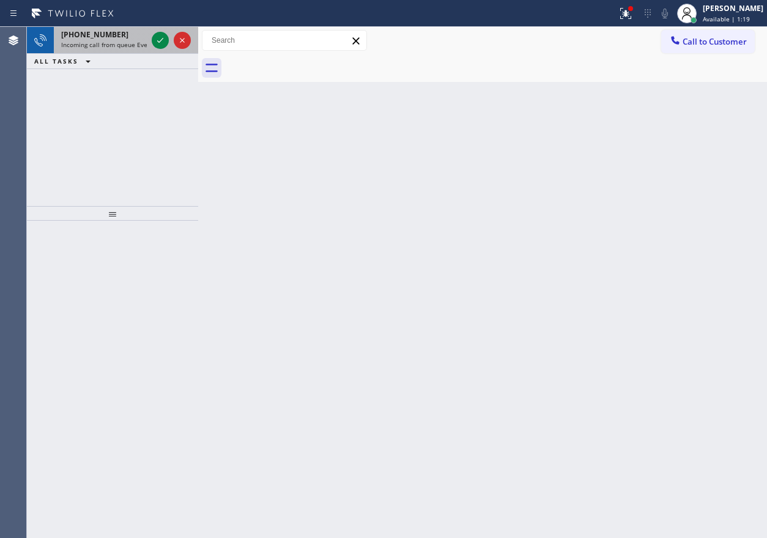
click at [100, 40] on span "Incoming call from queue Everybody" at bounding box center [114, 44] width 106 height 9
click at [623, 67] on div at bounding box center [496, 68] width 542 height 28
click at [157, 42] on icon at bounding box center [160, 40] width 15 height 15
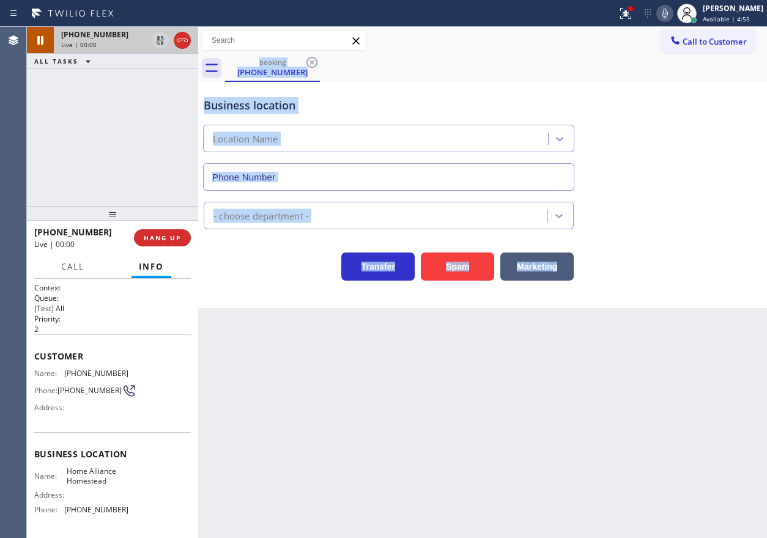
type input "[PHONE_NUMBER]"
click at [613, 523] on div "Back to Dashboard Change Sender ID Customers Technicians Select a contact Outbo…" at bounding box center [482, 283] width 569 height 512
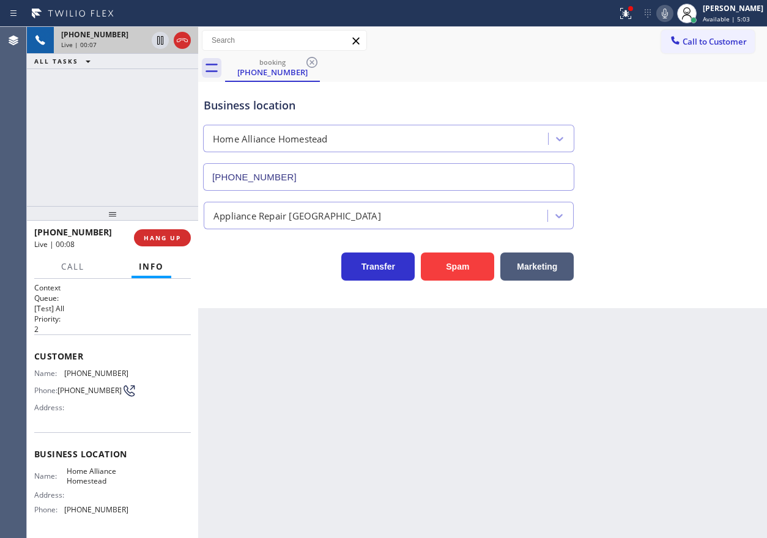
click at [102, 485] on span "Home Alliance Homestead" at bounding box center [97, 476] width 61 height 19
copy span "Home Alliance Homestead"
click at [348, 169] on input "[PHONE_NUMBER]" at bounding box center [388, 177] width 371 height 28
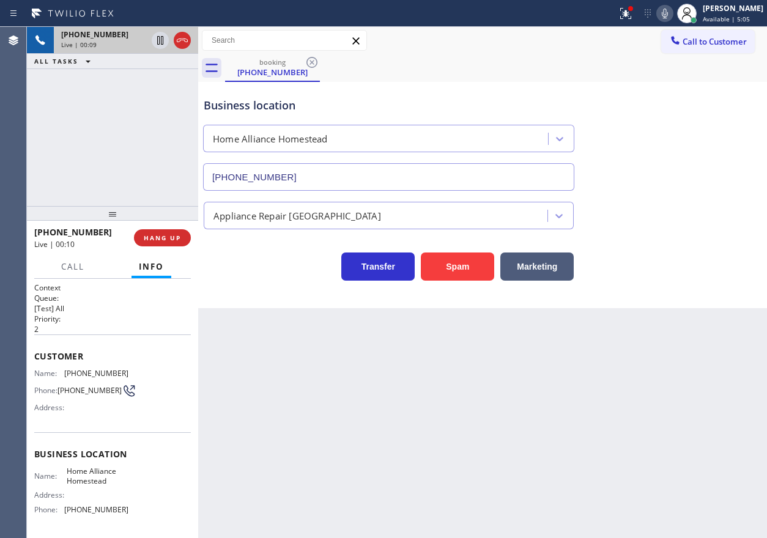
click at [348, 169] on input "[PHONE_NUMBER]" at bounding box center [388, 177] width 371 height 28
click at [76, 376] on span "[PHONE_NUMBER]" at bounding box center [96, 373] width 64 height 9
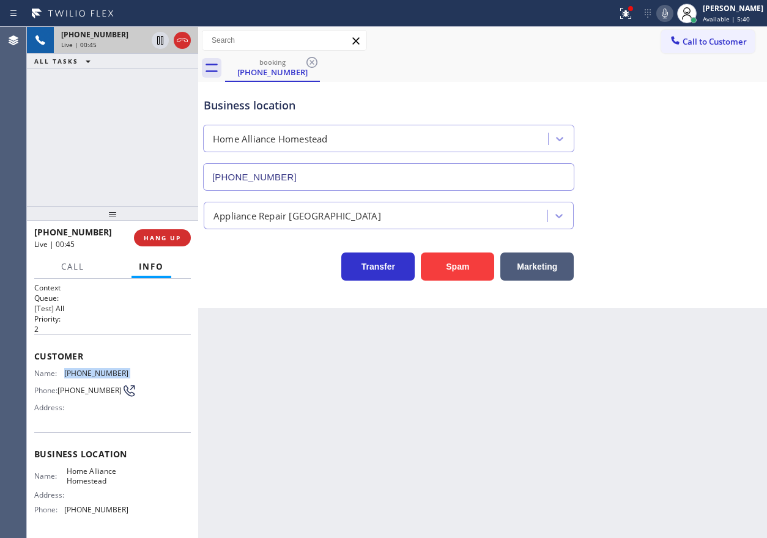
copy span "[PHONE_NUMBER]"
click at [162, 85] on icon at bounding box center [160, 82] width 15 height 15
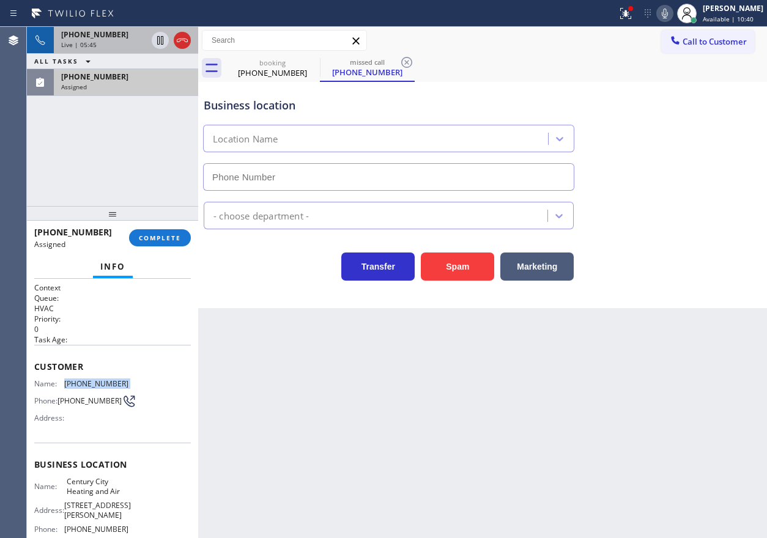
type input "[PHONE_NUMBER]"
click at [45, 382] on span "Name:" at bounding box center [49, 383] width 30 height 9
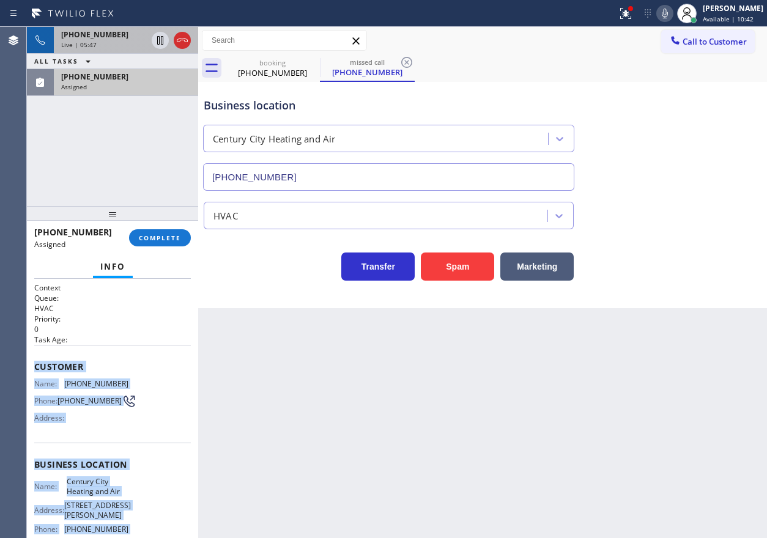
scroll to position [117, 0]
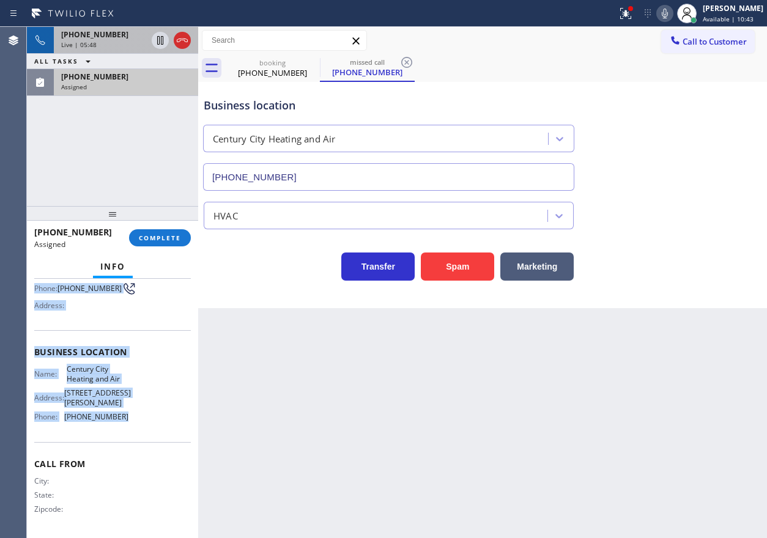
drag, startPoint x: 34, startPoint y: 367, endPoint x: 148, endPoint y: 430, distance: 129.8
click at [148, 430] on div "Context Queue: HVAC Priority: 0 Task Age: Customer Name: [PHONE_NUMBER] Phone: …" at bounding box center [112, 352] width 157 height 365
click at [159, 235] on span "COMPLETE" at bounding box center [160, 238] width 42 height 9
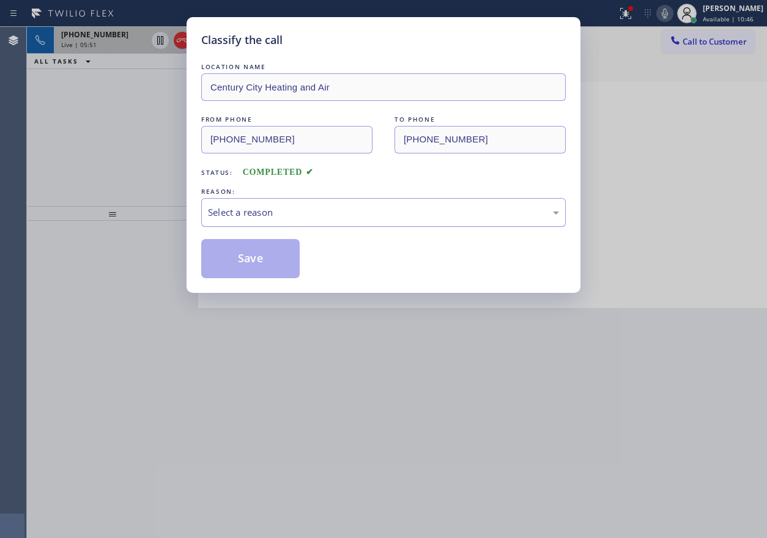
click at [310, 207] on div "Select a reason" at bounding box center [383, 213] width 351 height 14
click at [248, 259] on button "Save" at bounding box center [250, 258] width 99 height 39
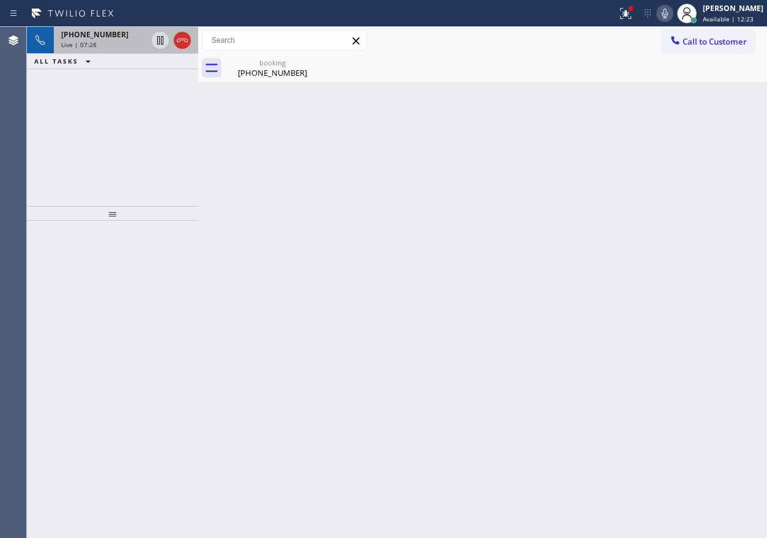
click at [116, 39] on div "[PHONE_NUMBER]" at bounding box center [104, 34] width 86 height 10
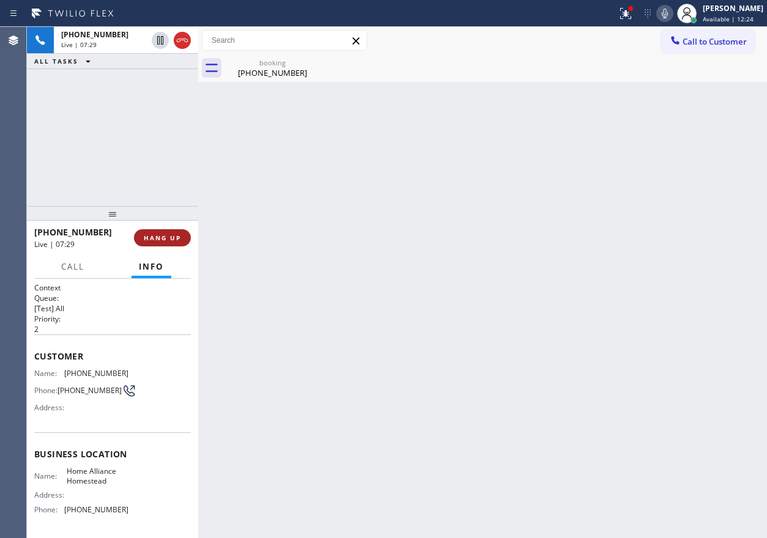
click at [155, 239] on span "HANG UP" at bounding box center [162, 238] width 37 height 9
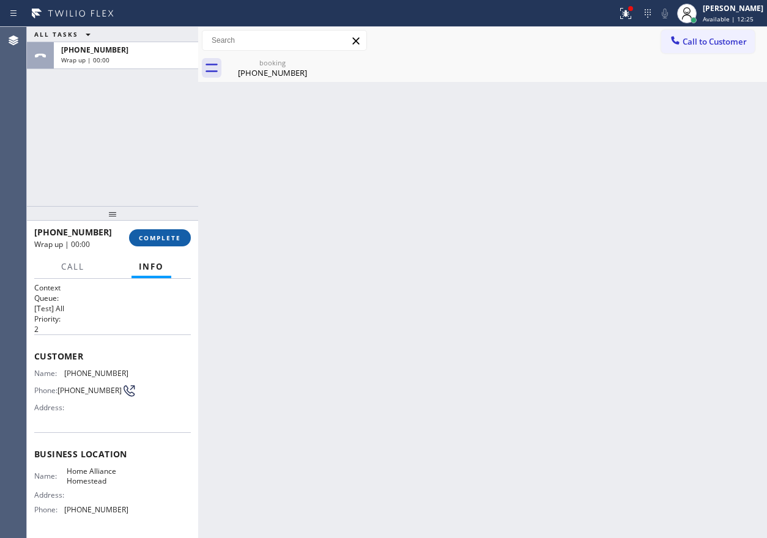
click at [155, 239] on span "COMPLETE" at bounding box center [160, 238] width 42 height 9
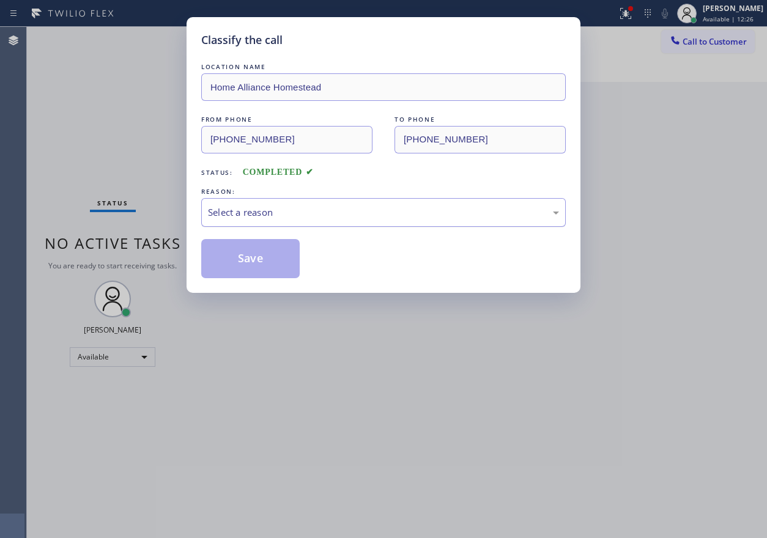
click at [279, 217] on div "Select a reason" at bounding box center [383, 213] width 351 height 14
click at [245, 264] on button "Save" at bounding box center [250, 258] width 99 height 39
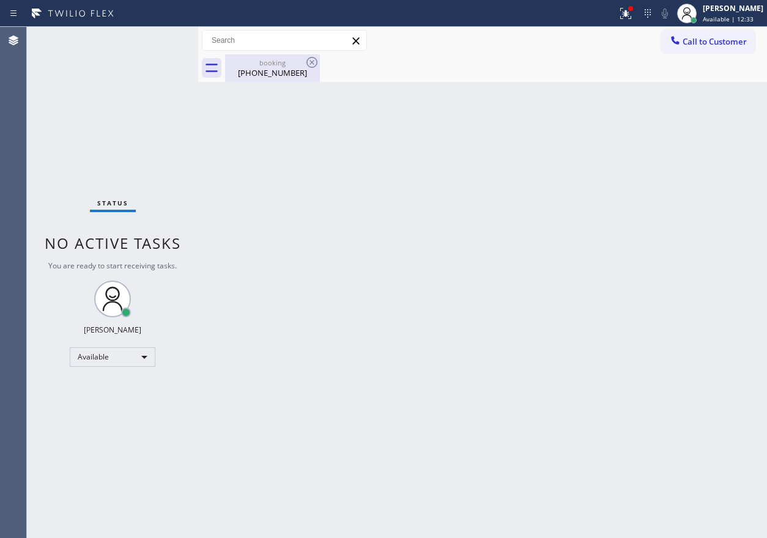
click at [271, 65] on div "booking" at bounding box center [272, 62] width 92 height 9
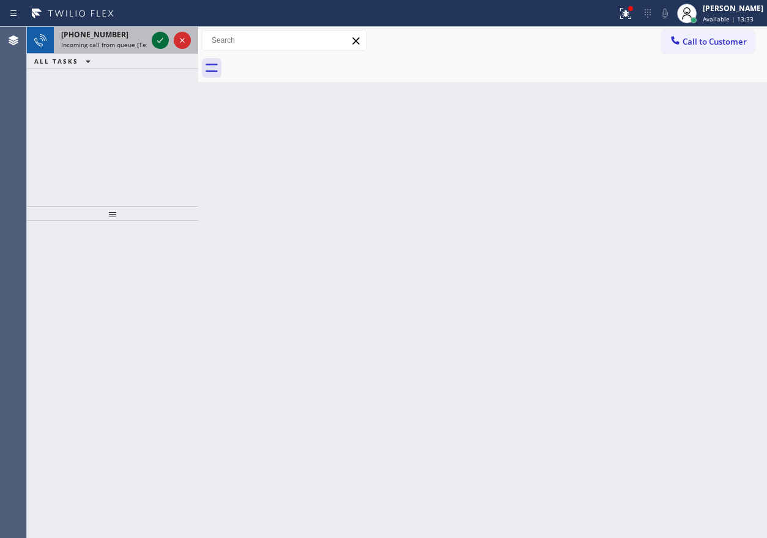
click at [159, 43] on icon at bounding box center [160, 40] width 15 height 15
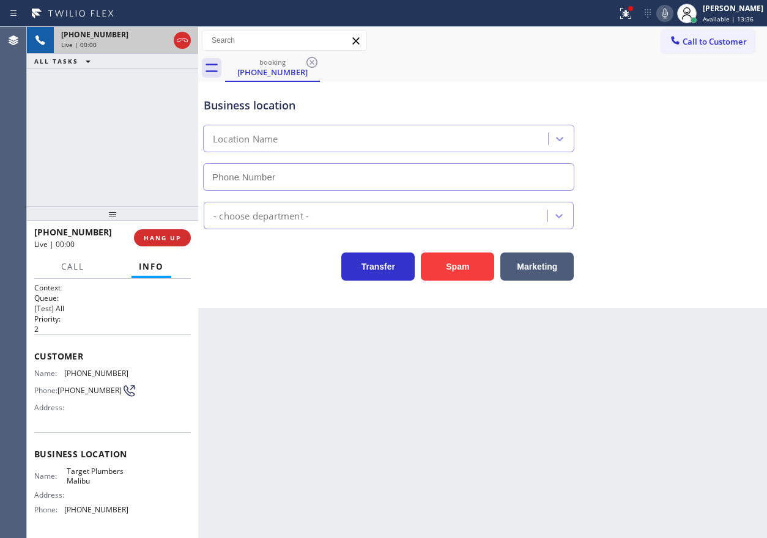
type input "[PHONE_NUMBER]"
click at [176, 240] on span "HANG UP" at bounding box center [162, 238] width 37 height 9
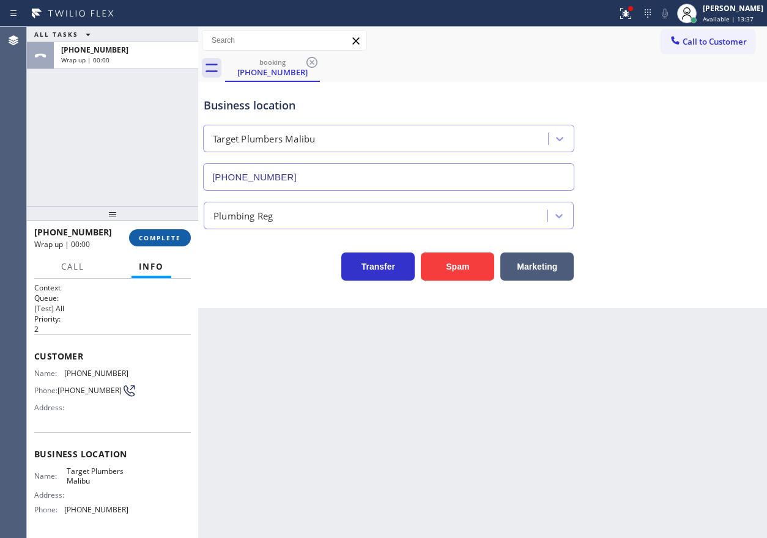
click at [176, 240] on span "COMPLETE" at bounding box center [160, 238] width 42 height 9
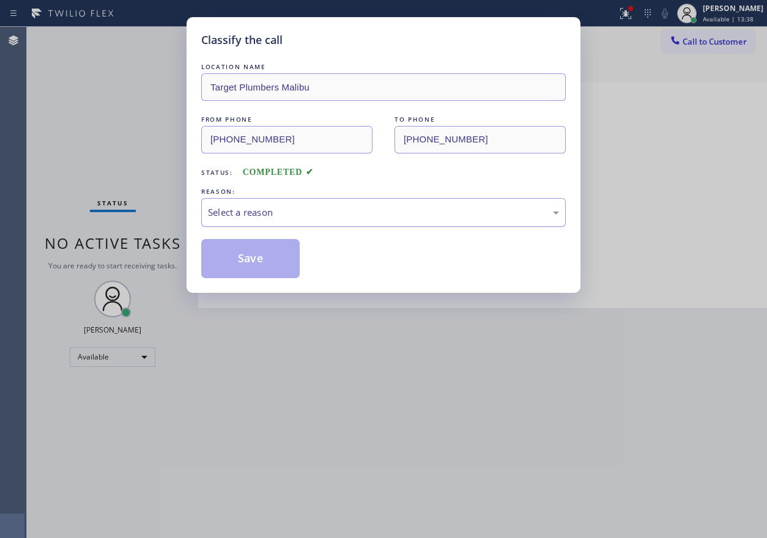
click at [338, 209] on div "Select a reason" at bounding box center [383, 213] width 351 height 14
click at [286, 280] on div "Classify the call LOCATION NAME Target Plumbers Malibu FROM PHONE [PHONE_NUMBER…" at bounding box center [384, 155] width 394 height 276
drag, startPoint x: 288, startPoint y: 272, endPoint x: 563, endPoint y: 35, distance: 363.2
click at [288, 272] on button "Save" at bounding box center [250, 258] width 99 height 39
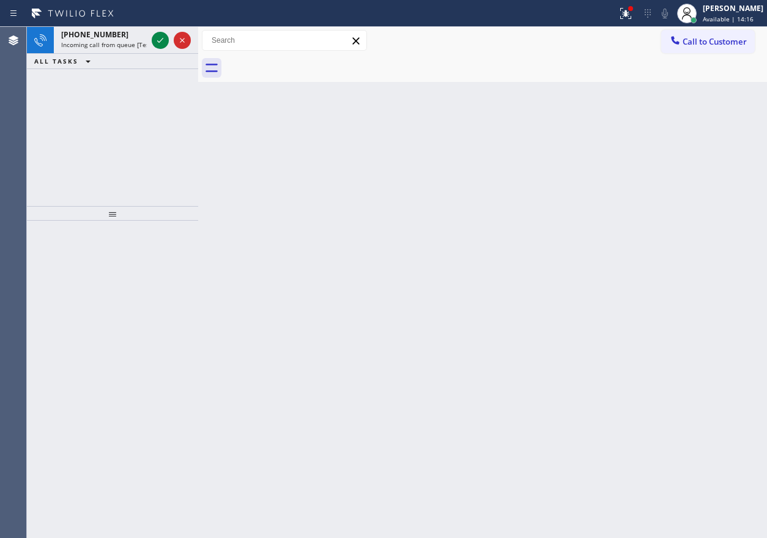
click at [156, 45] on icon at bounding box center [160, 40] width 15 height 15
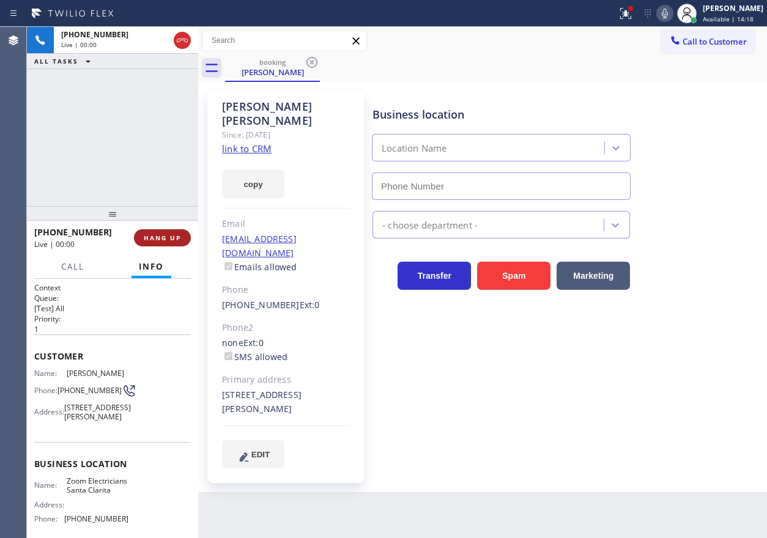
click at [174, 244] on button "HANG UP" at bounding box center [162, 237] width 57 height 17
type input "[PHONE_NUMBER]"
click at [176, 243] on button "HANG UP" at bounding box center [162, 237] width 57 height 17
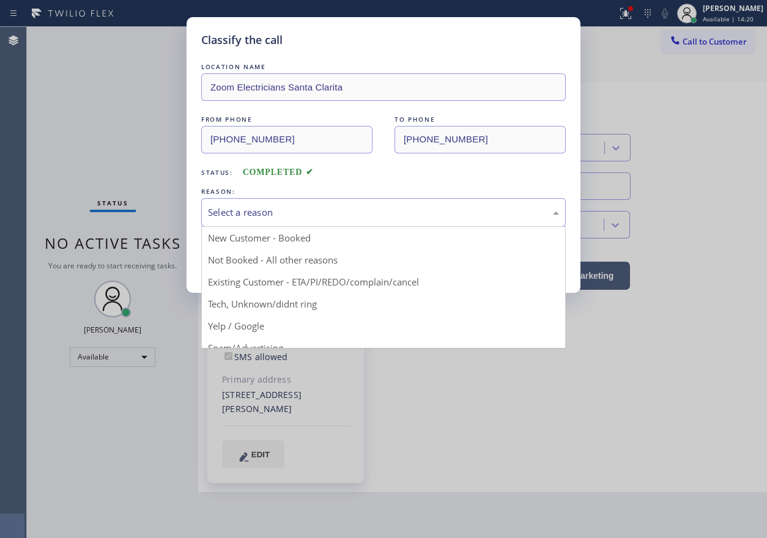
click at [255, 206] on div "Select a reason" at bounding box center [383, 213] width 351 height 14
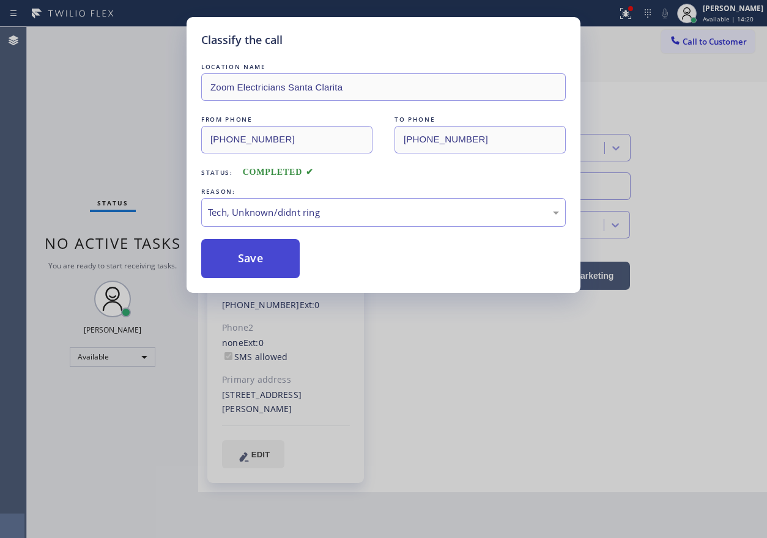
click at [260, 269] on button "Save" at bounding box center [250, 258] width 99 height 39
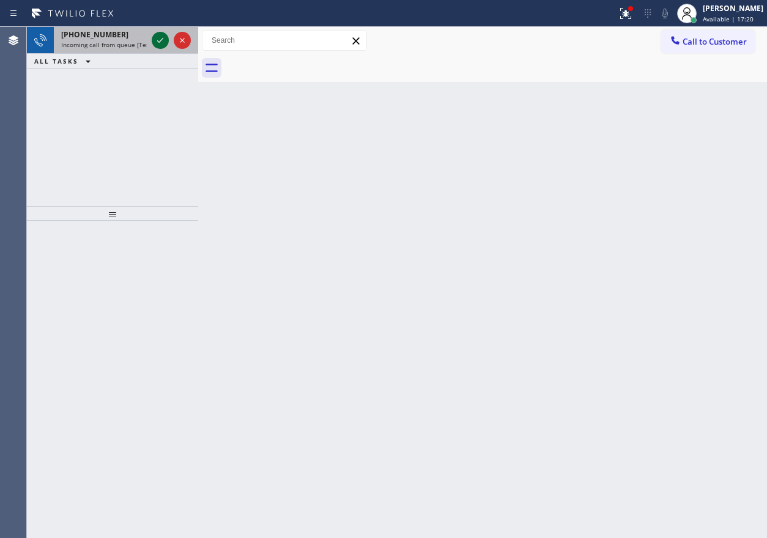
click at [152, 37] on div at bounding box center [160, 40] width 17 height 15
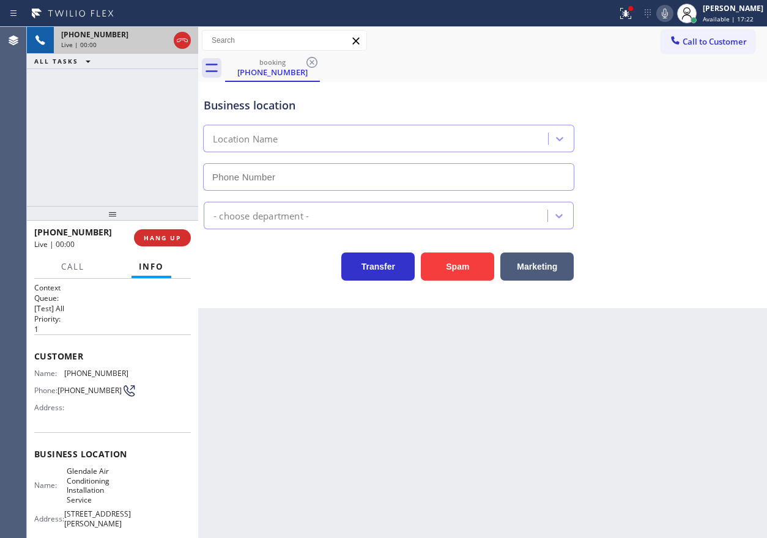
type input "[PHONE_NUMBER]"
click at [166, 240] on span "HANG UP" at bounding box center [162, 238] width 37 height 9
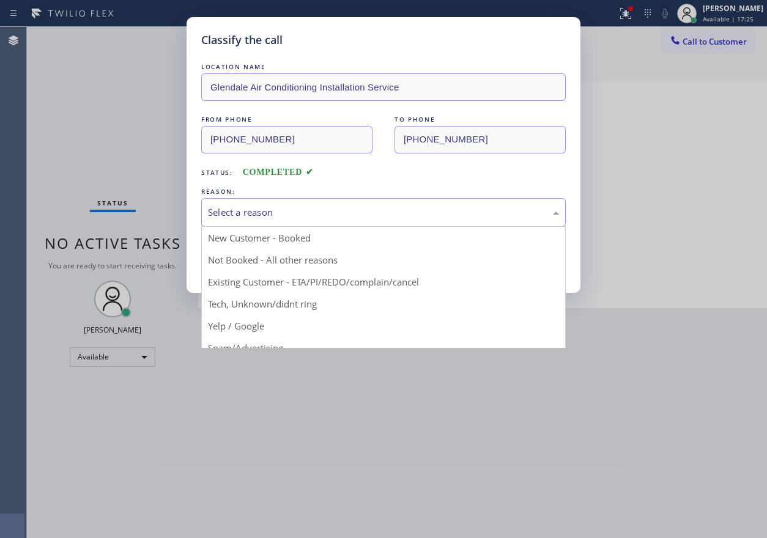
click at [311, 206] on div "Select a reason" at bounding box center [383, 213] width 351 height 14
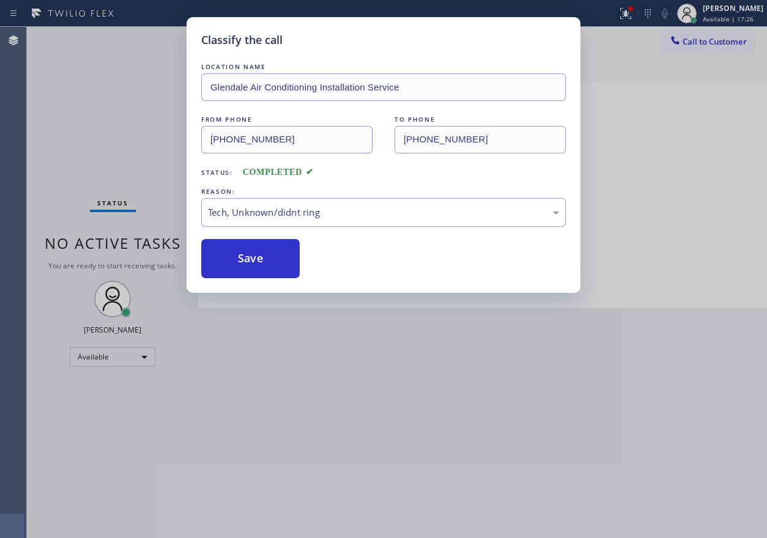
click at [263, 279] on div "Classify the call LOCATION NAME Glendale Air Conditioning Installation Service …" at bounding box center [384, 155] width 394 height 276
click at [263, 270] on button "Save" at bounding box center [250, 258] width 99 height 39
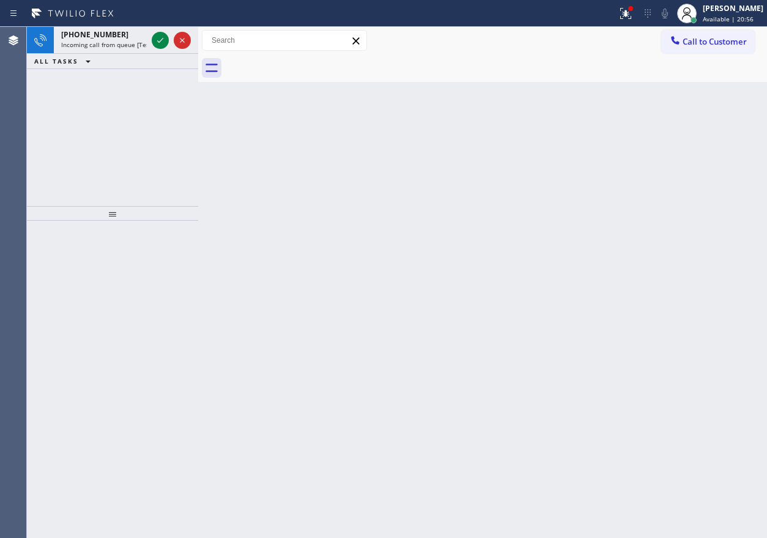
click at [639, 19] on div at bounding box center [625, 13] width 27 height 15
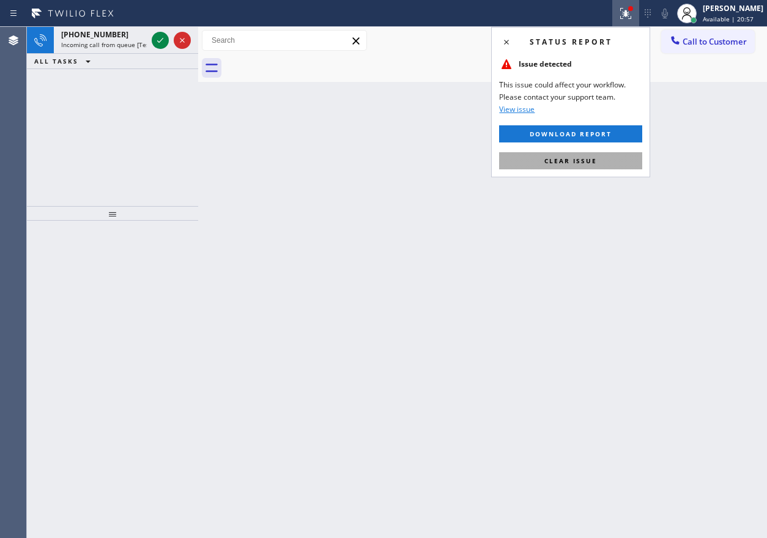
click at [570, 157] on span "Clear issue" at bounding box center [571, 161] width 53 height 9
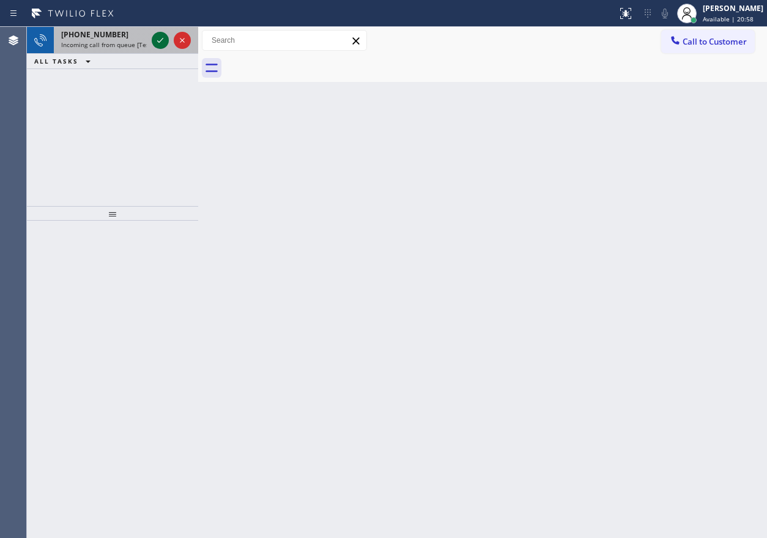
click at [160, 48] on button at bounding box center [160, 40] width 17 height 17
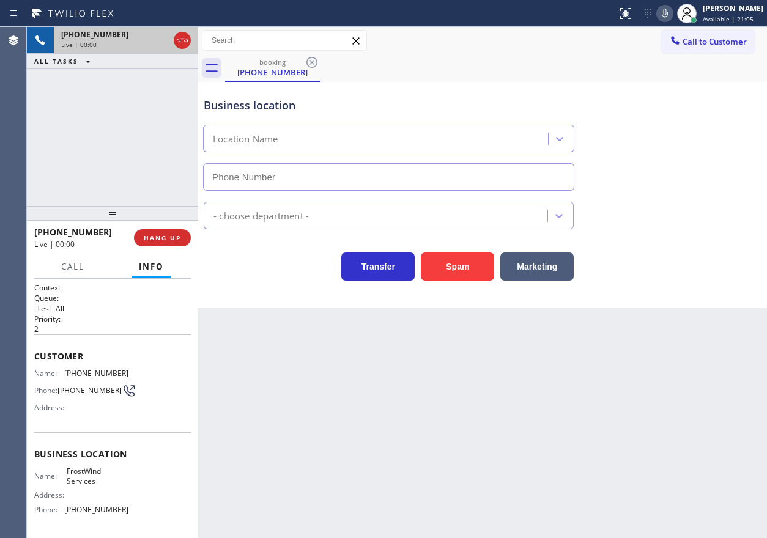
type input "[PHONE_NUMBER]"
click at [449, 270] on button "Spam" at bounding box center [457, 267] width 73 height 28
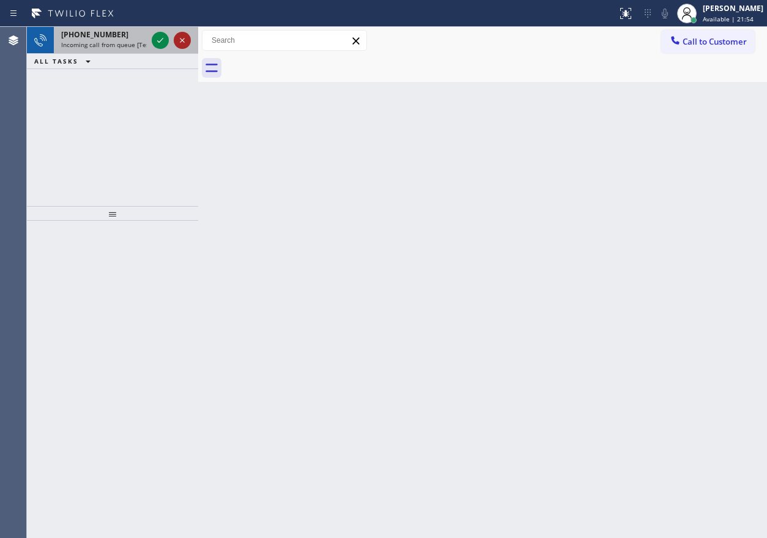
drag, startPoint x: 20, startPoint y: 175, endPoint x: 185, endPoint y: 45, distance: 210.5
click at [162, 44] on icon at bounding box center [160, 40] width 15 height 15
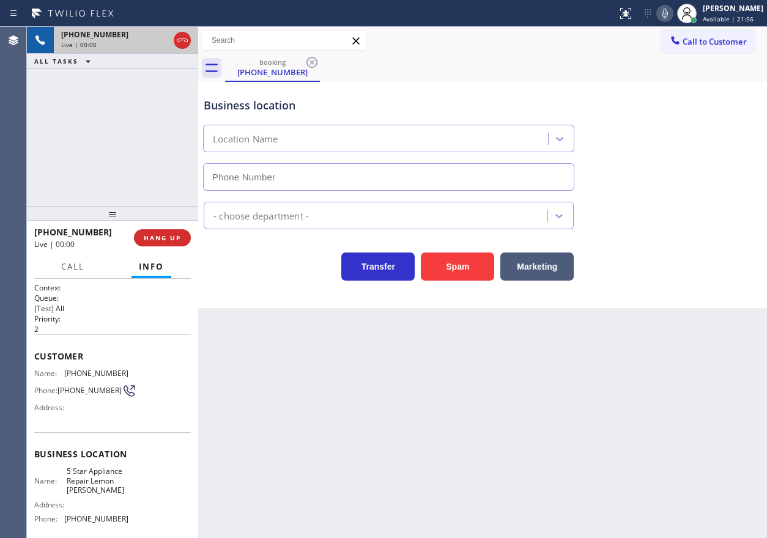
type input "[PHONE_NUMBER]"
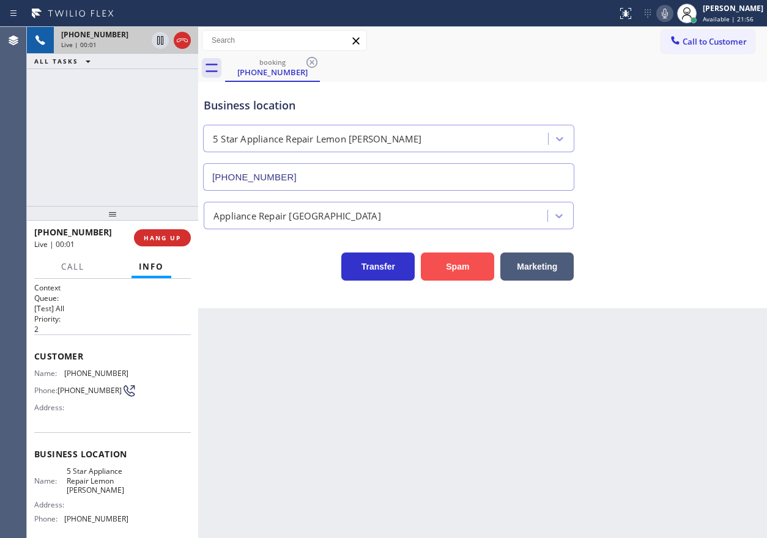
click at [435, 264] on button "Spam" at bounding box center [457, 267] width 73 height 28
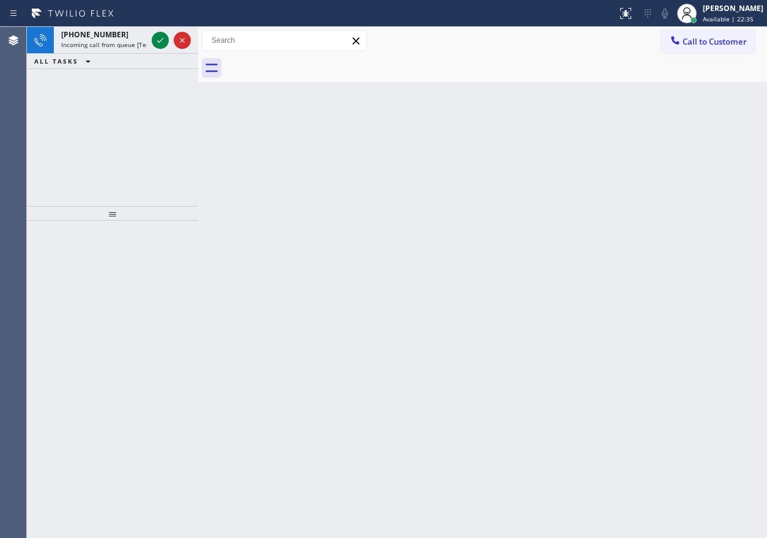
click at [651, 87] on div "Back to Dashboard Change Sender ID Customers Technicians Select a contact Outbo…" at bounding box center [482, 283] width 569 height 512
click at [158, 42] on icon at bounding box center [160, 40] width 6 height 5
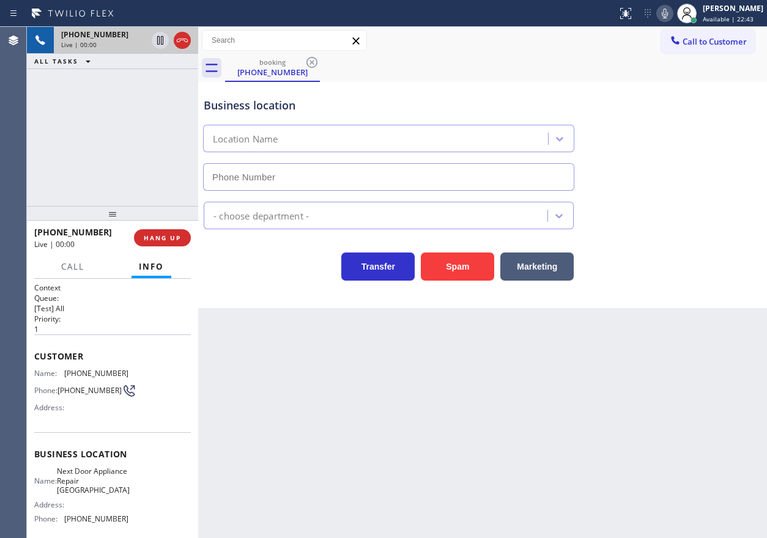
type input "[PHONE_NUMBER]"
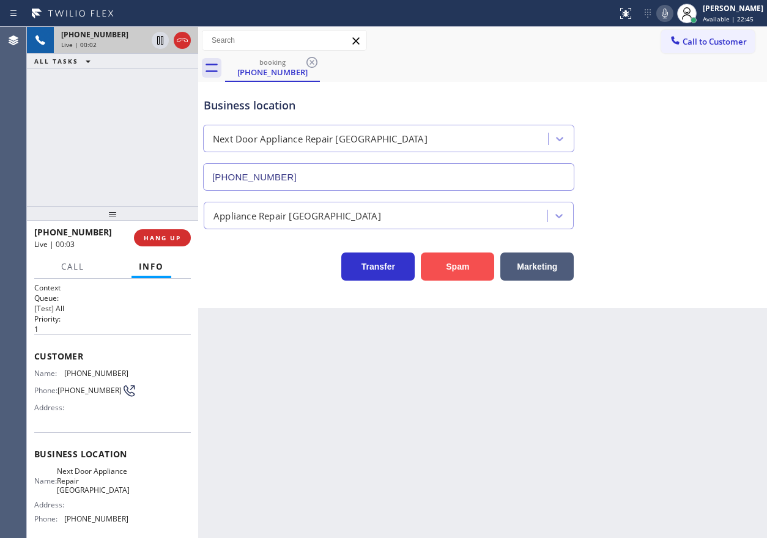
click at [444, 262] on button "Spam" at bounding box center [457, 267] width 73 height 28
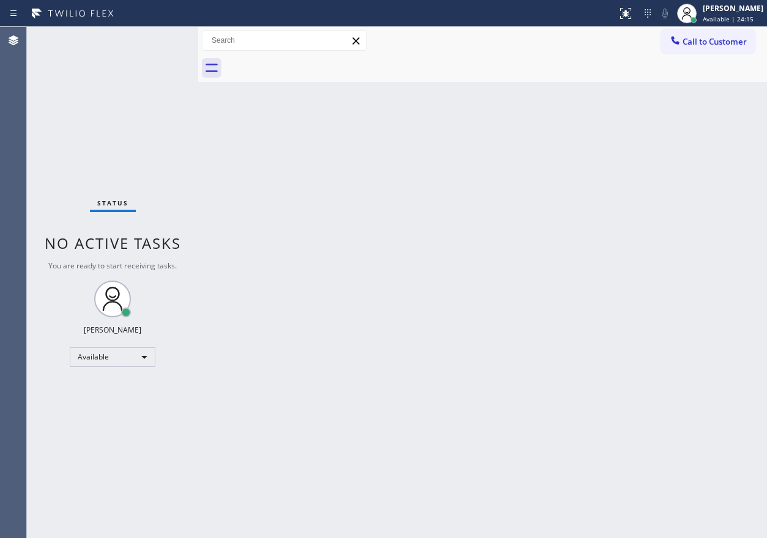
click at [668, 180] on div "Back to Dashboard Change Sender ID Customers Technicians Select a contact Outbo…" at bounding box center [482, 283] width 569 height 512
click at [663, 202] on div "Back to Dashboard Change Sender ID Customers Technicians Select a contact Outbo…" at bounding box center [482, 283] width 569 height 512
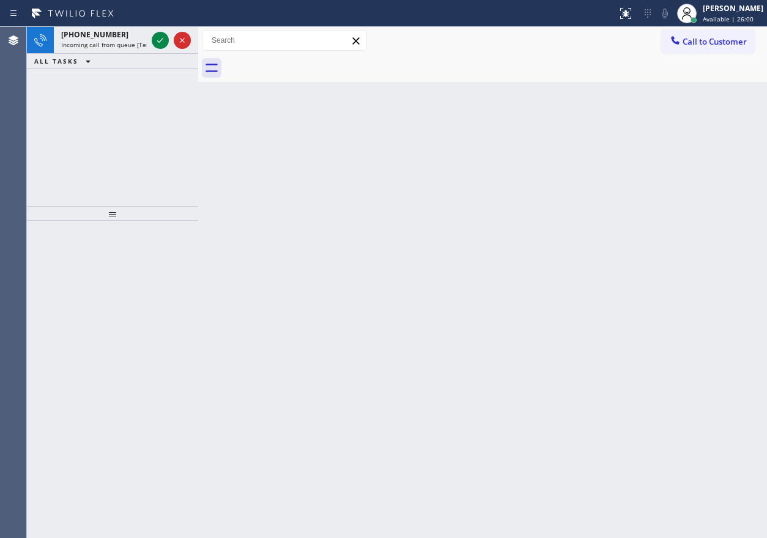
click at [670, 404] on div "Back to Dashboard Change Sender ID Customers Technicians Select a contact Outbo…" at bounding box center [482, 283] width 569 height 512
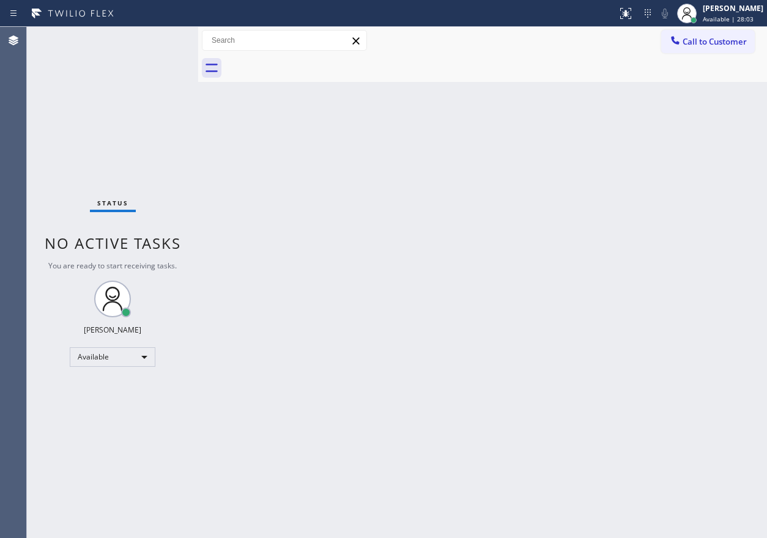
click at [659, 160] on div "Back to Dashboard Change Sender ID Customers Technicians Select a contact Outbo…" at bounding box center [482, 283] width 569 height 512
click at [160, 42] on div "Status No active tasks You are ready to start receiving tasks. [PERSON_NAME] Av…" at bounding box center [112, 283] width 171 height 512
click at [697, 278] on div "Back to Dashboard Change Sender ID Customers Technicians Select a contact Outbo…" at bounding box center [482, 283] width 569 height 512
click at [434, 285] on div "Back to Dashboard Change Sender ID Customers Technicians Select a contact Outbo…" at bounding box center [482, 283] width 569 height 512
click at [697, 221] on div "Back to Dashboard Change Sender ID Customers Technicians Select a contact Outbo…" at bounding box center [482, 283] width 569 height 512
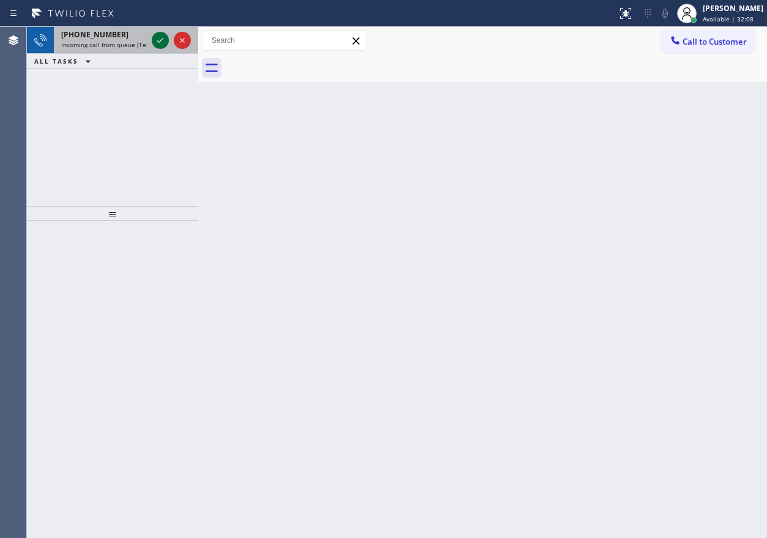
click at [162, 42] on icon at bounding box center [160, 40] width 15 height 15
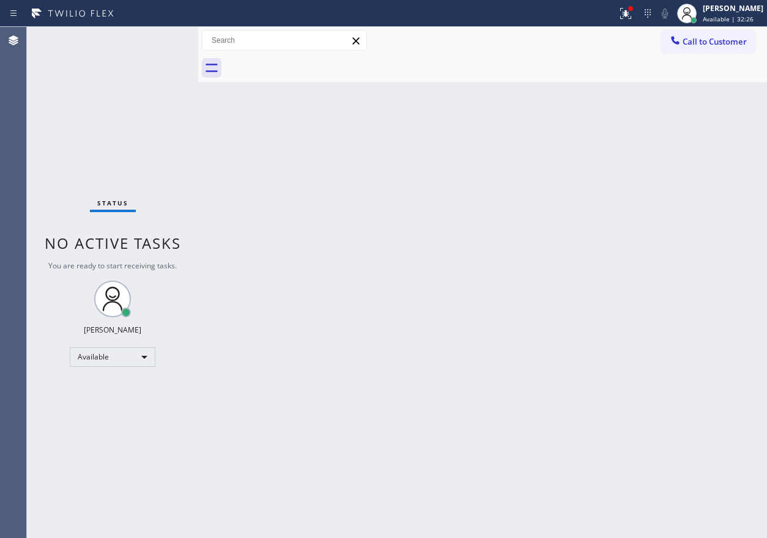
click at [650, 155] on div "Back to Dashboard Change Sender ID Customers Technicians Select a contact Outbo…" at bounding box center [482, 283] width 569 height 512
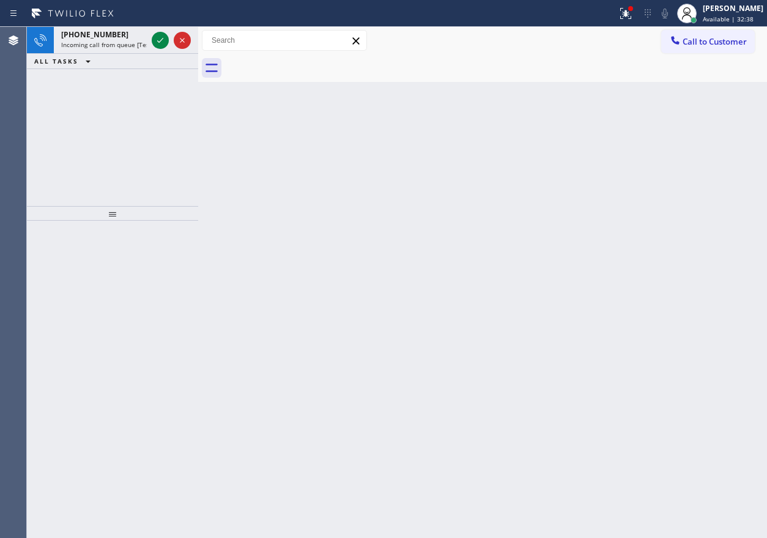
click at [621, 211] on div "Back to Dashboard Change Sender ID Customers Technicians Select a contact Outbo…" at bounding box center [482, 283] width 569 height 512
click at [156, 45] on icon at bounding box center [160, 40] width 15 height 15
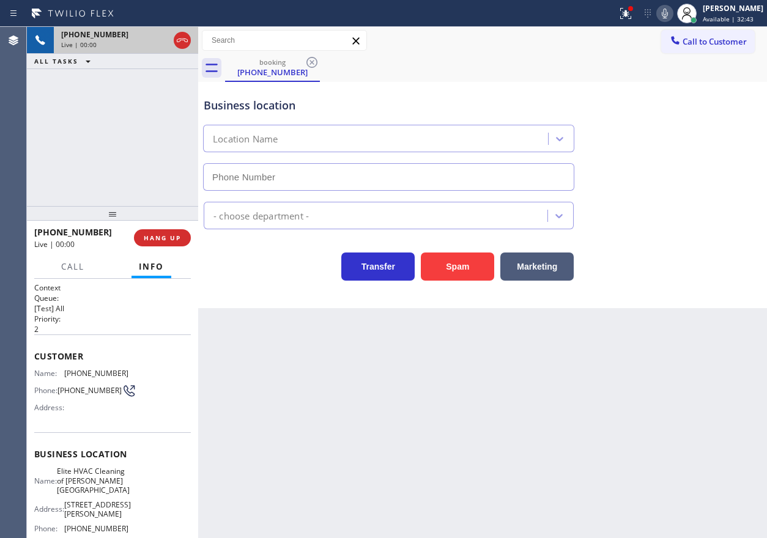
type input "[PHONE_NUMBER]"
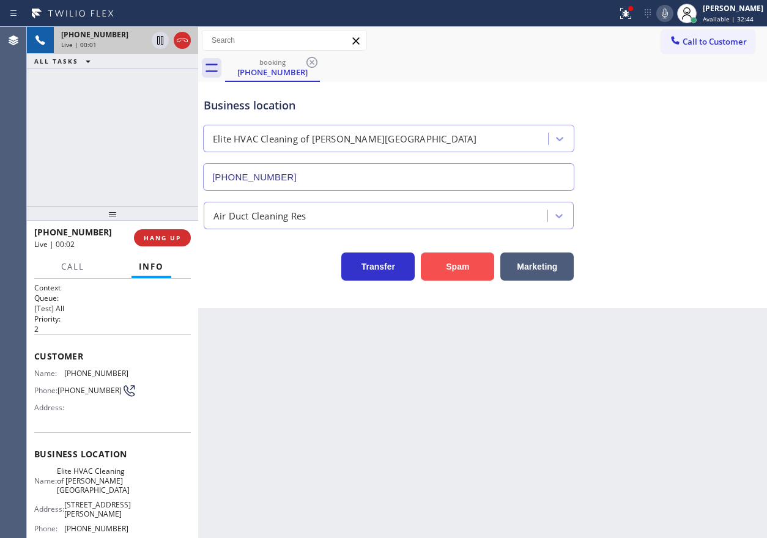
click at [455, 264] on button "Spam" at bounding box center [457, 267] width 73 height 28
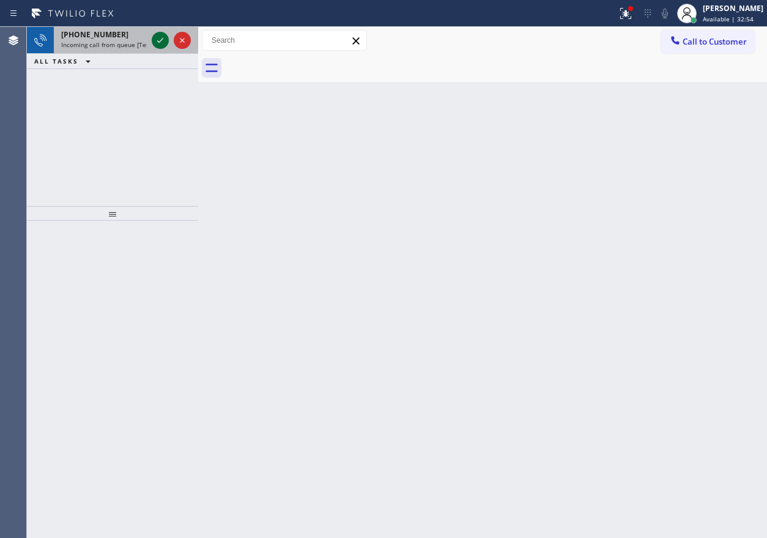
click at [161, 39] on icon at bounding box center [160, 40] width 15 height 15
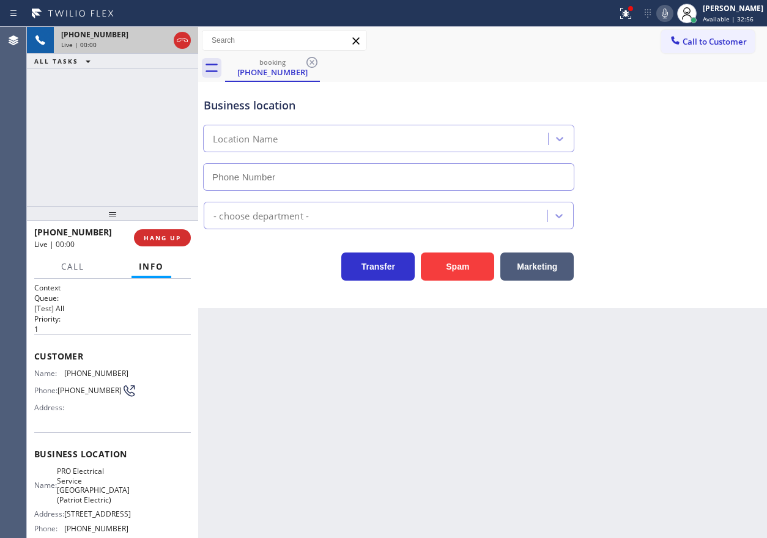
type input "[PHONE_NUMBER]"
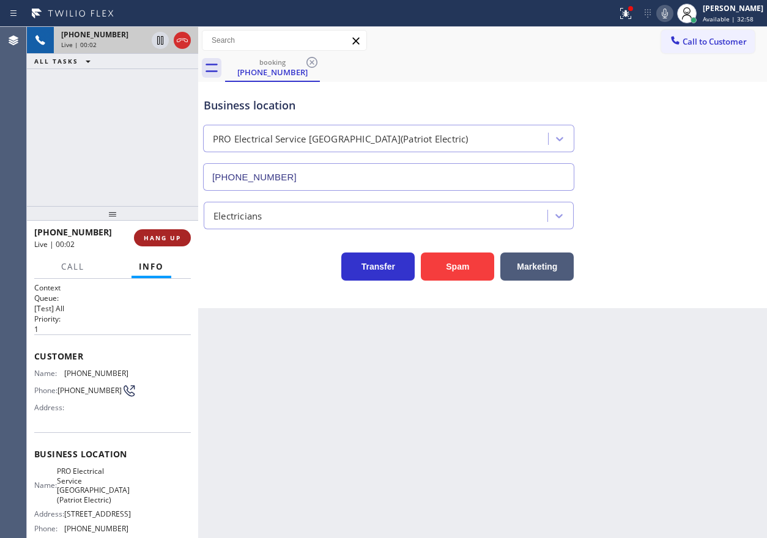
click at [145, 242] on span "HANG UP" at bounding box center [162, 238] width 37 height 9
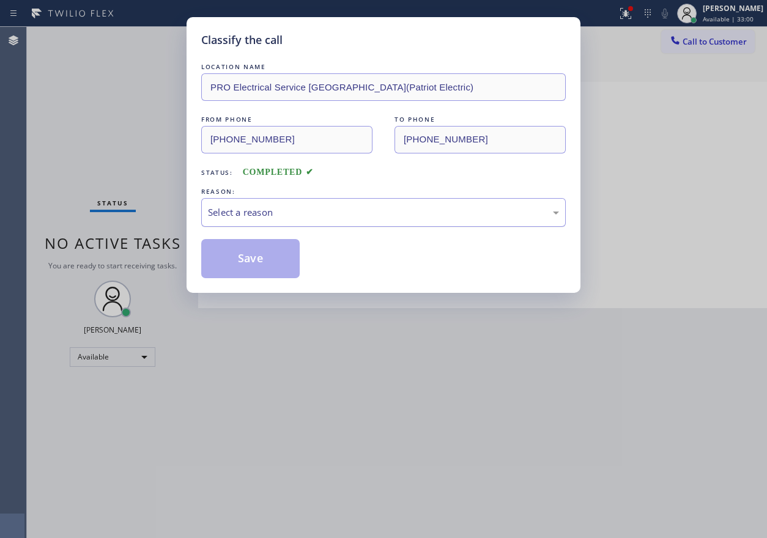
click at [317, 210] on div "Select a reason" at bounding box center [383, 213] width 351 height 14
click at [270, 263] on button "Save" at bounding box center [250, 258] width 99 height 39
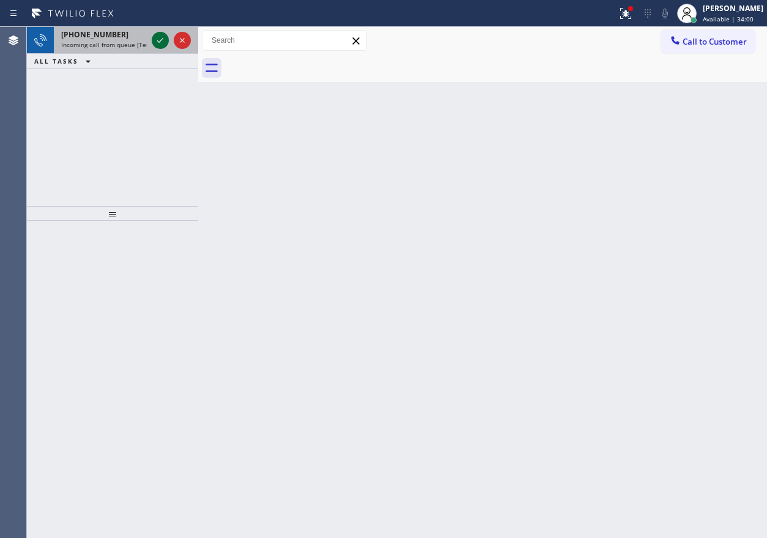
click at [155, 42] on icon at bounding box center [160, 40] width 15 height 15
click at [157, 39] on icon at bounding box center [160, 40] width 15 height 15
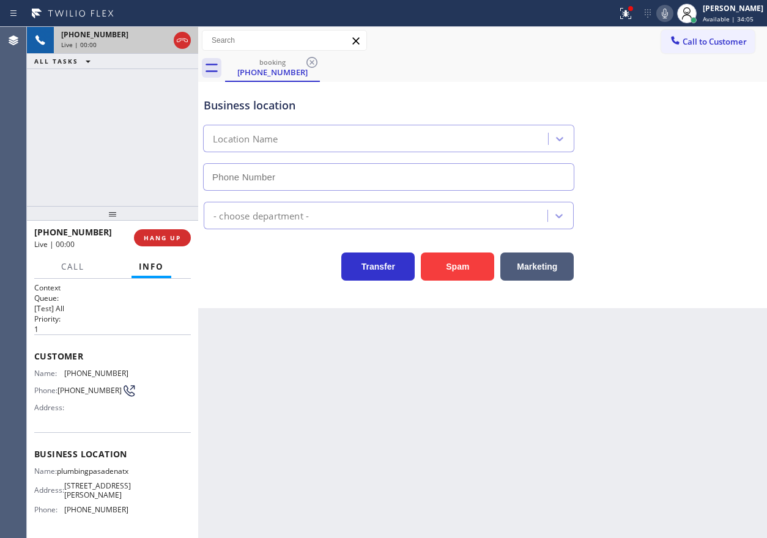
type input "[PHONE_NUMBER]"
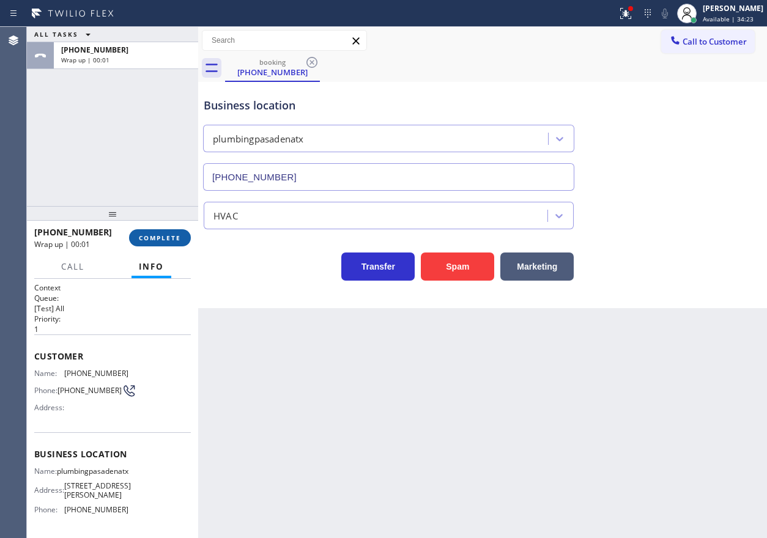
click at [174, 238] on span "COMPLETE" at bounding box center [160, 238] width 42 height 9
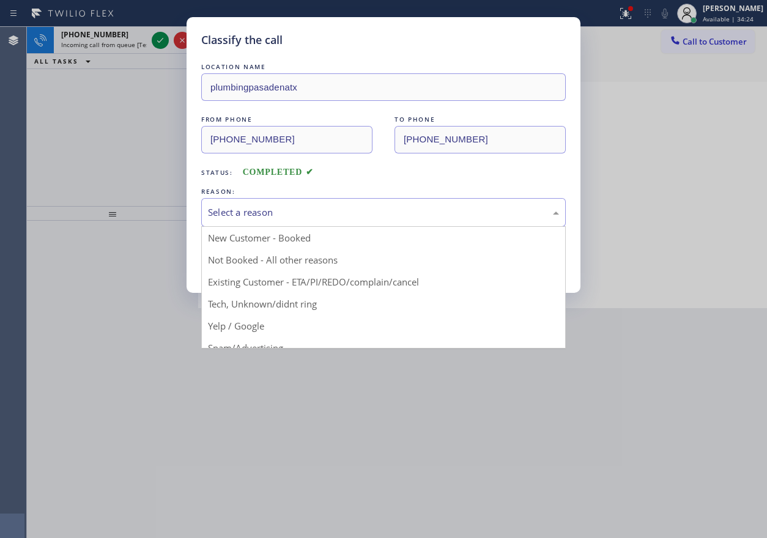
click at [296, 212] on div "Select a reason" at bounding box center [383, 213] width 351 height 14
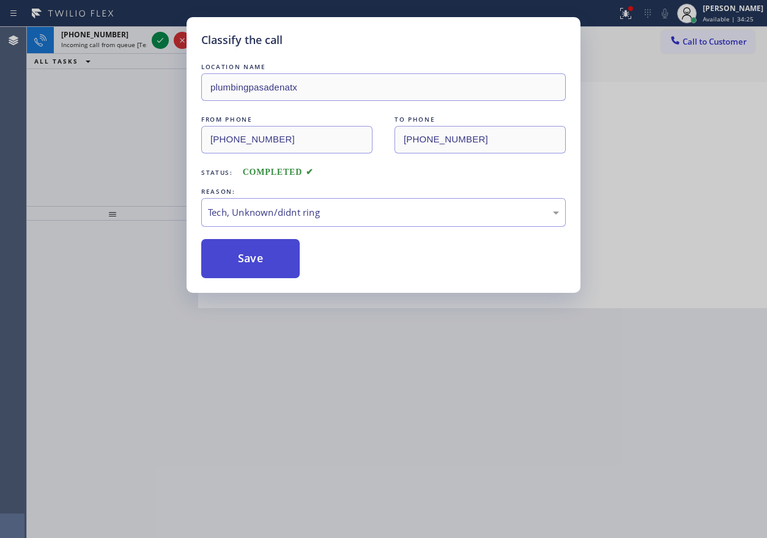
click at [236, 270] on button "Save" at bounding box center [250, 258] width 99 height 39
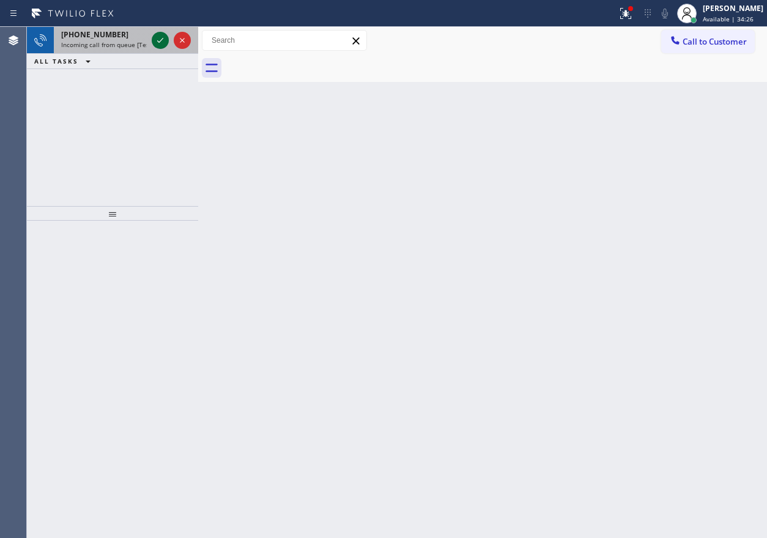
click at [156, 36] on icon at bounding box center [160, 40] width 15 height 15
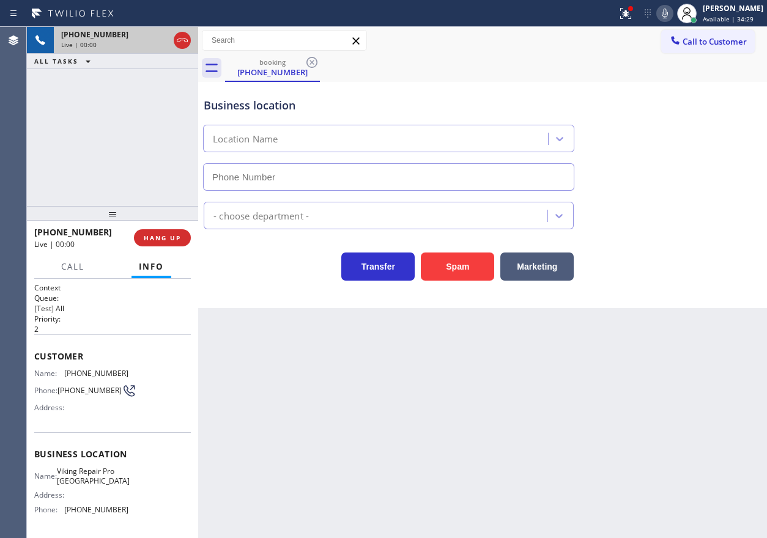
type input "[PHONE_NUMBER]"
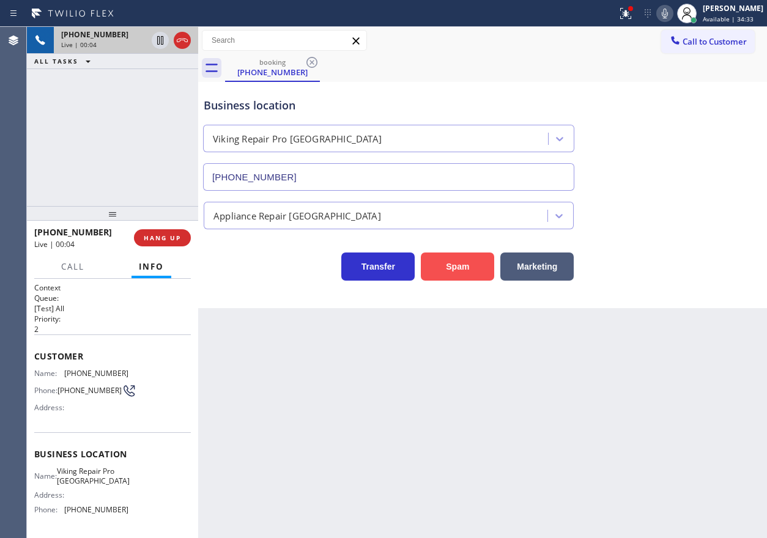
click at [458, 276] on button "Spam" at bounding box center [457, 267] width 73 height 28
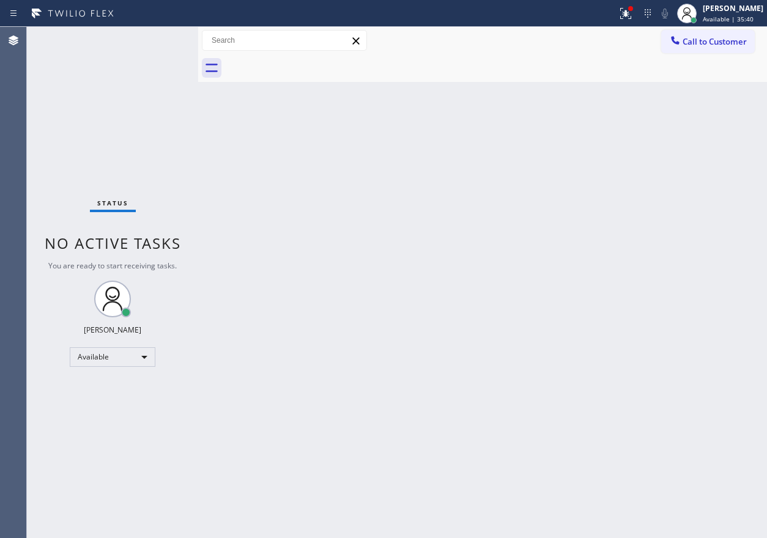
click at [705, 222] on div "Back to Dashboard Change Sender ID Customers Technicians Select a contact Outbo…" at bounding box center [482, 283] width 569 height 512
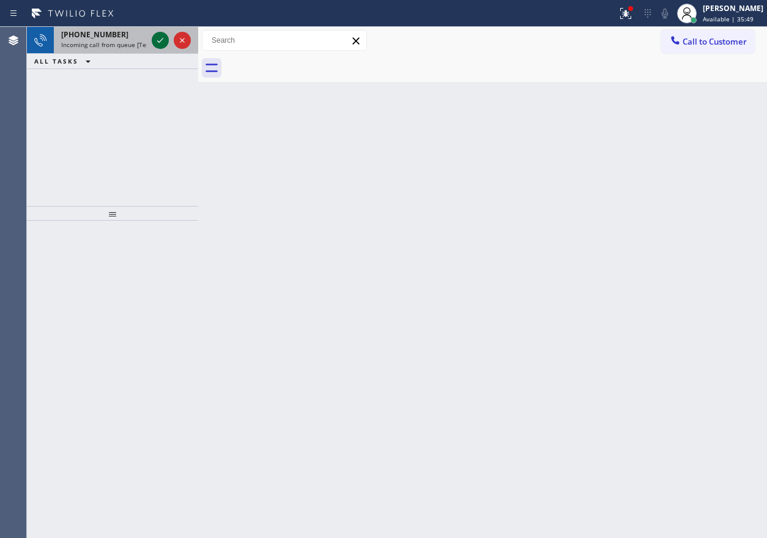
click at [158, 44] on icon at bounding box center [160, 40] width 15 height 15
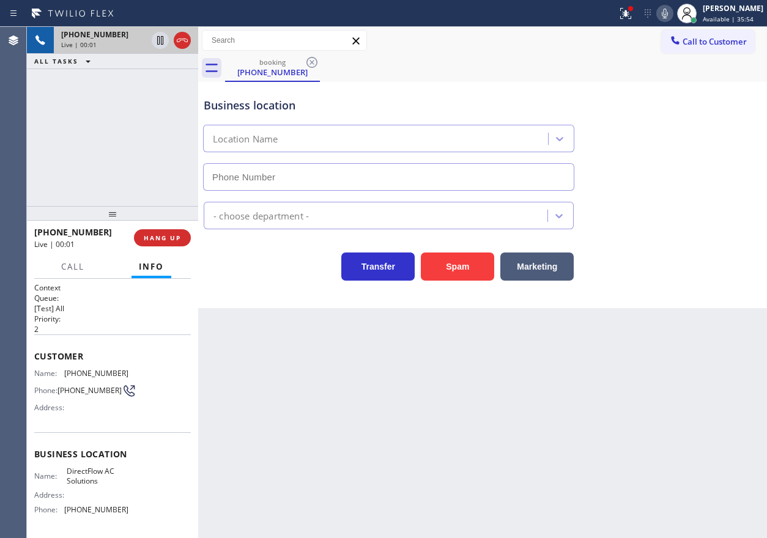
type input "[PHONE_NUMBER]"
click at [191, 239] on div "[PHONE_NUMBER] Live | 00:01 HANG UP" at bounding box center [112, 238] width 171 height 34
click at [463, 261] on button "Spam" at bounding box center [457, 267] width 73 height 28
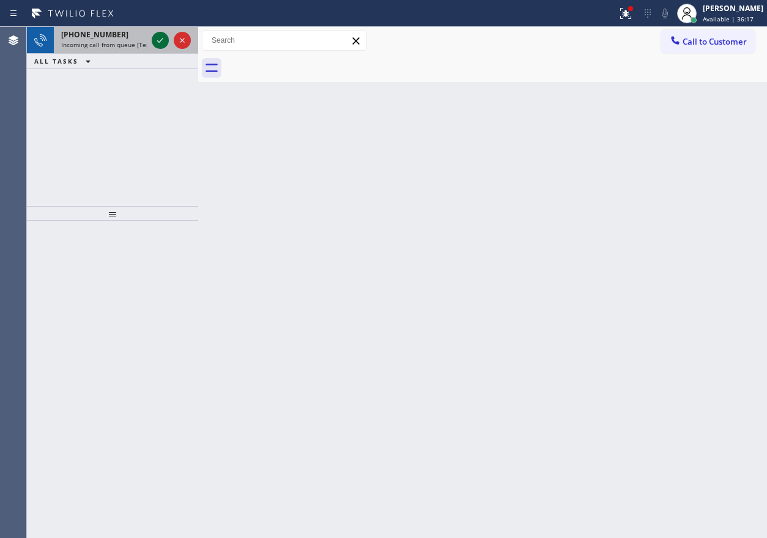
click at [155, 41] on icon at bounding box center [160, 40] width 15 height 15
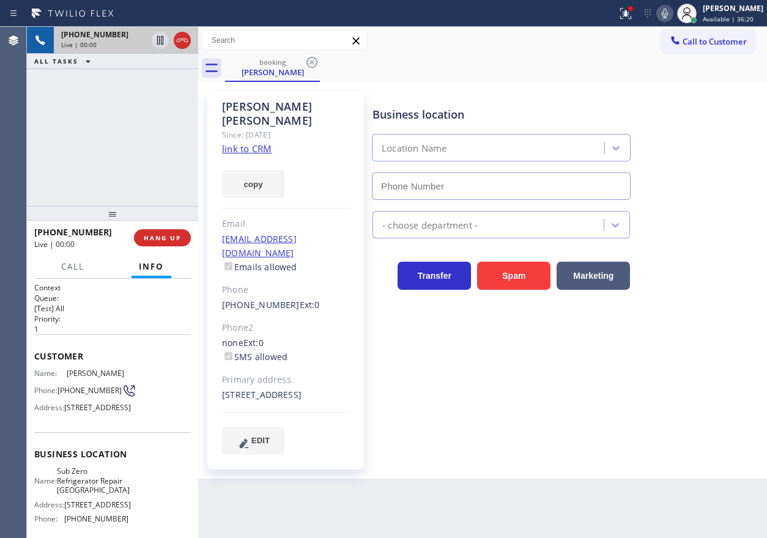
type input "[PHONE_NUMBER]"
click at [256, 143] on link "link to CRM" at bounding box center [247, 149] width 50 height 12
click at [83, 495] on span "Sub Zero Refrigerator Repair [GEOGRAPHIC_DATA]" at bounding box center [93, 481] width 73 height 28
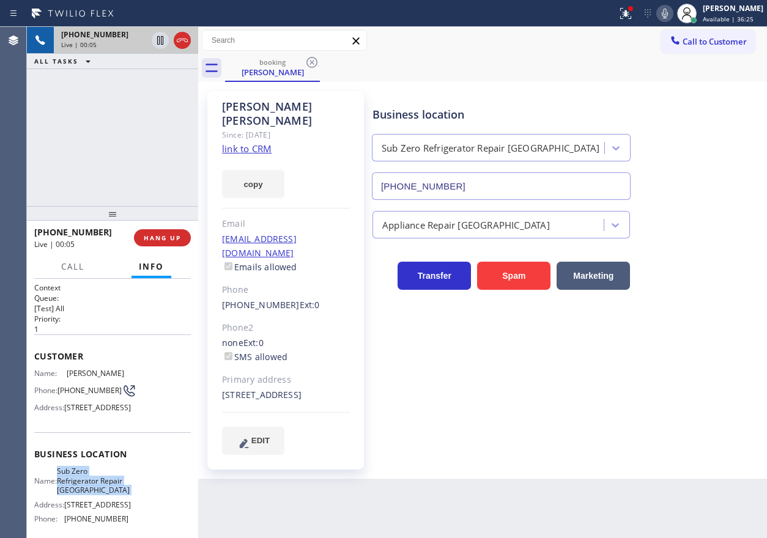
click at [83, 495] on span "Sub Zero Refrigerator Repair [GEOGRAPHIC_DATA]" at bounding box center [93, 481] width 73 height 28
click at [445, 189] on input "[PHONE_NUMBER]" at bounding box center [501, 187] width 259 height 28
click at [672, 19] on icon at bounding box center [665, 13] width 15 height 15
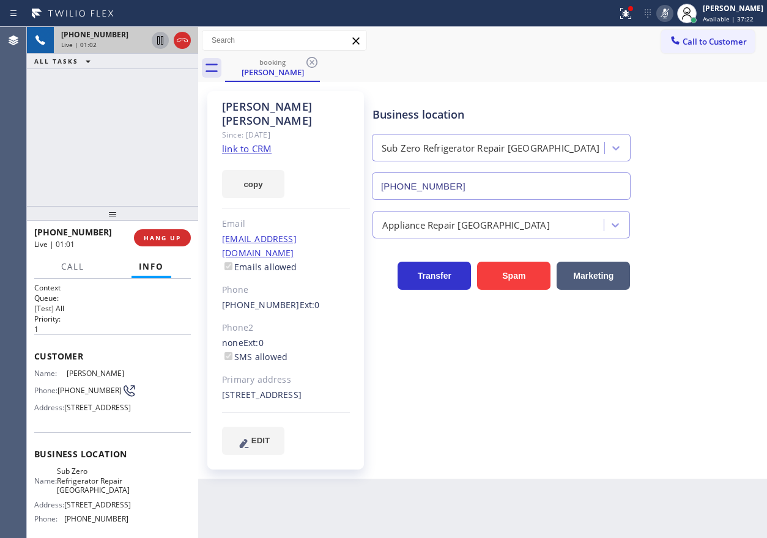
click at [159, 40] on icon at bounding box center [160, 40] width 6 height 9
click at [717, 97] on div "Business location Sub Zero Refrigerator Repair [GEOGRAPHIC_DATA] [PHONE_NUMBER]" at bounding box center [567, 144] width 394 height 111
click at [672, 18] on icon at bounding box center [665, 13] width 15 height 15
click at [157, 34] on icon at bounding box center [160, 40] width 15 height 15
click at [639, 18] on div at bounding box center [625, 13] width 27 height 15
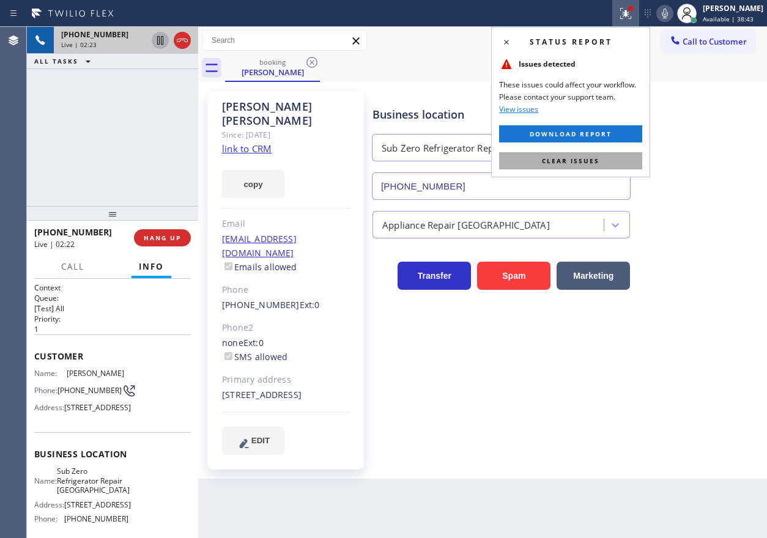
click at [564, 165] on span "Clear issues" at bounding box center [571, 161] width 58 height 9
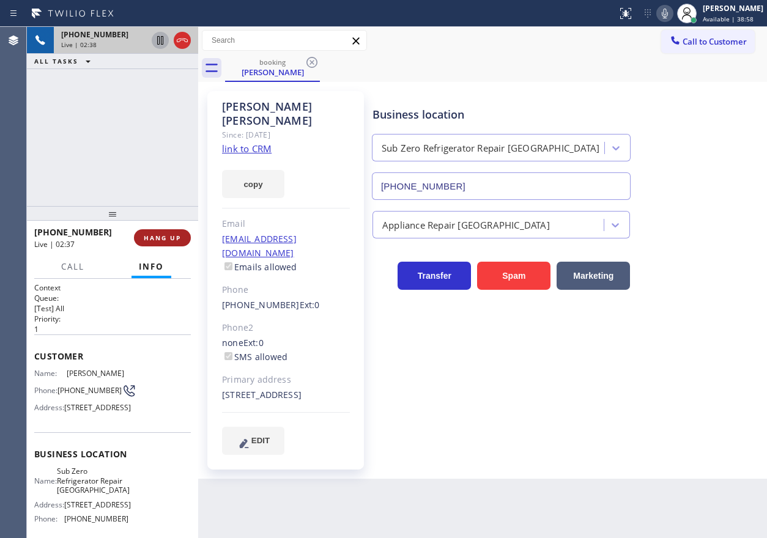
click at [173, 232] on button "HANG UP" at bounding box center [162, 237] width 57 height 17
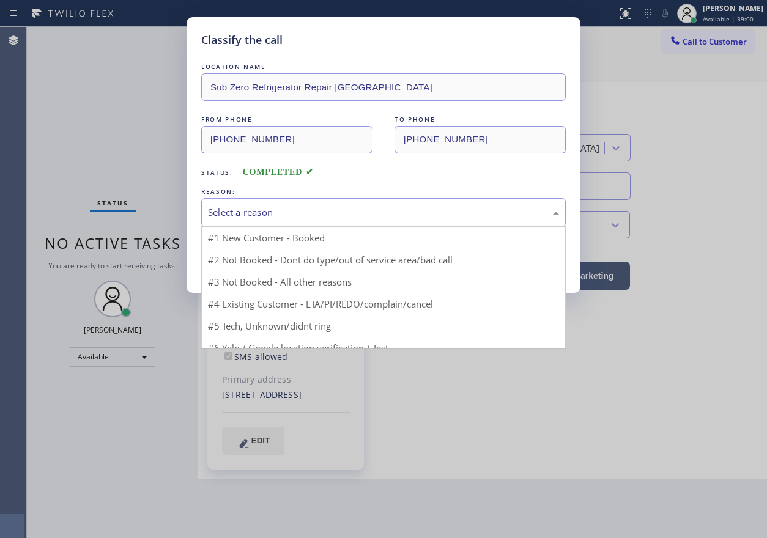
click at [257, 208] on div "Select a reason" at bounding box center [383, 213] width 351 height 14
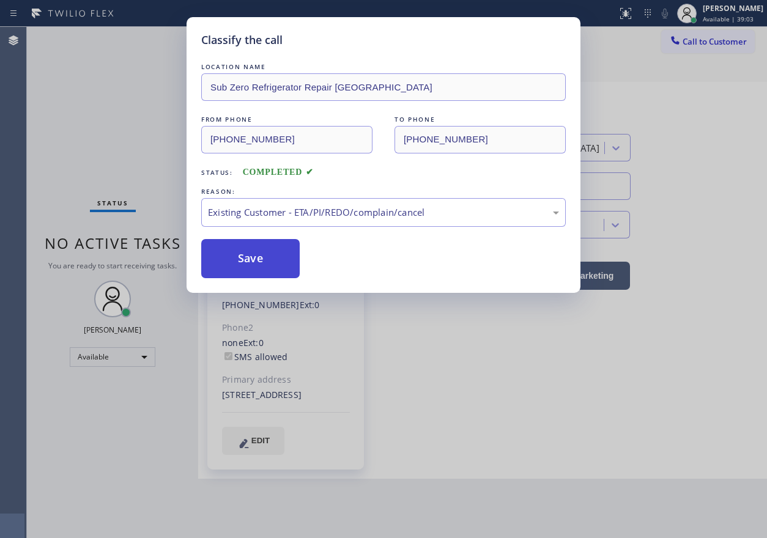
click at [258, 264] on button "Save" at bounding box center [250, 258] width 99 height 39
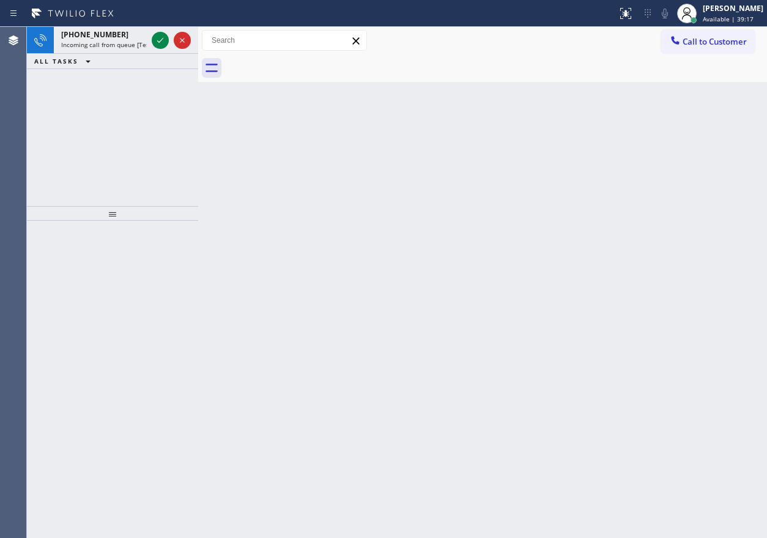
click at [668, 194] on div "Back to Dashboard Change Sender ID Customers Technicians Select a contact Outbo…" at bounding box center [482, 283] width 569 height 512
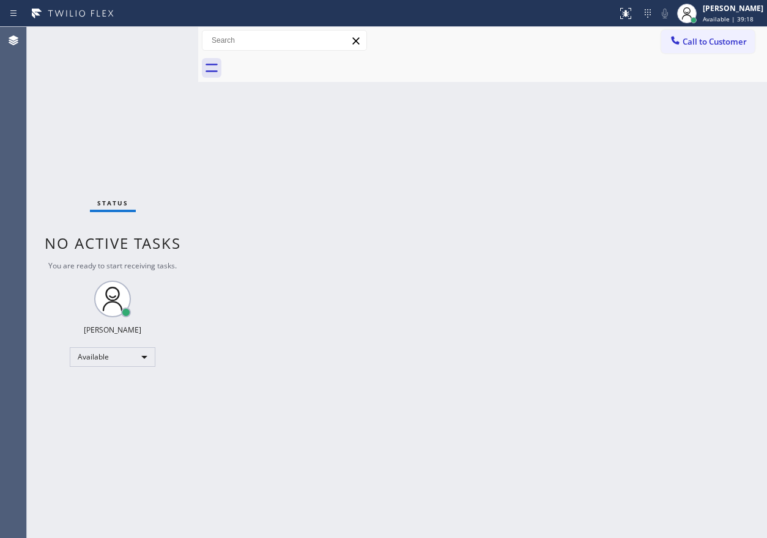
click at [155, 43] on div "Status No active tasks You are ready to start receiving tasks. [PERSON_NAME] Av…" at bounding box center [112, 283] width 171 height 512
click at [311, 220] on div "Back to Dashboard Change Sender ID Customers Technicians Select a contact Outbo…" at bounding box center [482, 283] width 569 height 512
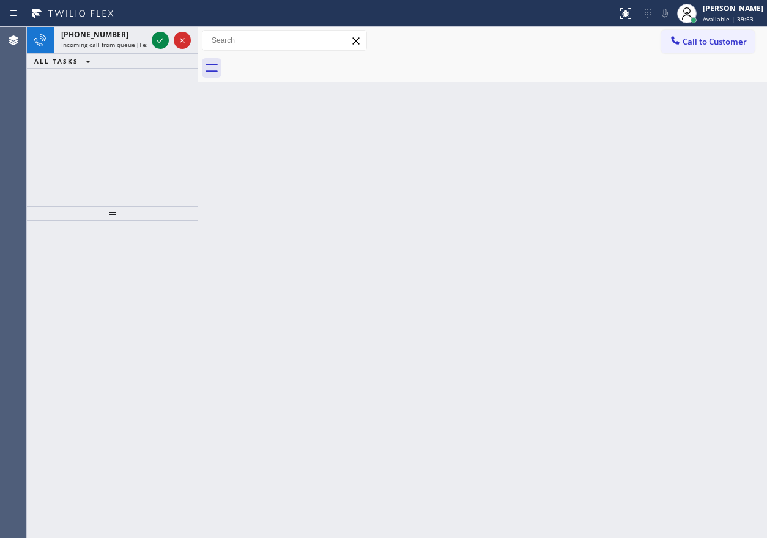
click at [672, 221] on div "Back to Dashboard Change Sender ID Customers Technicians Select a contact Outbo…" at bounding box center [482, 283] width 569 height 512
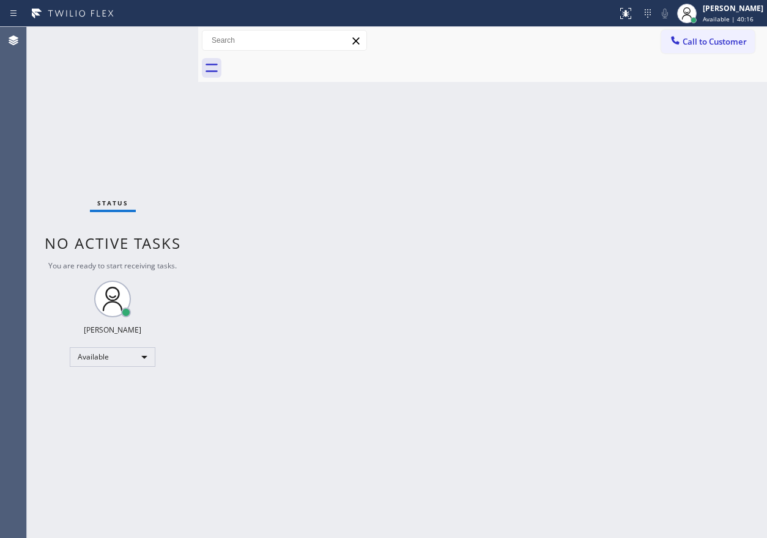
click at [687, 244] on div "Back to Dashboard Change Sender ID Customers Technicians Select a contact Outbo…" at bounding box center [482, 283] width 569 height 512
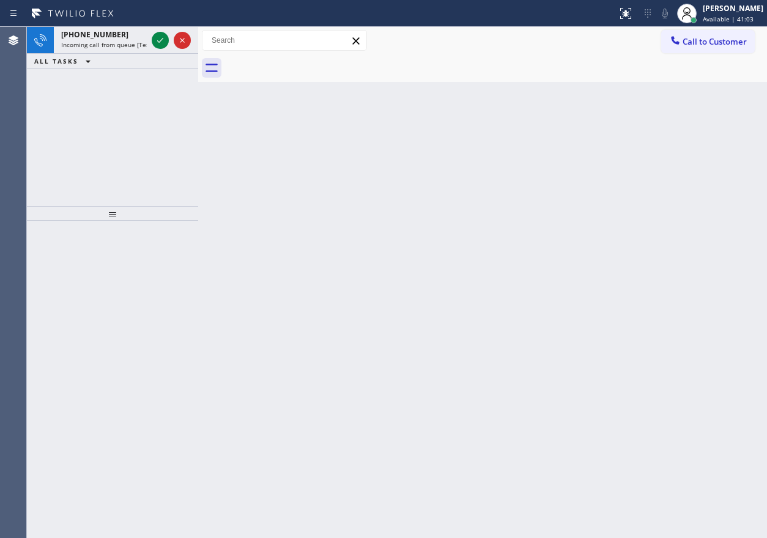
click at [680, 135] on div "Back to Dashboard Change Sender ID Customers Technicians Select a contact Outbo…" at bounding box center [482, 283] width 569 height 512
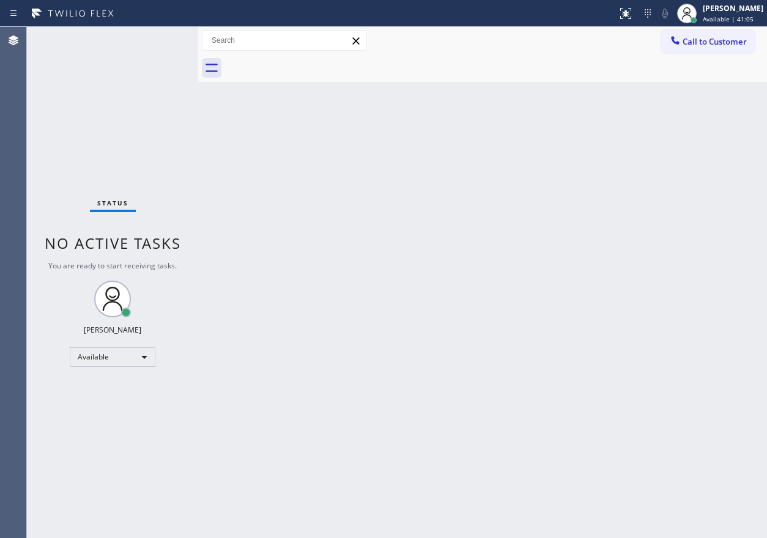
click at [162, 40] on div "Status No active tasks You are ready to start receiving tasks. [PERSON_NAME] Av…" at bounding box center [112, 283] width 171 height 512
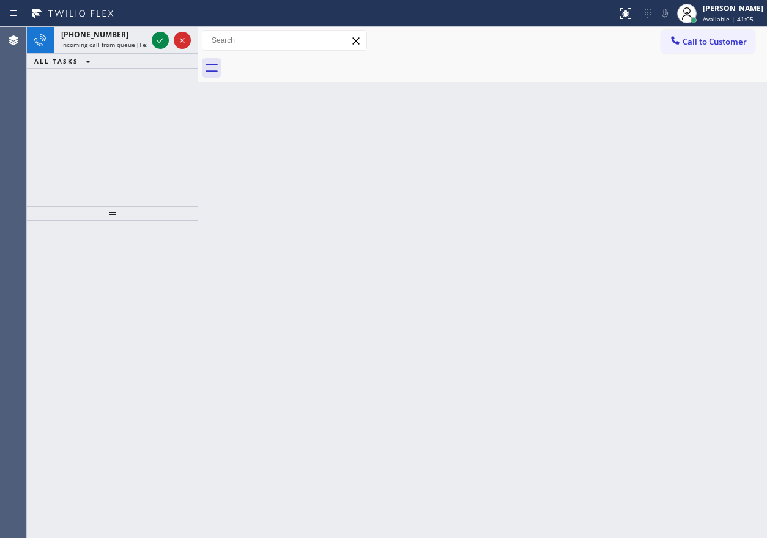
click at [162, 40] on icon at bounding box center [160, 40] width 15 height 15
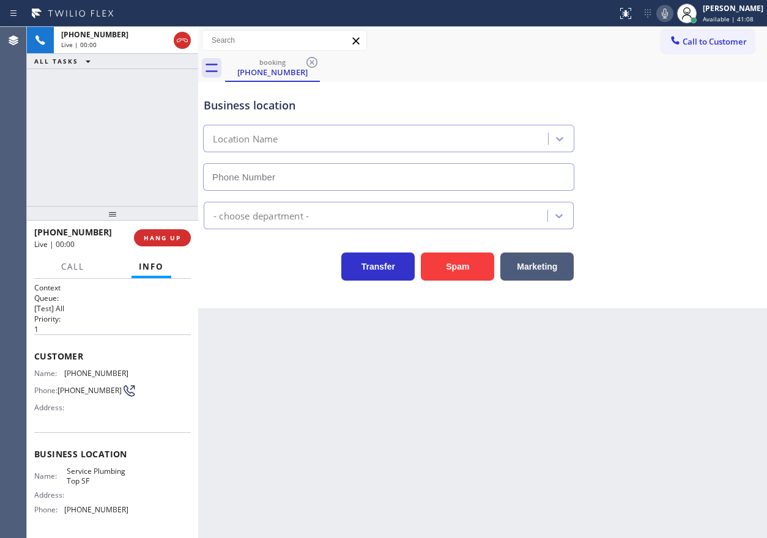
type input "[PHONE_NUMBER]"
click at [156, 236] on span "HANG UP" at bounding box center [162, 238] width 37 height 9
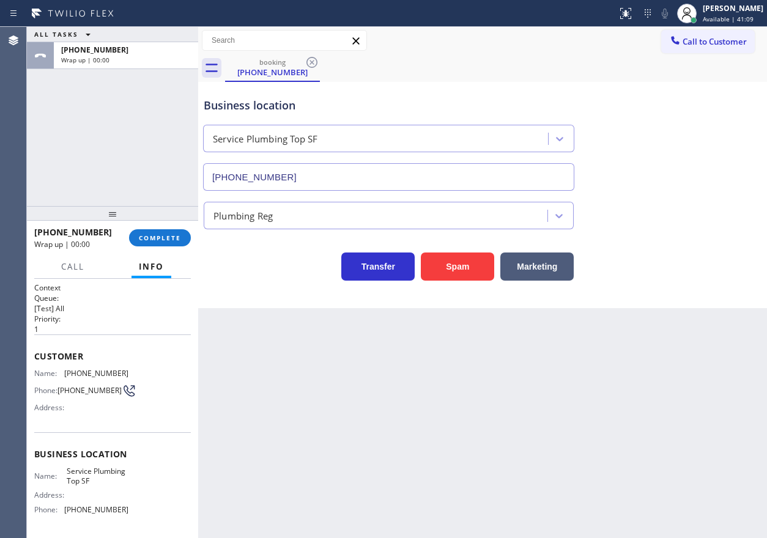
click at [156, 236] on span "COMPLETE" at bounding box center [160, 238] width 42 height 9
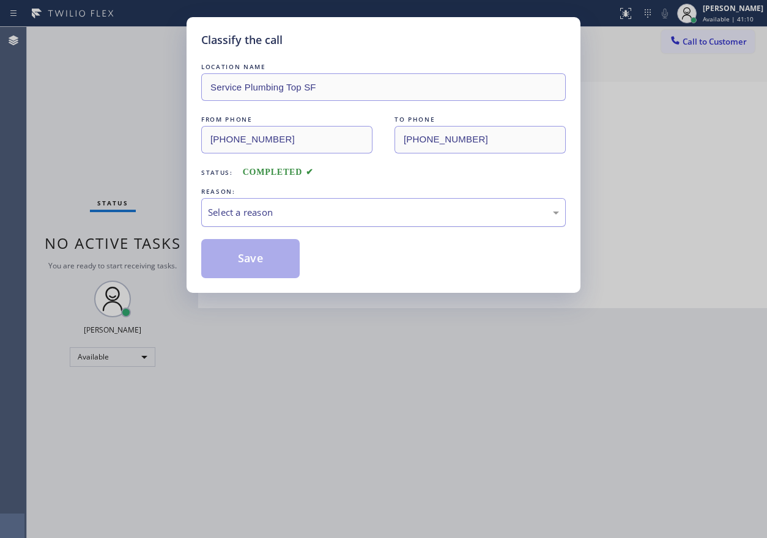
click at [248, 201] on div "Select a reason" at bounding box center [383, 212] width 365 height 29
click at [255, 268] on button "Save" at bounding box center [250, 258] width 99 height 39
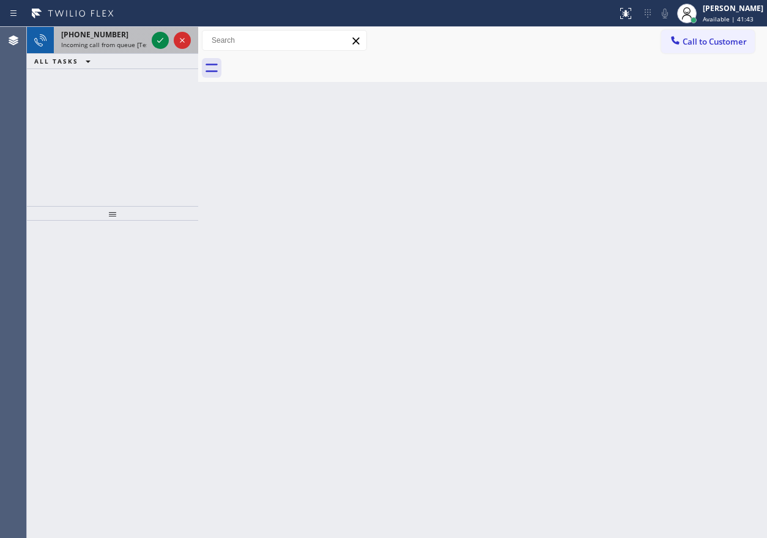
click at [105, 37] on span "[PHONE_NUMBER]" at bounding box center [94, 34] width 67 height 10
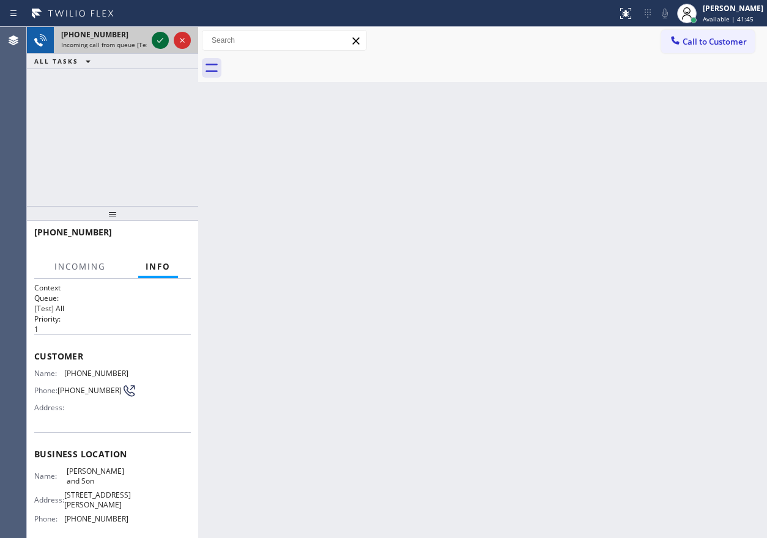
click at [156, 39] on icon at bounding box center [160, 40] width 15 height 15
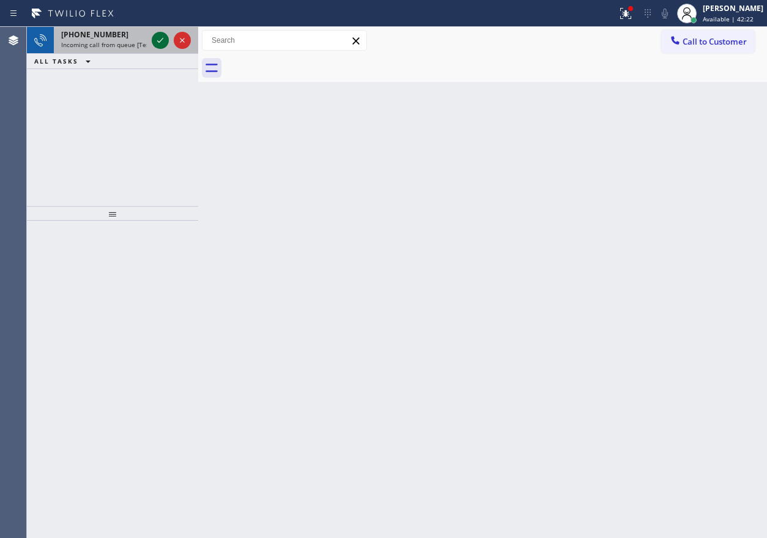
click at [159, 44] on icon at bounding box center [160, 40] width 15 height 15
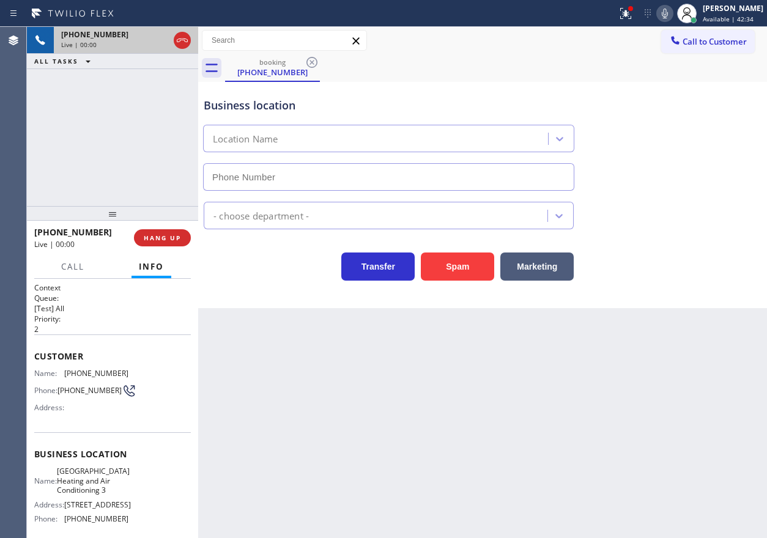
type input "[PHONE_NUMBER]"
click at [156, 241] on span "HANG UP" at bounding box center [162, 238] width 37 height 9
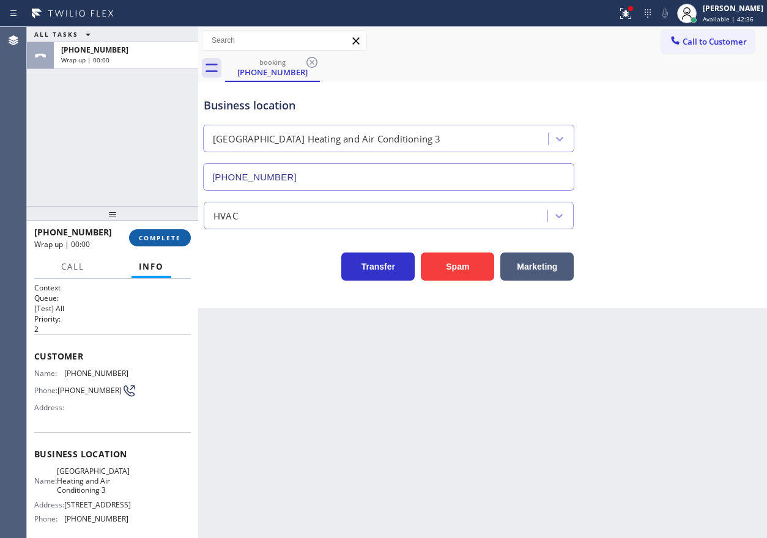
click at [163, 237] on span "COMPLETE" at bounding box center [160, 238] width 42 height 9
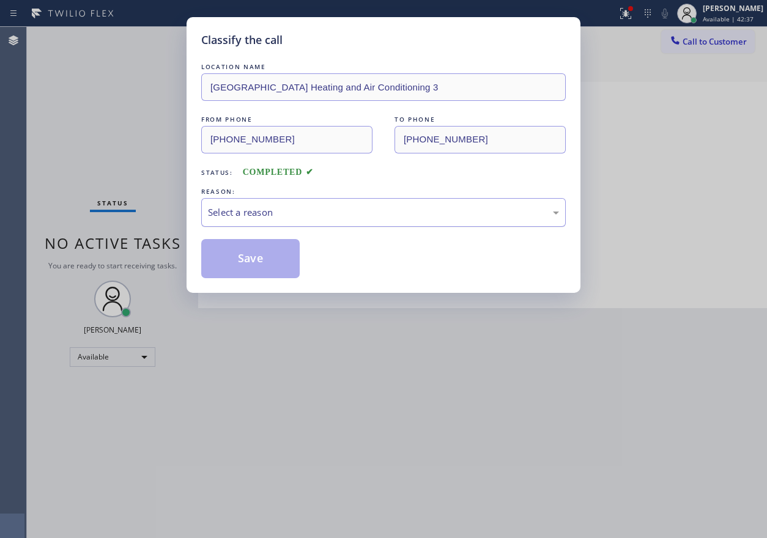
click at [276, 220] on div "Select a reason" at bounding box center [383, 212] width 365 height 29
click at [272, 257] on button "Save" at bounding box center [250, 258] width 99 height 39
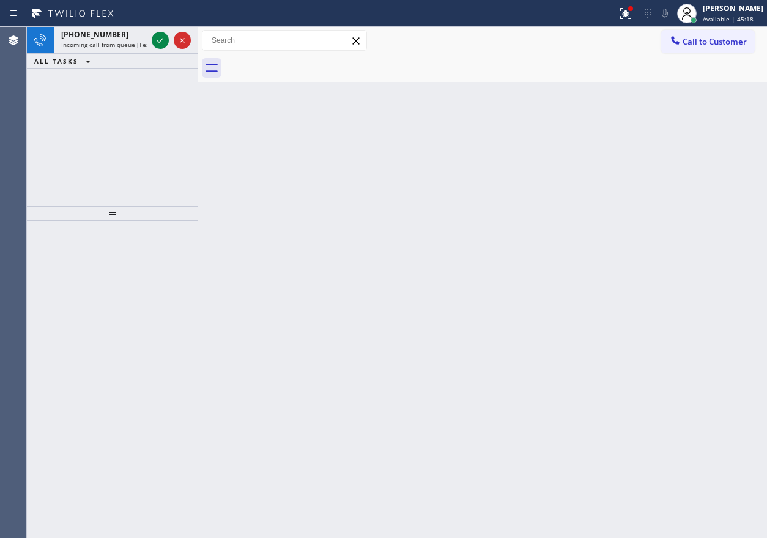
click at [705, 228] on div "Back to Dashboard Change Sender ID Customers Technicians Select a contact Outbo…" at bounding box center [482, 283] width 569 height 512
click at [158, 44] on icon at bounding box center [160, 40] width 15 height 15
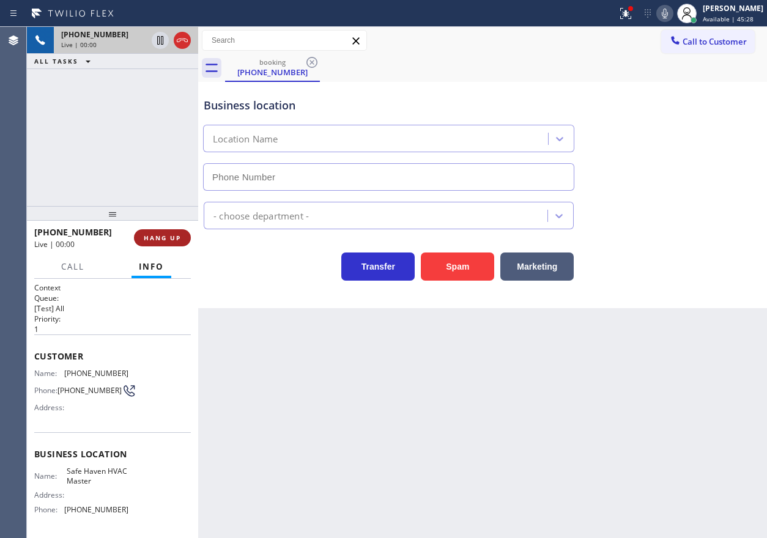
type input "[PHONE_NUMBER]"
click at [174, 238] on span "HANG UP" at bounding box center [162, 238] width 37 height 9
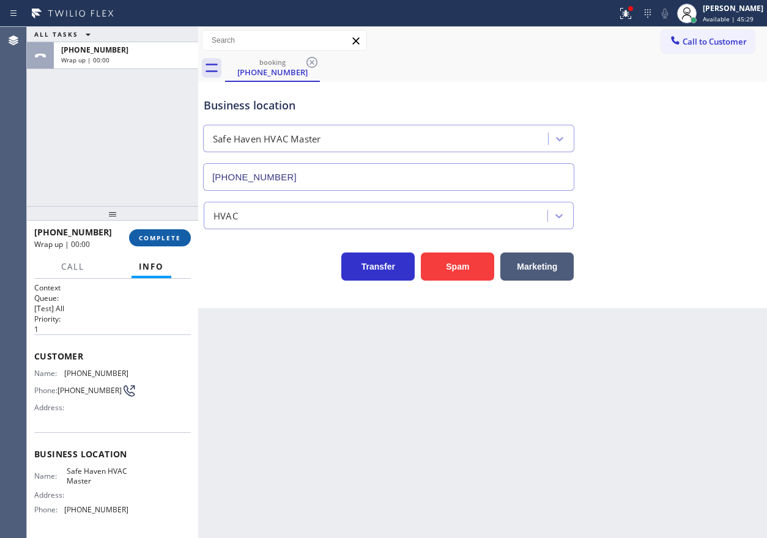
click at [174, 238] on span "COMPLETE" at bounding box center [160, 238] width 42 height 9
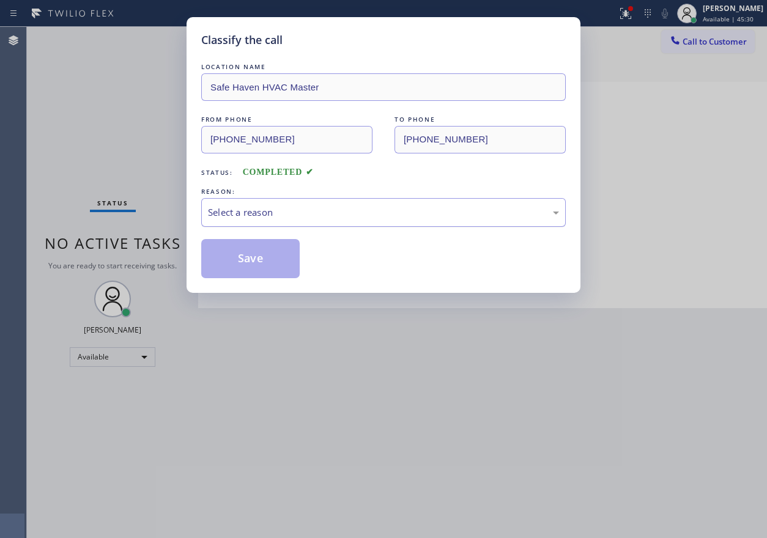
click at [352, 223] on div "Select a reason" at bounding box center [383, 212] width 365 height 29
click at [263, 261] on button "Save" at bounding box center [250, 258] width 99 height 39
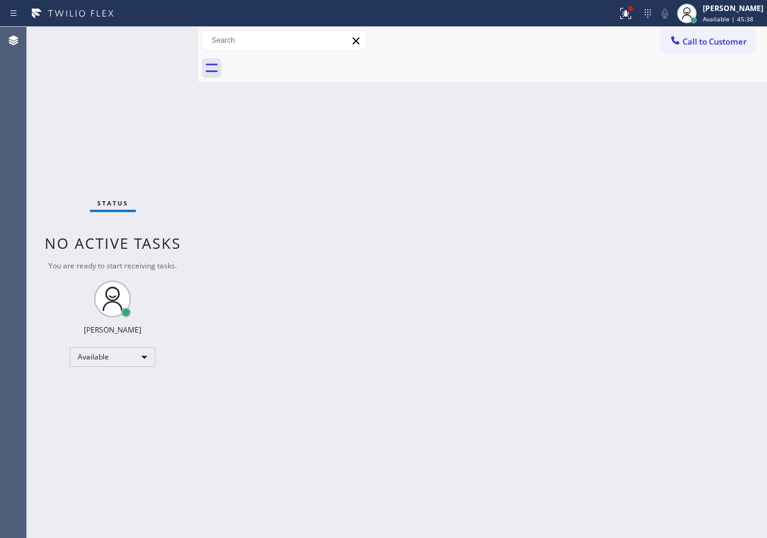
click at [535, 445] on div "Back to Dashboard Change Sender ID Customers Technicians Select a contact Outbo…" at bounding box center [482, 283] width 569 height 512
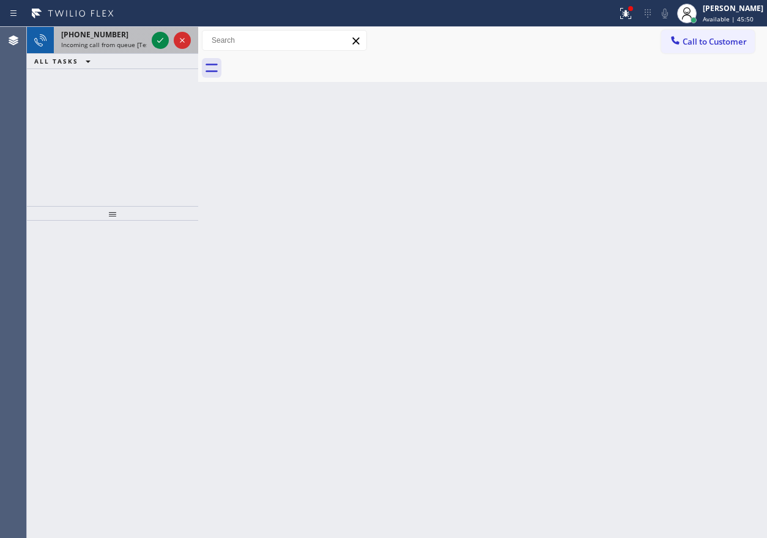
click at [103, 46] on span "Incoming call from queue [Test] All" at bounding box center [112, 44] width 102 height 9
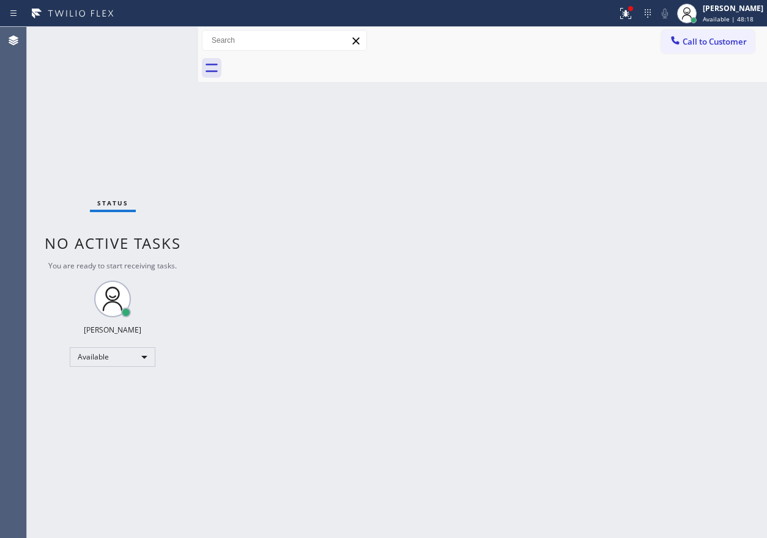
click at [404, 292] on div "Back to Dashboard Change Sender ID Customers Technicians Select a contact Outbo…" at bounding box center [482, 283] width 569 height 512
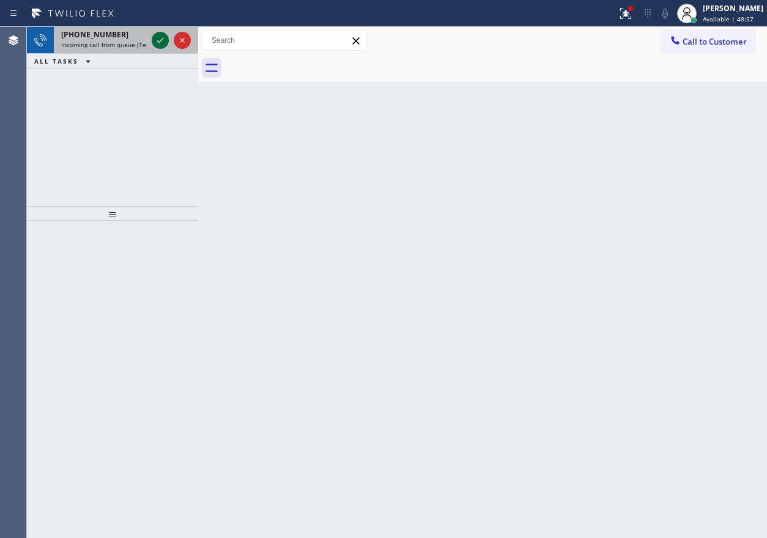
click at [163, 42] on icon at bounding box center [160, 40] width 15 height 15
click at [627, 291] on div "Back to Dashboard Change Sender ID Customers Technicians Select a contact Outbo…" at bounding box center [482, 283] width 569 height 512
click at [641, 202] on div "Back to Dashboard Change Sender ID Customers Technicians Select a contact Outbo…" at bounding box center [482, 283] width 569 height 512
click at [160, 37] on icon at bounding box center [160, 40] width 15 height 15
click at [156, 39] on icon at bounding box center [160, 40] width 15 height 15
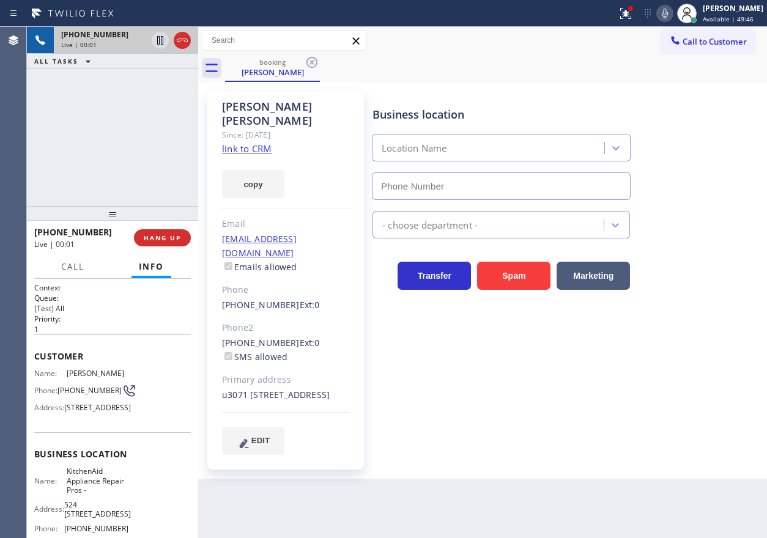
type input "[PHONE_NUMBER]"
click at [89, 495] on span "KitchenAid Appliance Repair Pros -" at bounding box center [97, 481] width 61 height 28
click at [482, 179] on input "[PHONE_NUMBER]" at bounding box center [501, 187] width 259 height 28
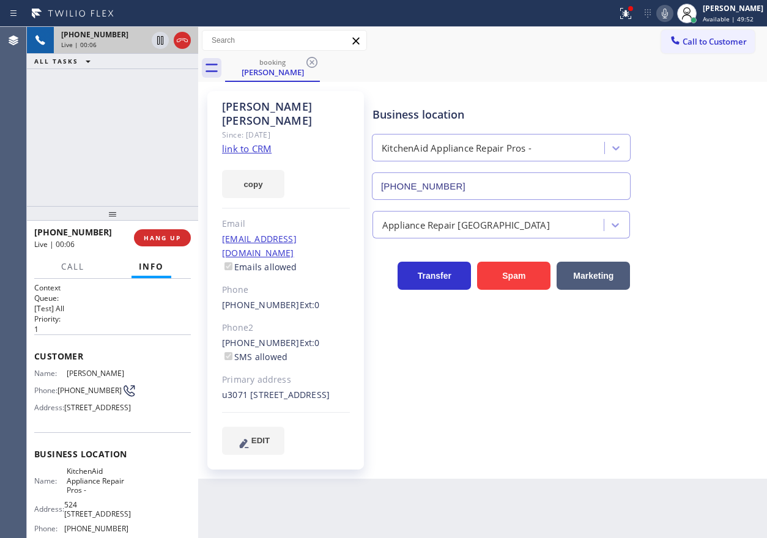
click at [482, 179] on input "[PHONE_NUMBER]" at bounding box center [501, 187] width 259 height 28
click at [248, 143] on link "link to CRM" at bounding box center [247, 149] width 50 height 12
click at [158, 40] on icon at bounding box center [160, 40] width 6 height 9
click at [668, 16] on icon at bounding box center [665, 14] width 6 height 10
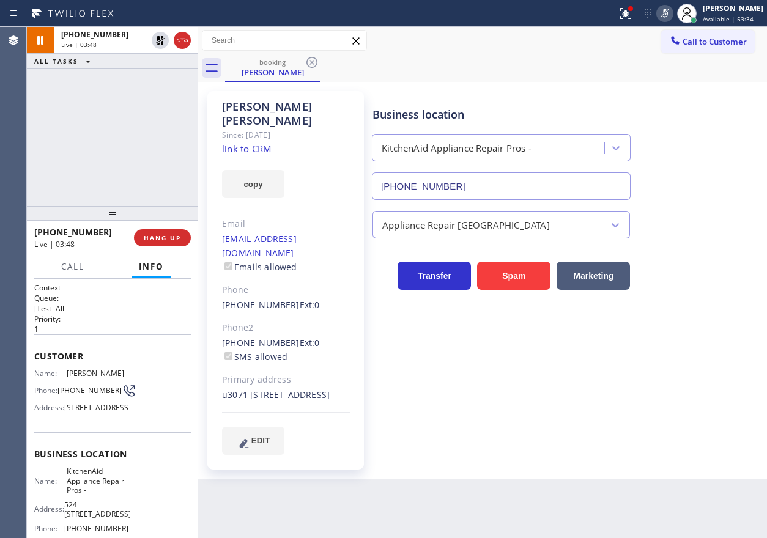
click at [734, 146] on div "Business location KitchenAid Appliance Repair Pros - [PHONE_NUMBER]" at bounding box center [567, 144] width 394 height 111
click at [672, 13] on icon at bounding box center [665, 13] width 15 height 15
click at [156, 37] on icon at bounding box center [160, 40] width 15 height 15
click at [713, 160] on div "Business location KitchenAid Appliance Repair Pros - [PHONE_NUMBER]" at bounding box center [567, 144] width 394 height 111
click at [672, 12] on icon at bounding box center [665, 13] width 15 height 15
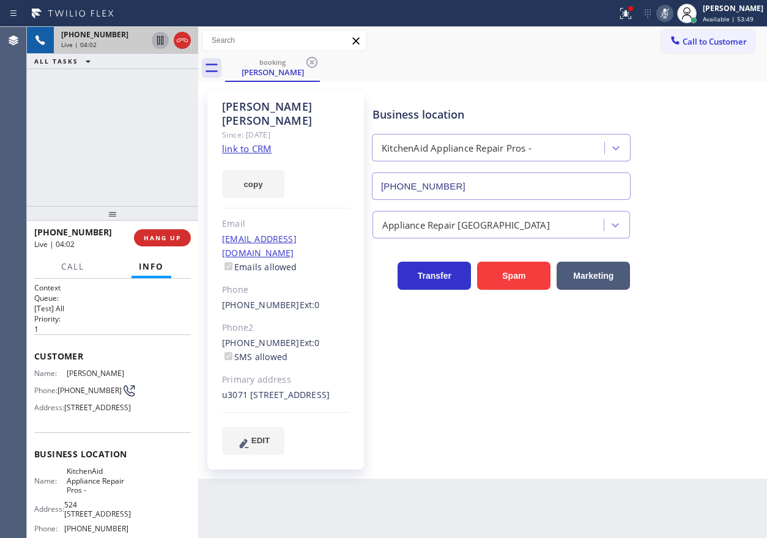
click at [155, 39] on icon at bounding box center [160, 40] width 15 height 15
drag, startPoint x: 157, startPoint y: 37, endPoint x: 437, endPoint y: 32, distance: 280.3
click at [156, 37] on icon at bounding box center [160, 40] width 15 height 15
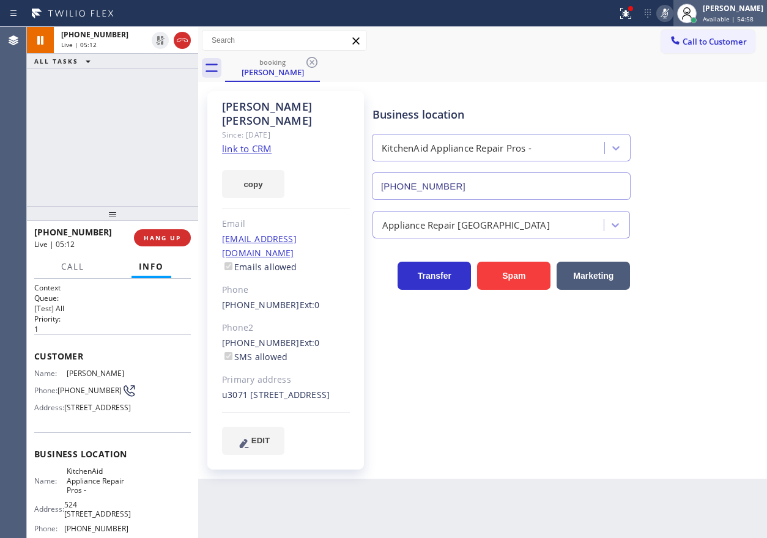
click at [688, 16] on div at bounding box center [687, 14] width 20 height 20
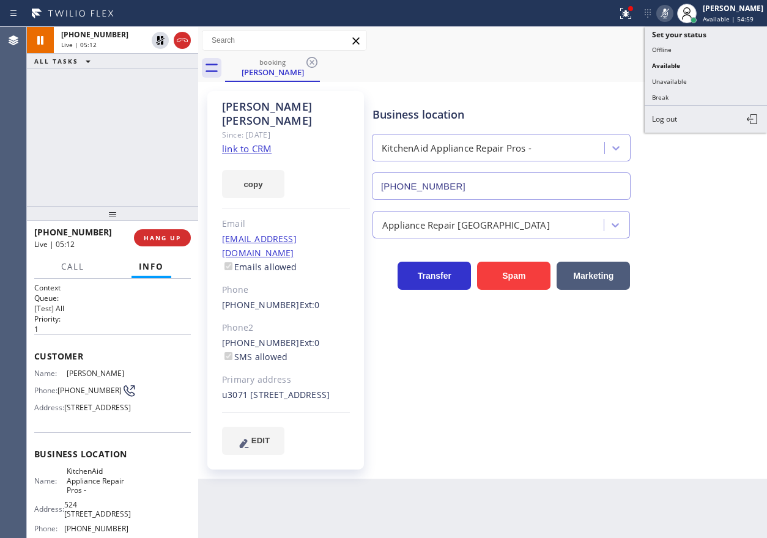
click at [672, 14] on icon at bounding box center [665, 13] width 15 height 15
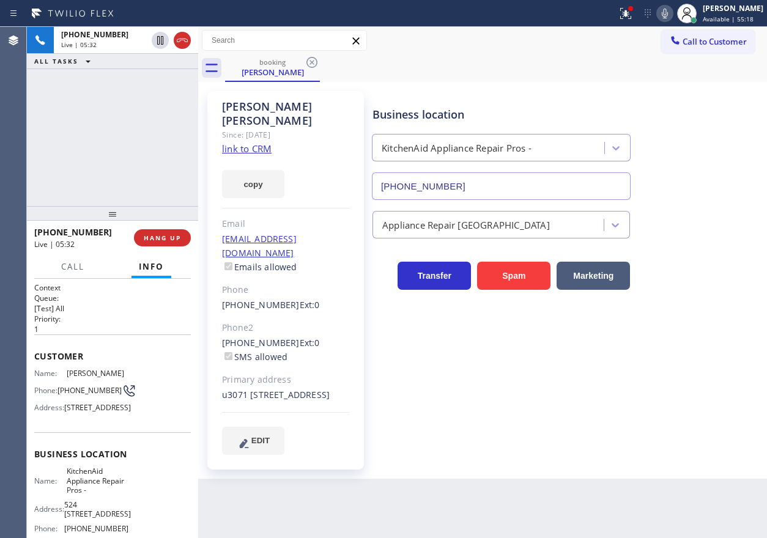
click at [721, 285] on div "Transfer Spam Marketing" at bounding box center [567, 270] width 394 height 39
click at [633, 18] on icon at bounding box center [626, 13] width 15 height 15
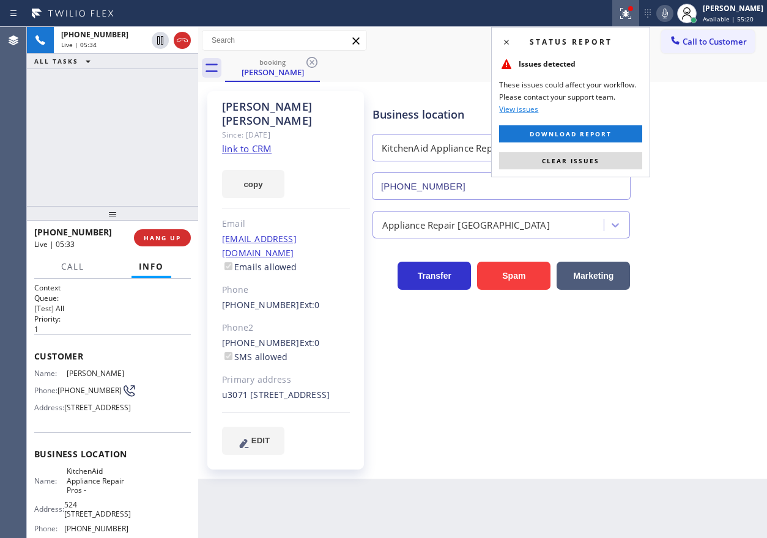
click at [605, 150] on div "Status report Issues detected These issues could affect your workflow. Please c…" at bounding box center [570, 102] width 159 height 151
click at [601, 156] on button "Clear issues" at bounding box center [570, 160] width 143 height 17
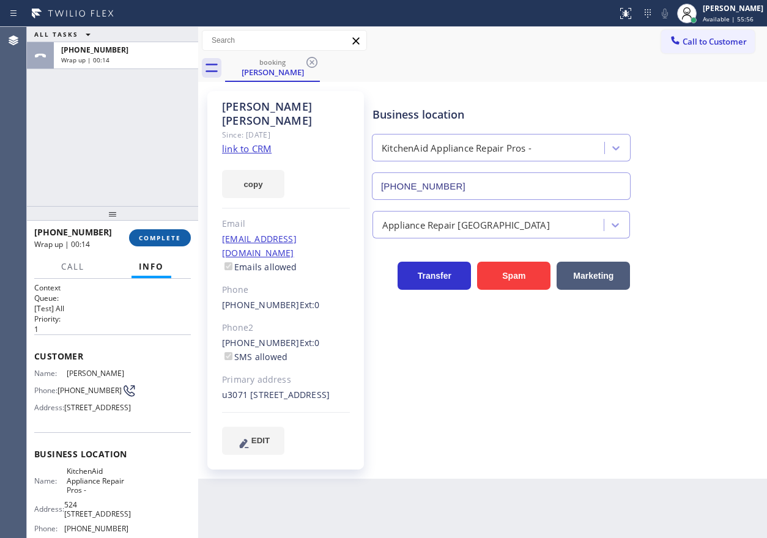
click at [174, 235] on span "COMPLETE" at bounding box center [160, 238] width 42 height 9
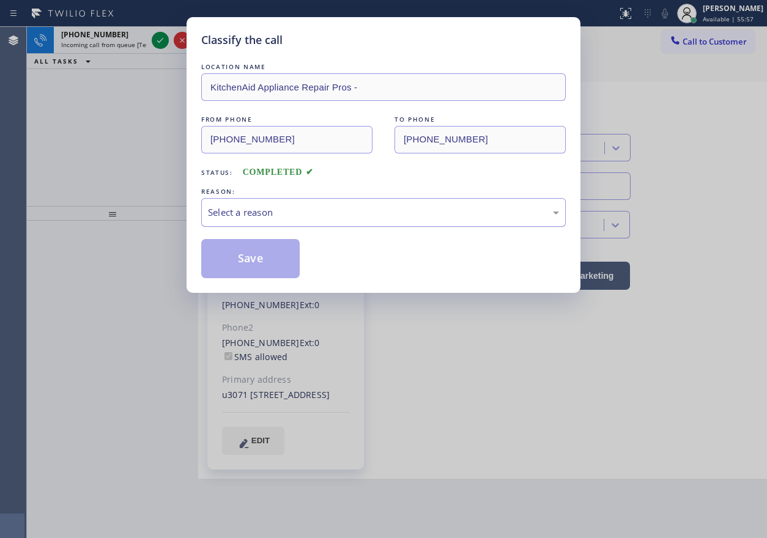
click at [269, 209] on div "Select a reason" at bounding box center [383, 213] width 351 height 14
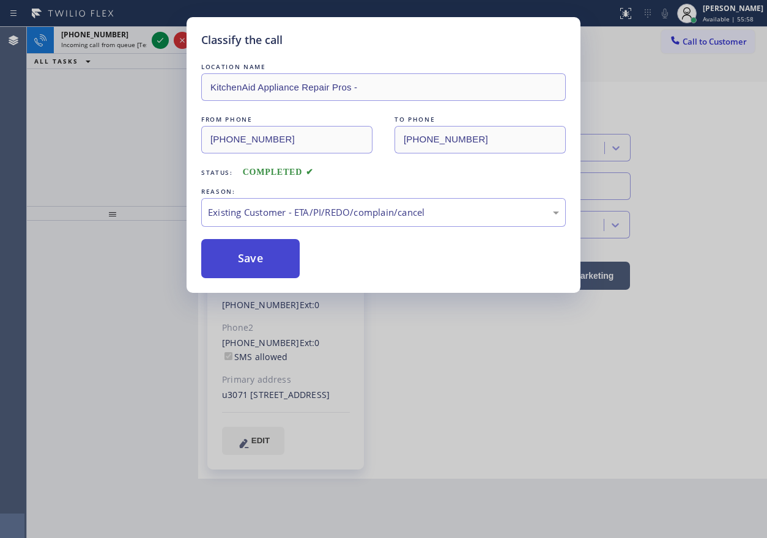
click at [252, 267] on button "Save" at bounding box center [250, 258] width 99 height 39
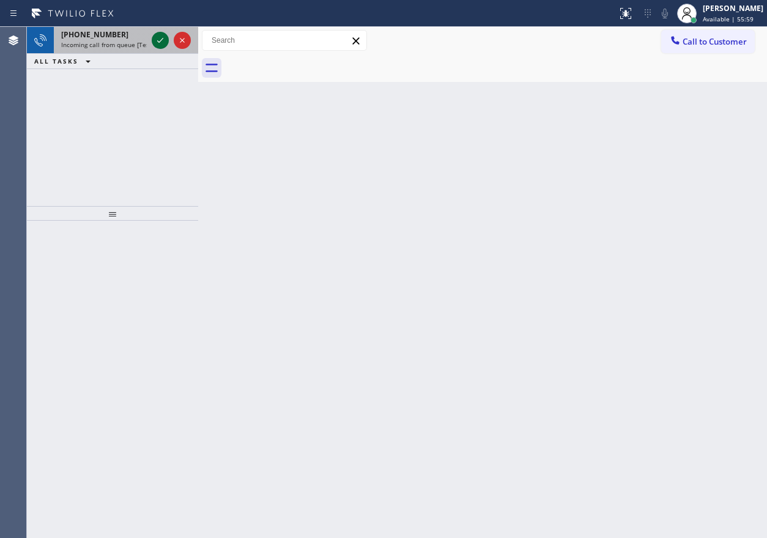
click at [160, 47] on icon at bounding box center [160, 40] width 15 height 15
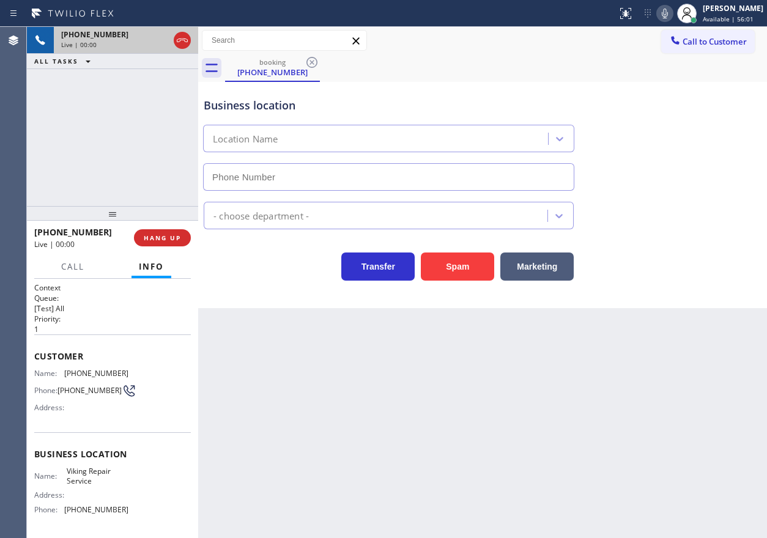
type input "[PHONE_NUMBER]"
click at [162, 239] on span "HANG UP" at bounding box center [162, 238] width 37 height 9
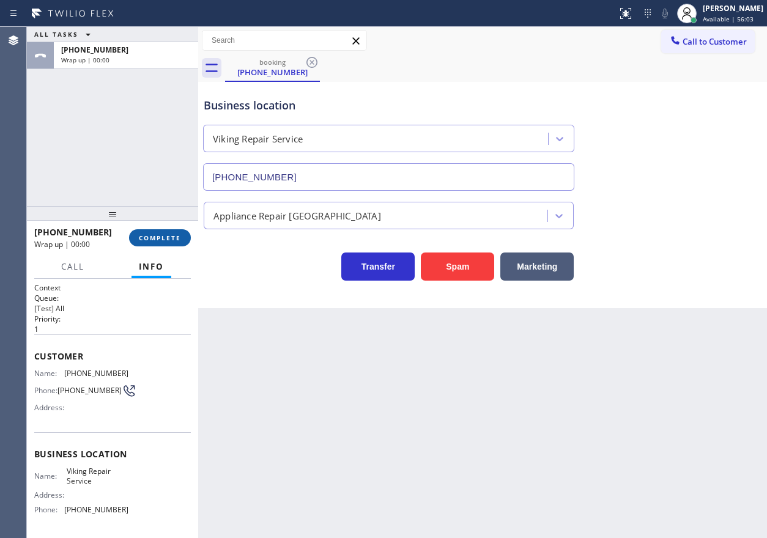
click at [167, 230] on button "COMPLETE" at bounding box center [160, 237] width 62 height 17
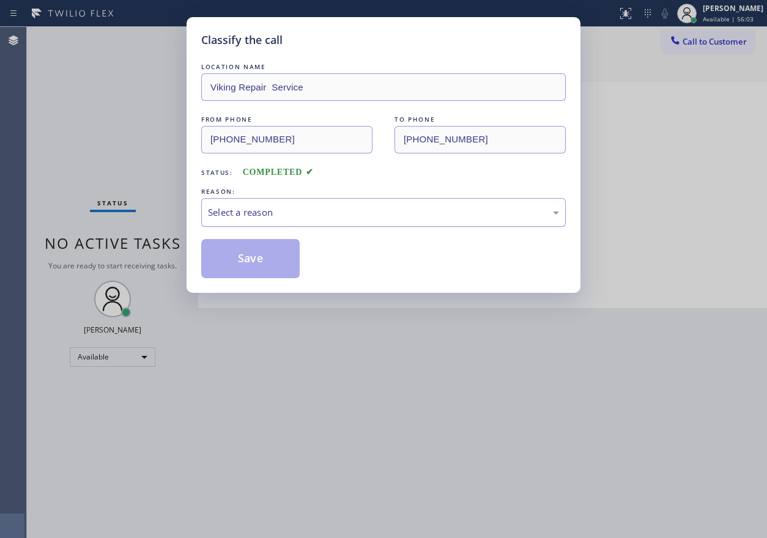
click at [280, 209] on div "Select a reason" at bounding box center [383, 213] width 351 height 14
click at [267, 255] on button "Save" at bounding box center [250, 258] width 99 height 39
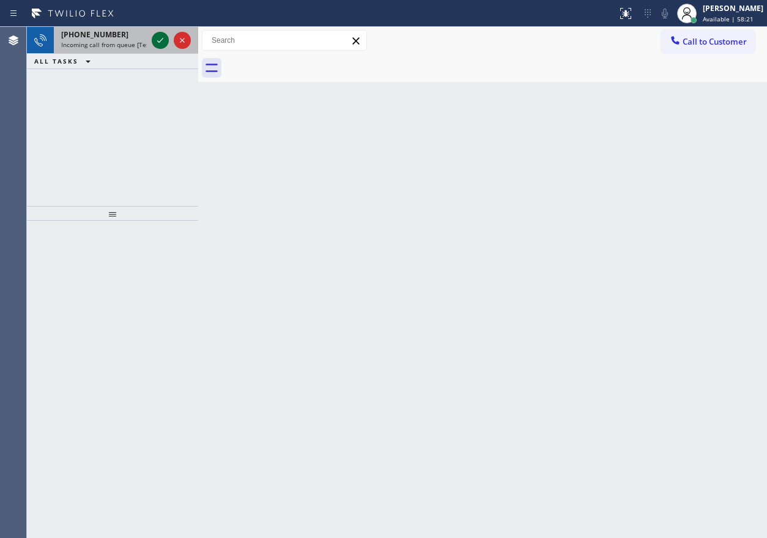
click at [160, 40] on icon at bounding box center [160, 40] width 15 height 15
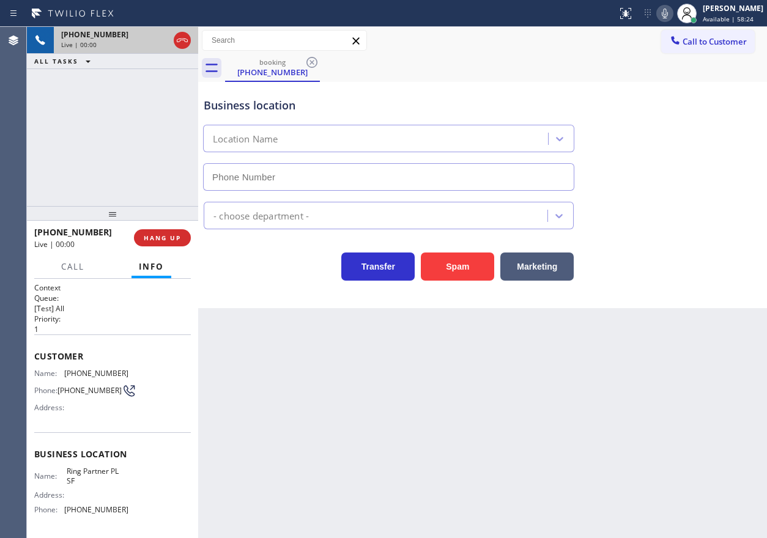
type input "[PHONE_NUMBER]"
click at [172, 244] on button "HANG UP" at bounding box center [162, 237] width 57 height 17
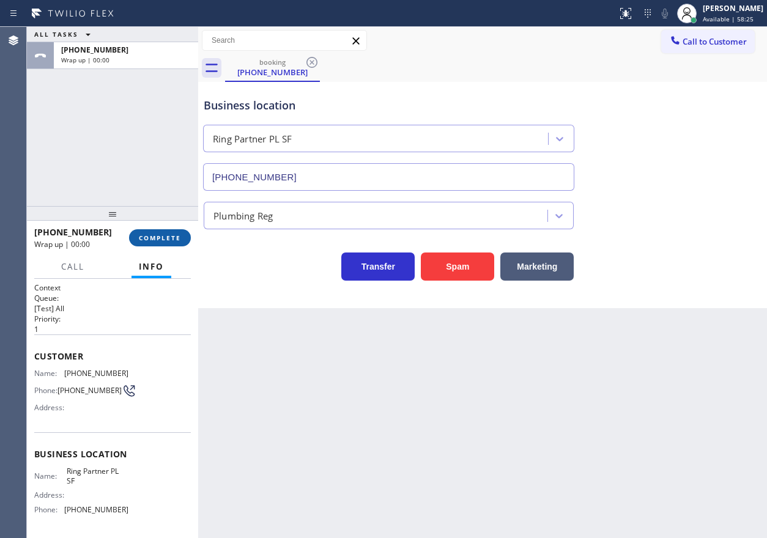
click at [172, 244] on button "COMPLETE" at bounding box center [160, 237] width 62 height 17
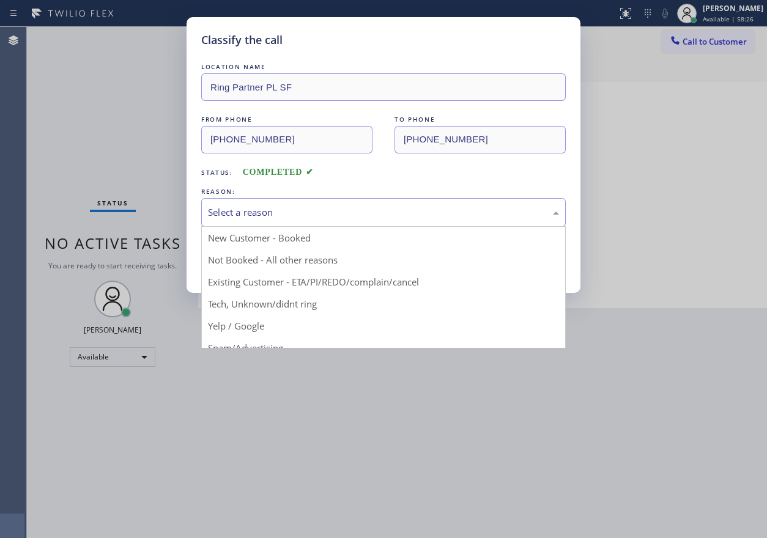
click at [277, 209] on div "Select a reason" at bounding box center [383, 213] width 351 height 14
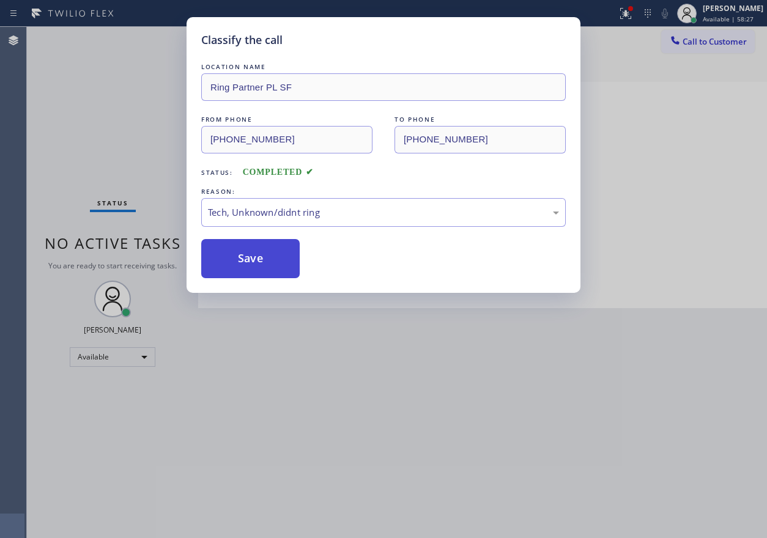
click at [270, 258] on button "Save" at bounding box center [250, 258] width 99 height 39
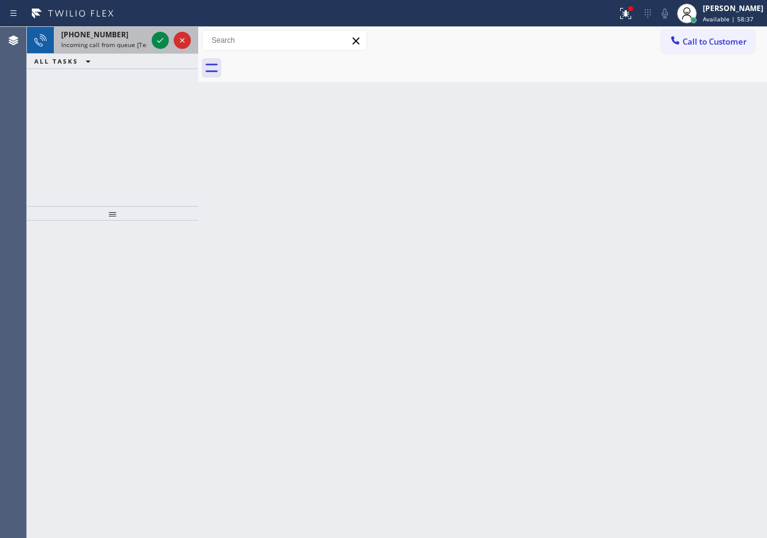
click at [121, 40] on div "[PHONE_NUMBER] Incoming call from queue [Test] All" at bounding box center [101, 40] width 95 height 27
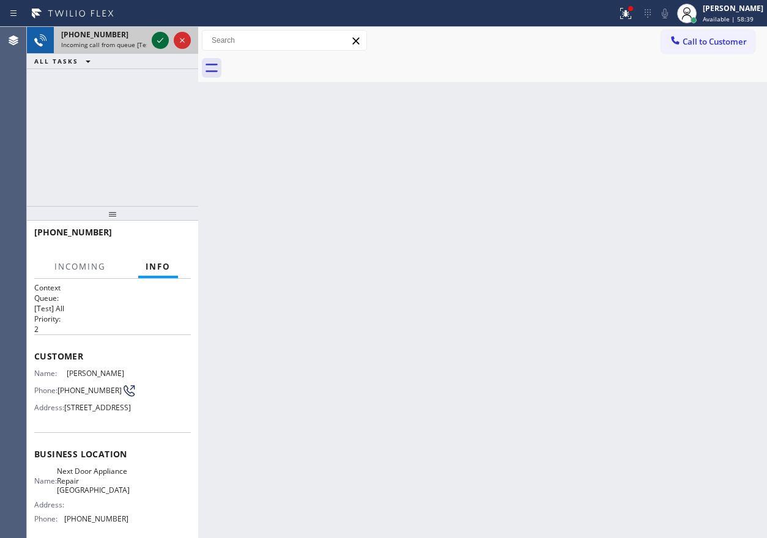
click at [155, 39] on icon at bounding box center [160, 40] width 15 height 15
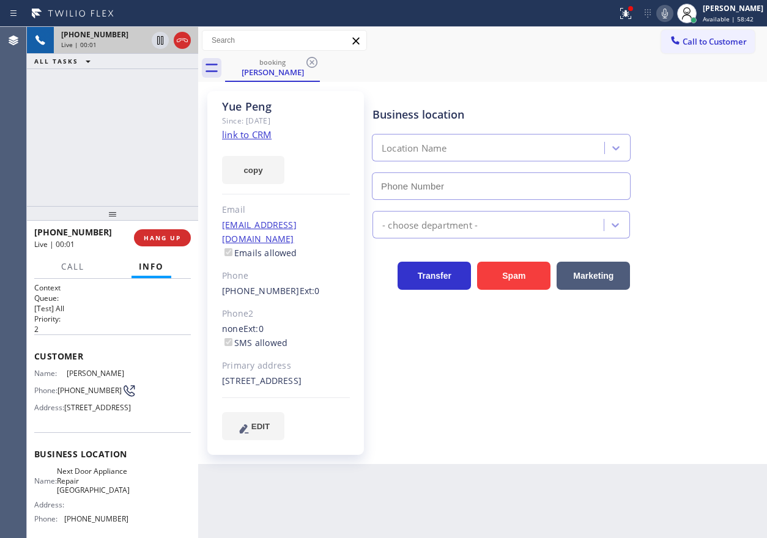
type input "[PHONE_NUMBER]"
click at [95, 495] on span "Next Door Appliance Repair [GEOGRAPHIC_DATA]" at bounding box center [93, 481] width 73 height 28
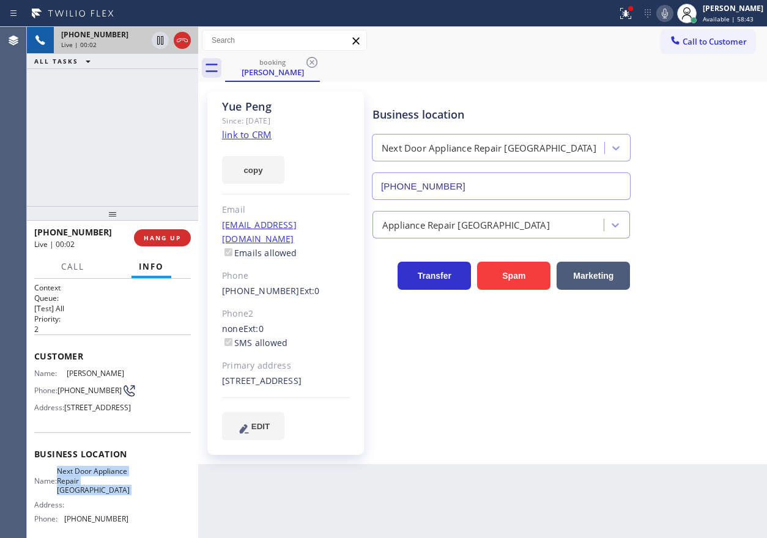
click at [95, 495] on span "Next Door Appliance Repair [GEOGRAPHIC_DATA]" at bounding box center [93, 481] width 73 height 28
click at [477, 179] on input "[PHONE_NUMBER]" at bounding box center [501, 187] width 259 height 28
click at [696, 171] on div "Business location Next Door Appliance Repair [GEOGRAPHIC_DATA] [PHONE_NUMBER]" at bounding box center [567, 144] width 394 height 111
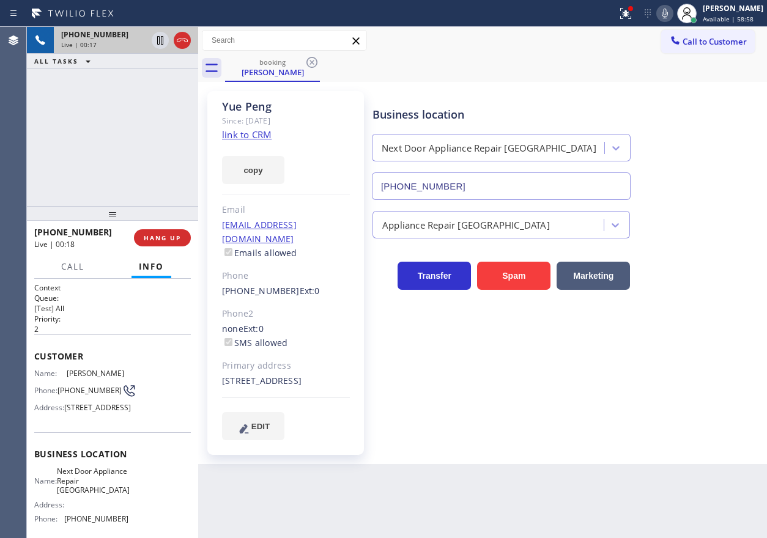
click at [254, 135] on link "link to CRM" at bounding box center [247, 134] width 50 height 12
click at [672, 7] on icon at bounding box center [665, 13] width 15 height 15
click at [672, 8] on icon at bounding box center [665, 13] width 15 height 15
click at [75, 261] on span "Call" at bounding box center [72, 266] width 23 height 11
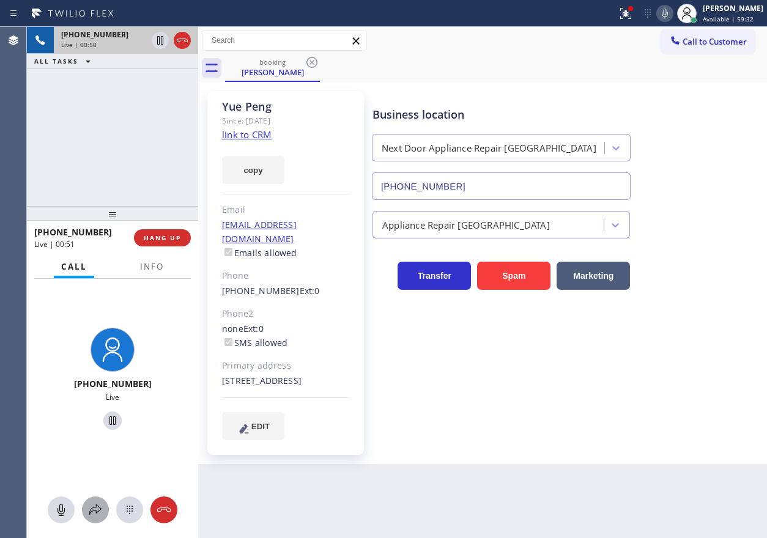
click at [94, 510] on icon at bounding box center [95, 510] width 15 height 15
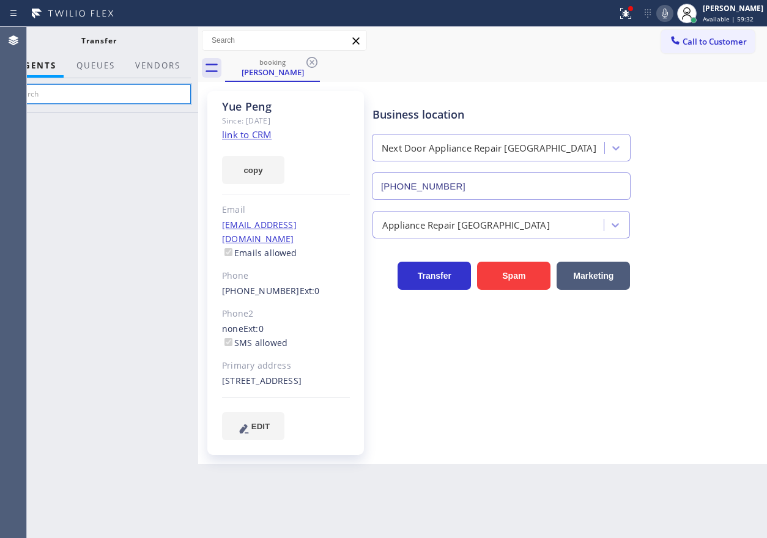
click at [101, 91] on input "text" at bounding box center [99, 94] width 184 height 20
type input "fel"
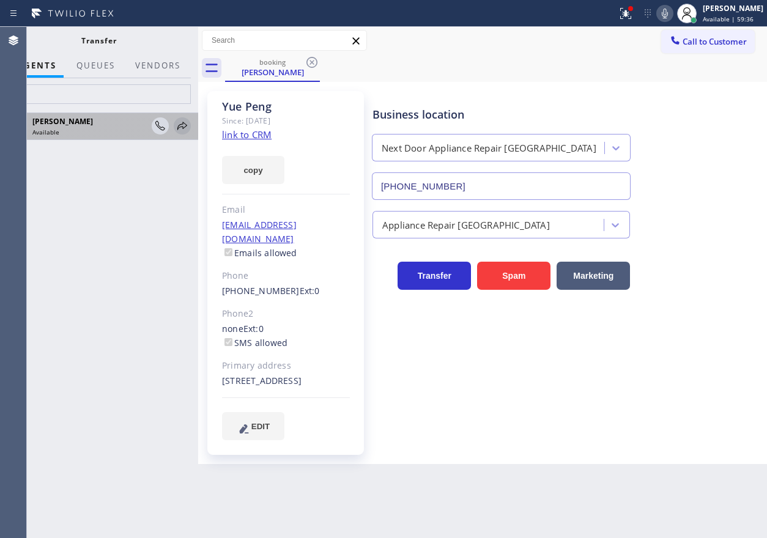
click at [180, 124] on icon at bounding box center [182, 126] width 15 height 15
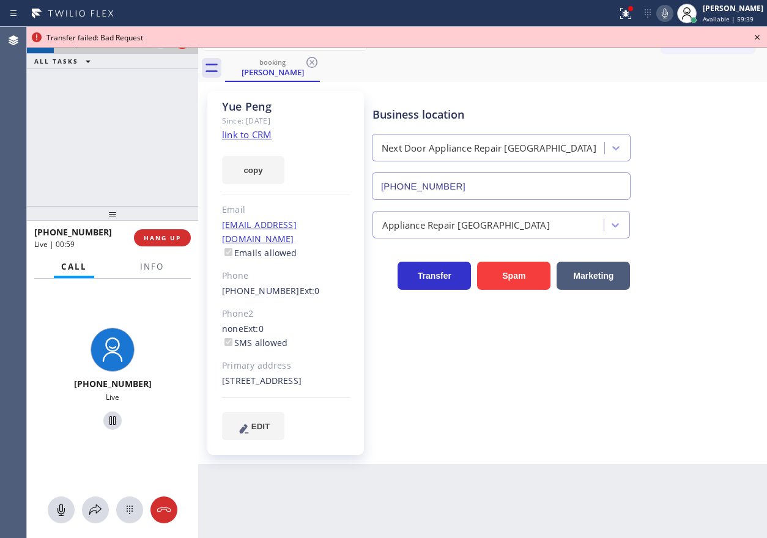
click at [759, 38] on icon at bounding box center [757, 37] width 15 height 15
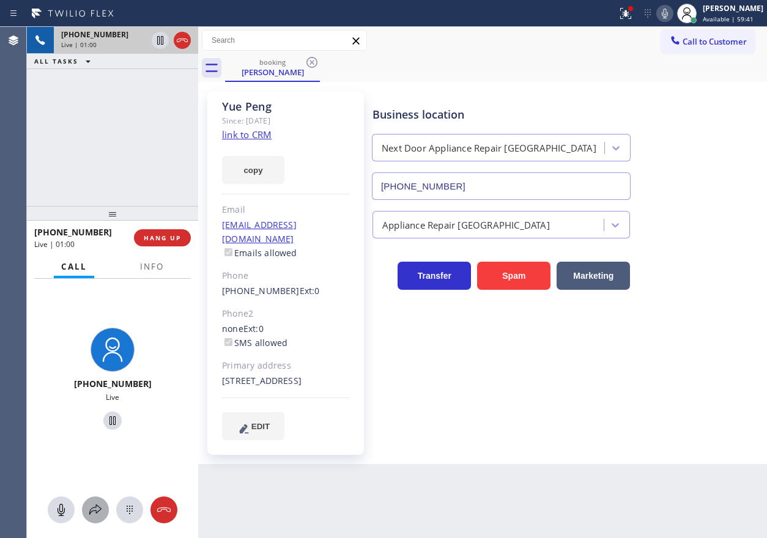
click at [97, 513] on icon at bounding box center [95, 510] width 15 height 15
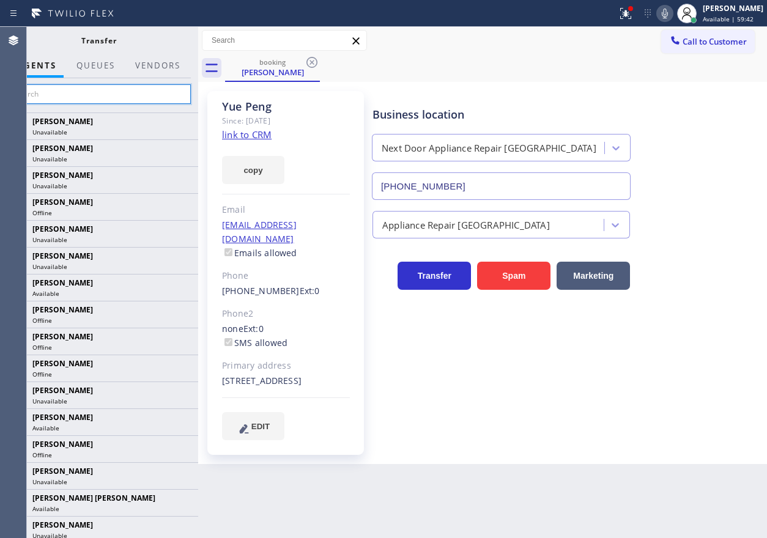
click at [126, 95] on input "text" at bounding box center [99, 94] width 184 height 20
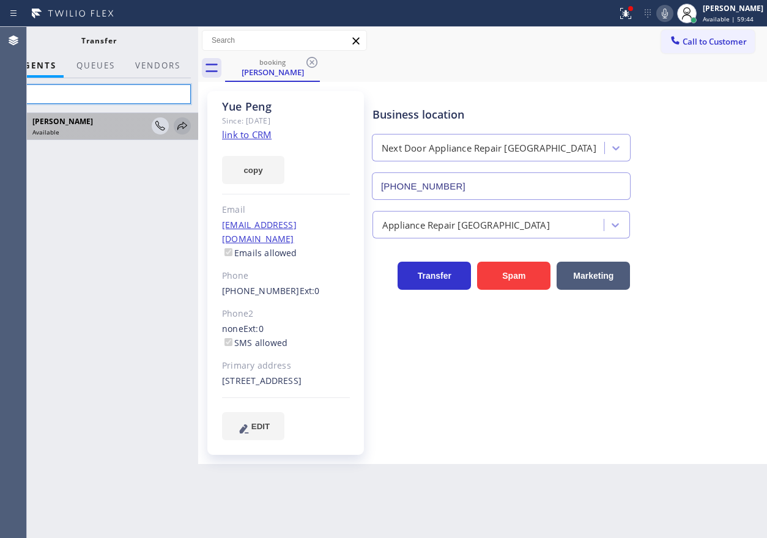
type input "fel"
click at [183, 124] on icon at bounding box center [182, 126] width 10 height 8
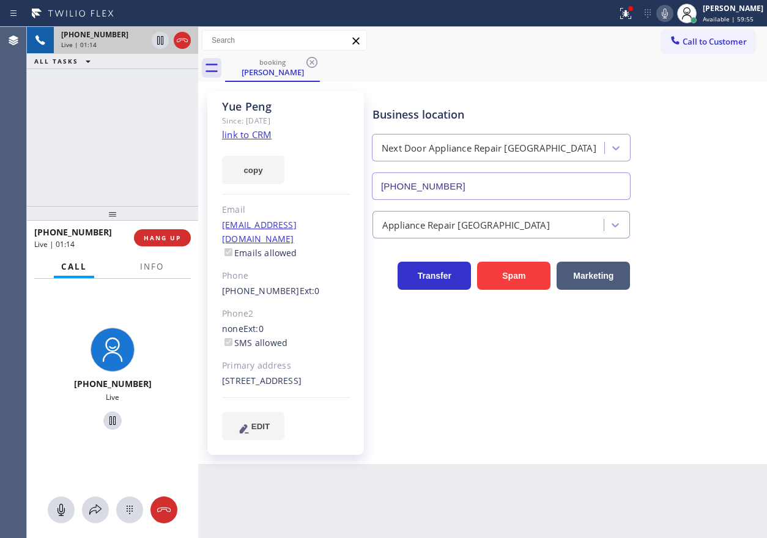
drag, startPoint x: 705, startPoint y: 399, endPoint x: 696, endPoint y: 392, distance: 11.4
click at [705, 399] on div "Business location Next Door Appliance Repair [GEOGRAPHIC_DATA] [PHONE_NUMBER] A…" at bounding box center [567, 265] width 394 height 343
click at [95, 510] on icon at bounding box center [95, 510] width 15 height 15
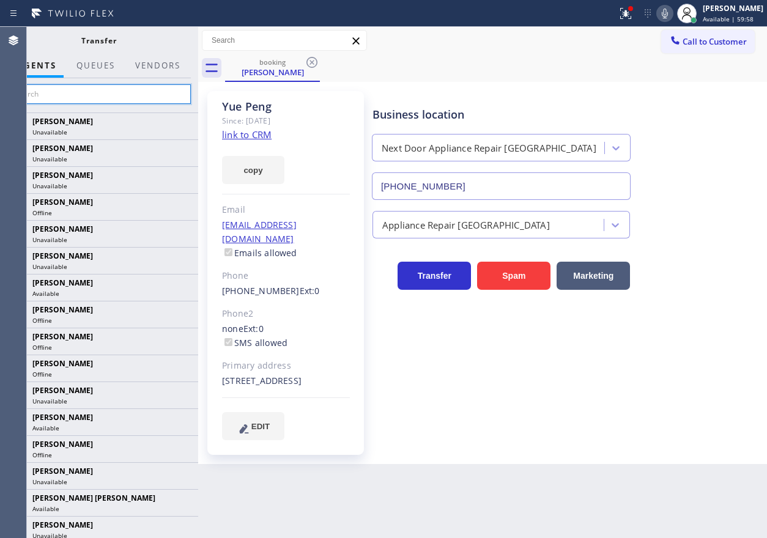
click at [113, 94] on input "text" at bounding box center [99, 94] width 184 height 20
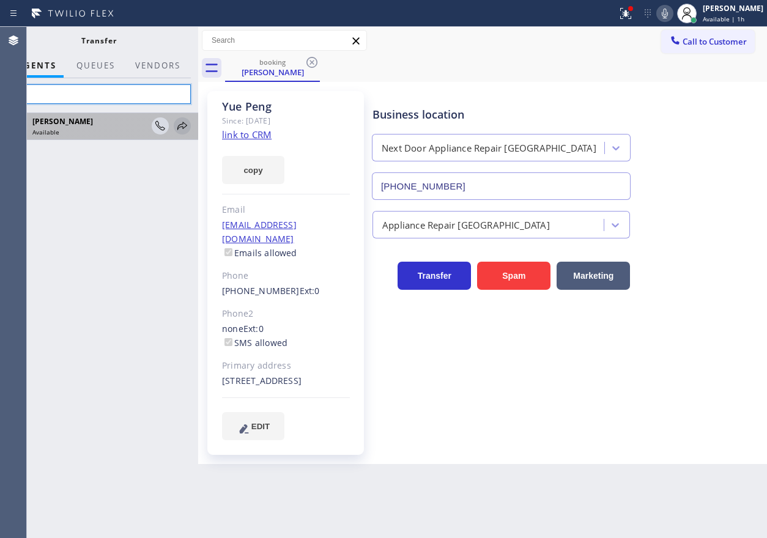
type input "fel"
click at [179, 128] on icon at bounding box center [182, 126] width 15 height 15
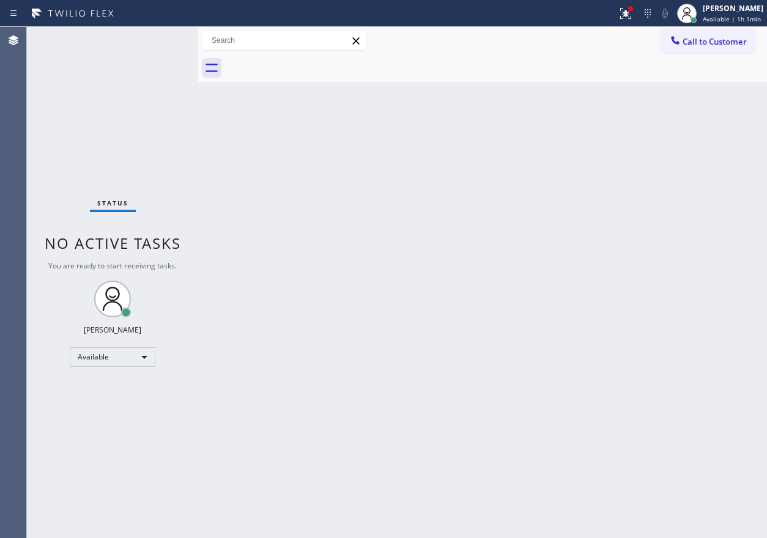
click at [668, 179] on div "Back to Dashboard Change Sender ID Customers Technicians Select a contact Outbo…" at bounding box center [482, 283] width 569 height 512
drag, startPoint x: 719, startPoint y: 250, endPoint x: 704, endPoint y: 247, distance: 15.7
click at [719, 250] on div "Back to Dashboard Change Sender ID Customers Technicians Select a contact Outbo…" at bounding box center [482, 283] width 569 height 512
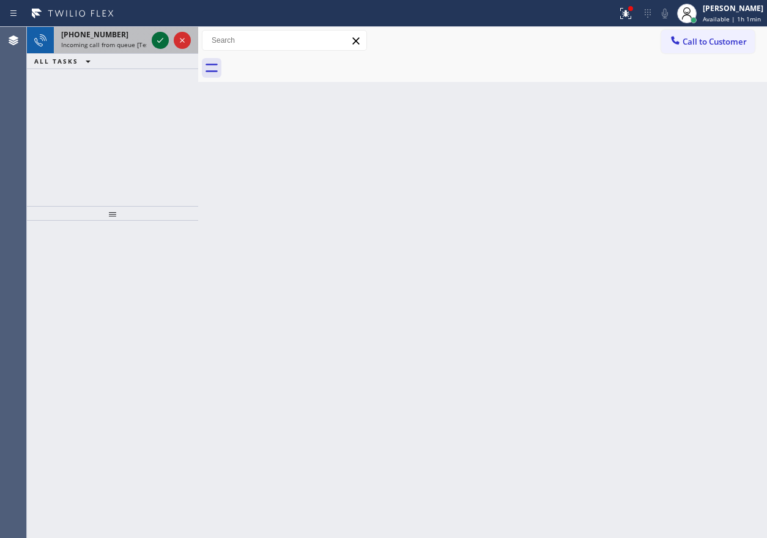
click at [158, 45] on icon at bounding box center [160, 40] width 15 height 15
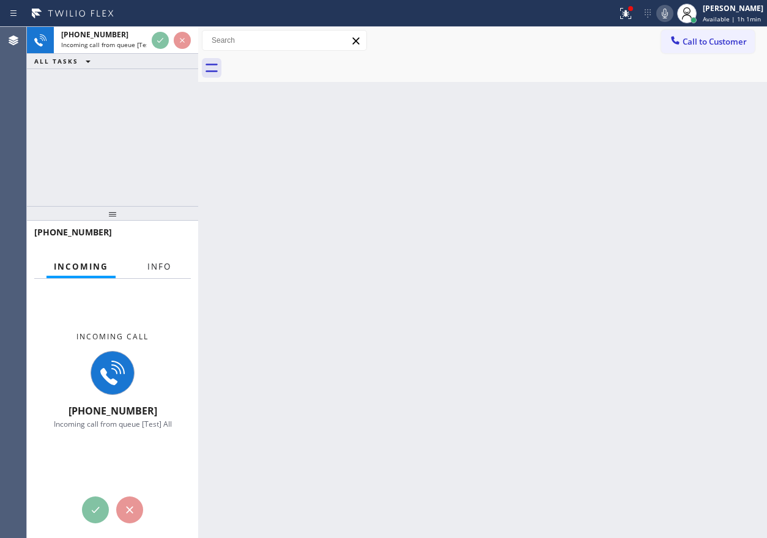
click at [166, 264] on button "Info" at bounding box center [159, 267] width 39 height 24
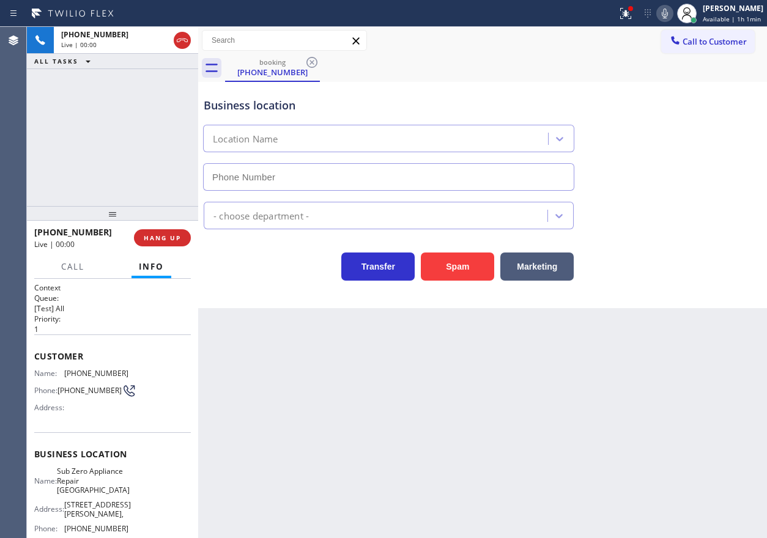
type input "[PHONE_NUMBER]"
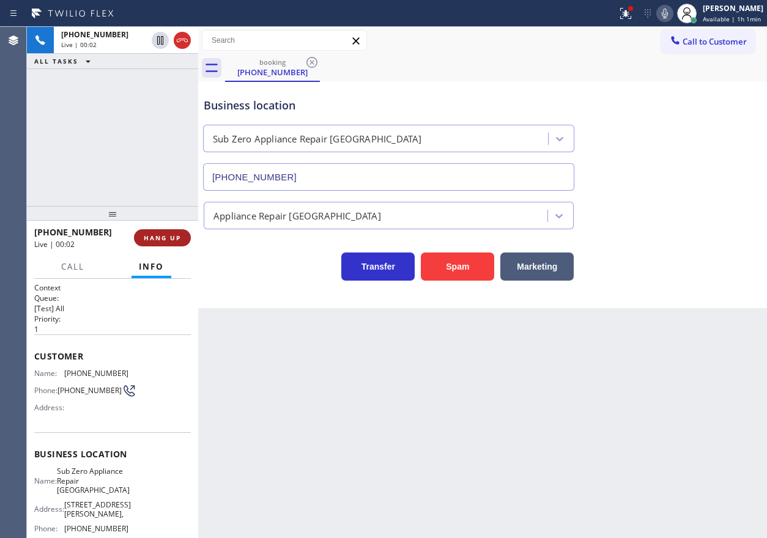
click at [163, 244] on button "HANG UP" at bounding box center [162, 237] width 57 height 17
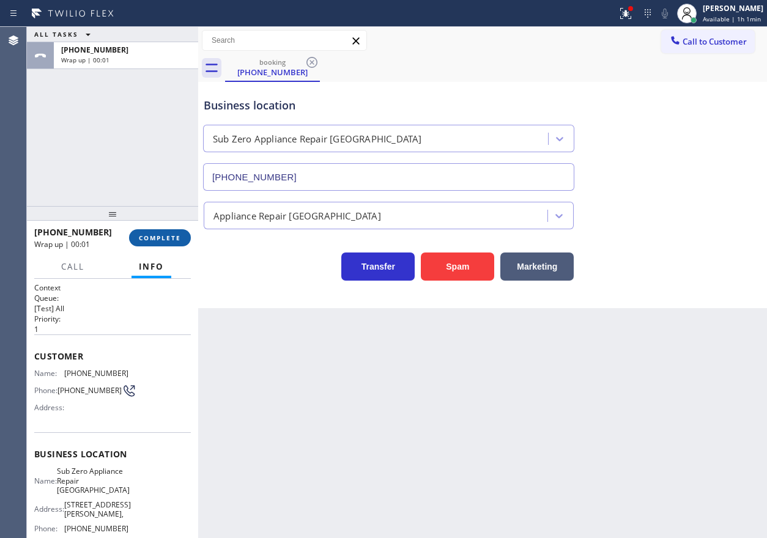
click at [167, 231] on button "COMPLETE" at bounding box center [160, 237] width 62 height 17
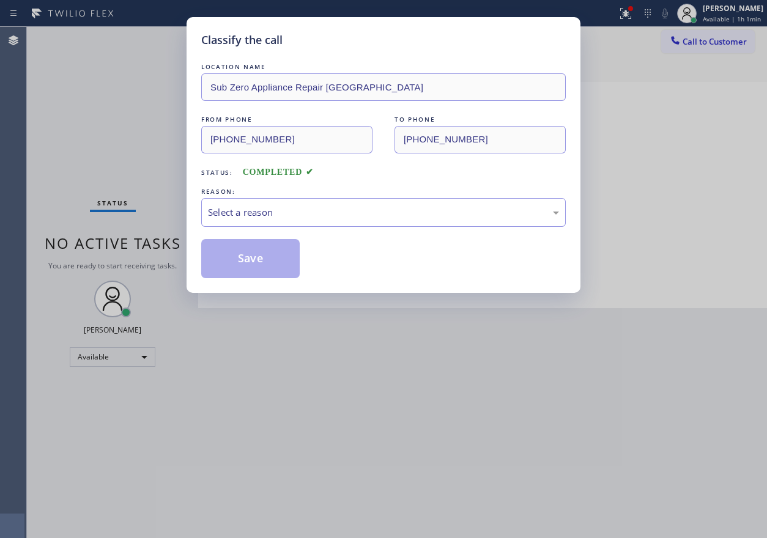
click at [305, 212] on div "Select a reason" at bounding box center [383, 213] width 351 height 14
click at [266, 275] on button "Save" at bounding box center [250, 258] width 99 height 39
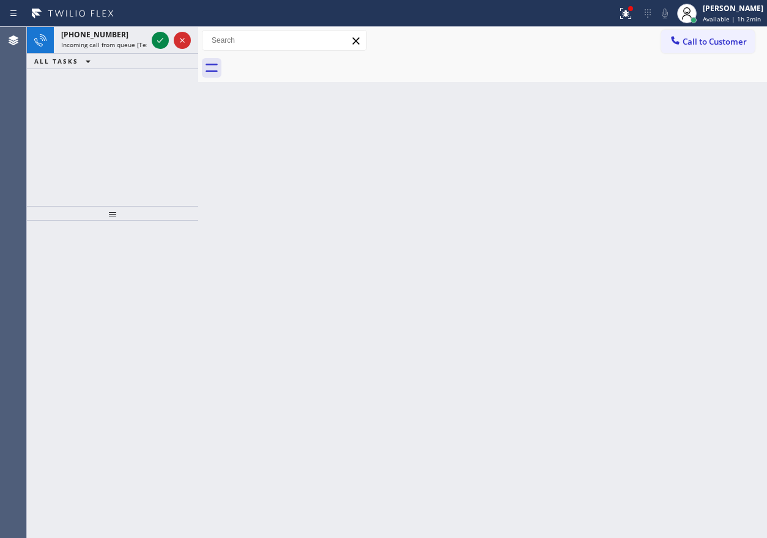
drag, startPoint x: 672, startPoint y: 197, endPoint x: 456, endPoint y: 130, distance: 225.6
click at [671, 197] on div "Back to Dashboard Change Sender ID Customers Technicians Select a contact Outbo…" at bounding box center [482, 283] width 569 height 512
click at [163, 43] on icon at bounding box center [160, 40] width 15 height 15
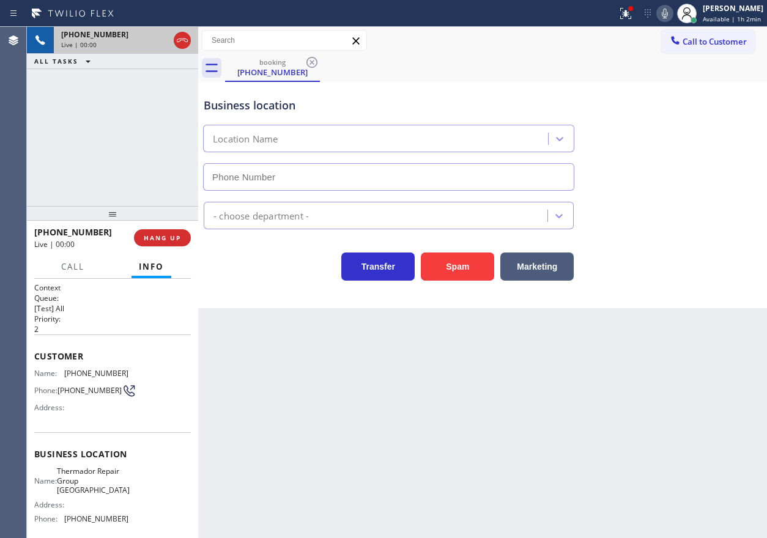
type input "[PHONE_NUMBER]"
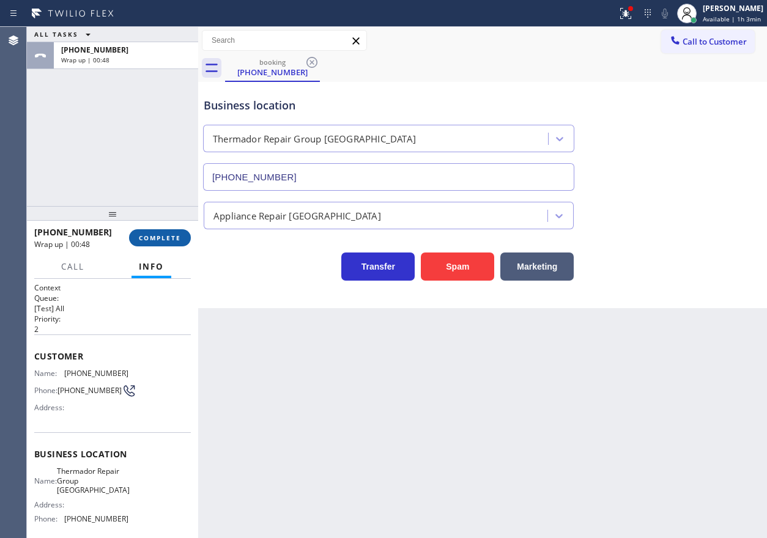
click at [152, 229] on button "COMPLETE" at bounding box center [160, 237] width 62 height 17
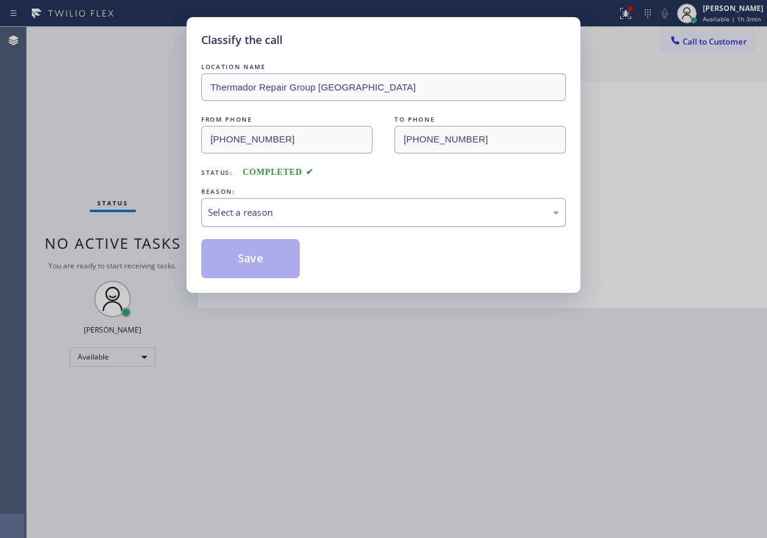
click at [273, 214] on div "Select a reason" at bounding box center [383, 213] width 351 height 14
click at [262, 269] on button "Save" at bounding box center [250, 258] width 99 height 39
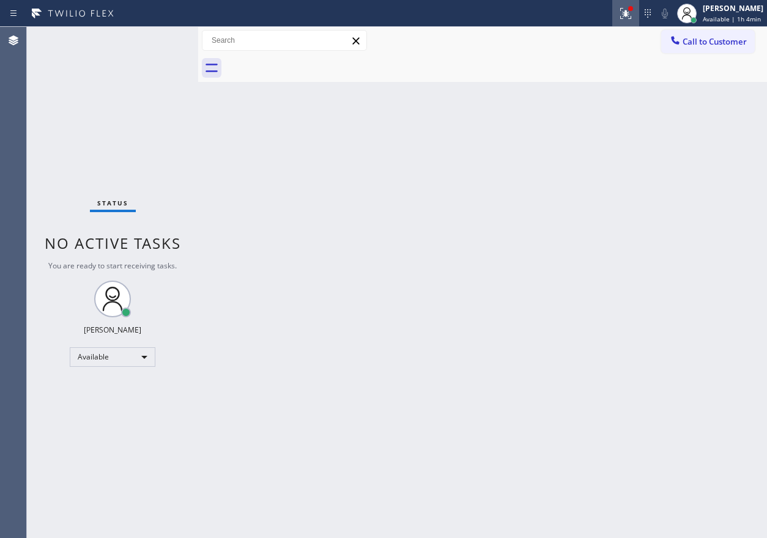
click at [627, 15] on icon at bounding box center [626, 13] width 15 height 15
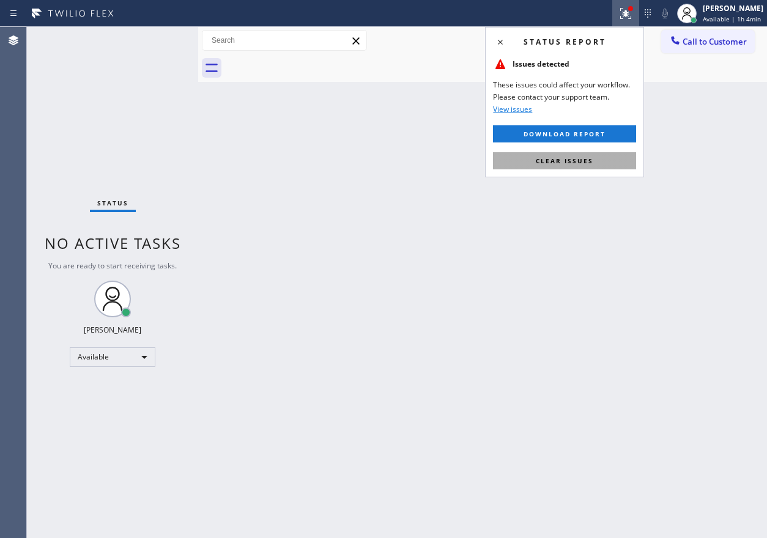
click at [616, 159] on button "Clear issues" at bounding box center [564, 160] width 143 height 17
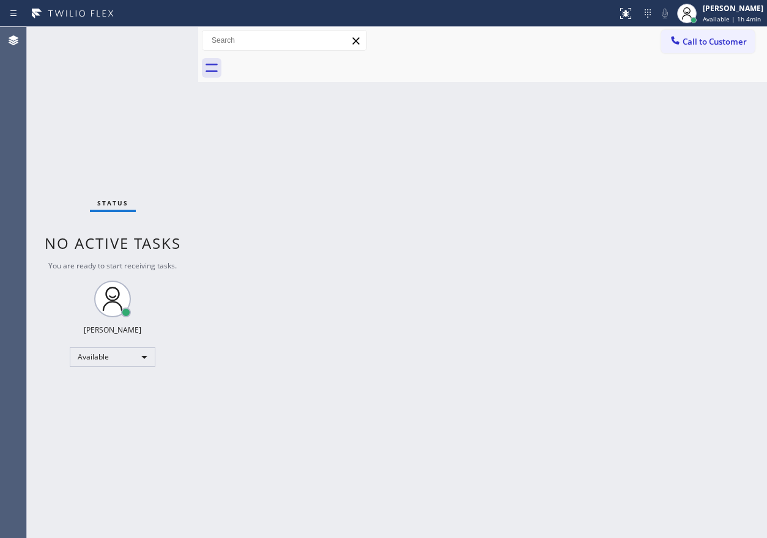
click at [605, 425] on div "Back to Dashboard Change Sender ID Customers Technicians Select a contact Outbo…" at bounding box center [482, 283] width 569 height 512
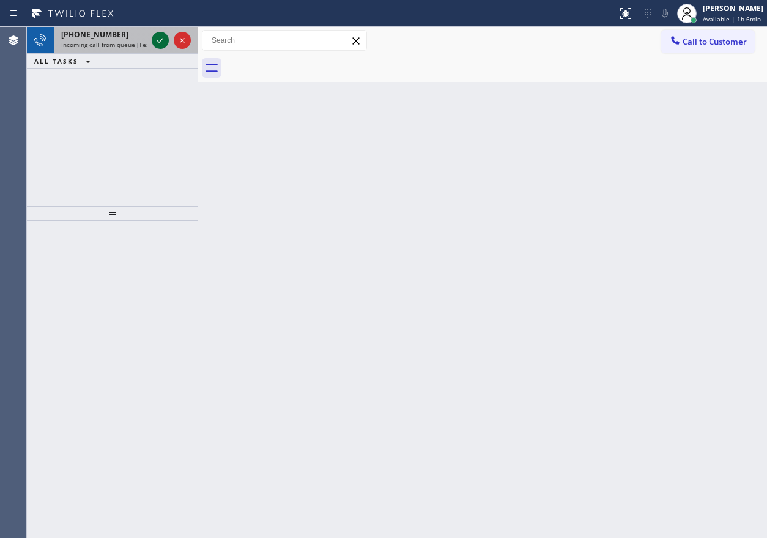
click at [162, 42] on icon at bounding box center [160, 40] width 15 height 15
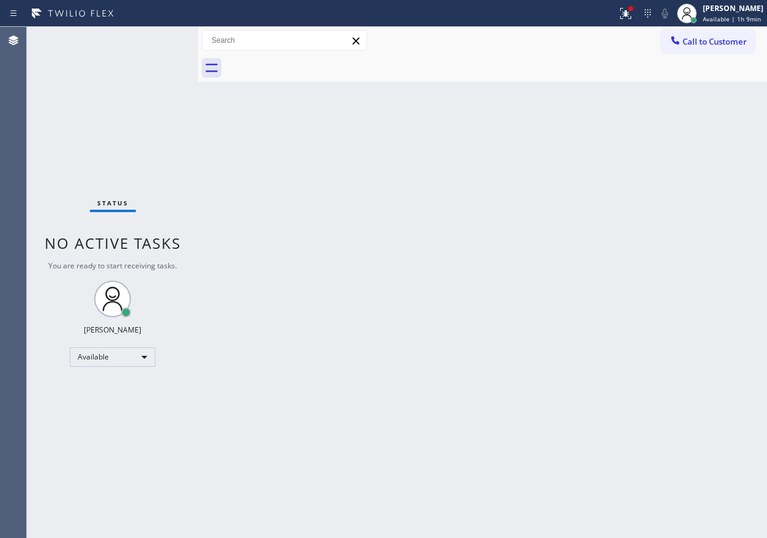
click at [451, 237] on div "Back to Dashboard Change Sender ID Customers Technicians Select a contact Outbo…" at bounding box center [482, 283] width 569 height 512
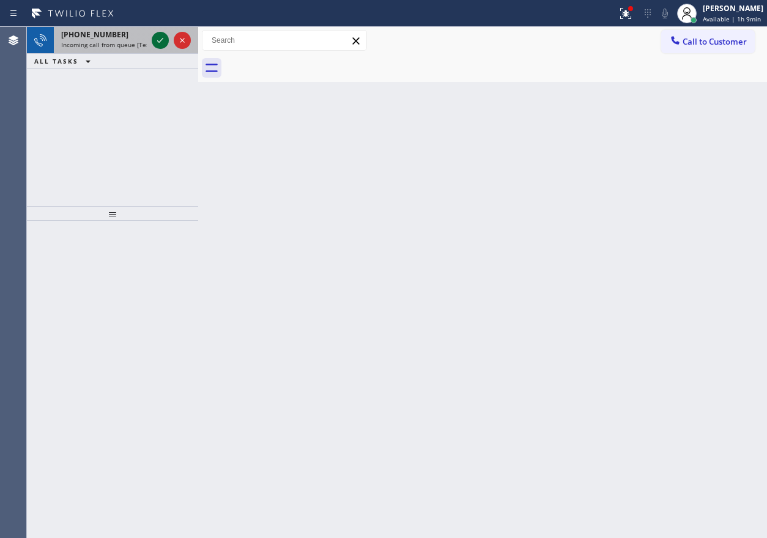
click at [154, 45] on icon at bounding box center [160, 40] width 15 height 15
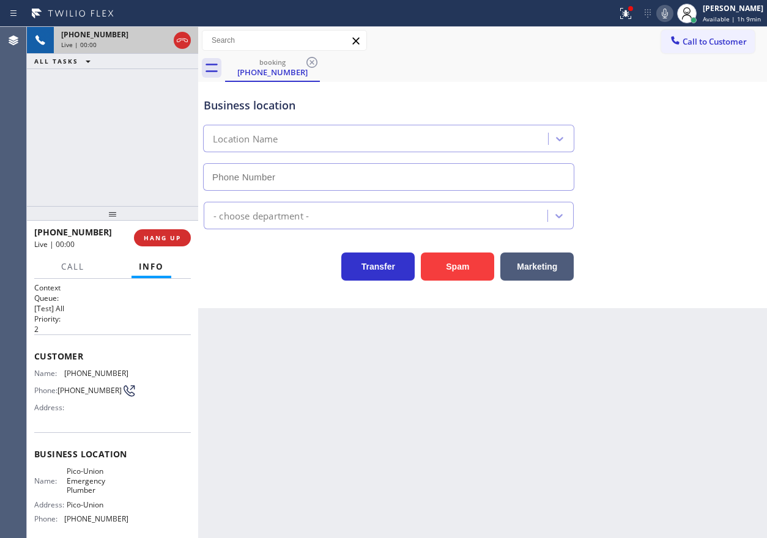
type input "[PHONE_NUMBER]"
click at [461, 274] on button "Spam" at bounding box center [457, 267] width 73 height 28
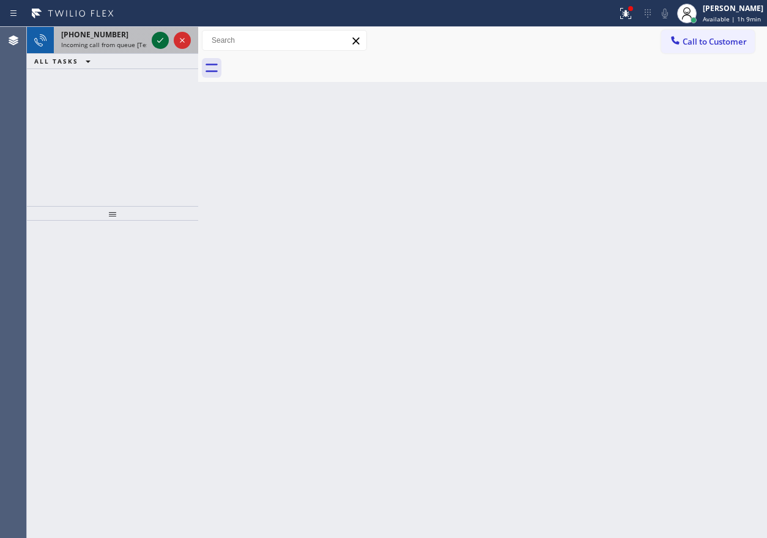
click at [157, 41] on icon at bounding box center [160, 40] width 15 height 15
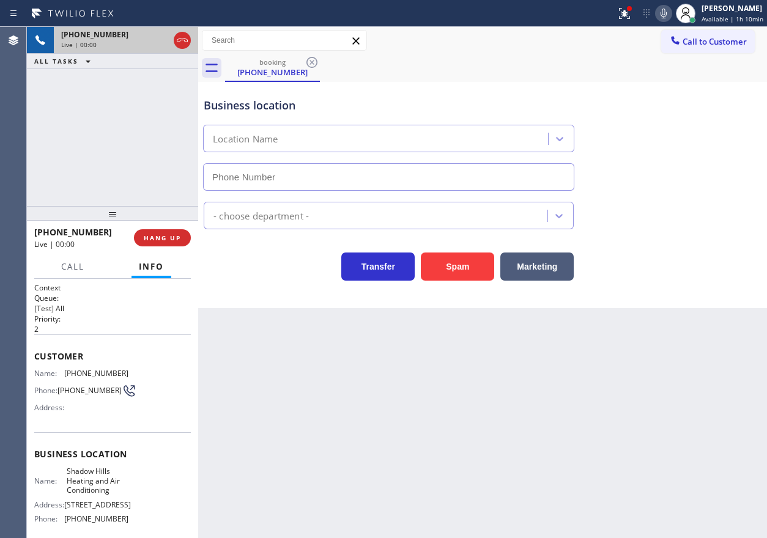
type input "[PHONE_NUMBER]"
click at [173, 243] on button "HANG UP" at bounding box center [162, 237] width 57 height 17
click at [173, 242] on button "HANG UP" at bounding box center [162, 237] width 57 height 17
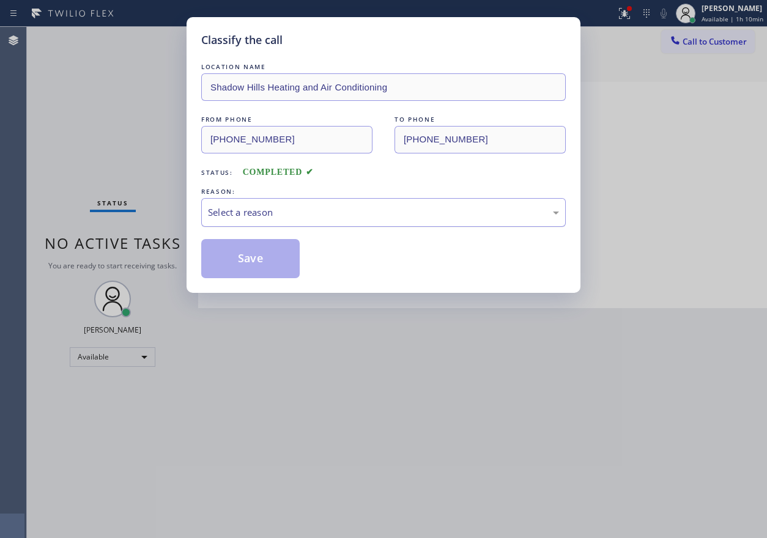
click at [297, 209] on div "Select a reason" at bounding box center [383, 213] width 351 height 14
click at [273, 264] on button "Save" at bounding box center [250, 258] width 99 height 39
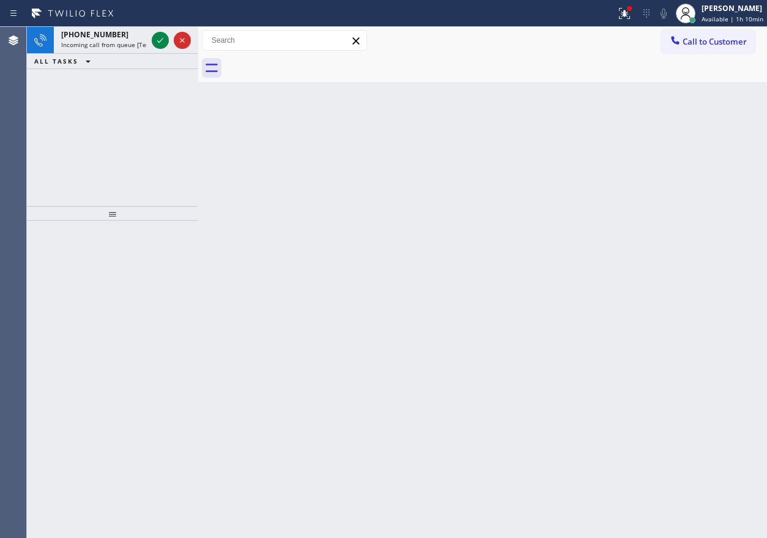
drag, startPoint x: 669, startPoint y: 218, endPoint x: 633, endPoint y: 209, distance: 37.2
click at [669, 218] on div "Back to Dashboard Change Sender ID Customers Technicians Select a contact Outbo…" at bounding box center [482, 283] width 569 height 512
click at [158, 44] on icon at bounding box center [160, 40] width 15 height 15
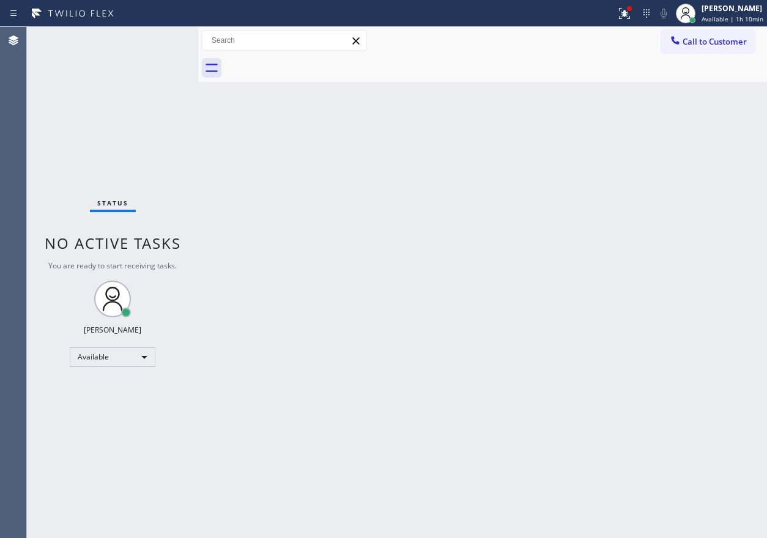
click at [680, 244] on div "Back to Dashboard Change Sender ID Customers Technicians Select a contact Outbo…" at bounding box center [482, 283] width 569 height 512
click at [630, 21] on button at bounding box center [624, 13] width 27 height 27
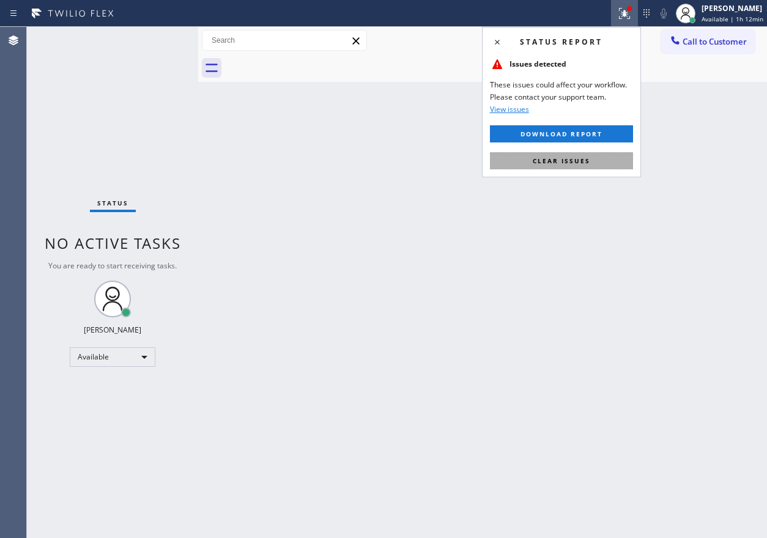
click at [584, 160] on span "Clear issues" at bounding box center [562, 161] width 58 height 9
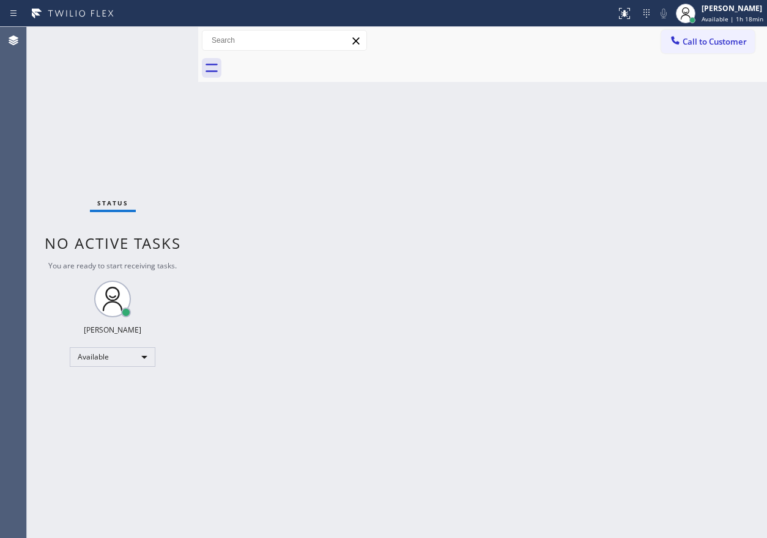
click at [726, 155] on div "Back to Dashboard Change Sender ID Customers Technicians Select a contact Outbo…" at bounding box center [482, 283] width 569 height 512
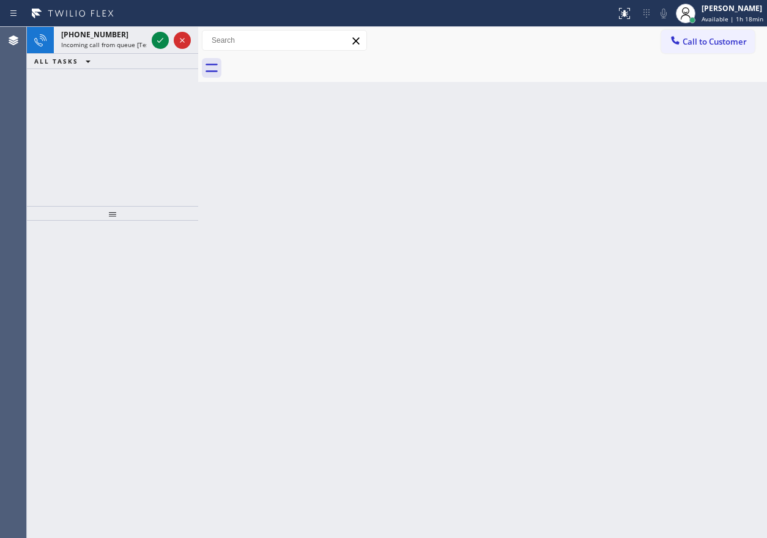
click at [680, 251] on div "Back to Dashboard Change Sender ID Customers Technicians Select a contact Outbo…" at bounding box center [482, 283] width 569 height 512
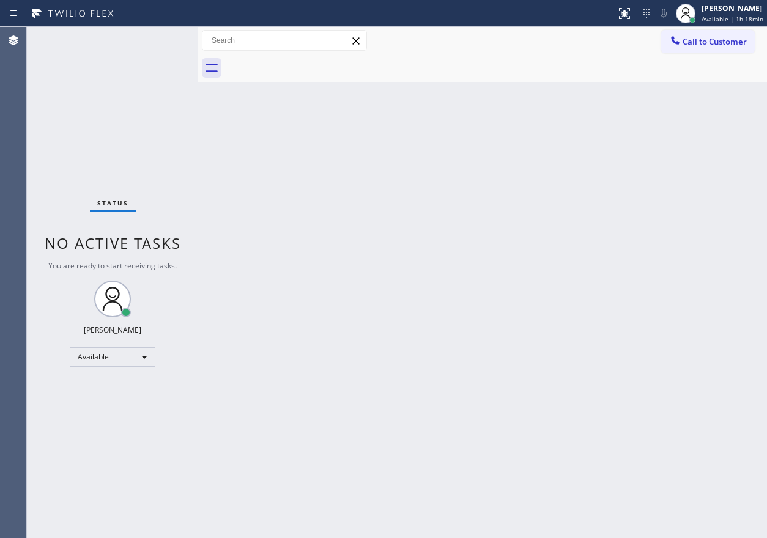
click at [158, 39] on div "Status No active tasks You are ready to start receiving tasks. [PERSON_NAME] Av…" at bounding box center [112, 283] width 171 height 512
click at [707, 370] on div "Back to Dashboard Change Sender ID Customers Technicians Select a contact Outbo…" at bounding box center [482, 283] width 569 height 512
click at [662, 341] on div "Back to Dashboard Change Sender ID Customers Technicians Select a contact Outbo…" at bounding box center [482, 283] width 569 height 512
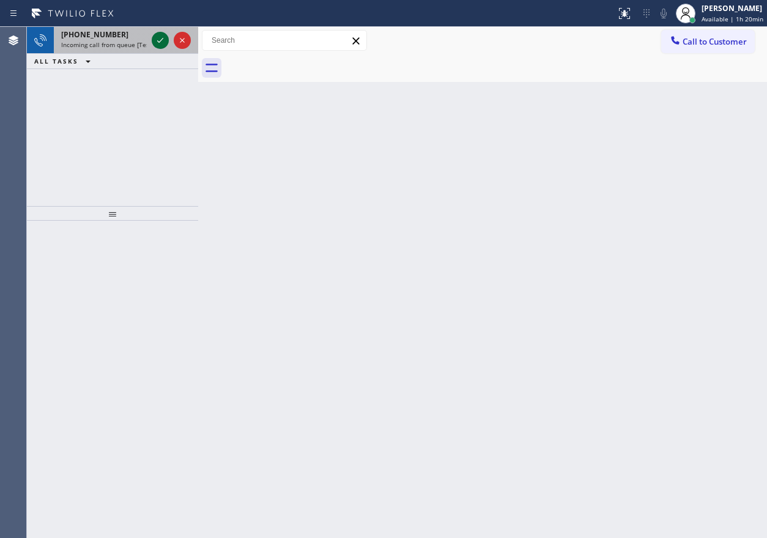
click at [155, 41] on icon at bounding box center [160, 40] width 15 height 15
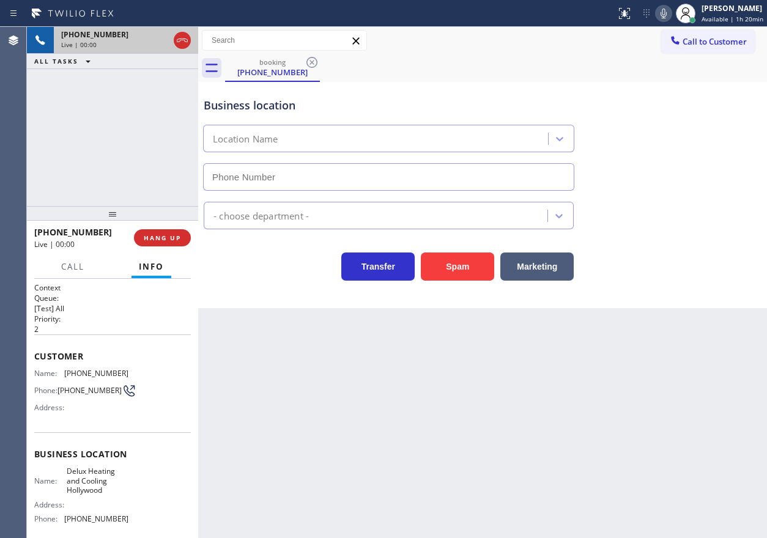
type input "[PHONE_NUMBER]"
click at [457, 270] on button "Spam" at bounding box center [457, 267] width 73 height 28
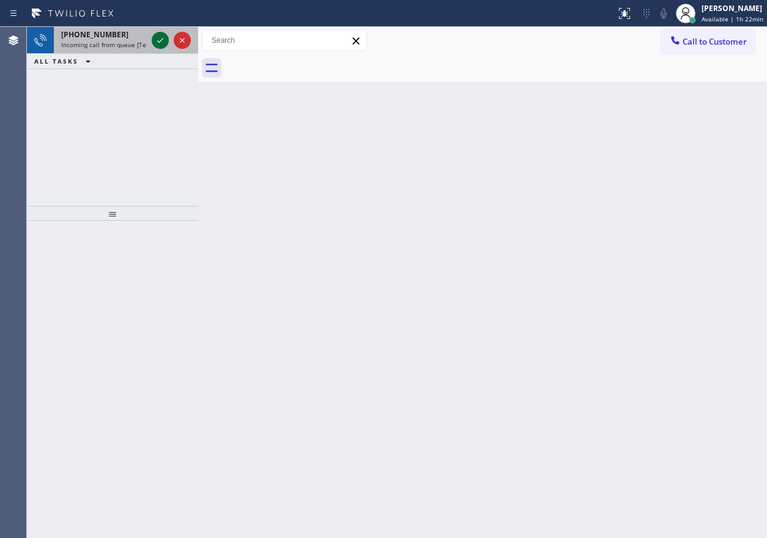
click at [156, 39] on icon at bounding box center [160, 40] width 15 height 15
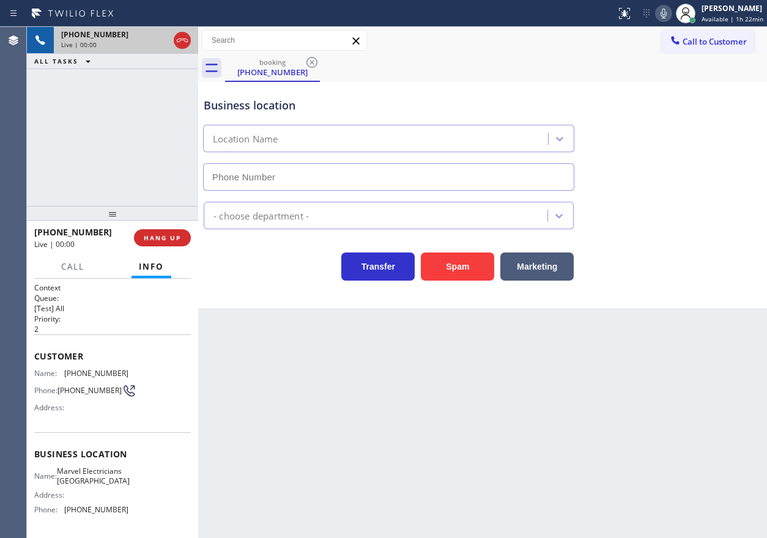
type input "[PHONE_NUMBER]"
click at [162, 236] on span "HANG UP" at bounding box center [162, 238] width 37 height 9
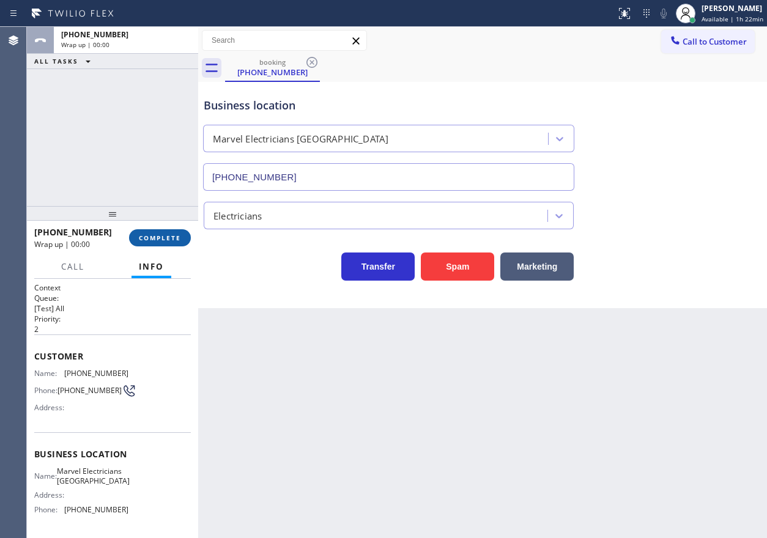
click at [163, 236] on span "COMPLETE" at bounding box center [160, 238] width 42 height 9
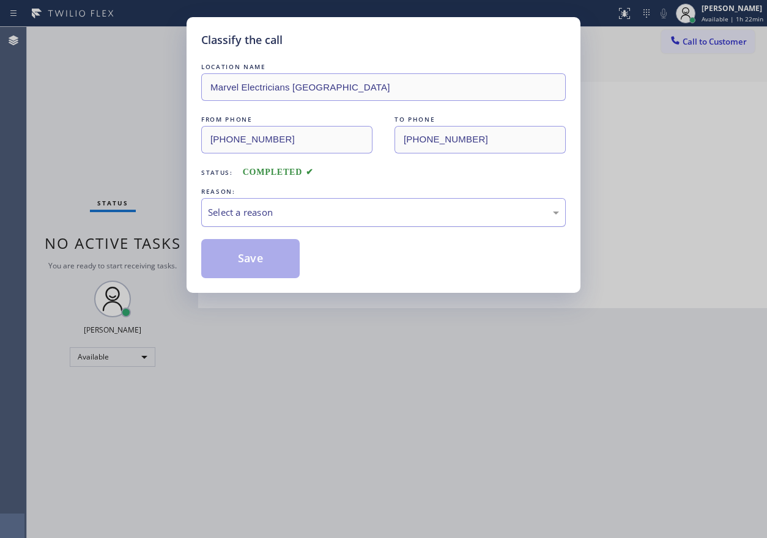
click at [284, 215] on div "Select a reason" at bounding box center [383, 213] width 351 height 14
click at [266, 278] on button "Save" at bounding box center [250, 258] width 99 height 39
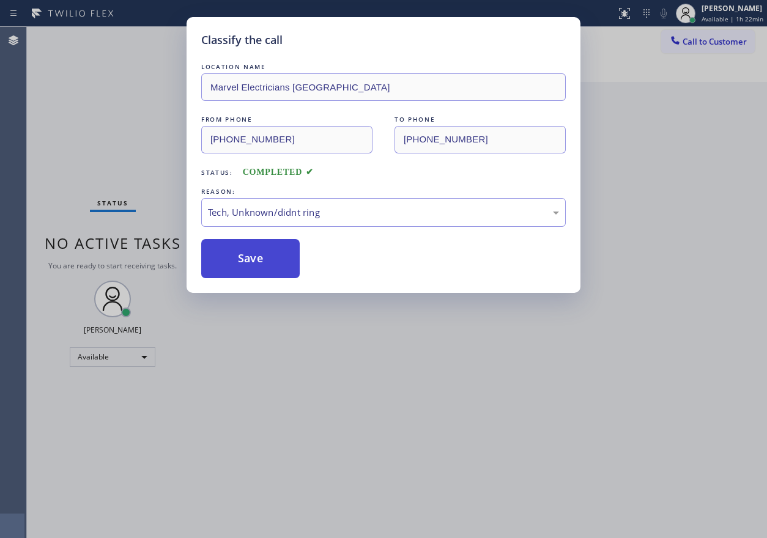
click at [287, 253] on button "Save" at bounding box center [250, 258] width 99 height 39
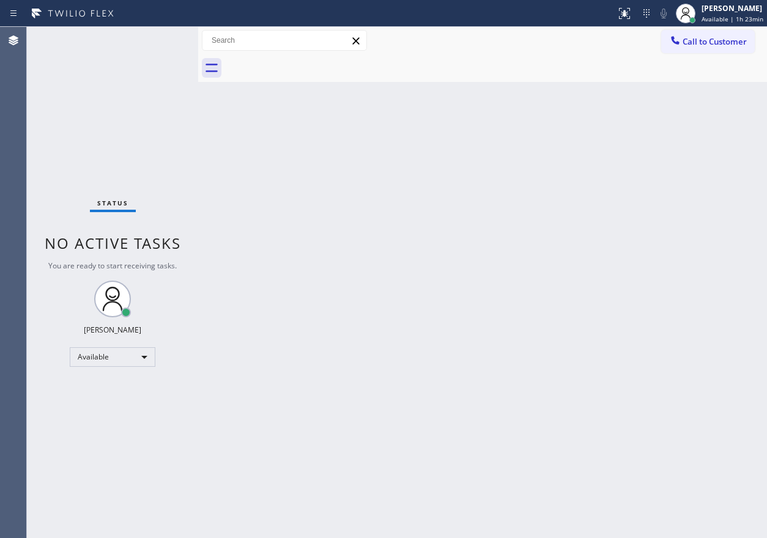
click at [748, 234] on div "Back to Dashboard Change Sender ID Customers Technicians Select a contact Outbo…" at bounding box center [482, 283] width 569 height 512
click at [696, 229] on div "Back to Dashboard Change Sender ID Customers Technicians Select a contact Outbo…" at bounding box center [482, 283] width 569 height 512
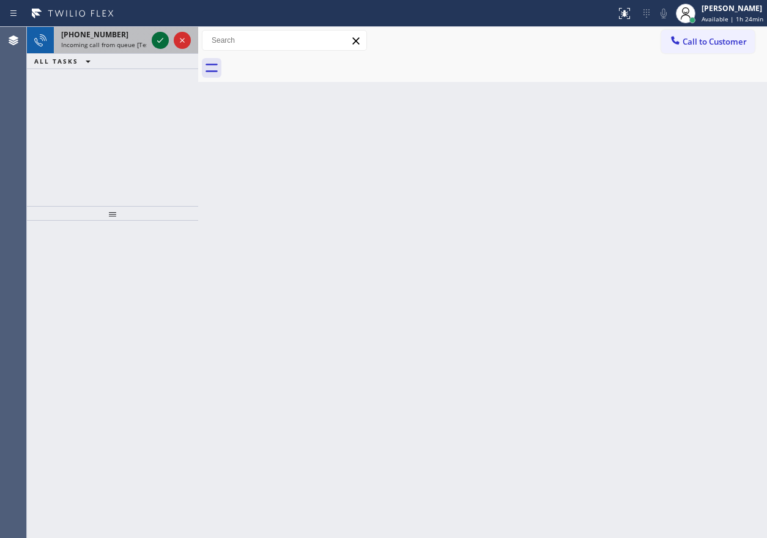
click at [154, 42] on div at bounding box center [160, 40] width 17 height 15
click at [164, 37] on icon at bounding box center [160, 40] width 15 height 15
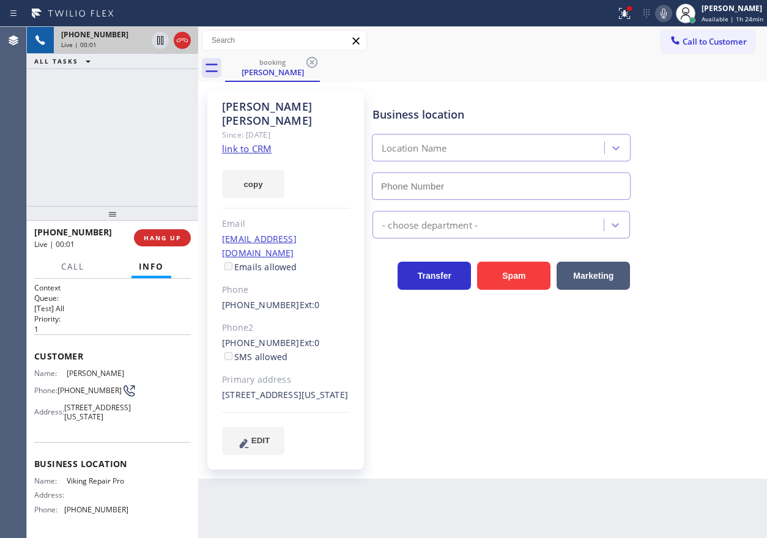
type input "[PHONE_NUMBER]"
click at [269, 143] on link "link to CRM" at bounding box center [247, 149] width 50 height 12
click at [73, 486] on span "Viking Repair Pro" at bounding box center [97, 481] width 61 height 9
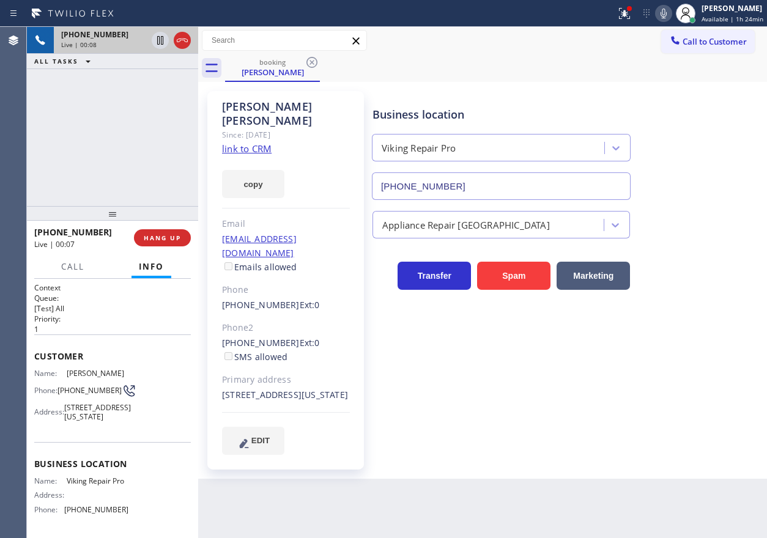
click at [428, 187] on input "[PHONE_NUMBER]" at bounding box center [501, 187] width 259 height 28
drag, startPoint x: 428, startPoint y: 187, endPoint x: 629, endPoint y: 192, distance: 201.4
click at [433, 188] on input "[PHONE_NUMBER]" at bounding box center [501, 187] width 259 height 28
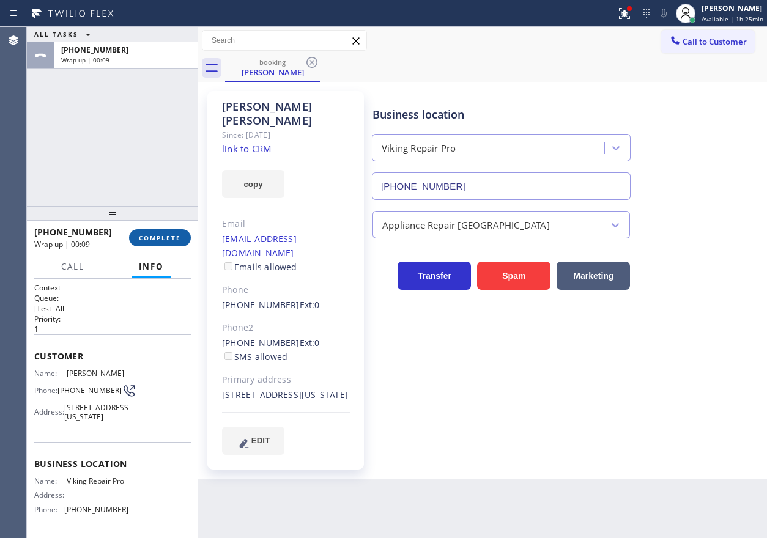
click at [154, 241] on span "COMPLETE" at bounding box center [160, 238] width 42 height 9
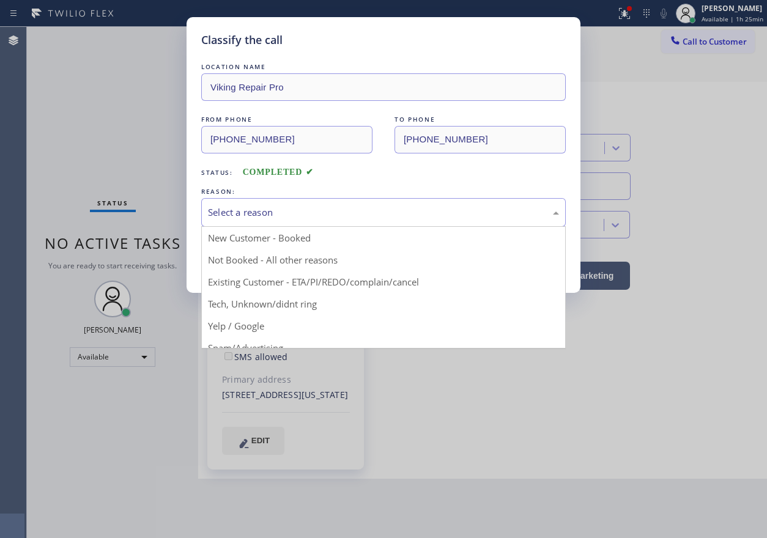
click at [335, 218] on div "Select a reason" at bounding box center [383, 213] width 351 height 14
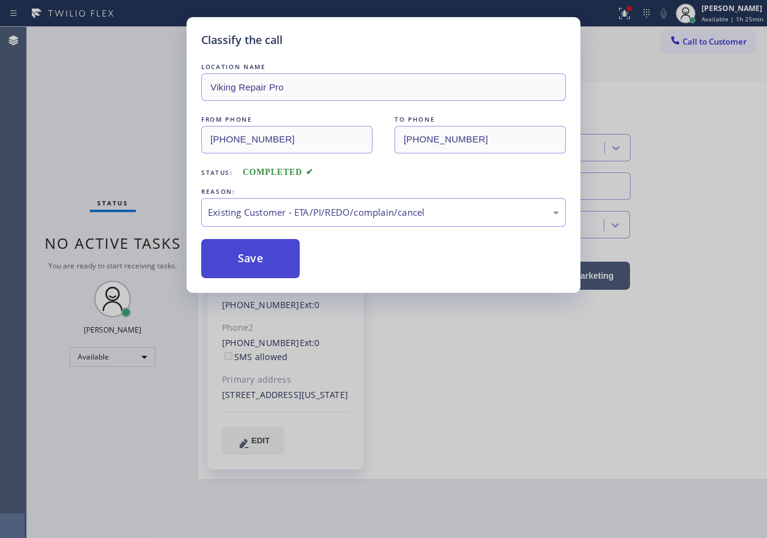
click at [262, 251] on button "Save" at bounding box center [250, 258] width 99 height 39
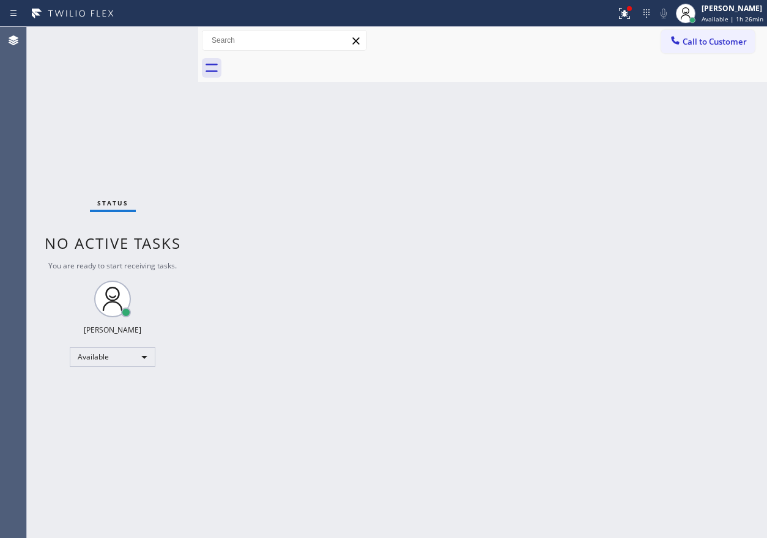
click at [698, 301] on div "Back to Dashboard Change Sender ID Customers Technicians Select a contact Outbo…" at bounding box center [482, 283] width 569 height 512
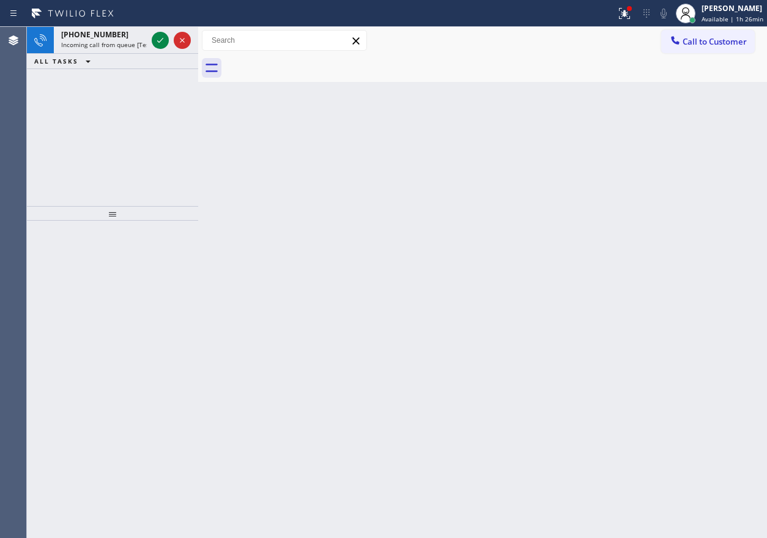
click at [157, 40] on icon at bounding box center [160, 40] width 15 height 15
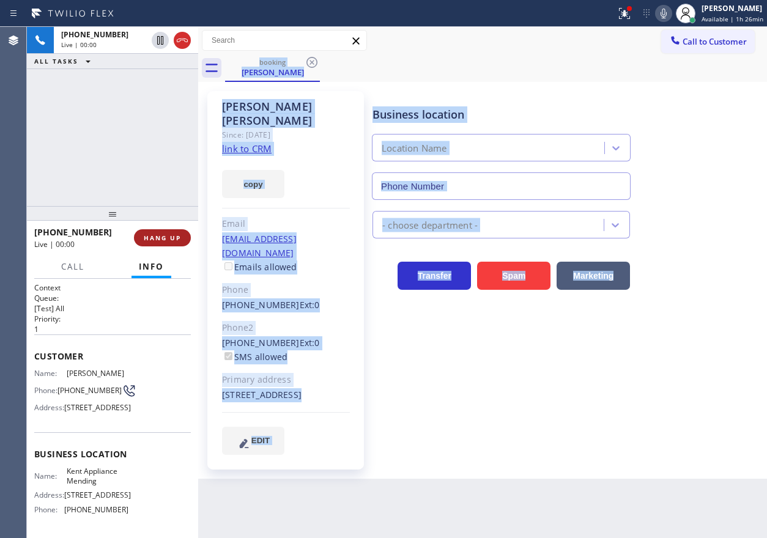
click at [172, 242] on span "HANG UP" at bounding box center [162, 238] width 37 height 9
type input "[PHONE_NUMBER]"
click at [172, 242] on span "HANG UP" at bounding box center [162, 238] width 37 height 9
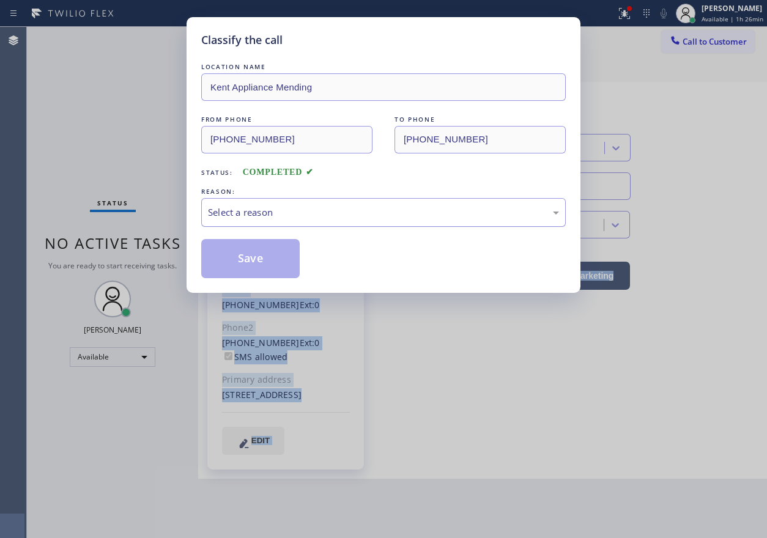
click at [250, 213] on div "Select a reason" at bounding box center [383, 213] width 351 height 14
click at [250, 240] on button "Save" at bounding box center [250, 258] width 99 height 39
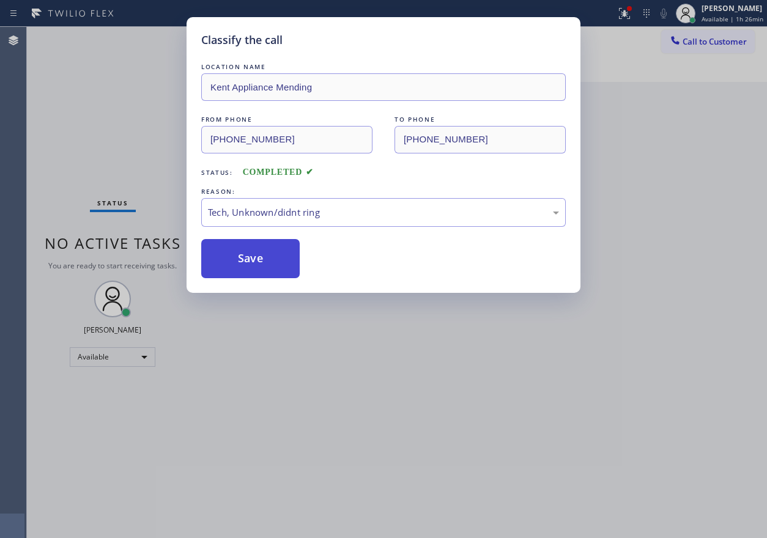
click at [248, 249] on button "Save" at bounding box center [250, 258] width 99 height 39
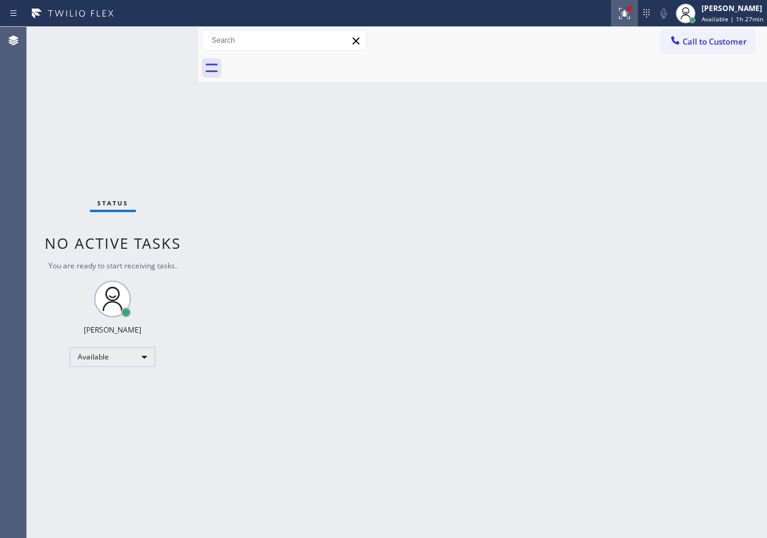
click at [622, 18] on icon at bounding box center [624, 13] width 11 height 11
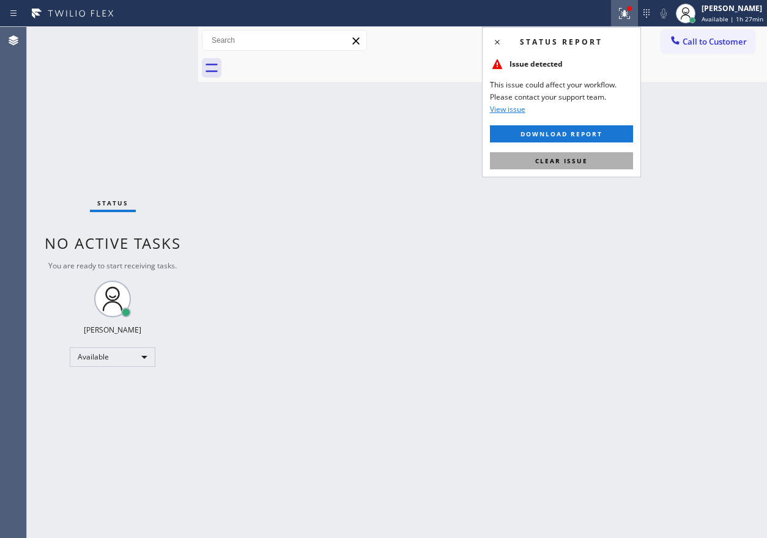
click at [587, 160] on span "Clear issue" at bounding box center [561, 161] width 53 height 9
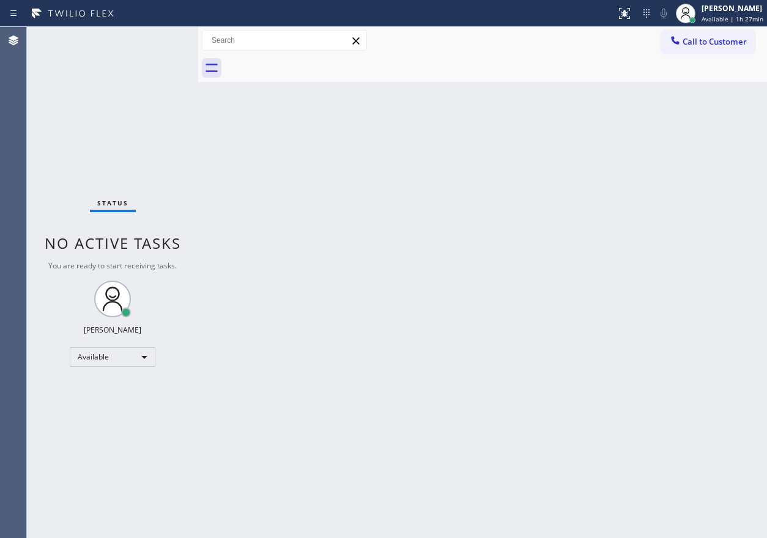
click at [360, 241] on div "Back to Dashboard Change Sender ID Customers Technicians Select a contact Outbo…" at bounding box center [482, 283] width 569 height 512
click at [626, 232] on div "Back to Dashboard Change Sender ID Customers Technicians Select a contact Outbo…" at bounding box center [482, 283] width 569 height 512
click at [646, 321] on div "Back to Dashboard Change Sender ID Customers Technicians Select a contact Outbo…" at bounding box center [482, 283] width 569 height 512
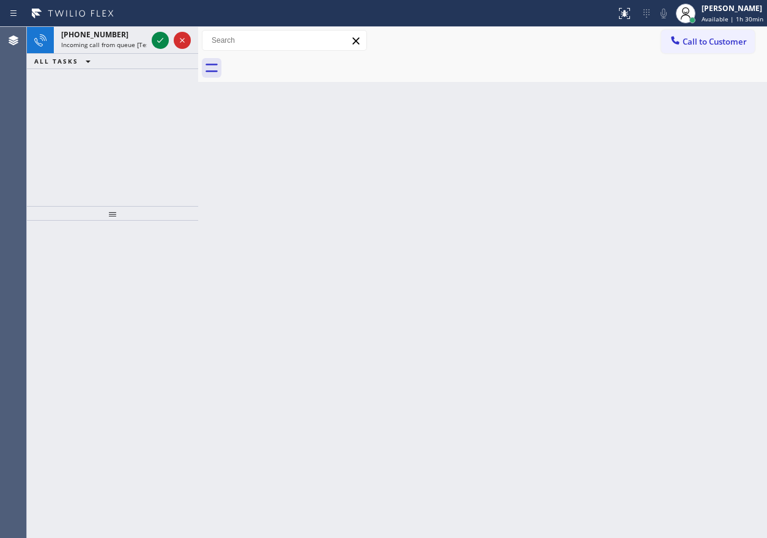
click at [715, 276] on div "Back to Dashboard Change Sender ID Customers Technicians Select a contact Outbo…" at bounding box center [482, 283] width 569 height 512
drag, startPoint x: 703, startPoint y: 163, endPoint x: 334, endPoint y: 113, distance: 372.4
click at [702, 163] on div "Back to Dashboard Change Sender ID Customers Technicians Select a contact Outbo…" at bounding box center [482, 283] width 569 height 512
click at [160, 45] on icon at bounding box center [160, 40] width 15 height 15
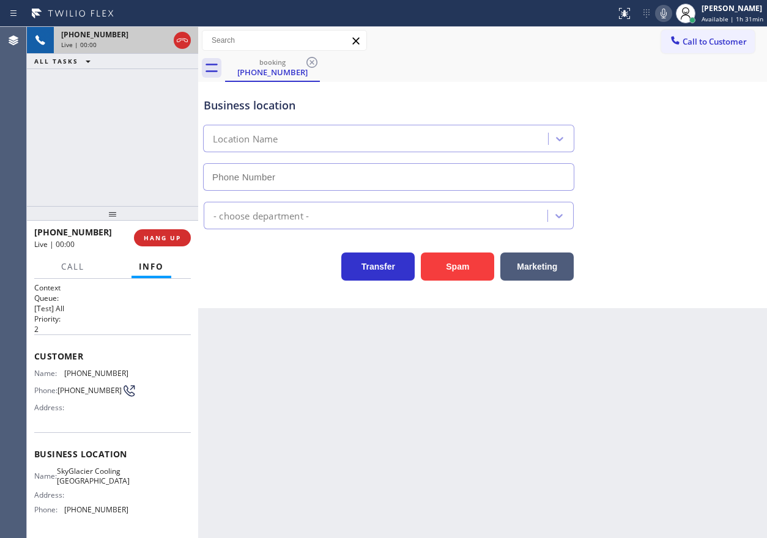
type input "[PHONE_NUMBER]"
click at [154, 239] on span "HANG UP" at bounding box center [162, 238] width 37 height 9
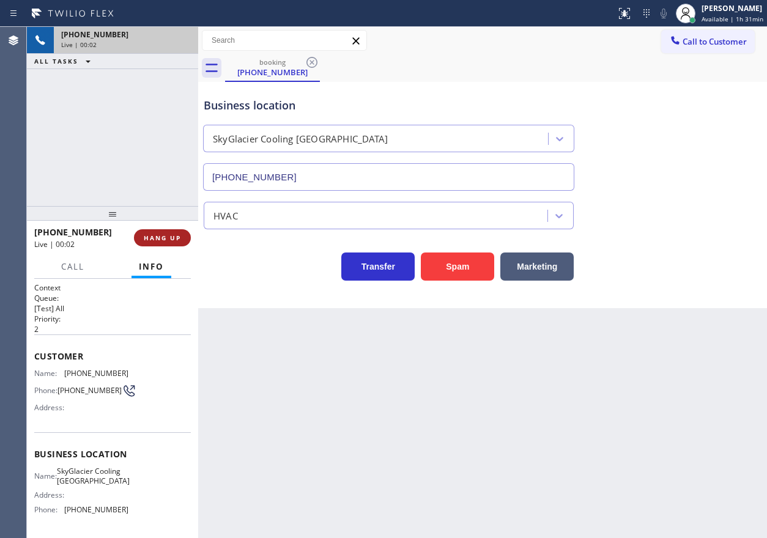
click at [154, 239] on span "HANG UP" at bounding box center [162, 238] width 37 height 9
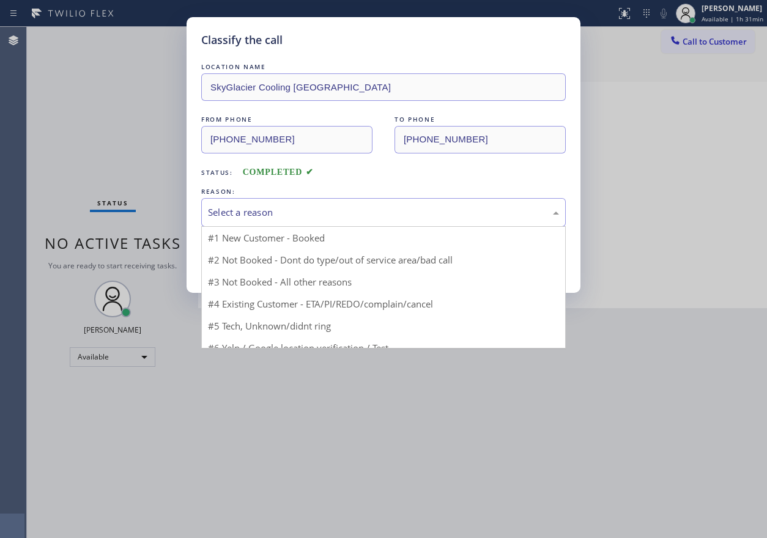
click at [274, 204] on div "Select a reason" at bounding box center [383, 212] width 365 height 29
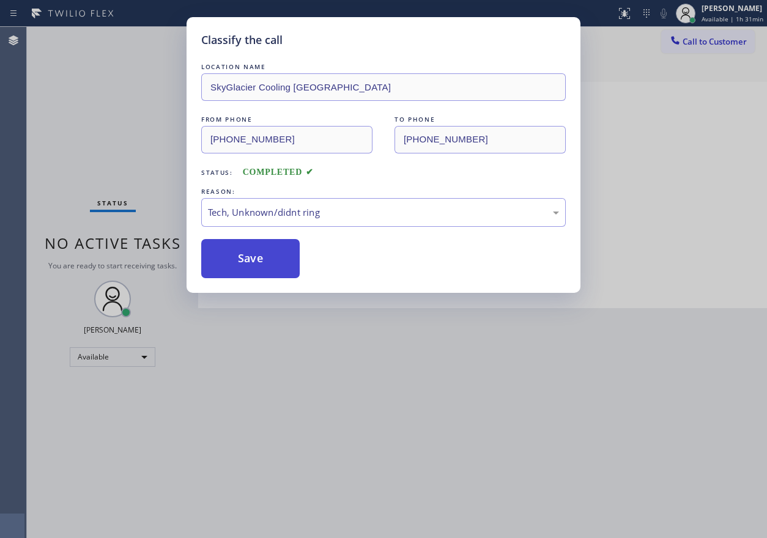
click at [261, 260] on button "Save" at bounding box center [250, 258] width 99 height 39
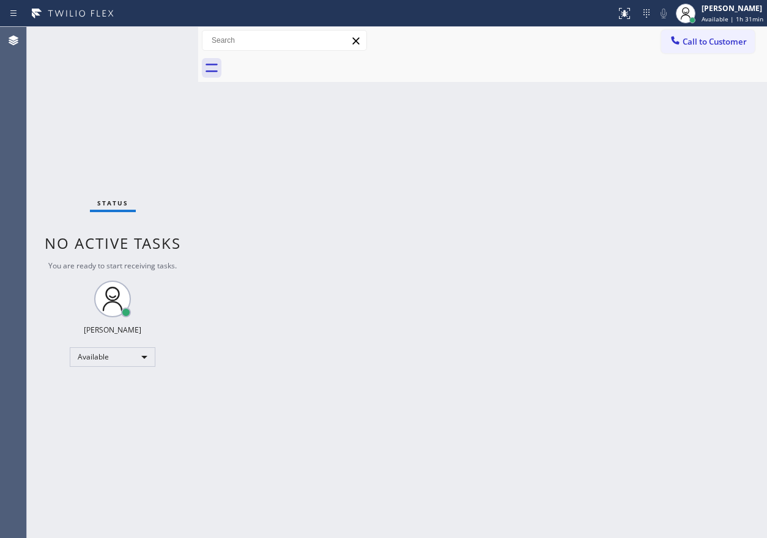
click at [655, 149] on div "Back to Dashboard Change Sender ID Customers Technicians Select a contact Outbo…" at bounding box center [482, 283] width 569 height 512
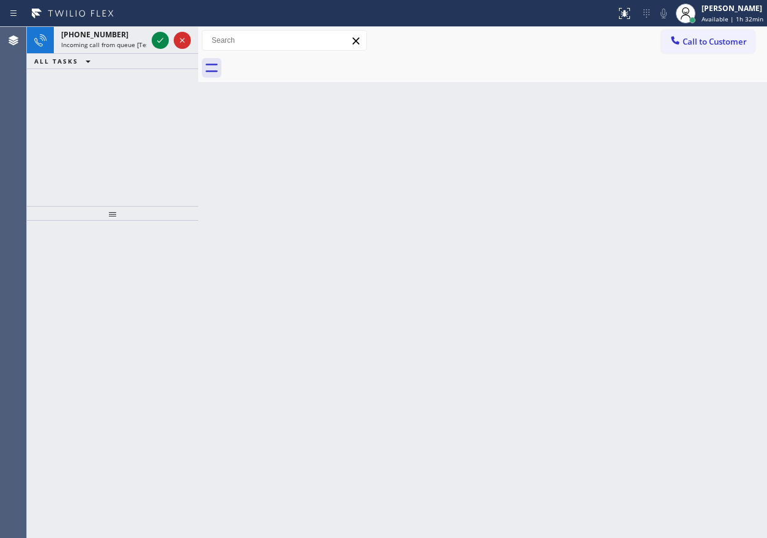
click at [639, 169] on div "Back to Dashboard Change Sender ID Customers Technicians Select a contact Outbo…" at bounding box center [482, 283] width 569 height 512
click at [158, 38] on icon at bounding box center [160, 40] width 15 height 15
click at [158, 39] on icon at bounding box center [160, 40] width 15 height 15
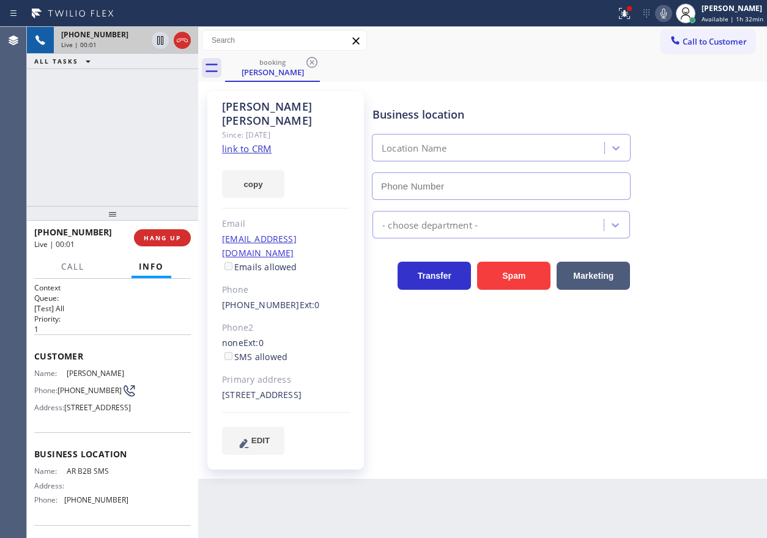
type input "[PHONE_NUMBER]"
click at [94, 476] on span "AR B2B SMS" at bounding box center [97, 471] width 61 height 9
click at [538, 193] on input "[PHONE_NUMBER]" at bounding box center [501, 187] width 259 height 28
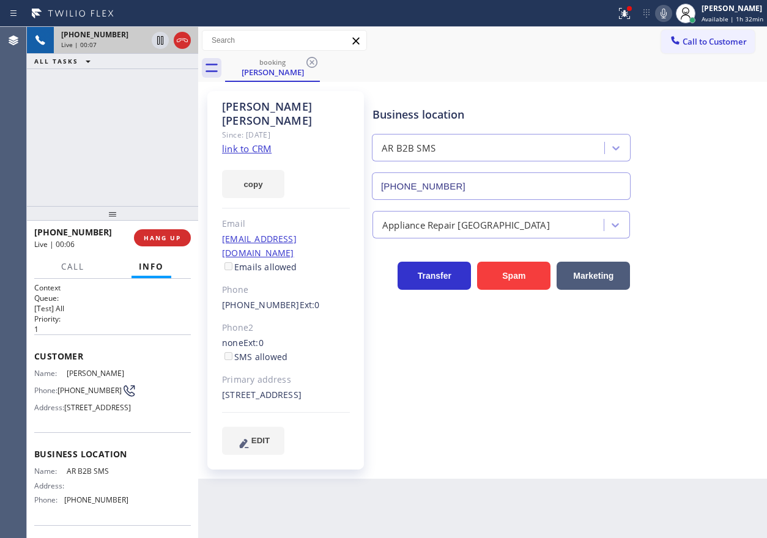
click at [538, 193] on input "[PHONE_NUMBER]" at bounding box center [501, 187] width 259 height 28
click at [246, 143] on link "link to CRM" at bounding box center [247, 149] width 50 height 12
click at [160, 39] on icon at bounding box center [160, 40] width 6 height 9
click at [671, 13] on icon at bounding box center [664, 13] width 15 height 15
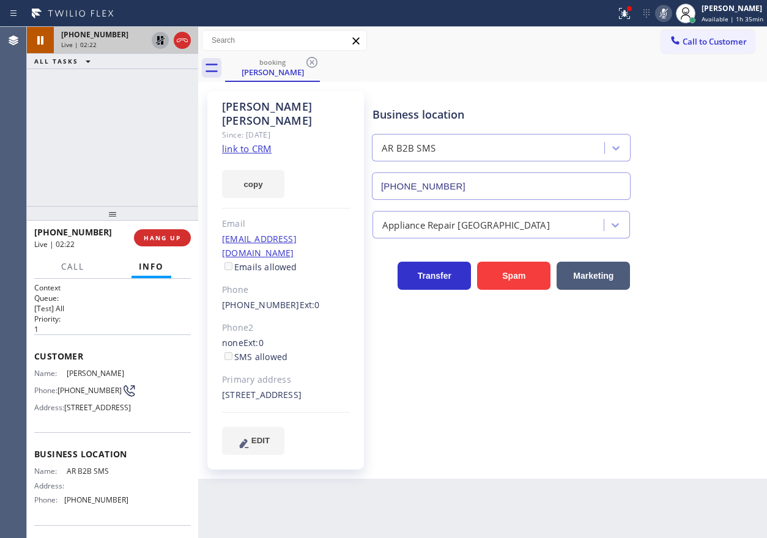
click at [155, 41] on icon at bounding box center [160, 40] width 15 height 15
click at [669, 9] on icon at bounding box center [664, 13] width 15 height 15
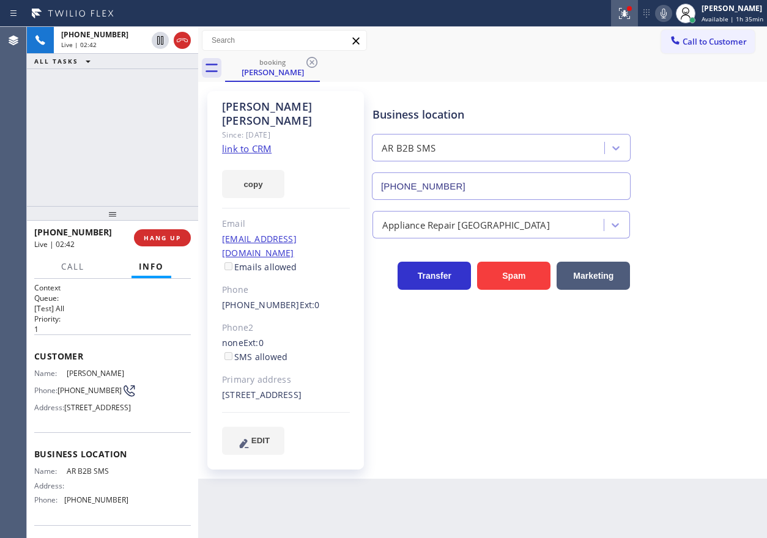
click at [637, 11] on div at bounding box center [624, 13] width 27 height 15
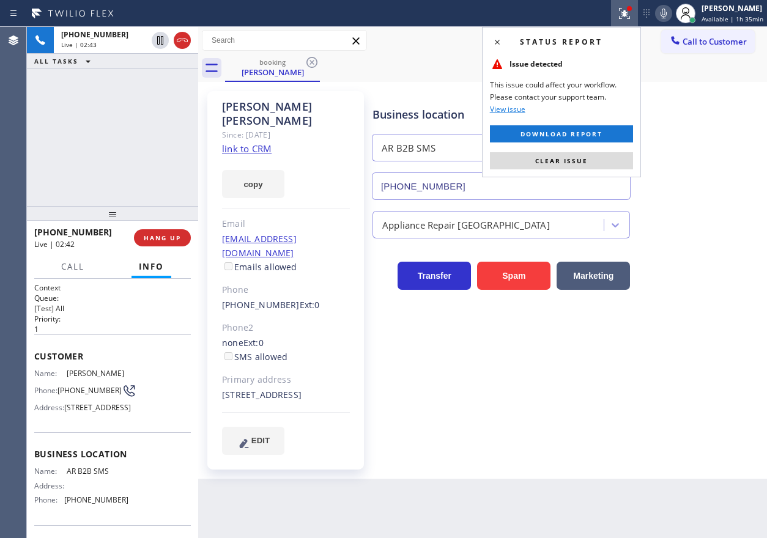
click at [602, 149] on div "Status report Issue detected This issue could affect your workflow. Please cont…" at bounding box center [561, 102] width 159 height 151
click at [600, 152] on button "Clear issue" at bounding box center [561, 160] width 143 height 17
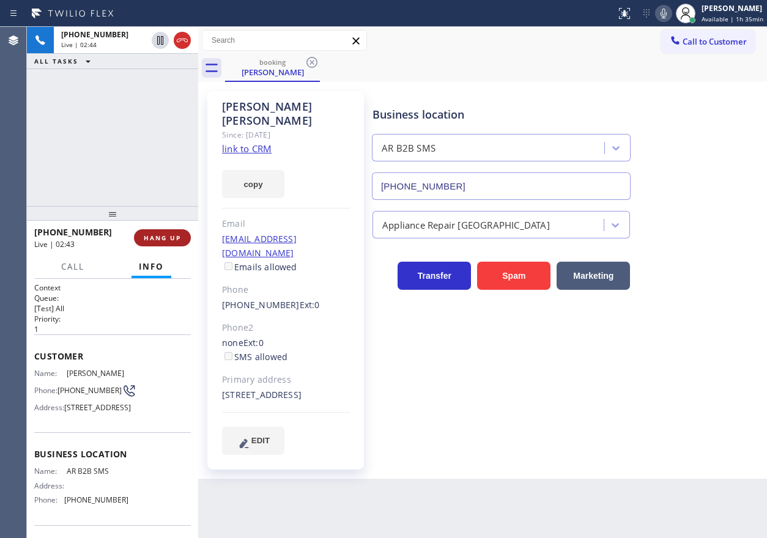
click at [172, 237] on span "HANG UP" at bounding box center [162, 238] width 37 height 9
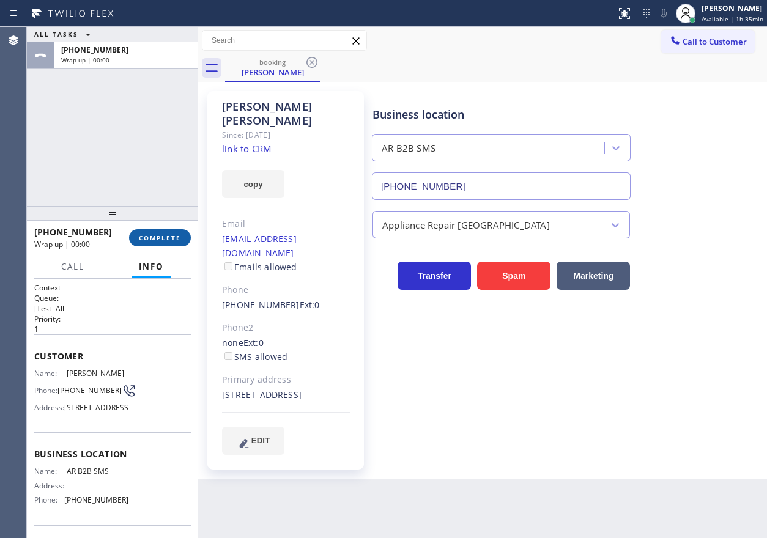
click at [172, 237] on span "COMPLETE" at bounding box center [160, 238] width 42 height 9
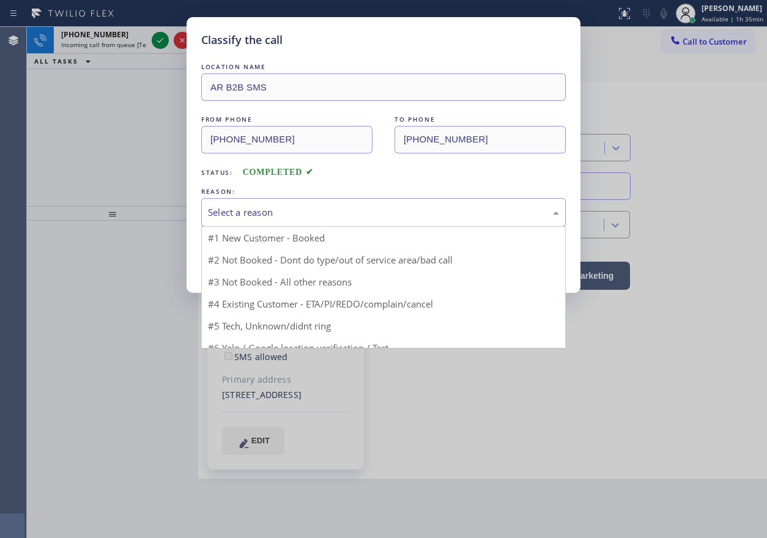
click at [313, 212] on div "Select a reason" at bounding box center [383, 213] width 351 height 14
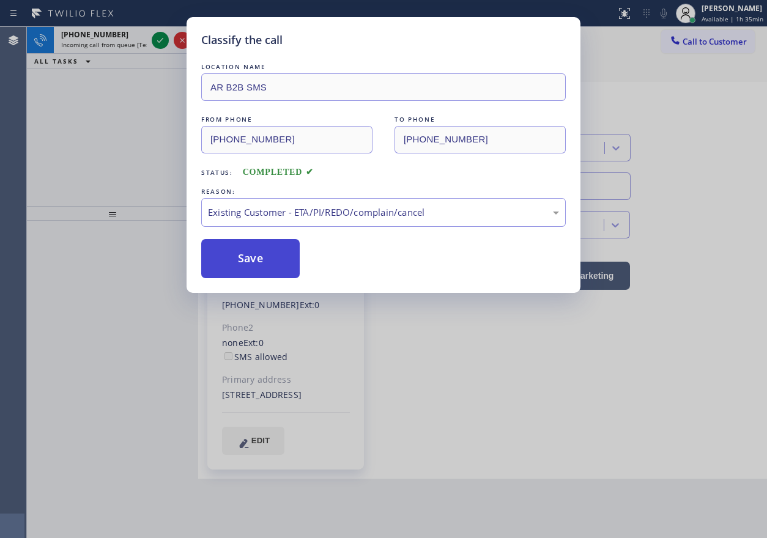
click at [266, 259] on button "Save" at bounding box center [250, 258] width 99 height 39
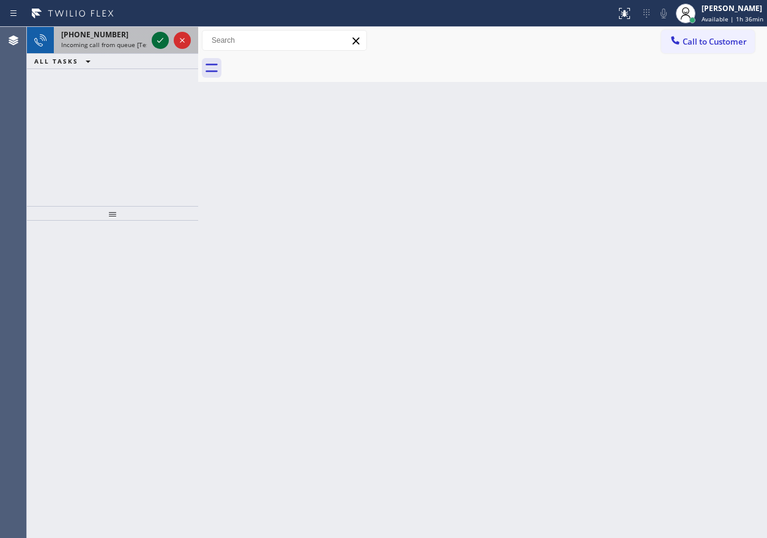
click at [157, 34] on icon at bounding box center [160, 40] width 15 height 15
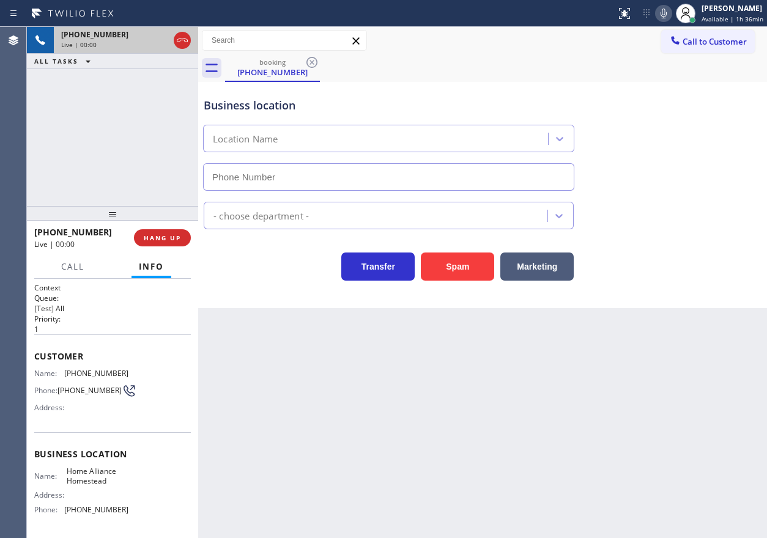
type input "[PHONE_NUMBER]"
click at [171, 240] on span "HANG UP" at bounding box center [162, 238] width 37 height 9
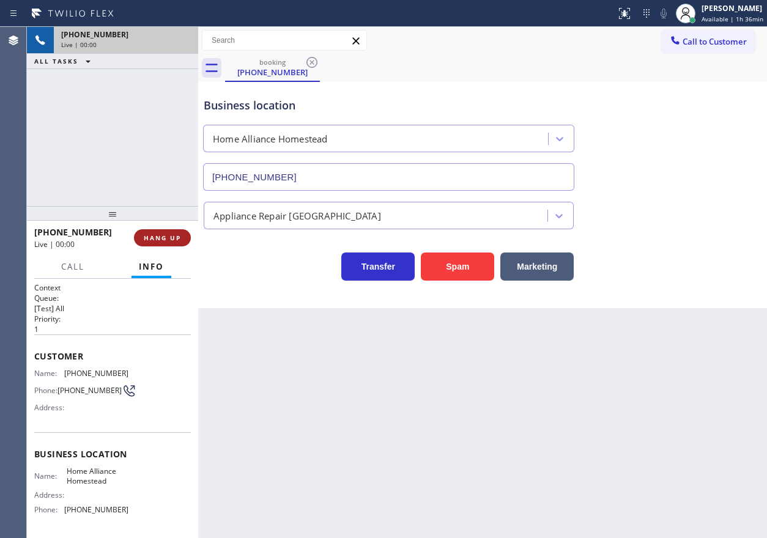
click at [171, 240] on span "HANG UP" at bounding box center [162, 238] width 37 height 9
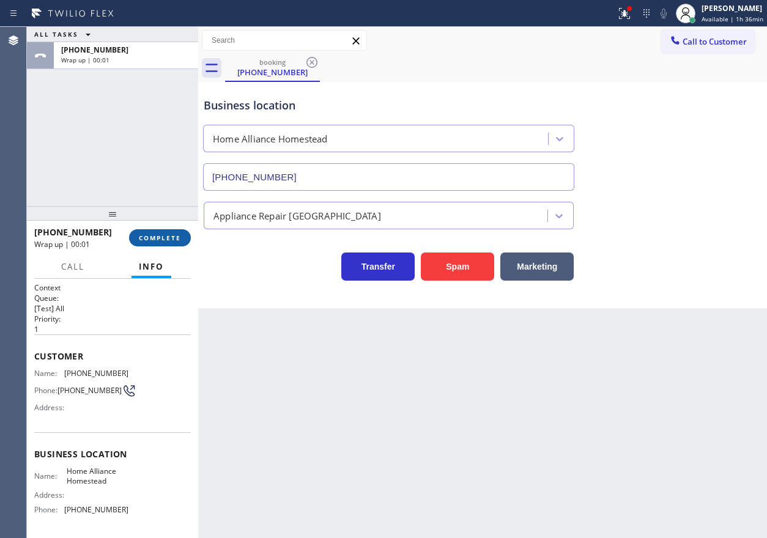
click at [163, 228] on div "[PHONE_NUMBER] Wrap up | 00:01 COMPLETE" at bounding box center [112, 238] width 157 height 32
click at [163, 230] on button "COMPLETE" at bounding box center [160, 237] width 62 height 17
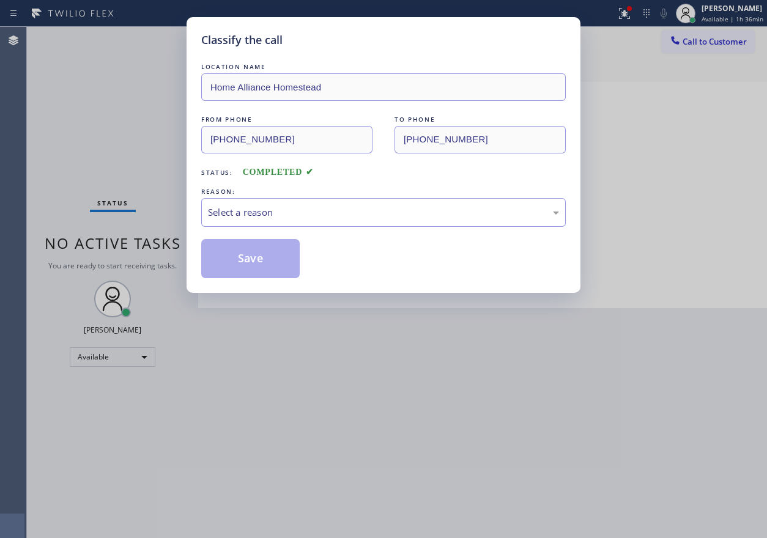
drag, startPoint x: 335, startPoint y: 196, endPoint x: 332, endPoint y: 291, distance: 94.9
click at [335, 196] on div "REASON:" at bounding box center [383, 191] width 365 height 13
click at [339, 199] on div "Select a reason" at bounding box center [383, 212] width 365 height 29
click at [274, 247] on button "Save" at bounding box center [250, 258] width 99 height 39
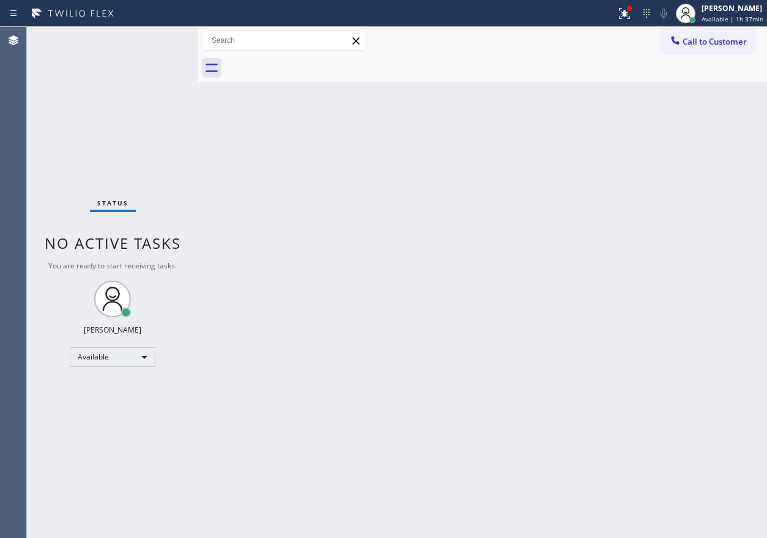
click at [687, 222] on div "Back to Dashboard Change Sender ID Customers Technicians Select a contact Outbo…" at bounding box center [482, 283] width 569 height 512
click at [628, 20] on icon at bounding box center [624, 13] width 15 height 15
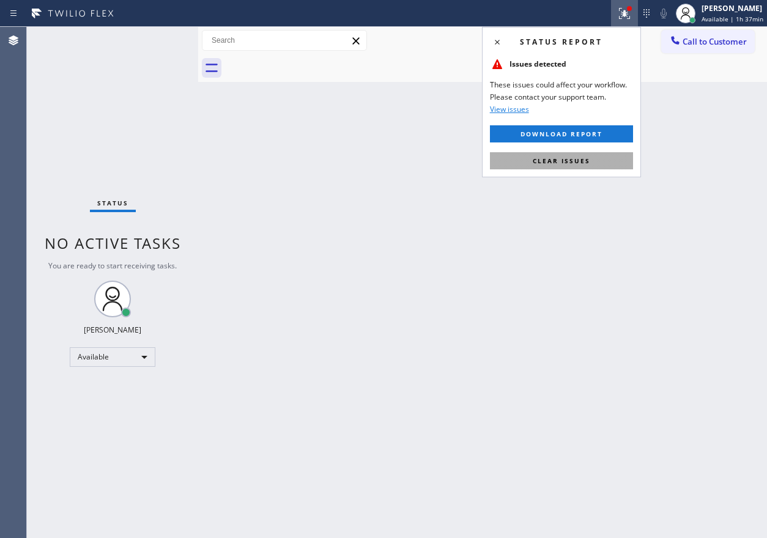
click at [592, 157] on button "Clear issues" at bounding box center [561, 160] width 143 height 17
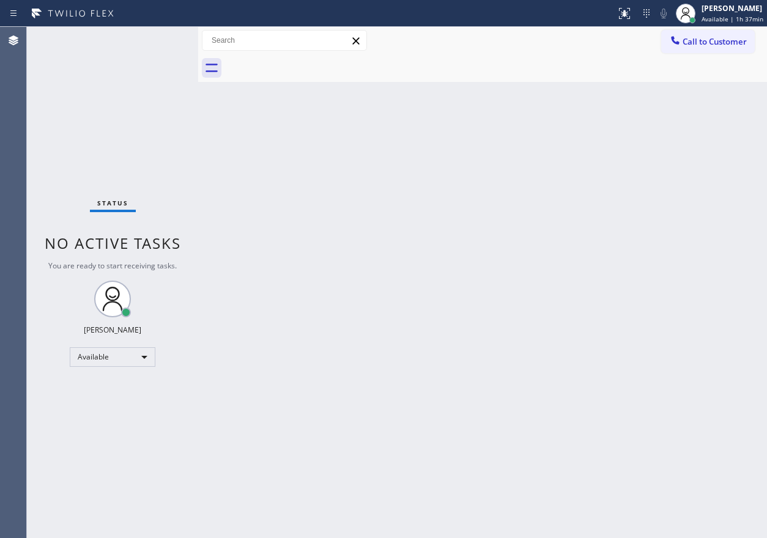
click at [682, 122] on div "Back to Dashboard Change Sender ID Customers Technicians Select a contact Outbo…" at bounding box center [482, 283] width 569 height 512
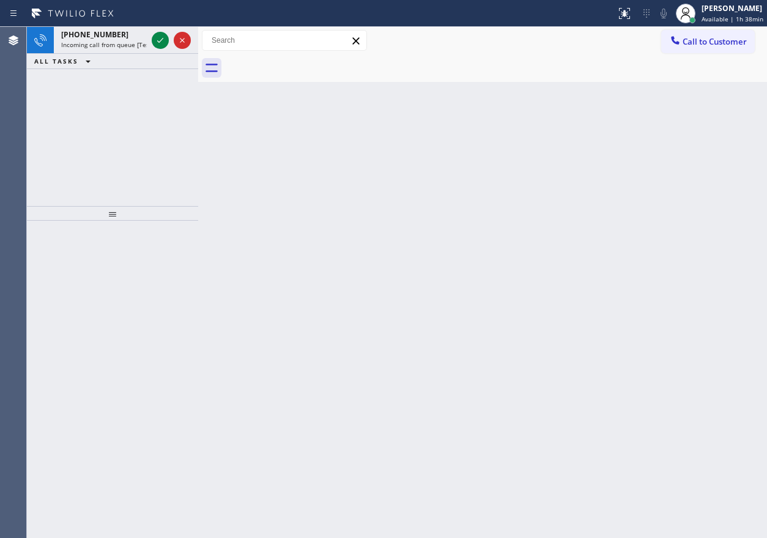
click at [734, 242] on div "Back to Dashboard Change Sender ID Customers Technicians Select a contact Outbo…" at bounding box center [482, 283] width 569 height 512
click at [152, 40] on div at bounding box center [160, 40] width 17 height 15
click at [617, 20] on div at bounding box center [624, 13] width 27 height 15
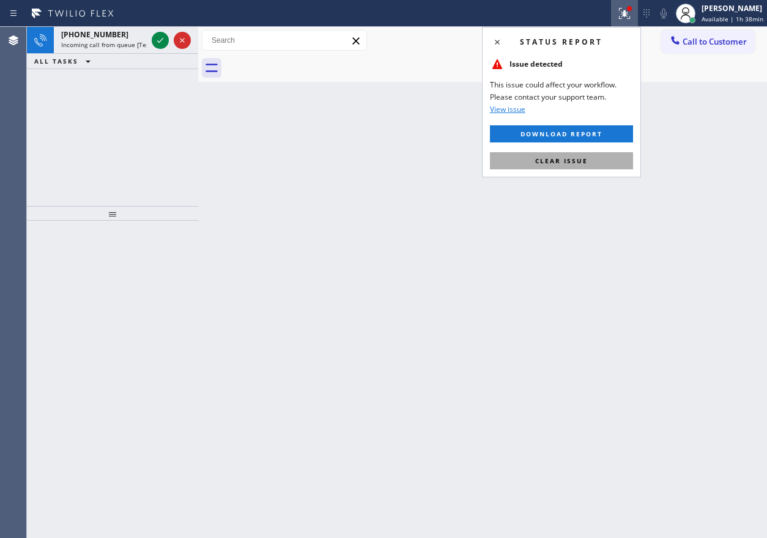
click at [599, 160] on button "Clear issue" at bounding box center [561, 160] width 143 height 17
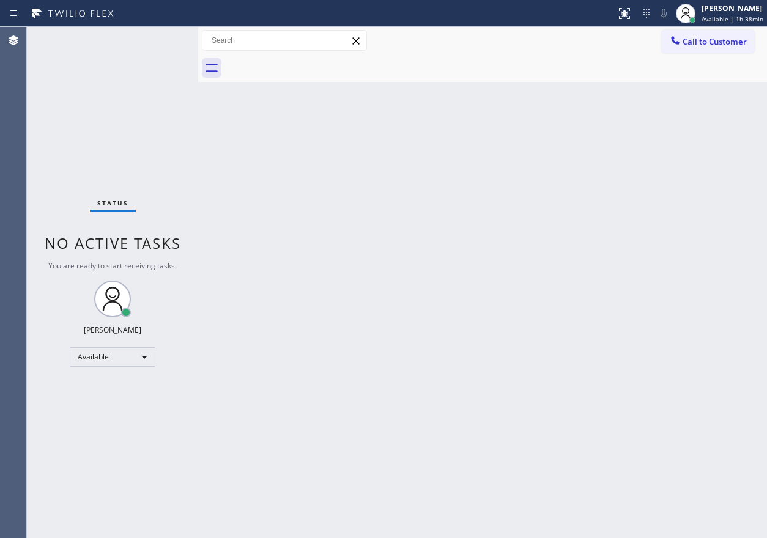
click at [163, 44] on div "Status No active tasks You are ready to start receiving tasks. [PERSON_NAME] Av…" at bounding box center [112, 283] width 171 height 512
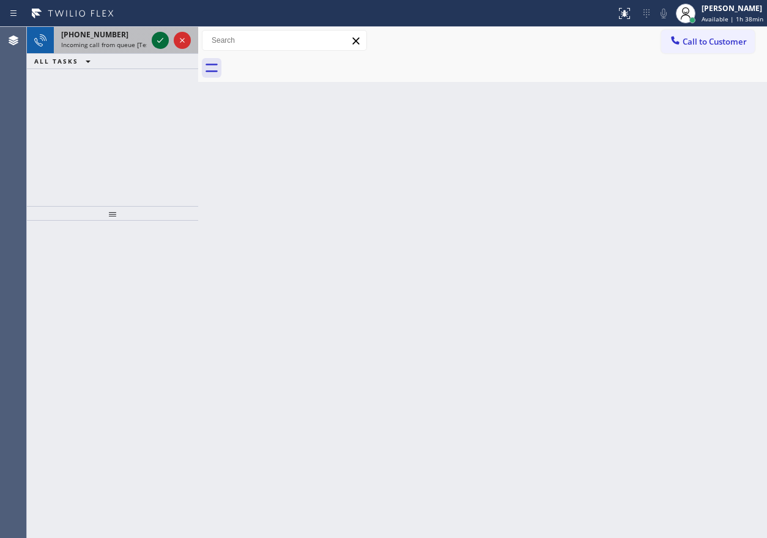
click at [158, 37] on icon at bounding box center [160, 40] width 15 height 15
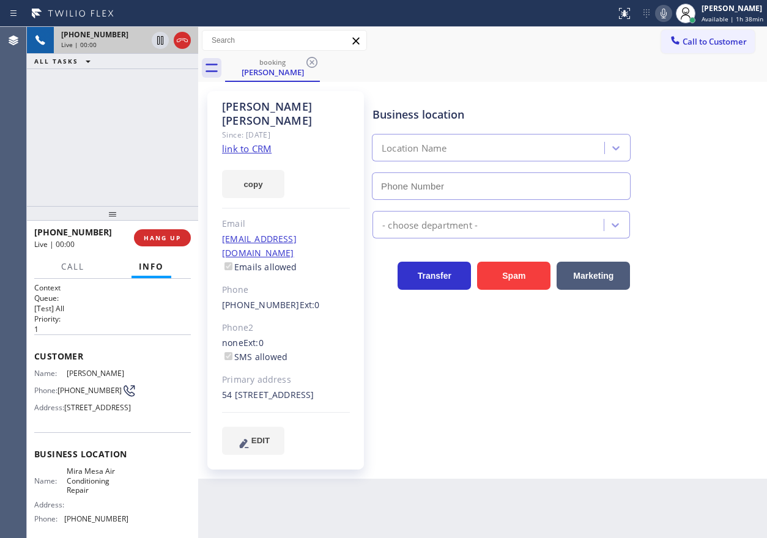
type input "[PHONE_NUMBER]"
click at [166, 244] on button "HANG UP" at bounding box center [162, 237] width 57 height 17
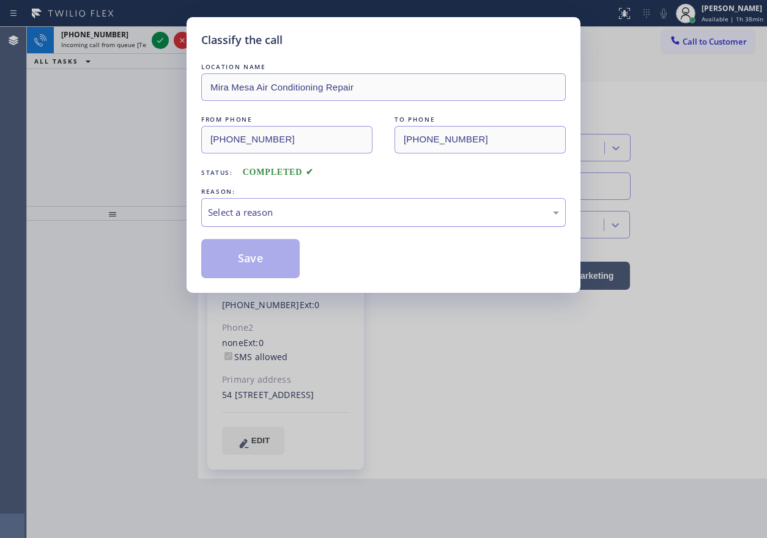
click at [244, 214] on div "Select a reason" at bounding box center [383, 213] width 351 height 14
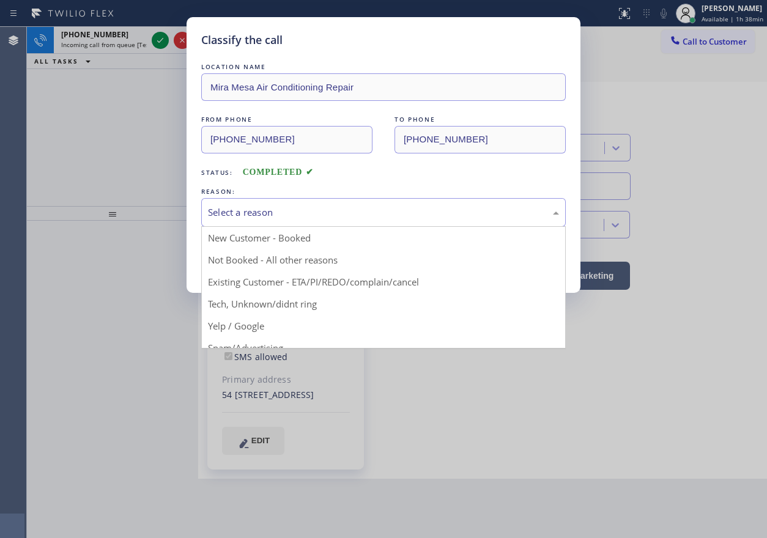
drag, startPoint x: 229, startPoint y: 314, endPoint x: 229, endPoint y: 304, distance: 9.8
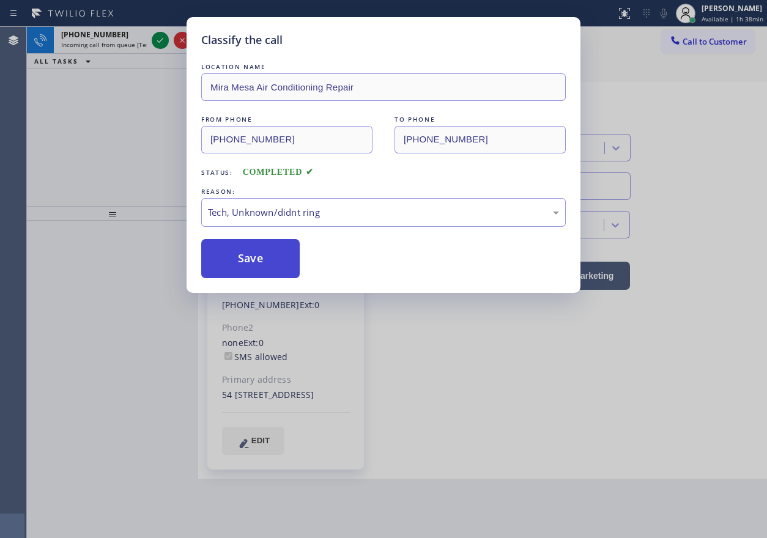
click at [234, 253] on button "Save" at bounding box center [250, 258] width 99 height 39
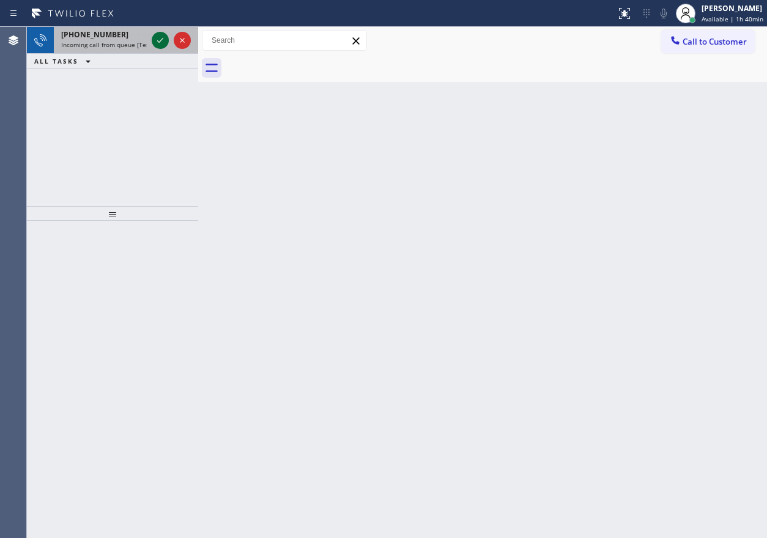
click at [160, 41] on icon at bounding box center [160, 40] width 15 height 15
click at [157, 37] on icon at bounding box center [160, 40] width 15 height 15
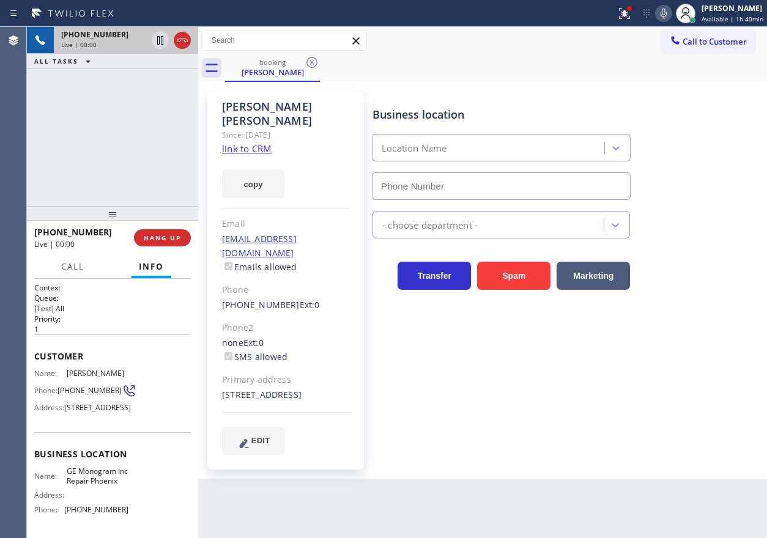
type input "[PHONE_NUMBER]"
click at [248, 156] on div "copy" at bounding box center [286, 177] width 128 height 42
click at [247, 143] on link "link to CRM" at bounding box center [247, 149] width 50 height 12
click at [90, 486] on span "GE Monogram Inc Repair Phoenix" at bounding box center [97, 476] width 61 height 19
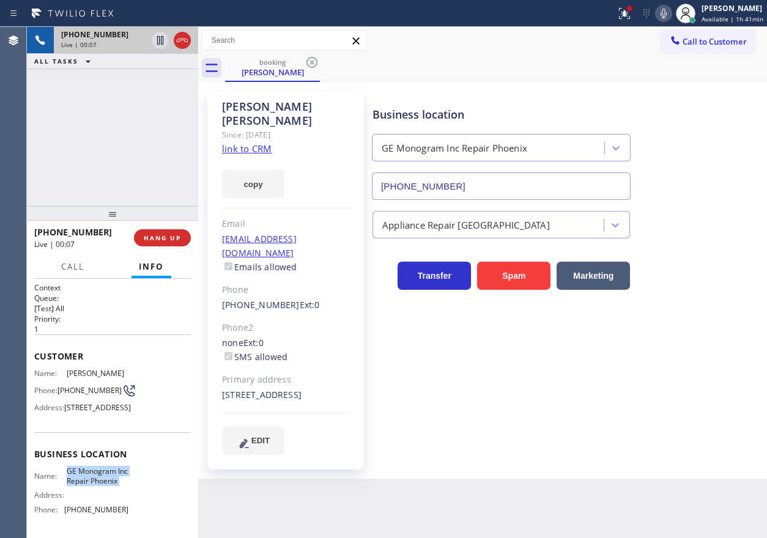
click at [90, 486] on span "GE Monogram Inc Repair Phoenix" at bounding box center [97, 476] width 61 height 19
click at [564, 186] on input "[PHONE_NUMBER]" at bounding box center [501, 187] width 259 height 28
click at [163, 43] on icon at bounding box center [160, 40] width 6 height 9
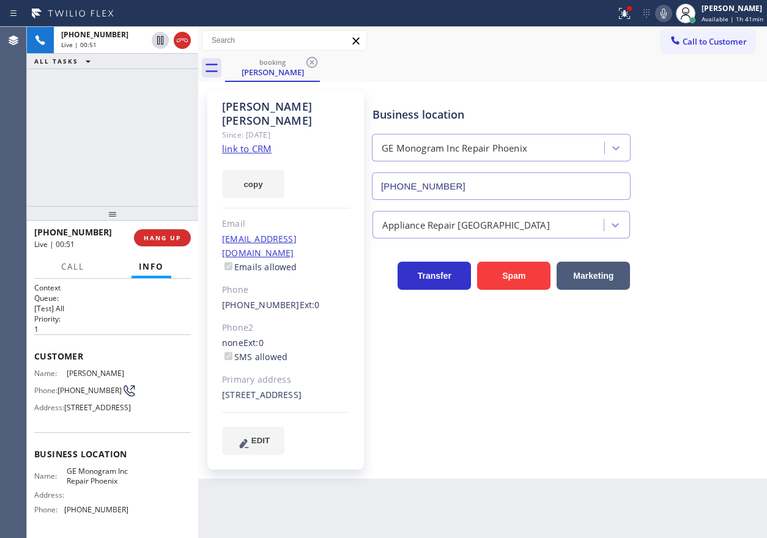
click at [671, 18] on icon at bounding box center [664, 13] width 15 height 15
click at [160, 39] on icon at bounding box center [160, 40] width 9 height 9
click at [662, 16] on icon at bounding box center [664, 13] width 15 height 15
click at [89, 412] on span "[STREET_ADDRESS]" at bounding box center [97, 407] width 67 height 9
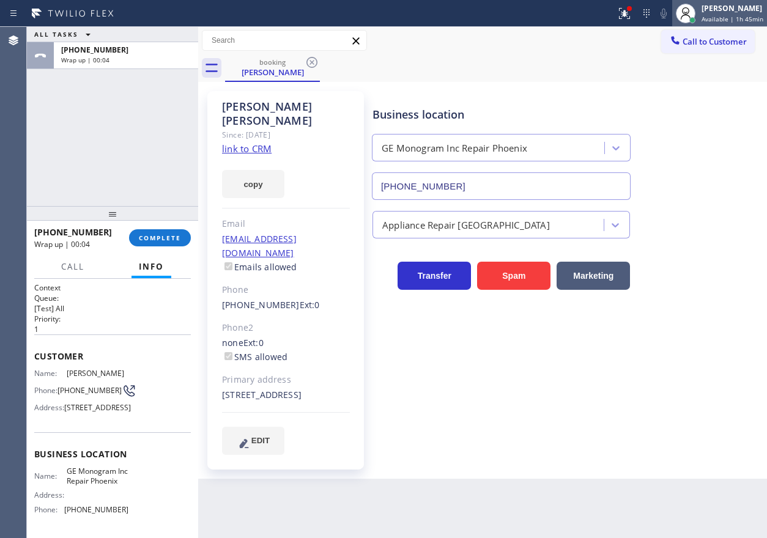
click at [744, 24] on div "[PERSON_NAME] Available | 1h 45min" at bounding box center [719, 13] width 95 height 27
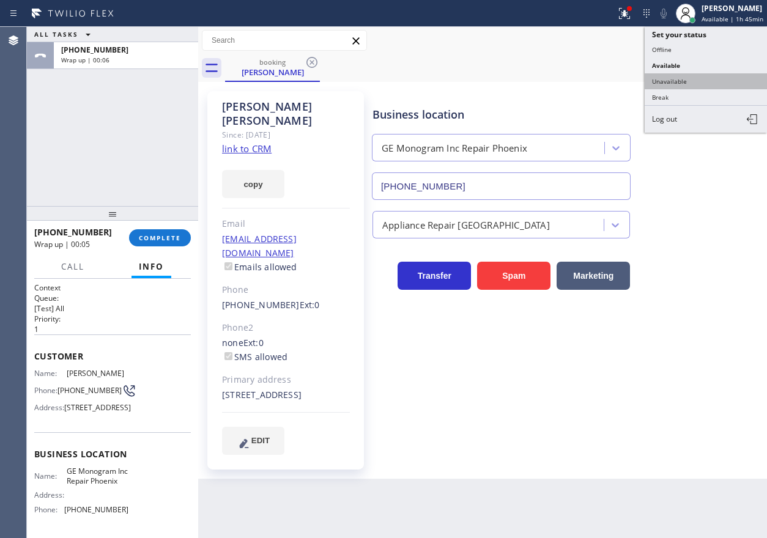
click at [704, 86] on button "Unavailable" at bounding box center [706, 81] width 122 height 16
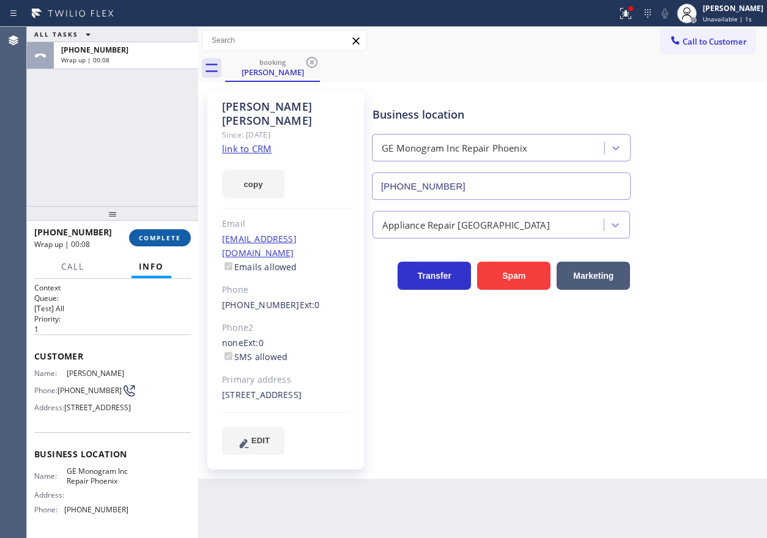
click at [163, 239] on span "COMPLETE" at bounding box center [160, 238] width 42 height 9
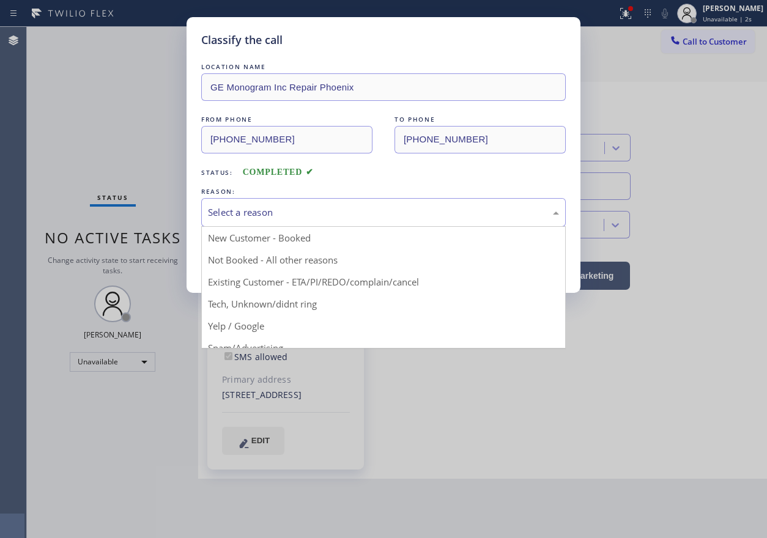
click at [269, 225] on div "Select a reason" at bounding box center [383, 212] width 365 height 29
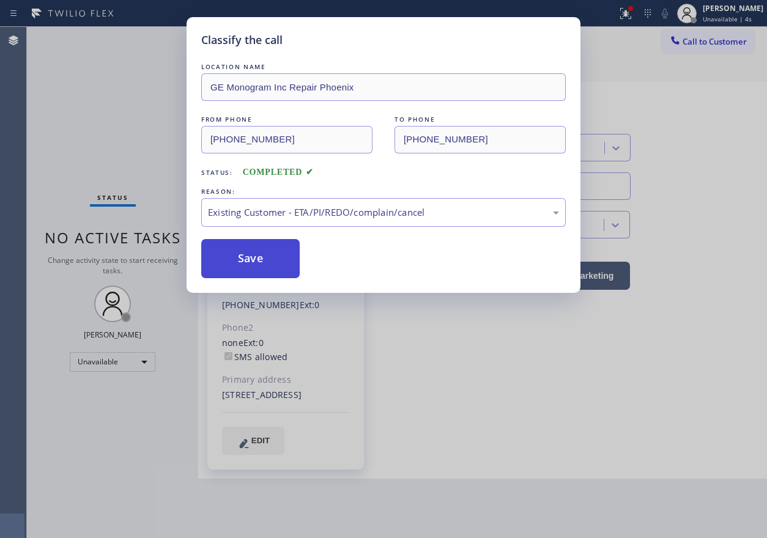
click at [256, 259] on button "Save" at bounding box center [250, 258] width 99 height 39
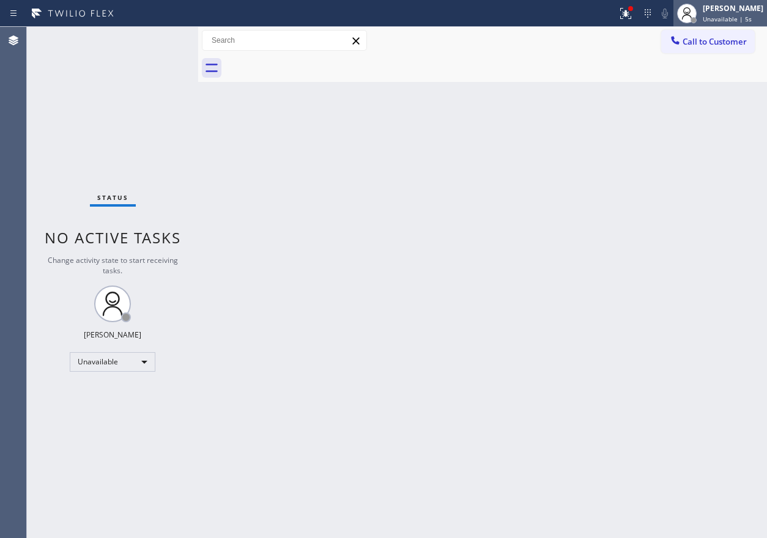
click at [752, 11] on div "[PERSON_NAME]" at bounding box center [733, 8] width 61 height 10
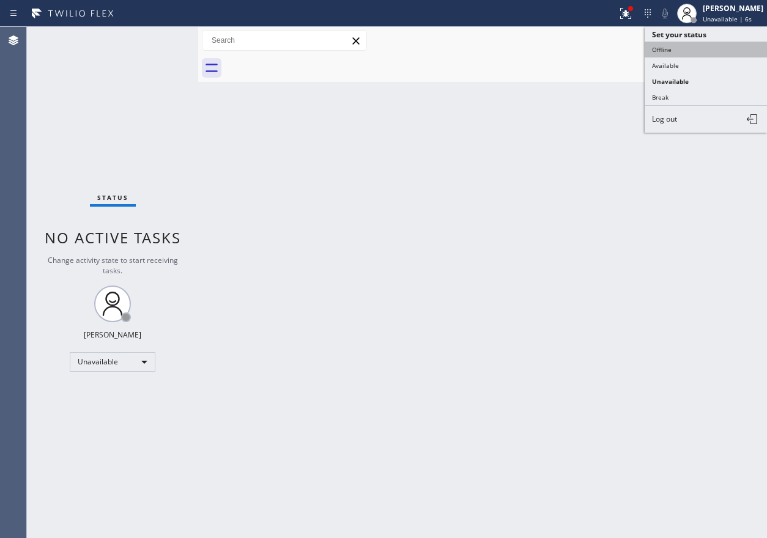
click at [688, 48] on button "Offline" at bounding box center [706, 50] width 122 height 16
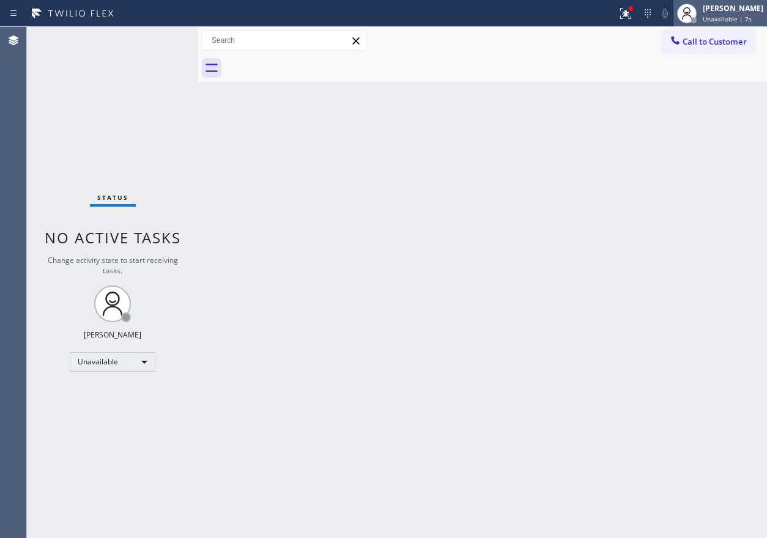
click at [721, 18] on span "Unavailable | 7s" at bounding box center [727, 19] width 49 height 9
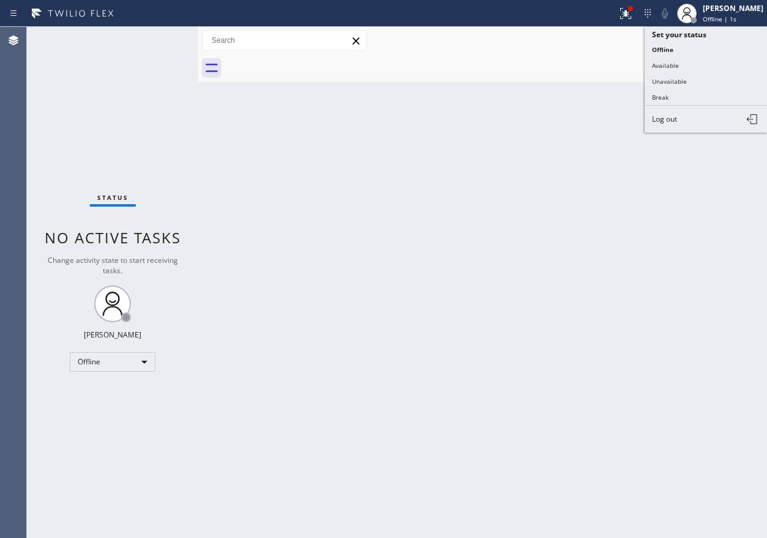
click at [665, 113] on button "Log out" at bounding box center [706, 119] width 122 height 27
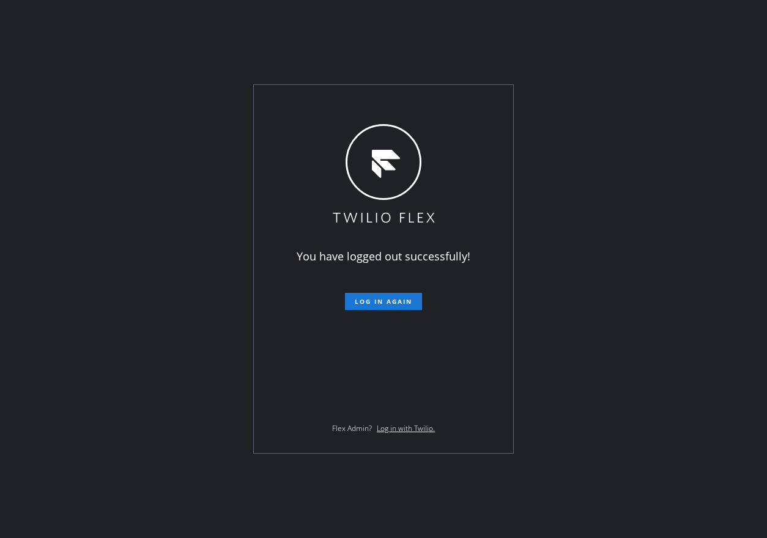
drag, startPoint x: 188, startPoint y: 69, endPoint x: 262, endPoint y: 54, distance: 74.8
click at [189, 69] on div "You have logged out successfully! Log in again Flex Admin? Log in with Twilio." at bounding box center [383, 269] width 767 height 538
click at [661, 482] on div "You have logged out successfully! Log in again Flex Admin? Log in with Twilio." at bounding box center [383, 269] width 767 height 538
